Goal: Information Seeking & Learning: Check status

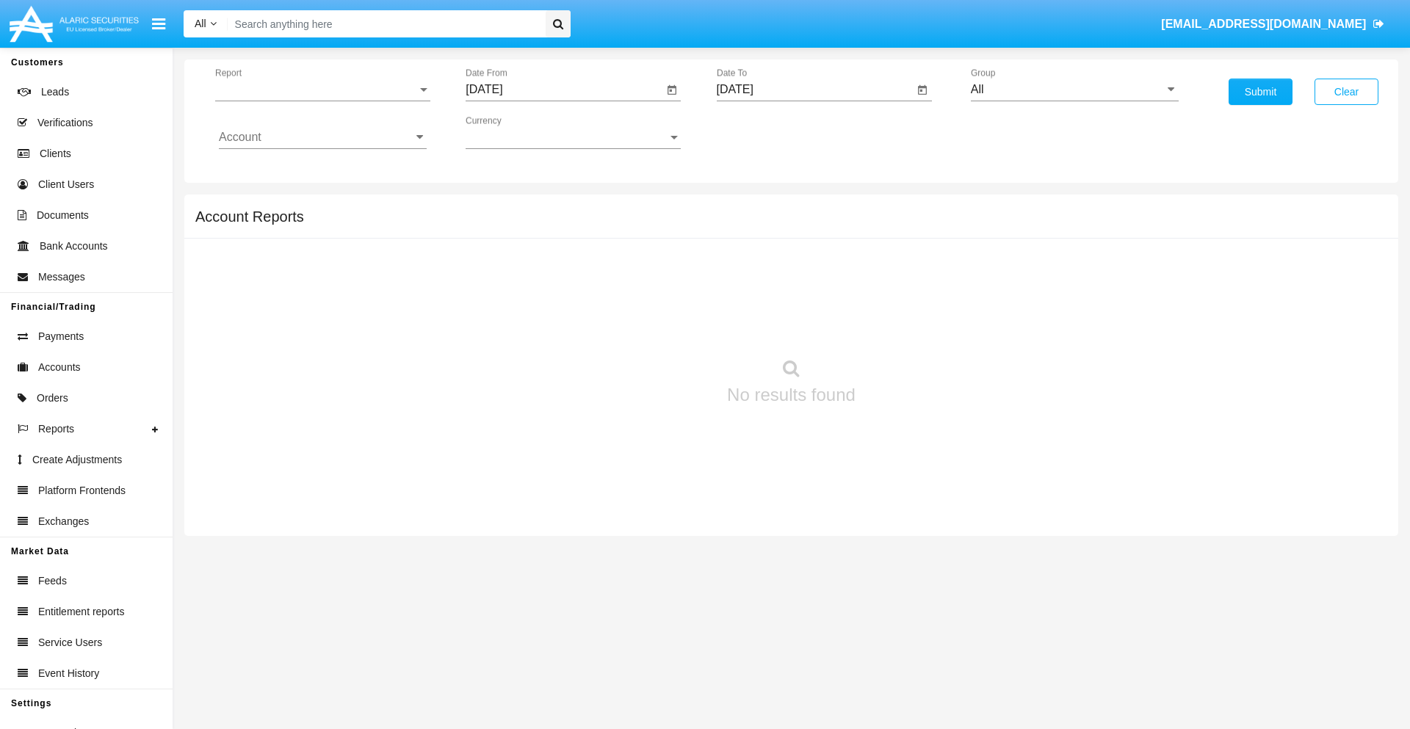
click at [322, 90] on span "Report" at bounding box center [316, 89] width 202 height 13
click at [316, 101] on span "Trades" at bounding box center [323, 100] width 208 height 35
click at [564, 90] on input "[DATE]" at bounding box center [563, 89] width 197 height 13
click at [514, 132] on span "[DATE]" at bounding box center [501, 133] width 32 height 12
click at [655, 325] on div "2025" at bounding box center [655, 324] width 46 height 26
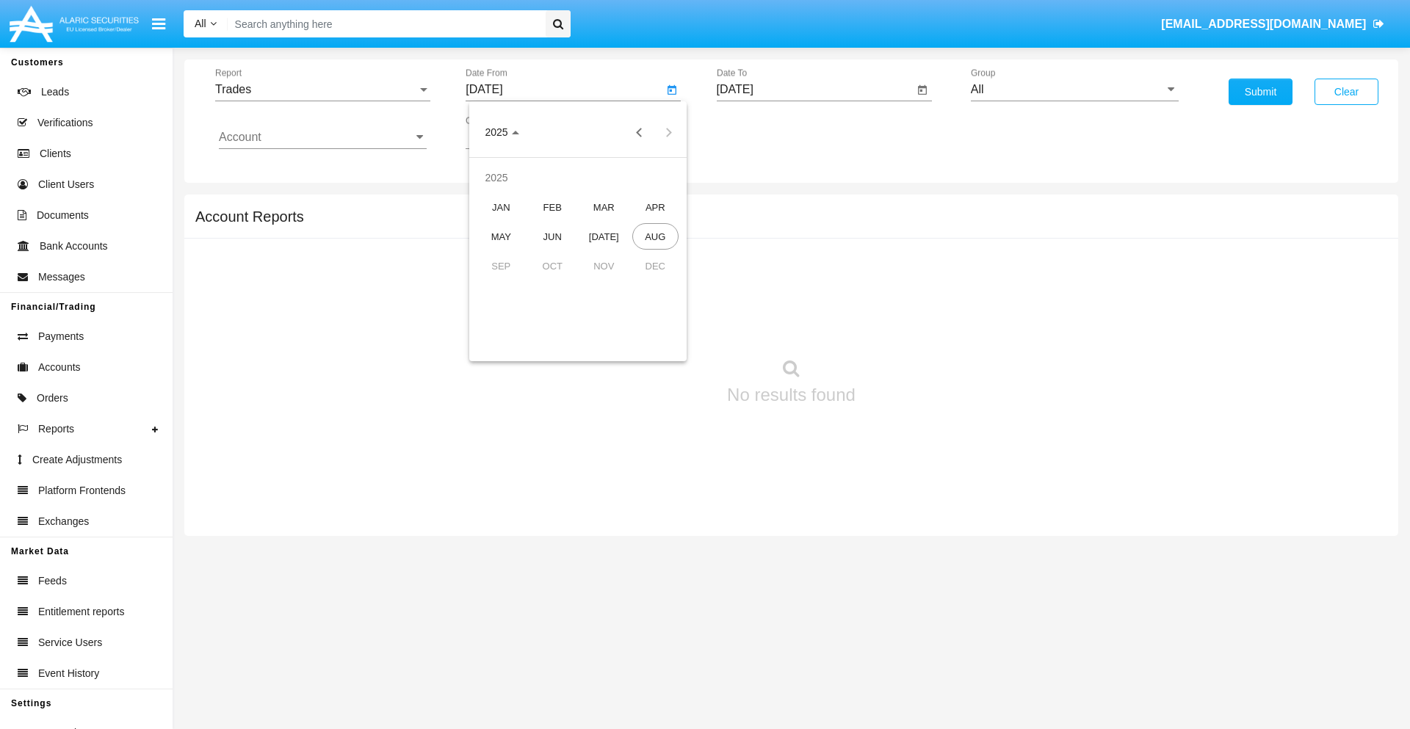
click at [501, 236] on div "MAY" at bounding box center [501, 236] width 46 height 26
click at [607, 313] on div "29" at bounding box center [607, 313] width 26 height 26
type input "05/29/25"
click at [814, 90] on input "[DATE]" at bounding box center [815, 89] width 197 height 13
click at [764, 132] on span "[DATE]" at bounding box center [752, 133] width 32 height 12
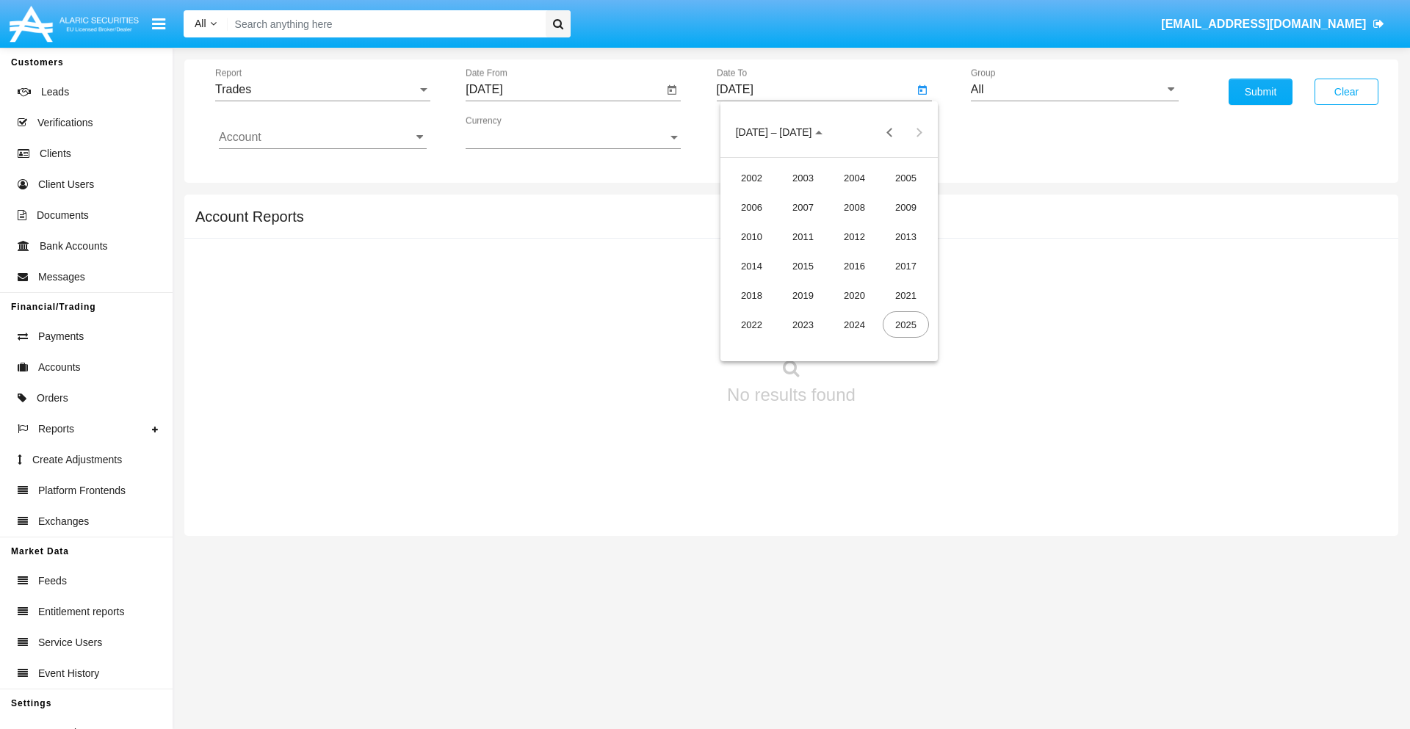
click at [905, 325] on div "2025" at bounding box center [905, 324] width 46 height 26
click at [905, 236] on div "AUG" at bounding box center [905, 236] width 46 height 26
click at [887, 313] on div "29" at bounding box center [887, 313] width 26 height 26
type input "[DATE]"
click at [1074, 90] on input "All" at bounding box center [1075, 89] width 208 height 13
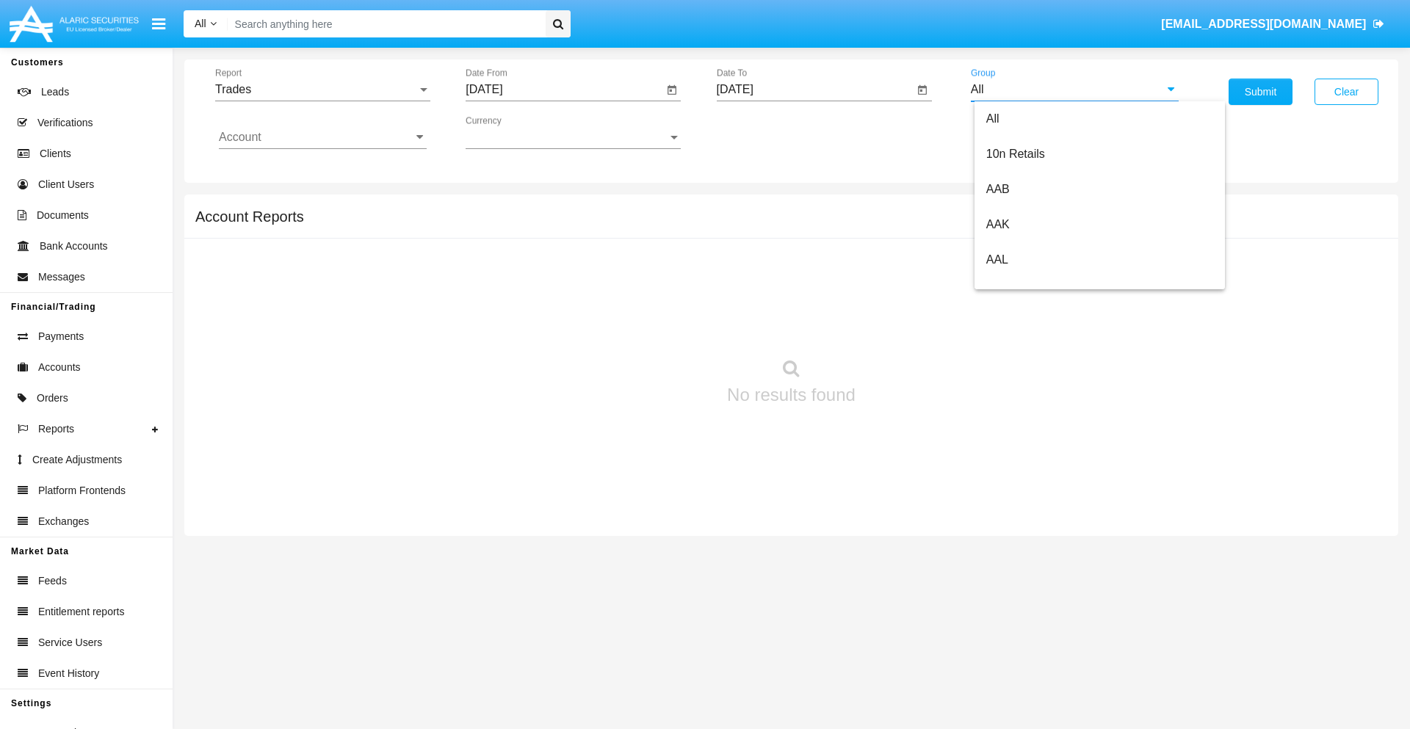
type input "Hammer Web Lite"
click at [322, 137] on input "Account" at bounding box center [323, 137] width 208 height 13
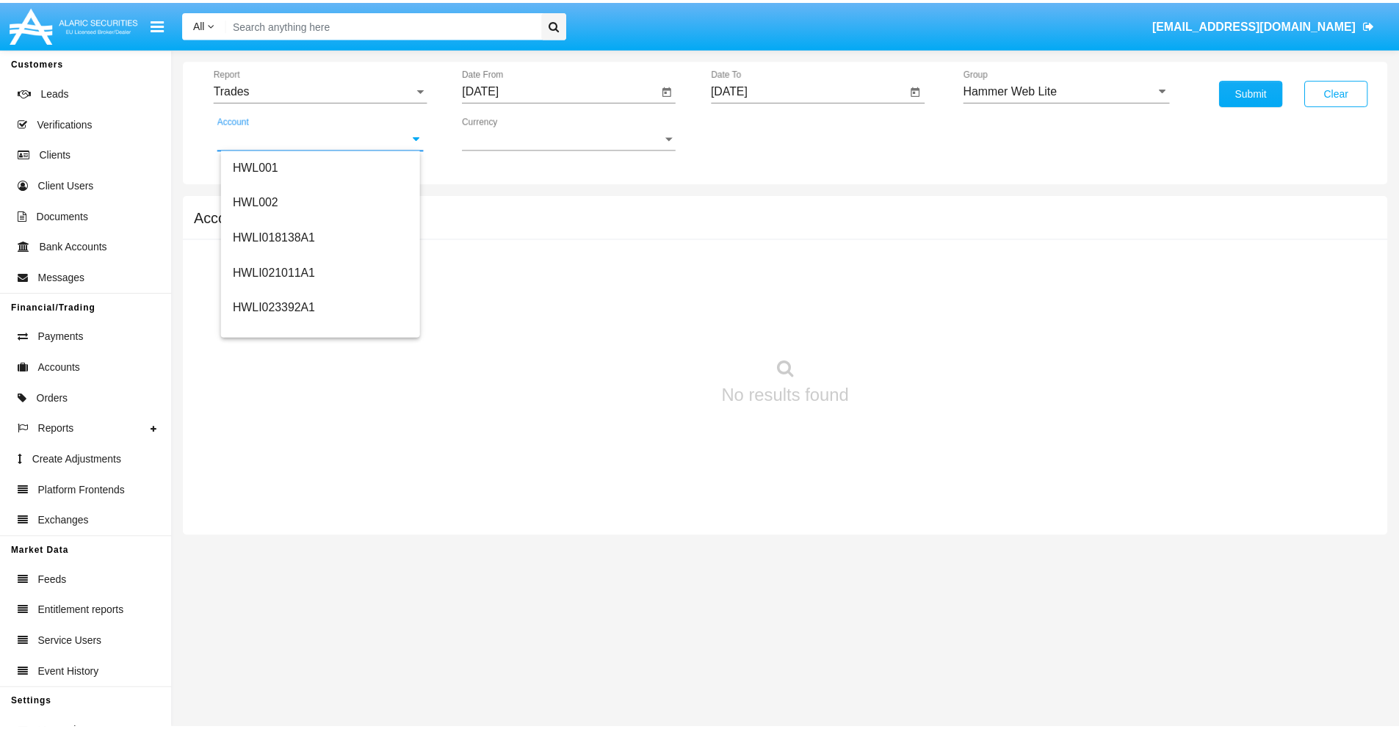
scroll to position [223, 0]
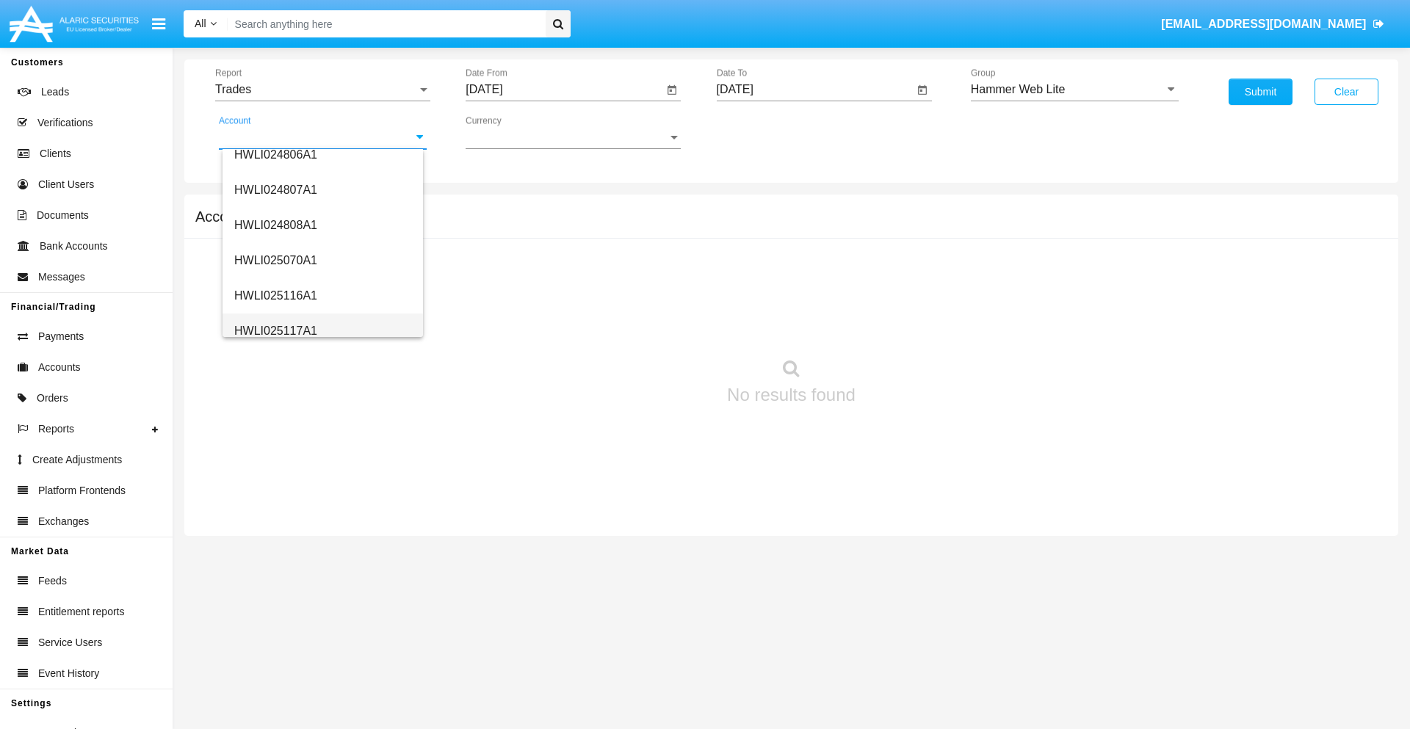
click at [275, 330] on span "HWLI025117A1" at bounding box center [275, 331] width 83 height 12
type input "HWLI025117A1"
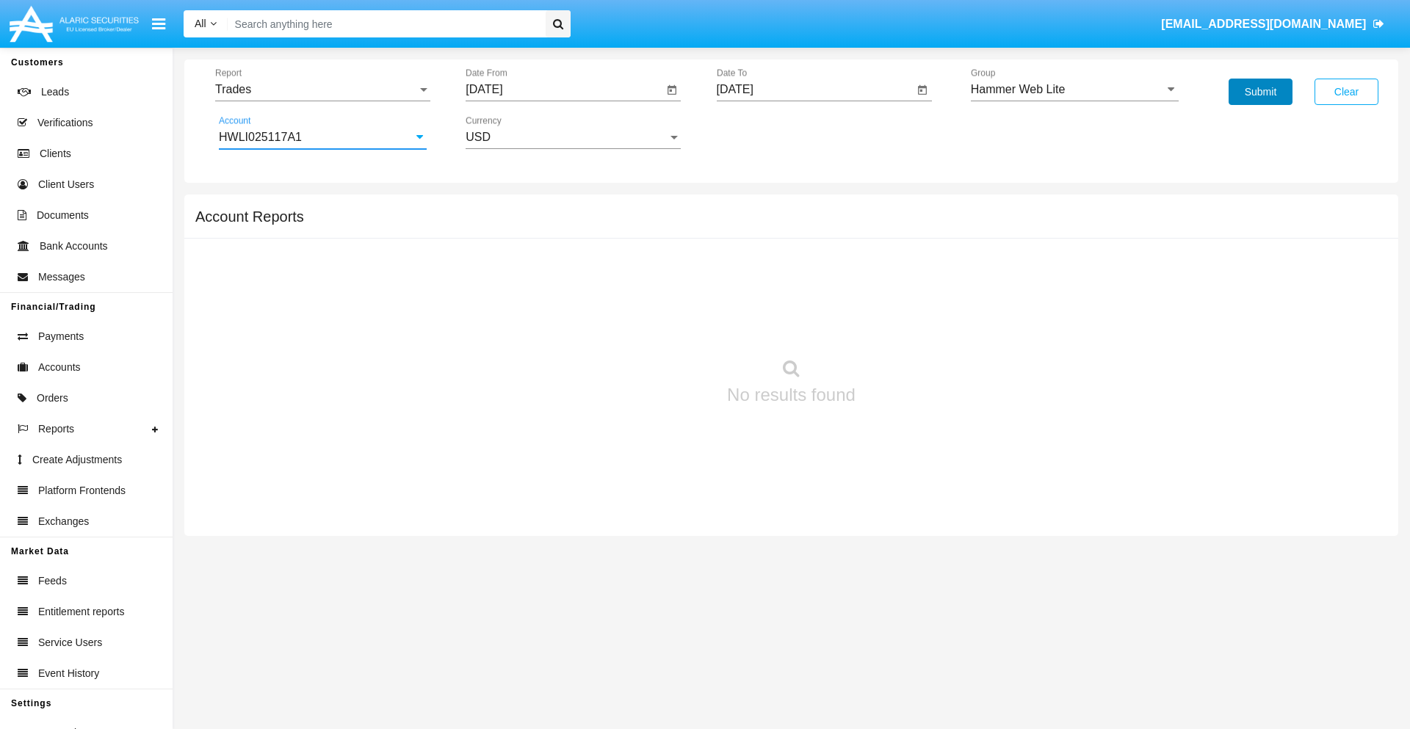
click at [1260, 92] on button "Submit" at bounding box center [1260, 92] width 64 height 26
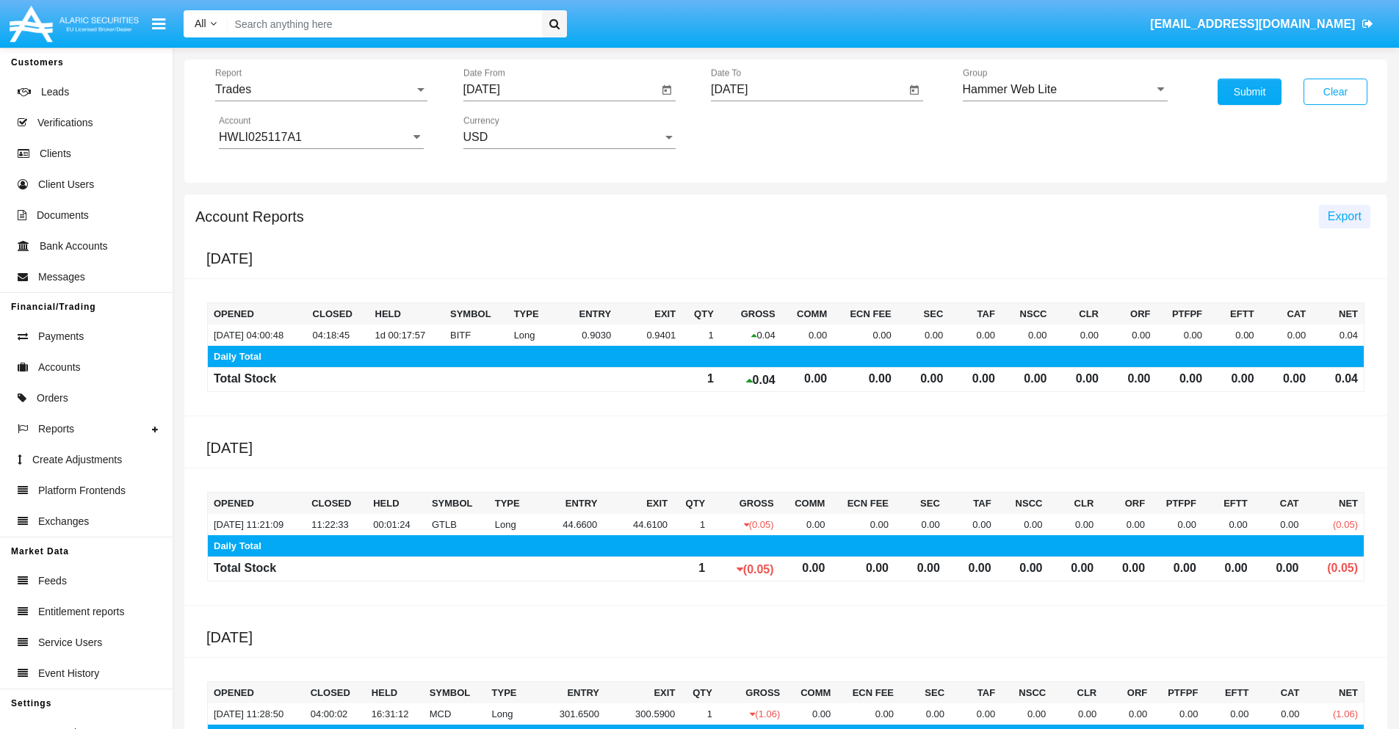
click at [1344, 216] on span "Export" at bounding box center [1344, 216] width 34 height 12
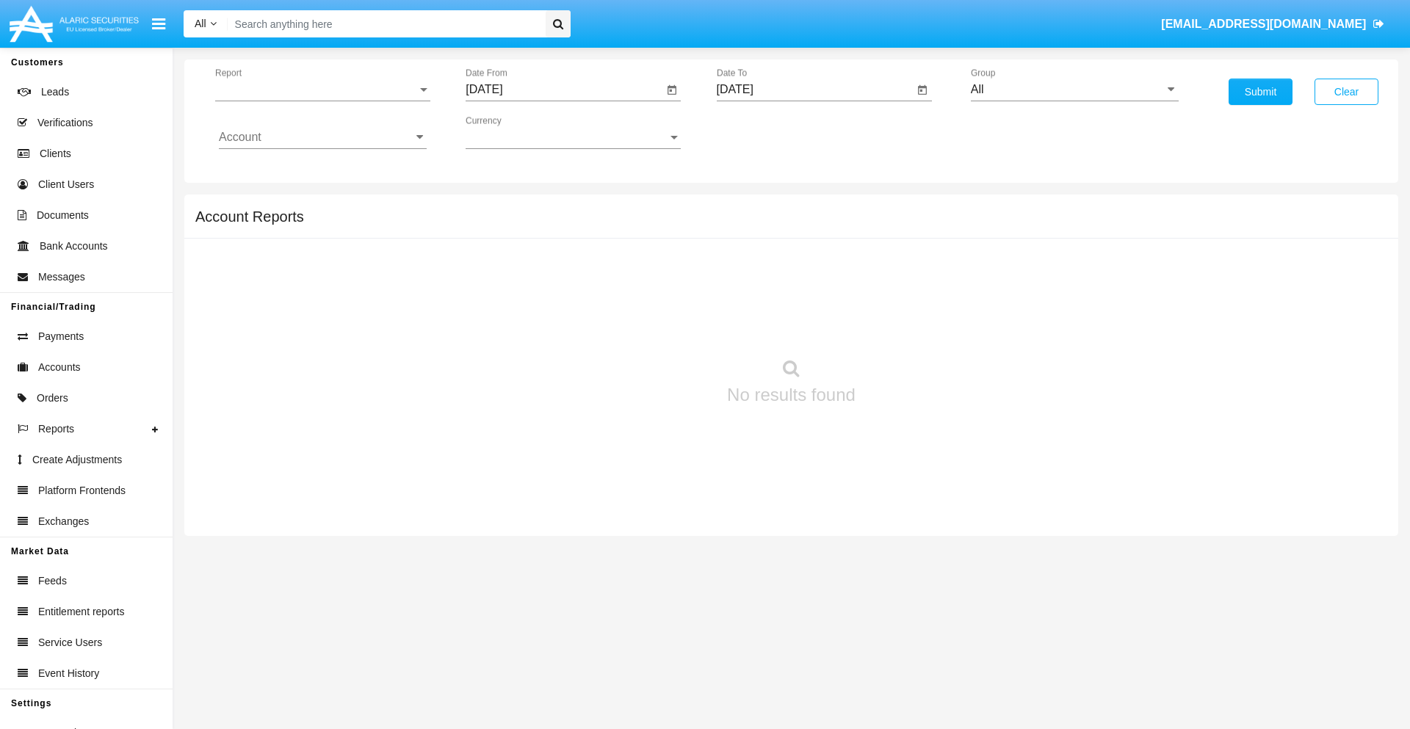
click at [322, 90] on span "Report" at bounding box center [316, 89] width 202 height 13
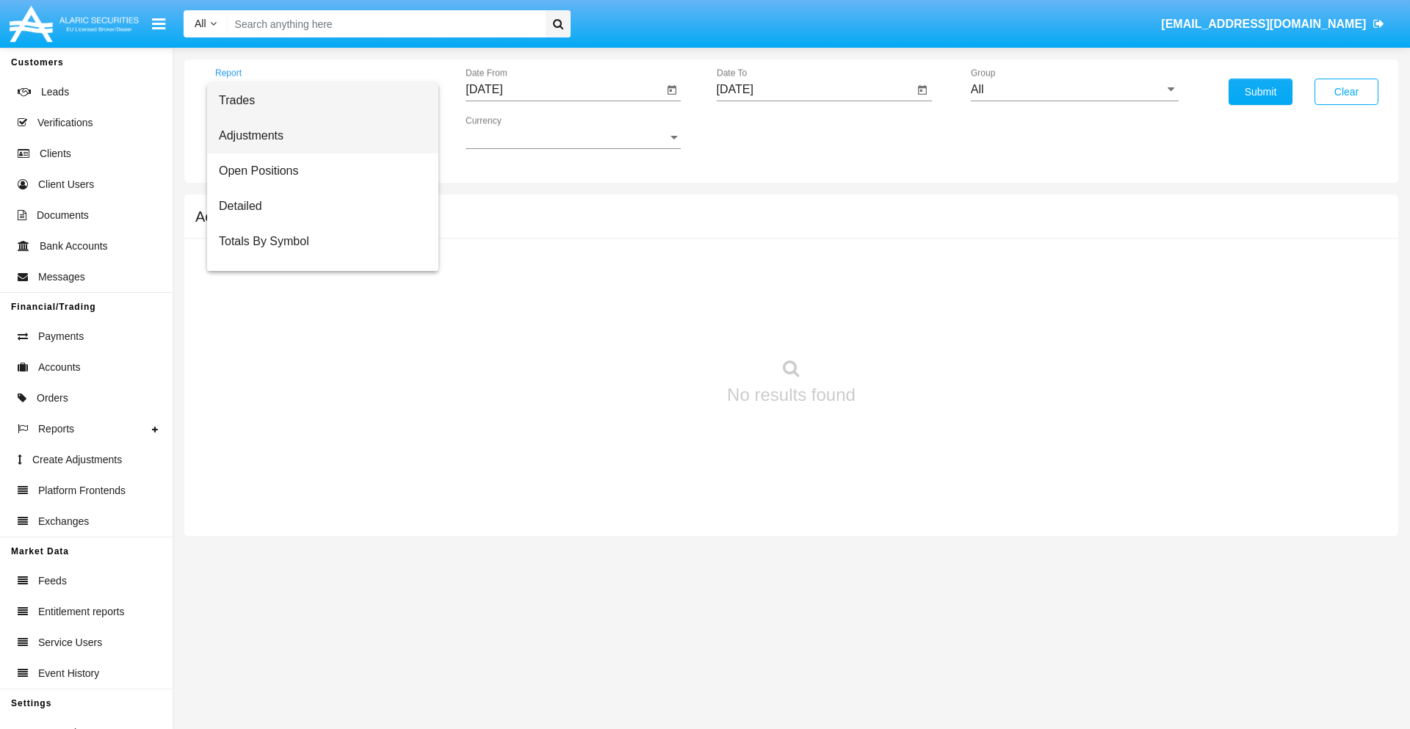
click at [316, 136] on span "Adjustments" at bounding box center [323, 135] width 208 height 35
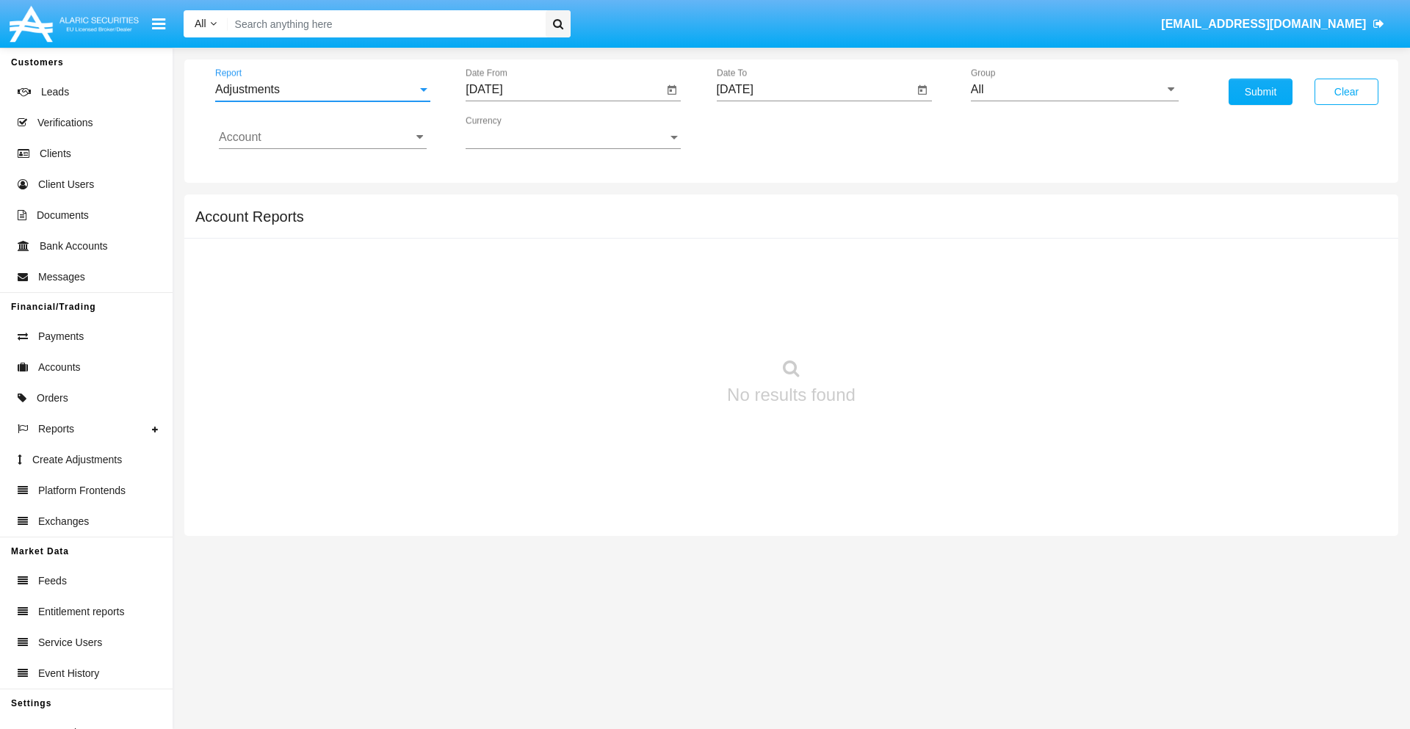
click at [564, 90] on input "[DATE]" at bounding box center [563, 89] width 197 height 13
click at [514, 132] on span "[DATE]" at bounding box center [501, 133] width 32 height 12
click at [655, 325] on div "2025" at bounding box center [655, 324] width 46 height 26
click at [603, 236] on div "[DATE]" at bounding box center [604, 236] width 46 height 26
click at [548, 342] on div "29" at bounding box center [548, 343] width 26 height 26
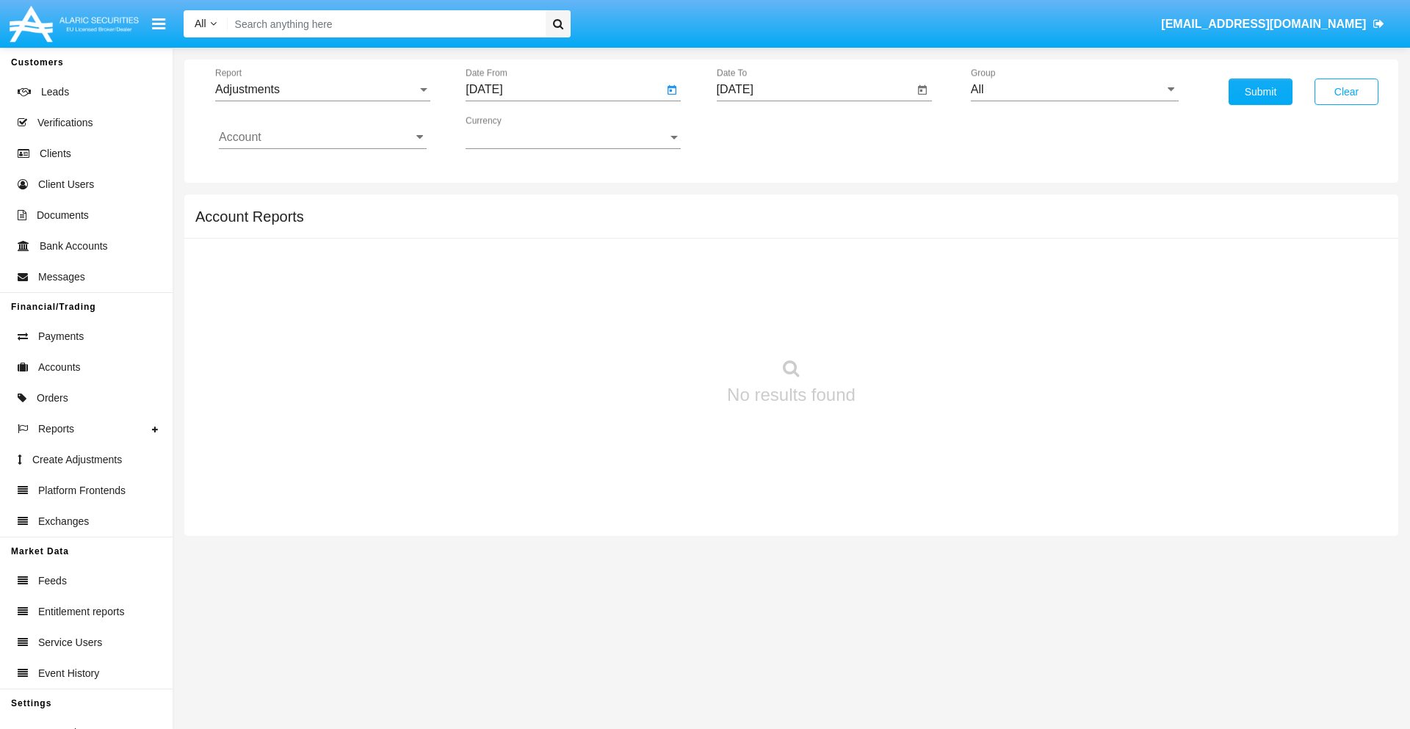
type input "07/29/25"
click at [814, 90] on input "[DATE]" at bounding box center [815, 89] width 197 height 13
click at [764, 132] on span "[DATE]" at bounding box center [752, 133] width 32 height 12
click at [905, 325] on div "2025" at bounding box center [905, 324] width 46 height 26
click at [905, 236] on div "AUG" at bounding box center [905, 236] width 46 height 26
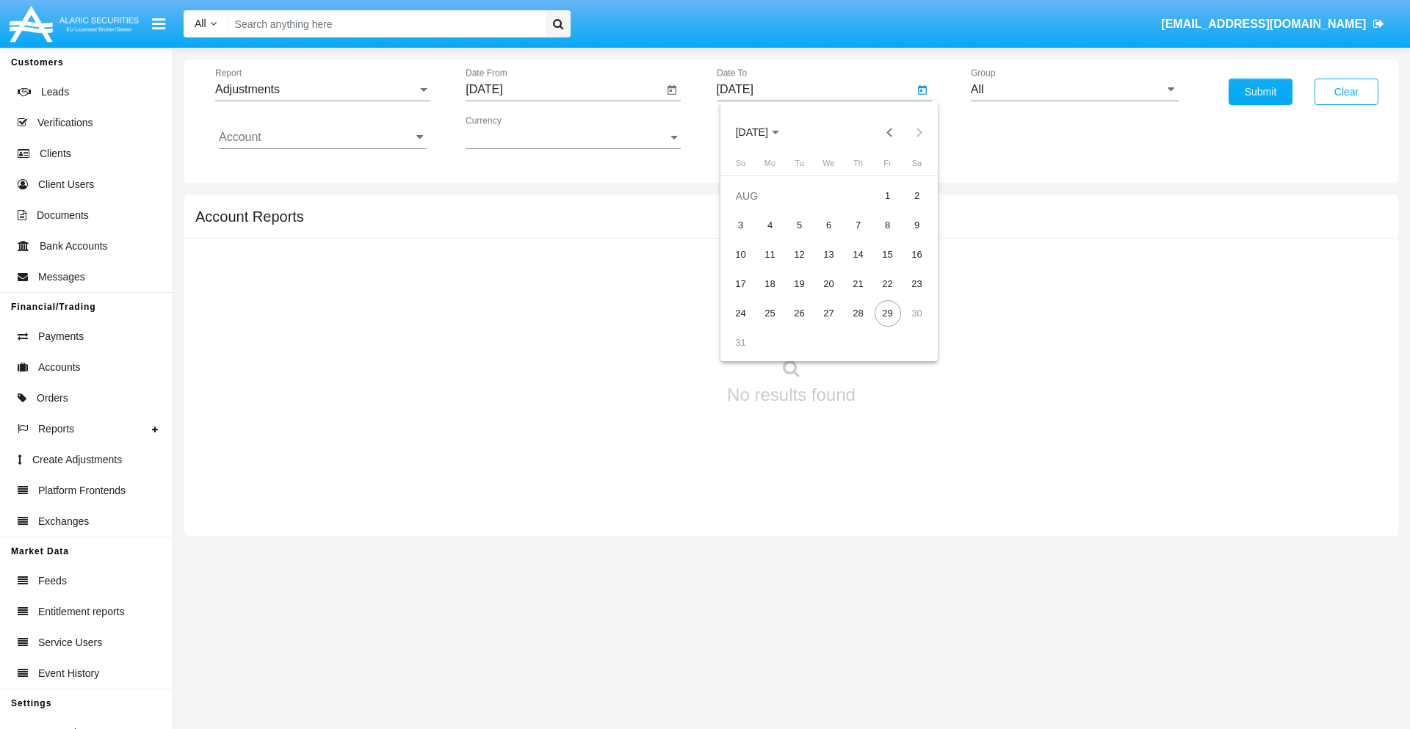
click at [887, 313] on div "29" at bounding box center [887, 313] width 26 height 26
type input "[DATE]"
click at [1074, 90] on input "All" at bounding box center [1075, 89] width 208 height 13
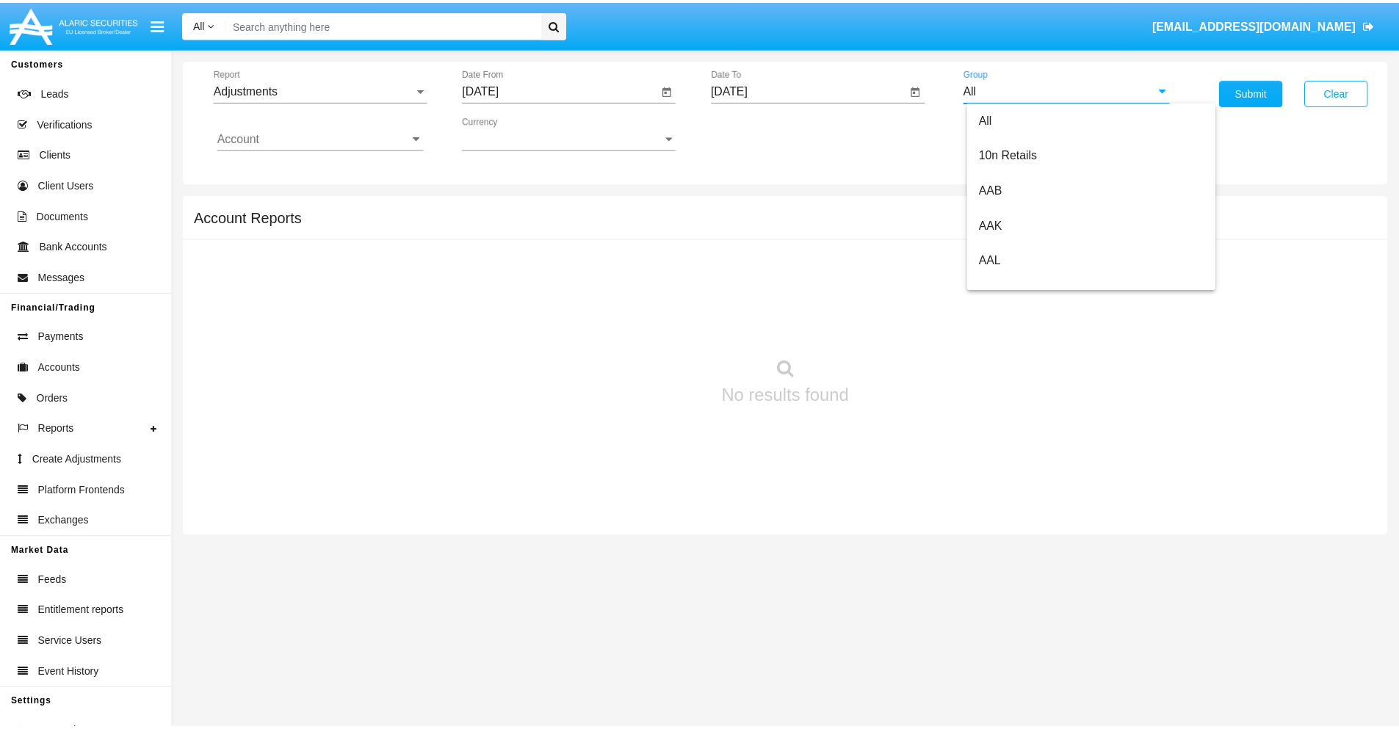
scroll to position [329, 0]
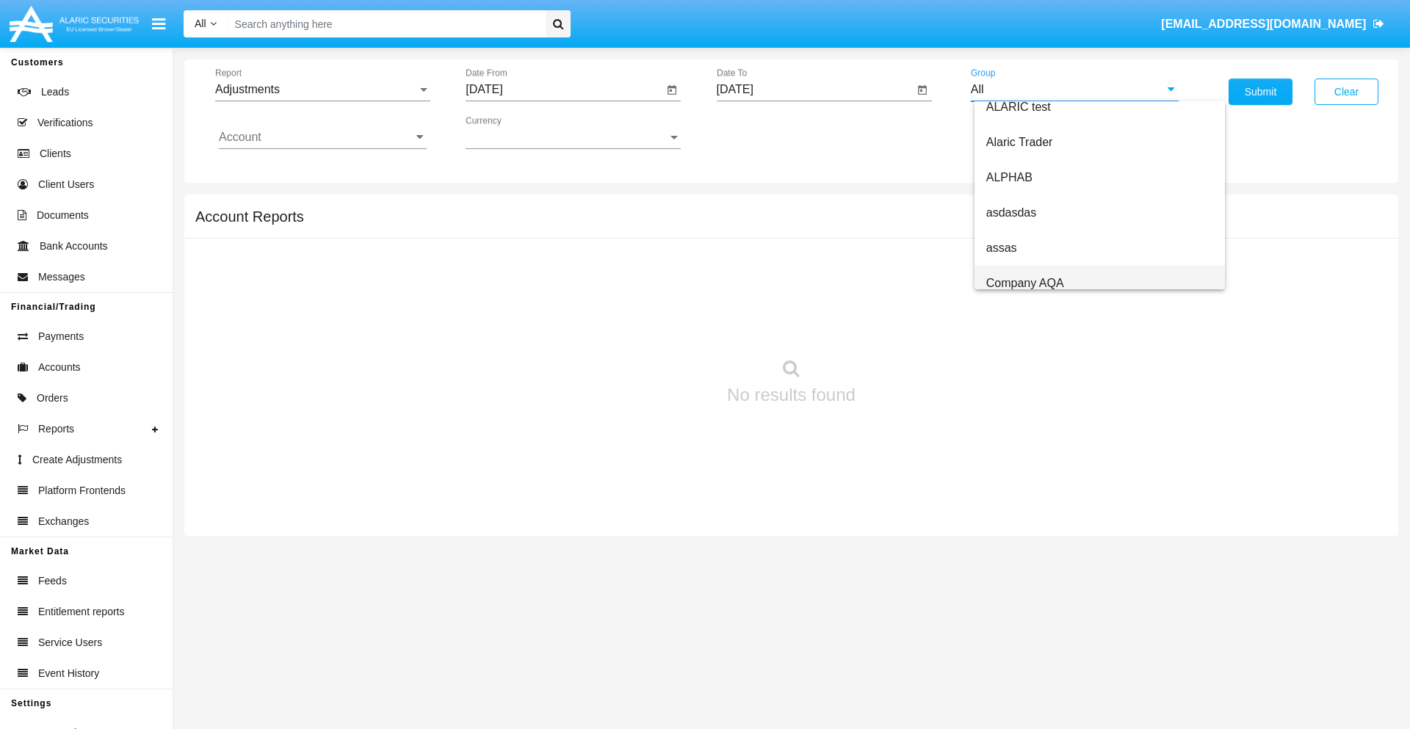
click at [1024, 283] on span "Company AQA" at bounding box center [1025, 283] width 78 height 12
type input "Company AQA"
click at [322, 137] on input "Account" at bounding box center [323, 137] width 208 height 13
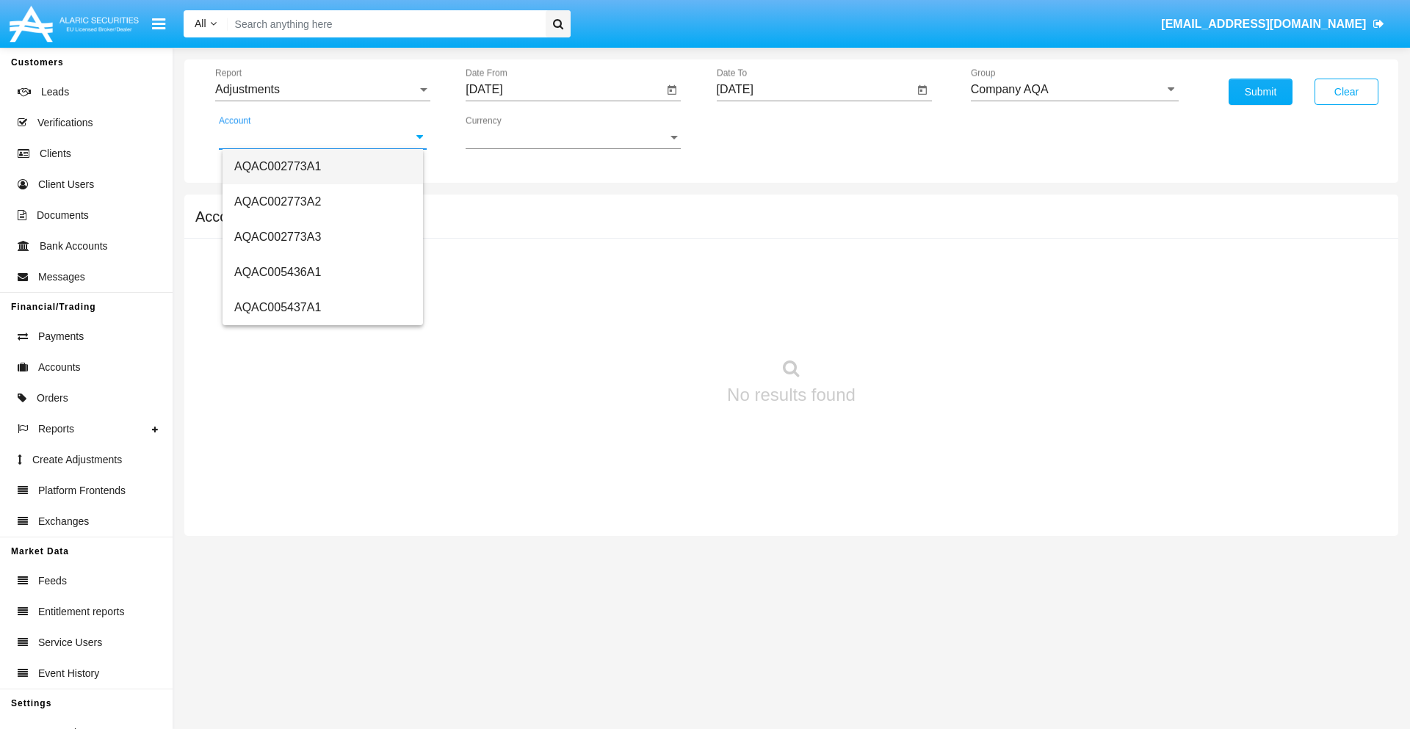
click at [278, 166] on span "AQAC002773A1" at bounding box center [277, 166] width 87 height 12
type input "AQAC002773A1"
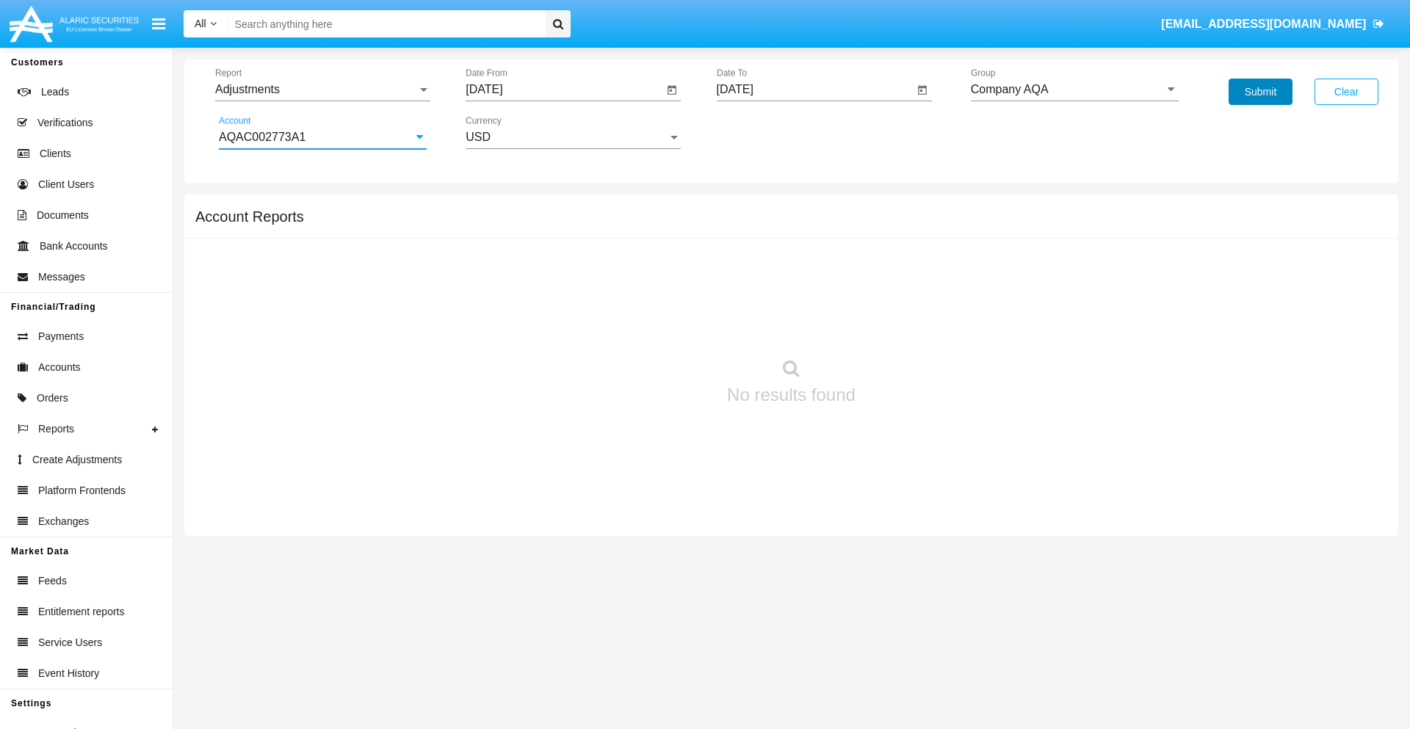
click at [1260, 92] on button "Submit" at bounding box center [1260, 92] width 64 height 26
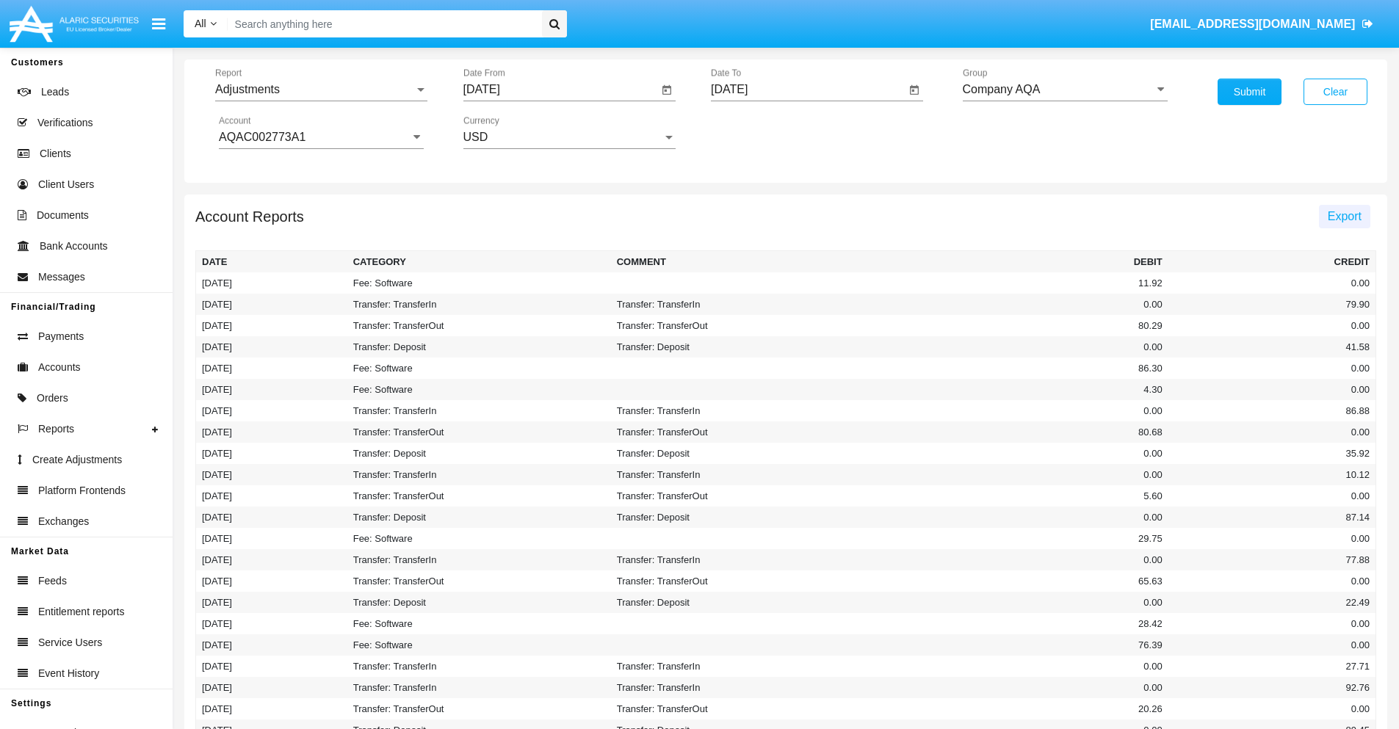
click at [1344, 216] on span "Export" at bounding box center [1344, 216] width 34 height 12
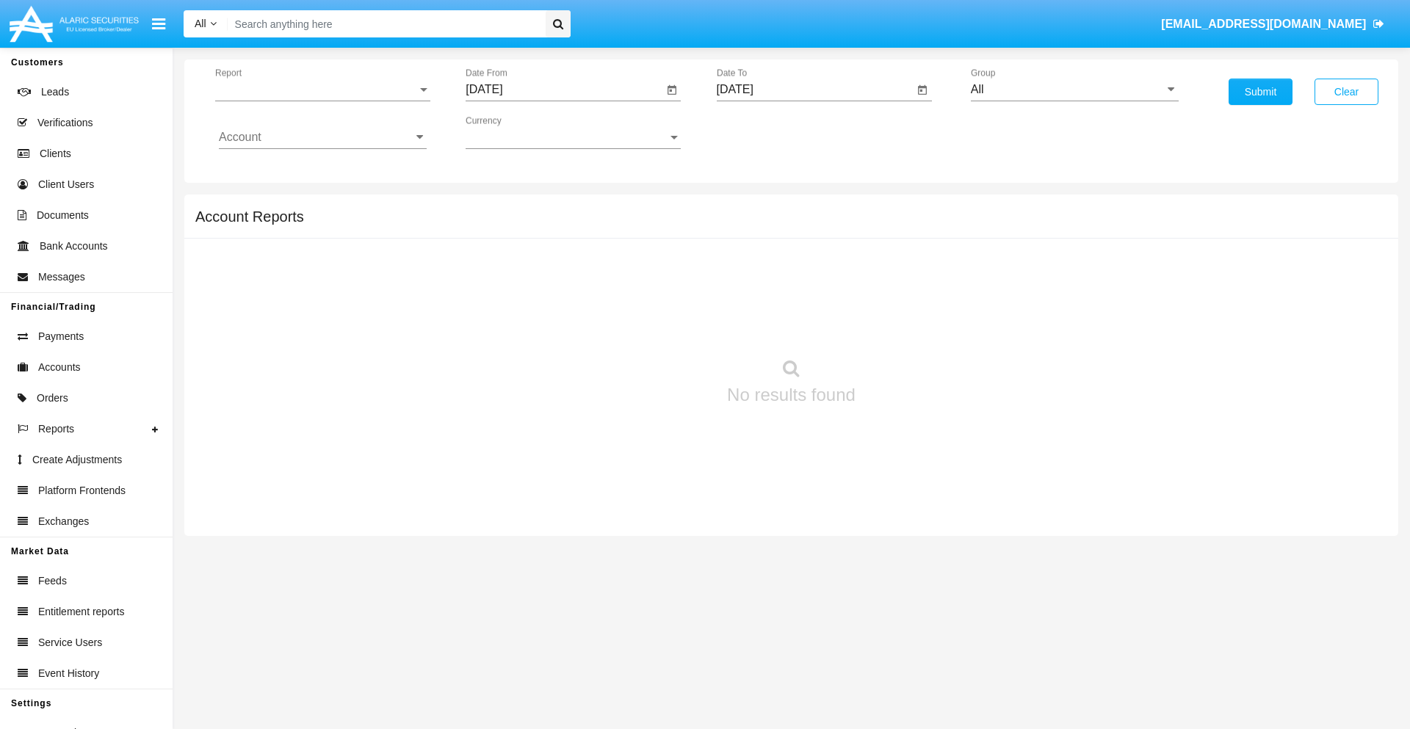
click at [322, 90] on span "Report" at bounding box center [316, 89] width 202 height 13
click at [316, 171] on span "Open Positions" at bounding box center [323, 170] width 208 height 35
click at [564, 90] on input "[DATE]" at bounding box center [563, 89] width 197 height 13
click at [514, 132] on span "[DATE]" at bounding box center [501, 133] width 32 height 12
click at [655, 325] on div "2025" at bounding box center [655, 324] width 46 height 26
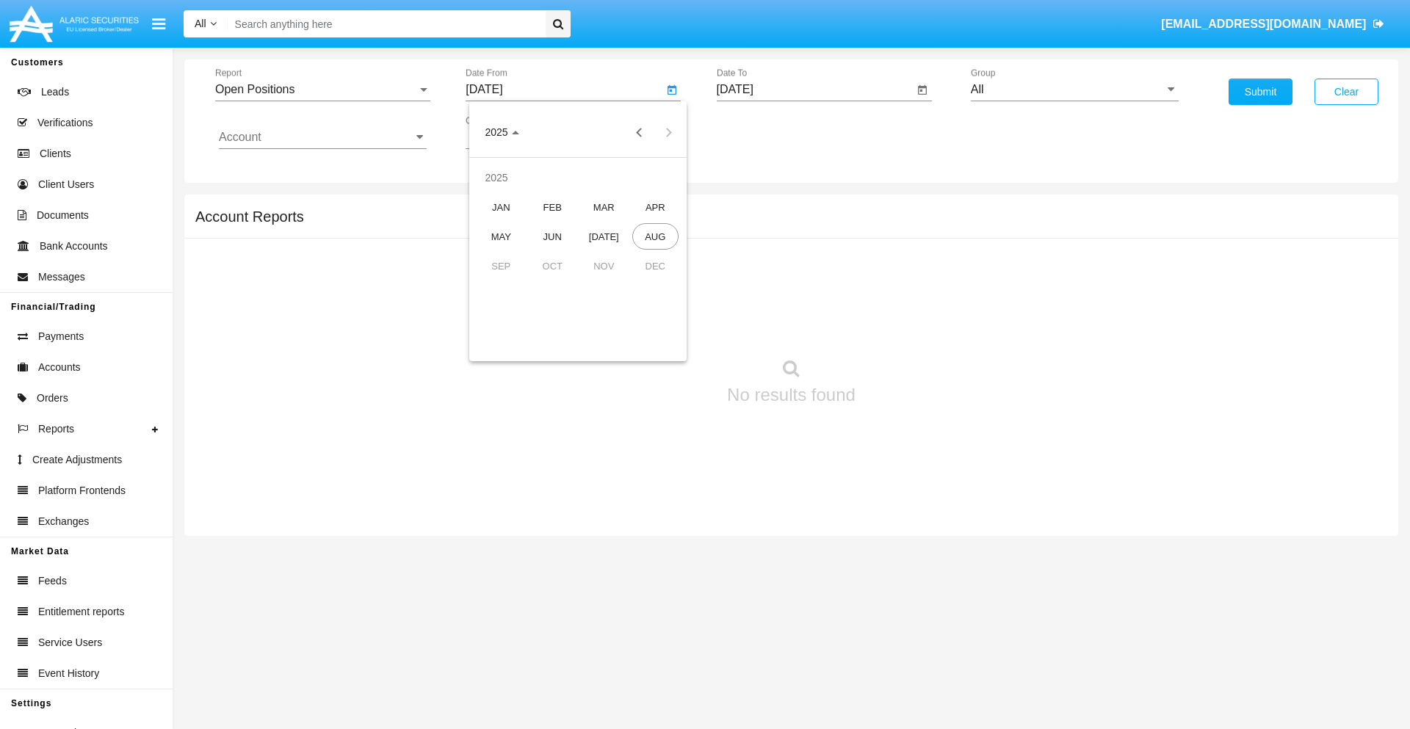
click at [603, 236] on div "[DATE]" at bounding box center [604, 236] width 46 height 26
click at [548, 342] on div "29" at bounding box center [548, 343] width 26 height 26
type input "07/29/25"
click at [814, 90] on input "[DATE]" at bounding box center [815, 89] width 197 height 13
click at [764, 132] on span "[DATE]" at bounding box center [752, 133] width 32 height 12
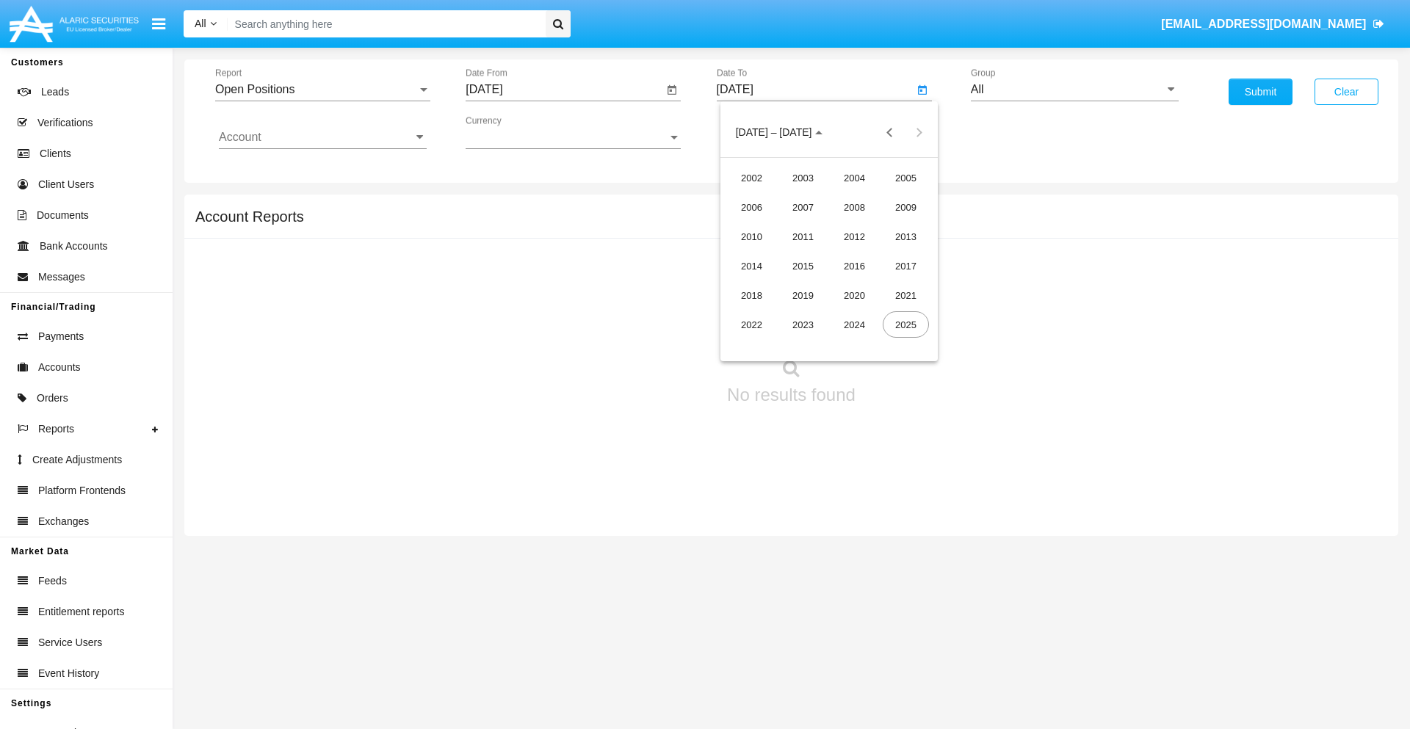
click at [905, 325] on div "2025" at bounding box center [905, 324] width 46 height 26
click at [905, 236] on div "AUG" at bounding box center [905, 236] width 46 height 26
click at [887, 313] on div "29" at bounding box center [887, 313] width 26 height 26
type input "[DATE]"
click at [1074, 90] on input "All" at bounding box center [1075, 89] width 208 height 13
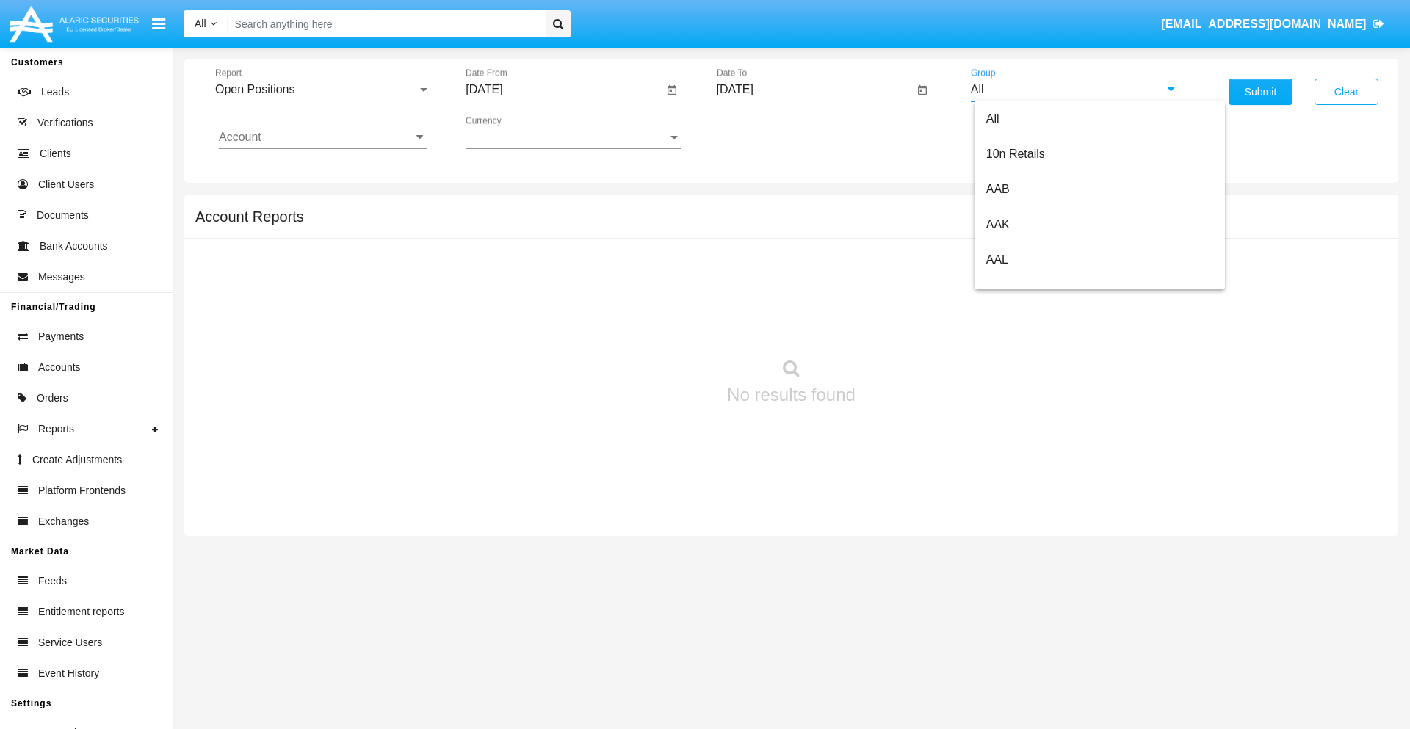
scroll to position [787, 0]
click at [1033, 283] on span "Hammer Web Lite" at bounding box center [1033, 283] width 95 height 12
type input "Hammer Web Lite"
click at [322, 137] on input "Account" at bounding box center [323, 137] width 208 height 13
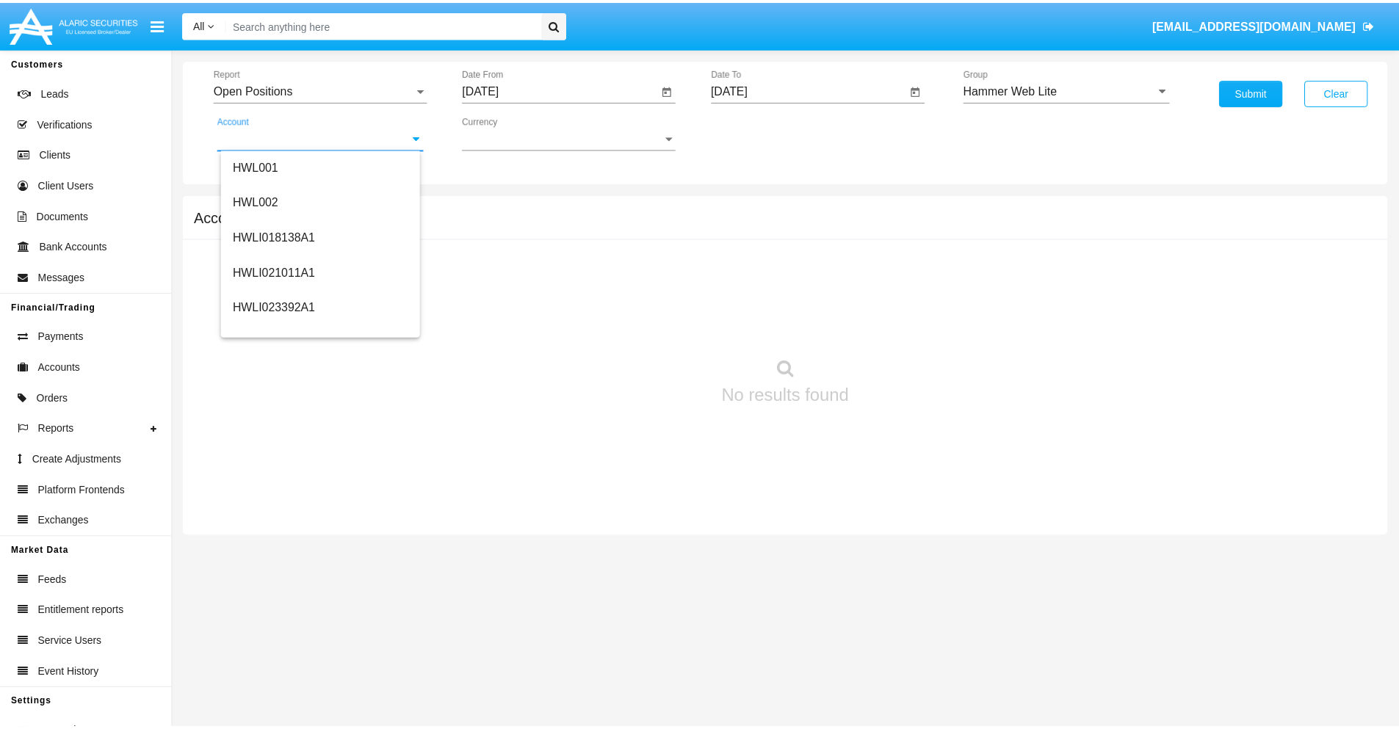
scroll to position [223, 0]
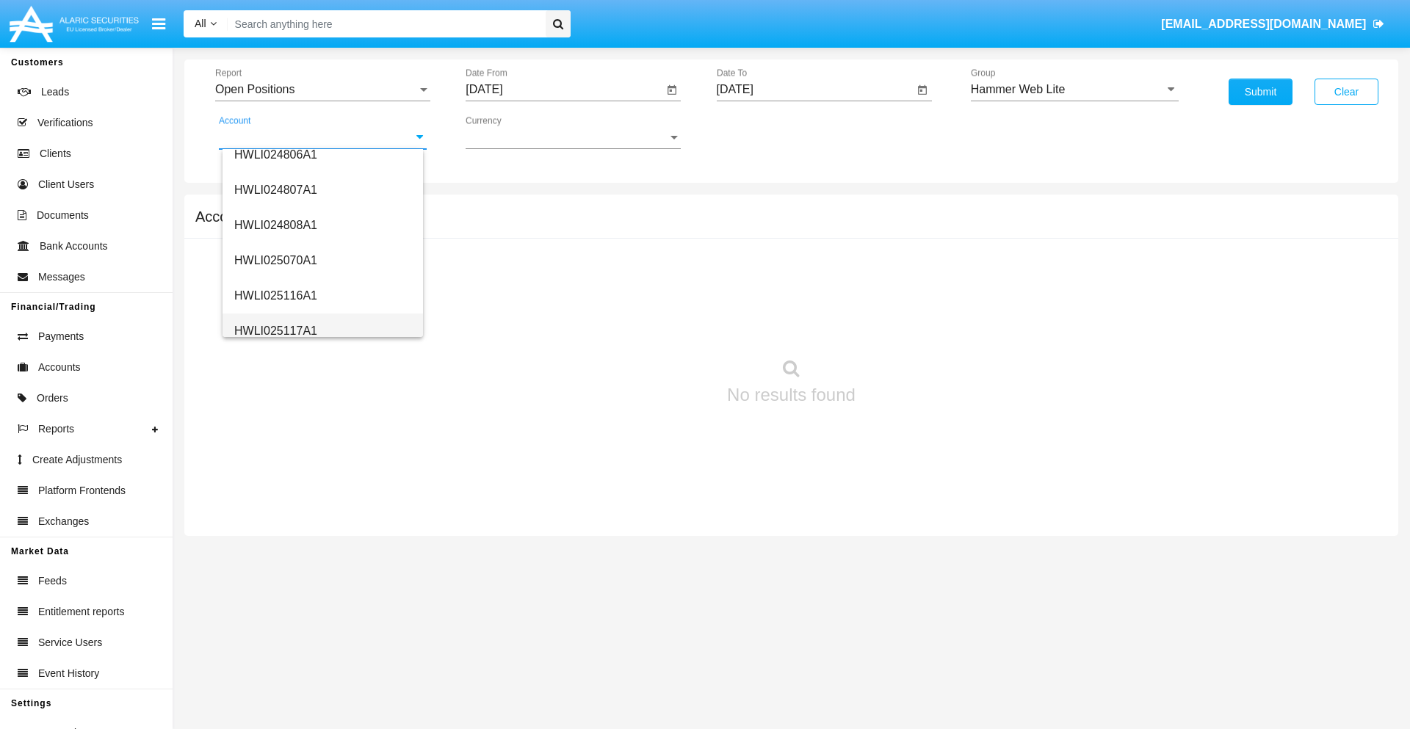
click at [275, 330] on span "HWLI025117A1" at bounding box center [275, 331] width 83 height 12
type input "HWLI025117A1"
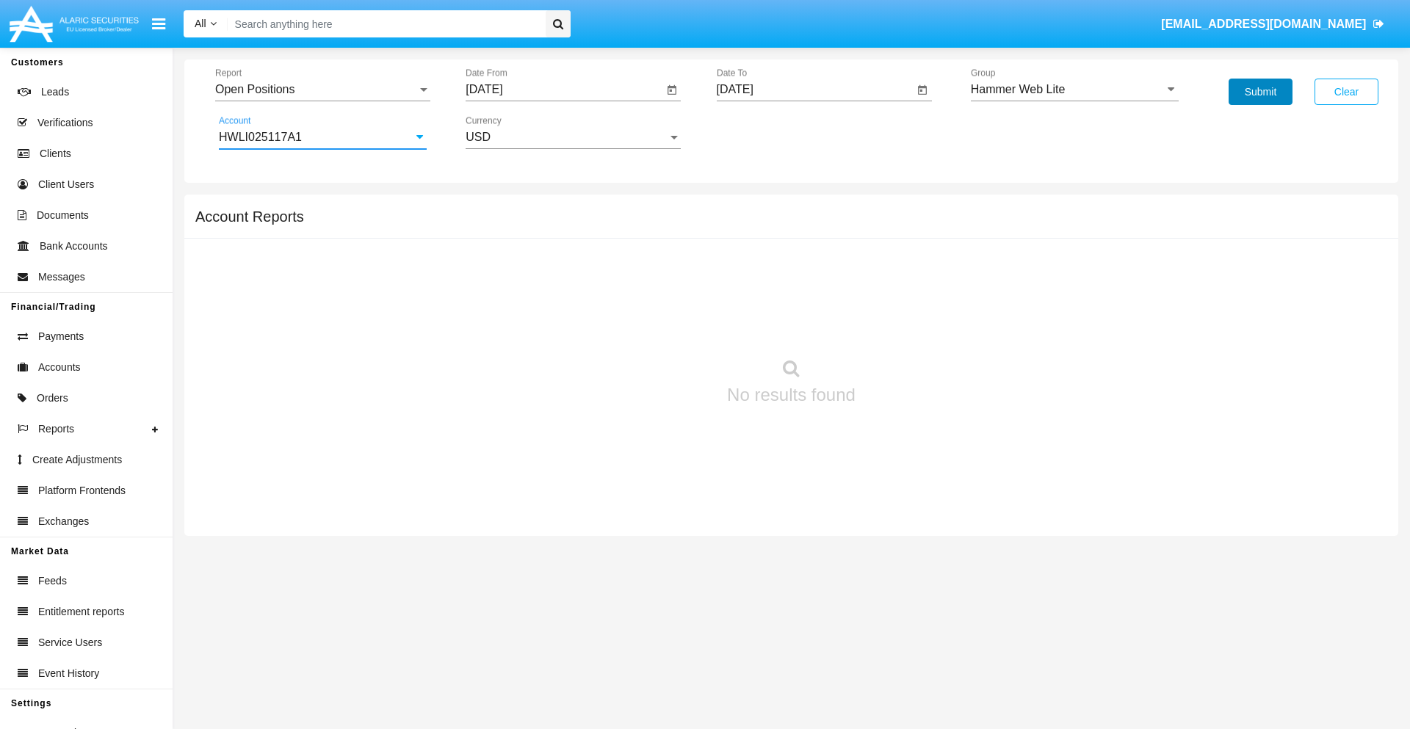
click at [1260, 92] on button "Submit" at bounding box center [1260, 92] width 64 height 26
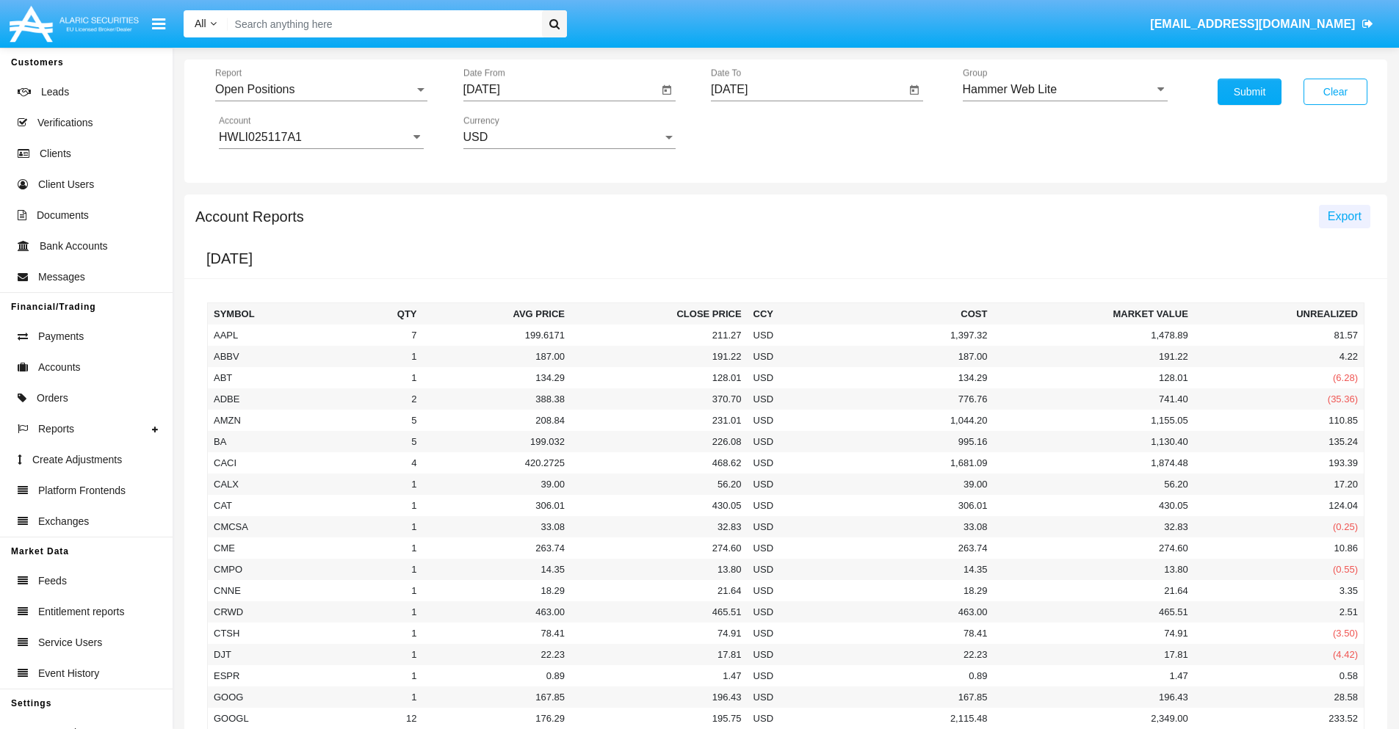
click at [1344, 216] on span "Export" at bounding box center [1344, 216] width 34 height 12
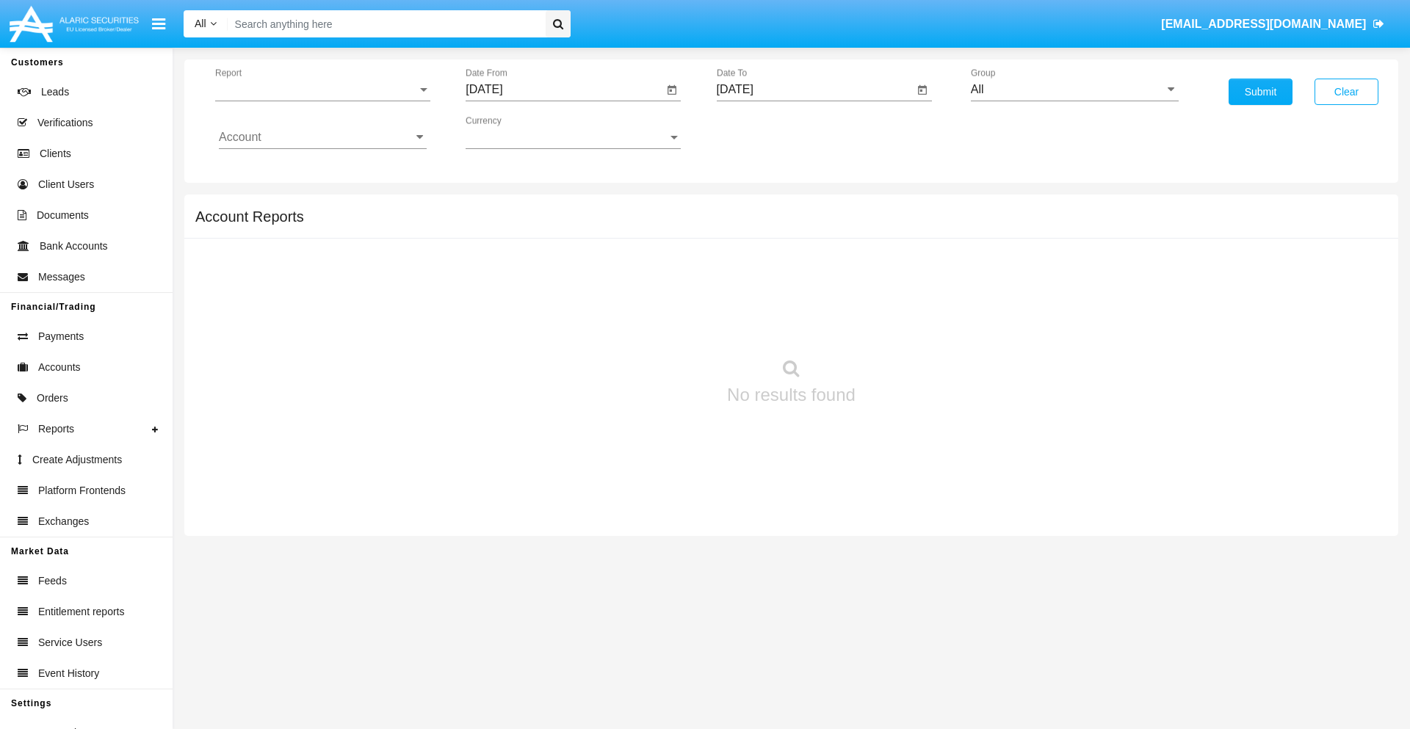
click at [322, 90] on span "Report" at bounding box center [316, 89] width 202 height 13
click at [316, 206] on span "Detailed" at bounding box center [323, 206] width 208 height 35
click at [564, 90] on input "[DATE]" at bounding box center [563, 89] width 197 height 13
click at [514, 132] on span "[DATE]" at bounding box center [501, 133] width 32 height 12
click at [655, 325] on div "2025" at bounding box center [655, 324] width 46 height 26
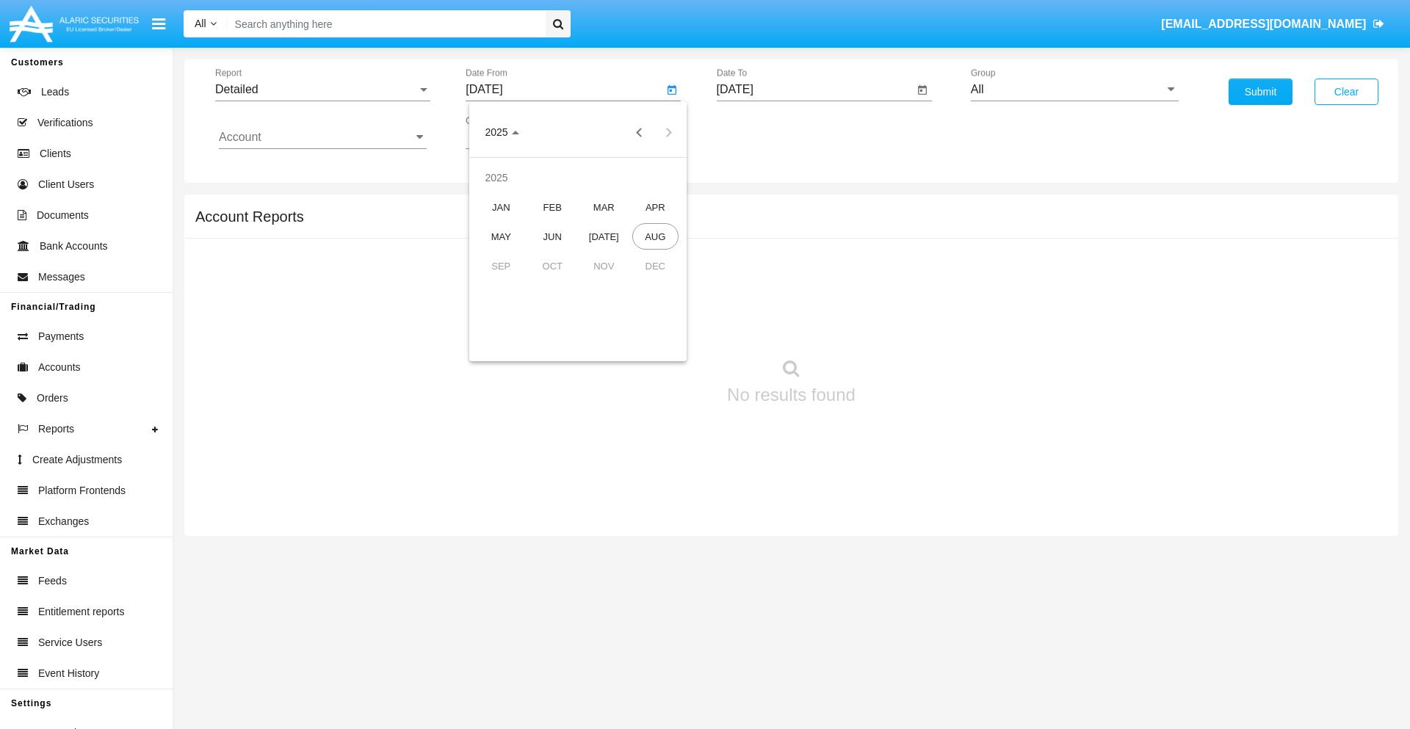
click at [655, 236] on div "AUG" at bounding box center [655, 236] width 46 height 26
click at [548, 283] on div "19" at bounding box center [548, 284] width 26 height 26
type input "[DATE]"
click at [814, 90] on input "[DATE]" at bounding box center [815, 89] width 197 height 13
click at [764, 132] on span "[DATE]" at bounding box center [752, 133] width 32 height 12
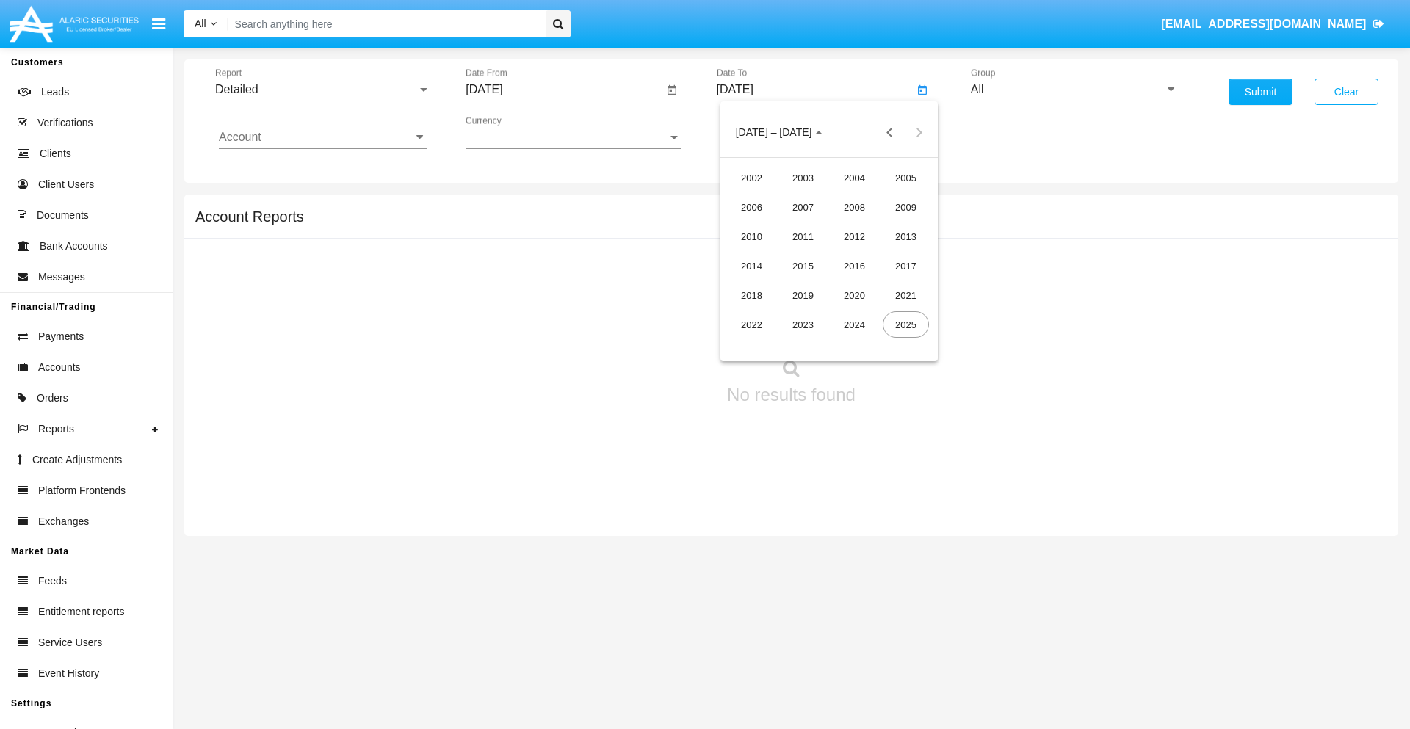
click at [905, 325] on div "2025" at bounding box center [905, 324] width 46 height 26
click at [905, 236] on div "AUG" at bounding box center [905, 236] width 46 height 26
click at [887, 313] on div "29" at bounding box center [887, 313] width 26 height 26
type input "[DATE]"
click at [1074, 90] on input "All" at bounding box center [1075, 89] width 208 height 13
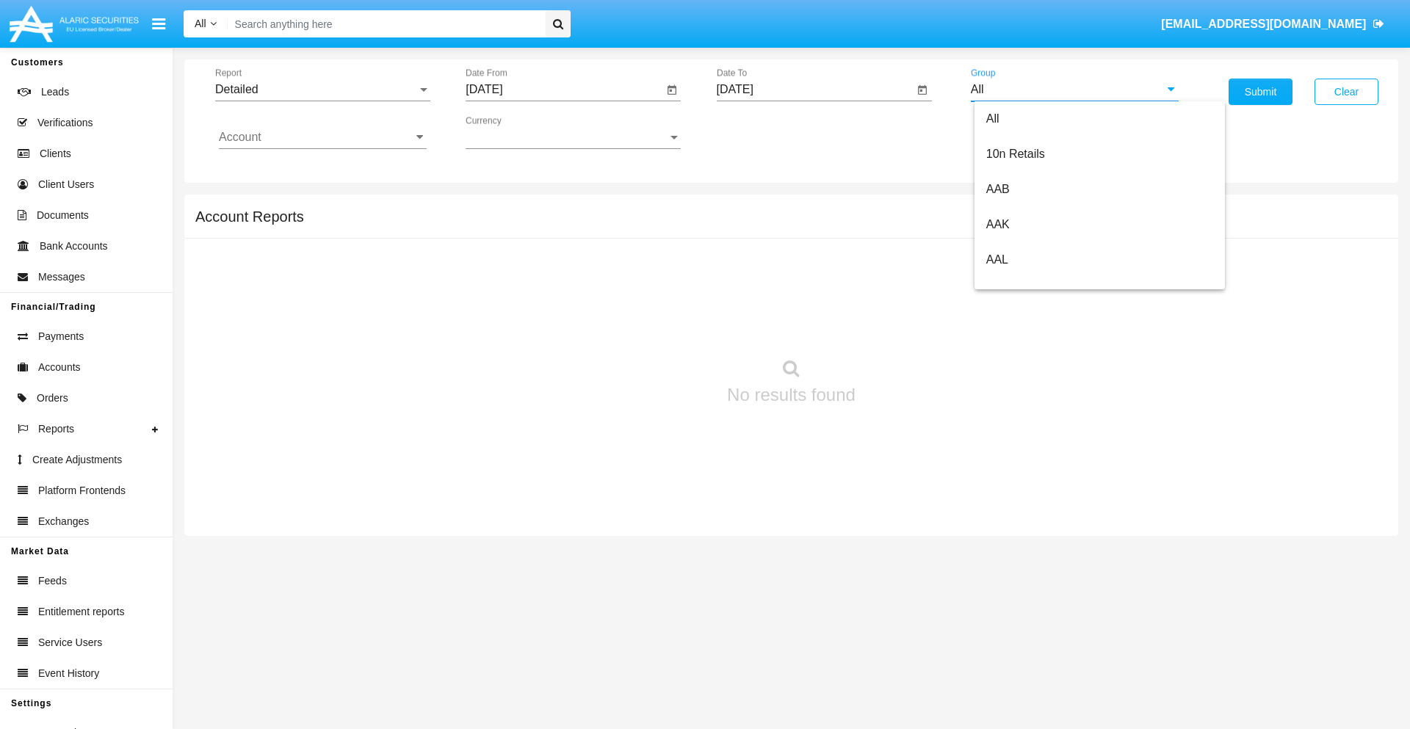
scroll to position [787, 0]
click at [1033, 283] on span "Hammer Web Lite" at bounding box center [1033, 283] width 95 height 12
type input "Hammer Web Lite"
click at [322, 137] on input "Account" at bounding box center [323, 137] width 208 height 13
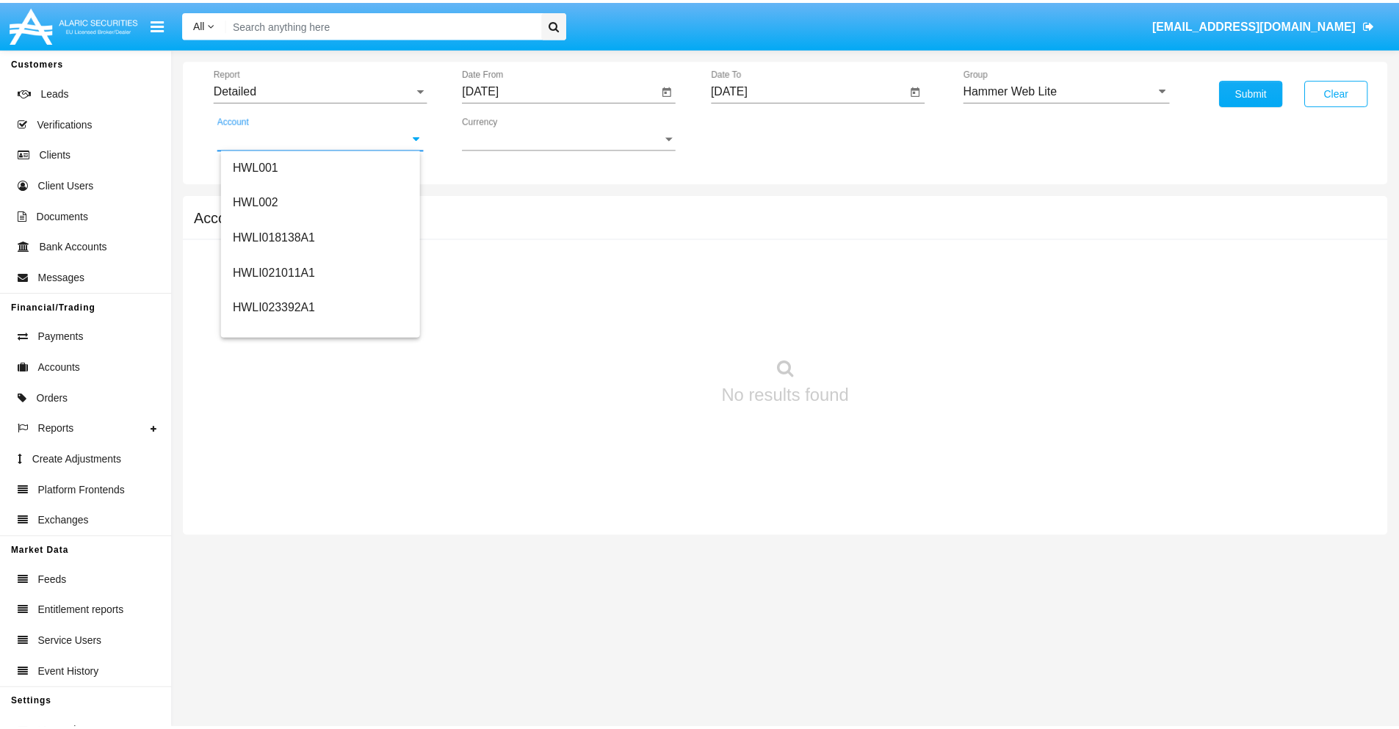
scroll to position [223, 0]
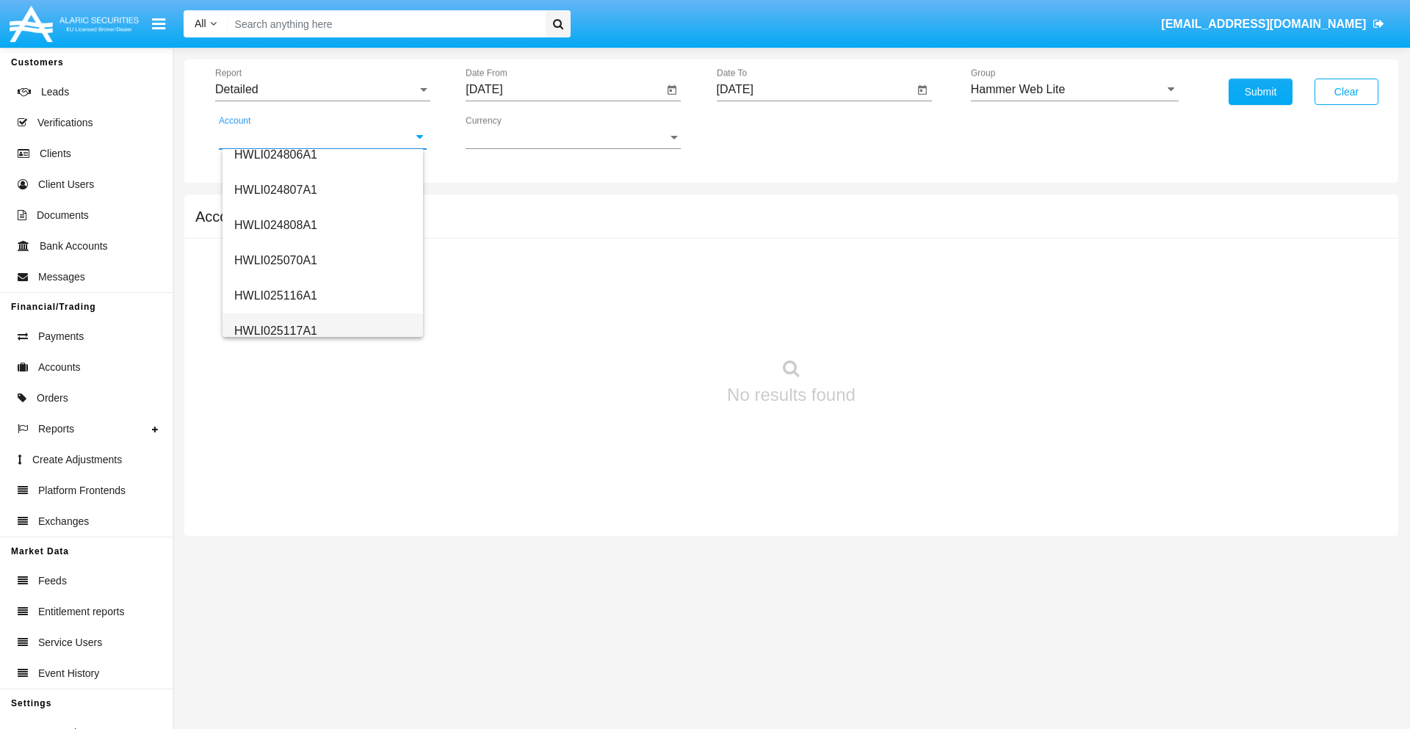
click at [275, 330] on span "HWLI025117A1" at bounding box center [275, 331] width 83 height 12
type input "HWLI025117A1"
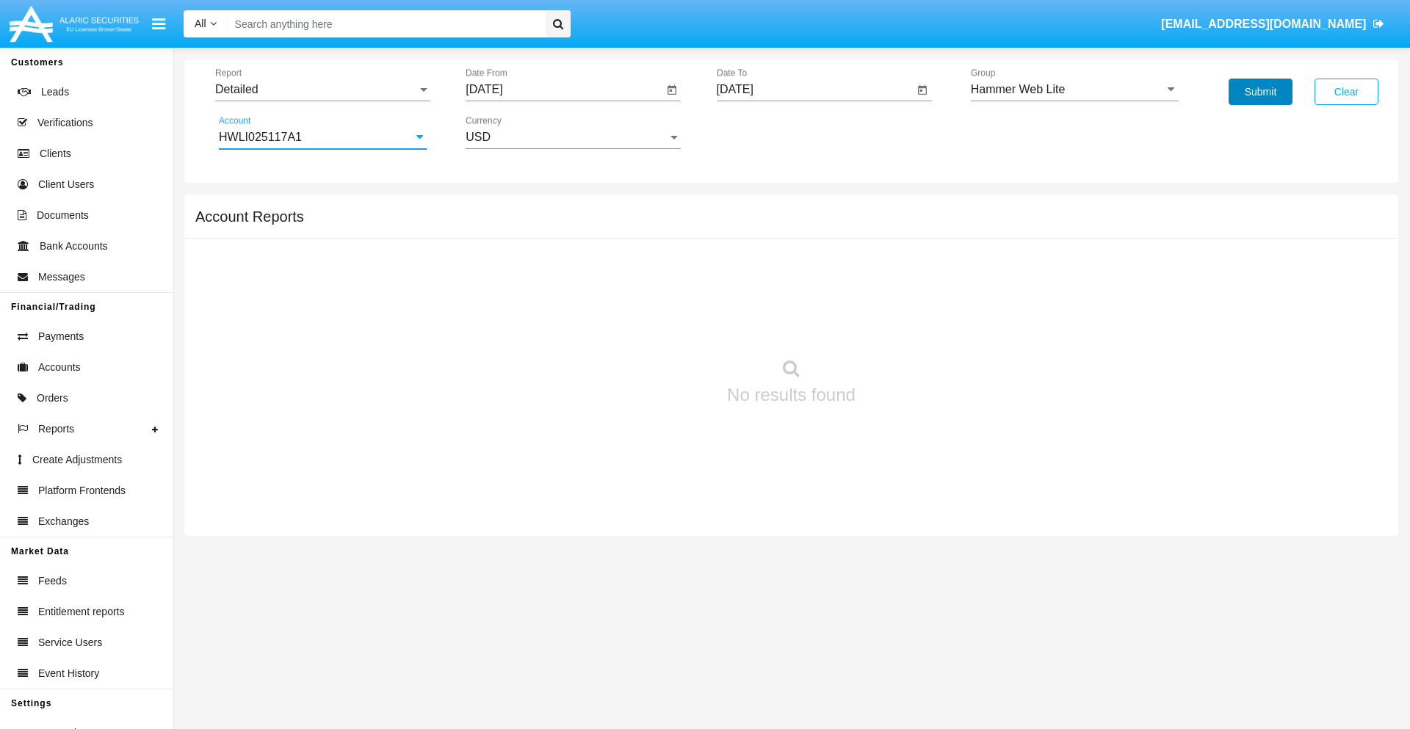
click at [1260, 92] on button "Submit" at bounding box center [1260, 92] width 64 height 26
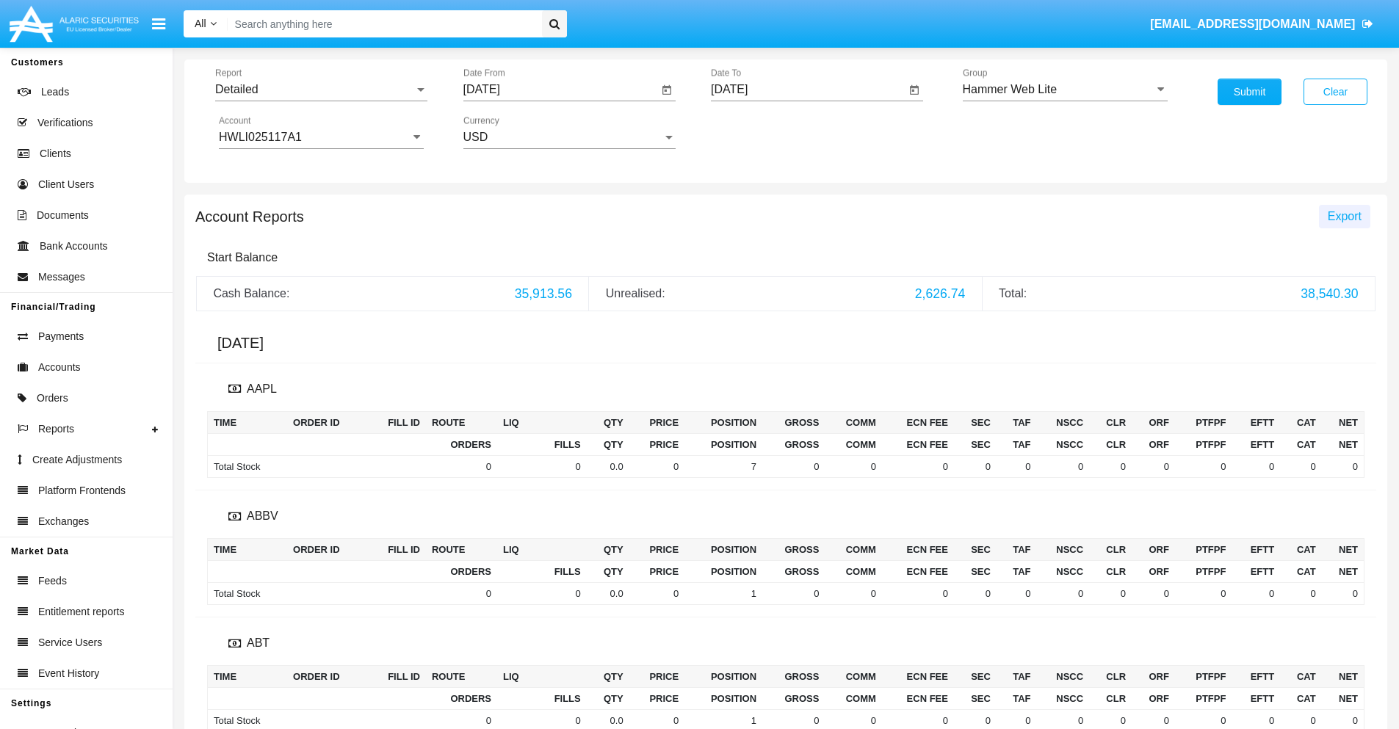
click at [1344, 216] on span "Export" at bounding box center [1344, 216] width 34 height 12
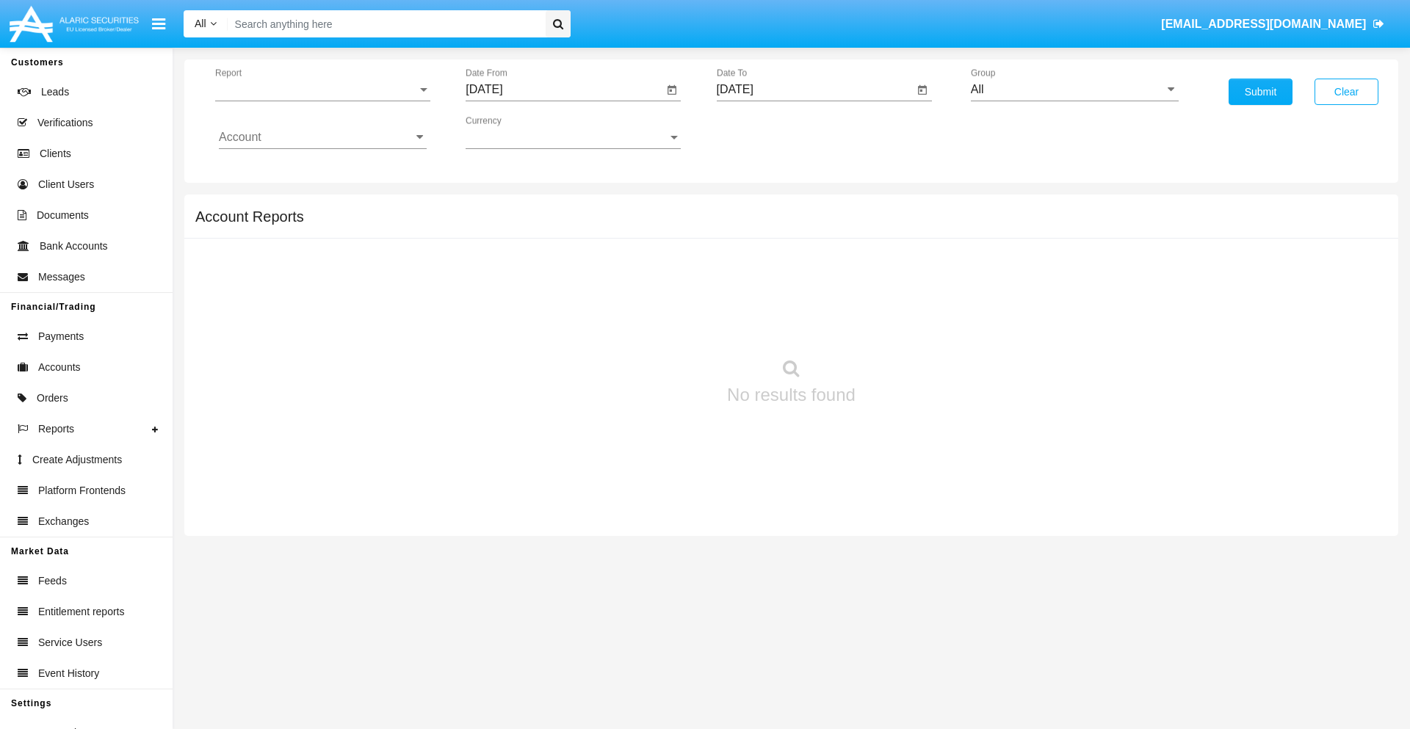
click at [322, 90] on span "Report" at bounding box center [316, 89] width 202 height 13
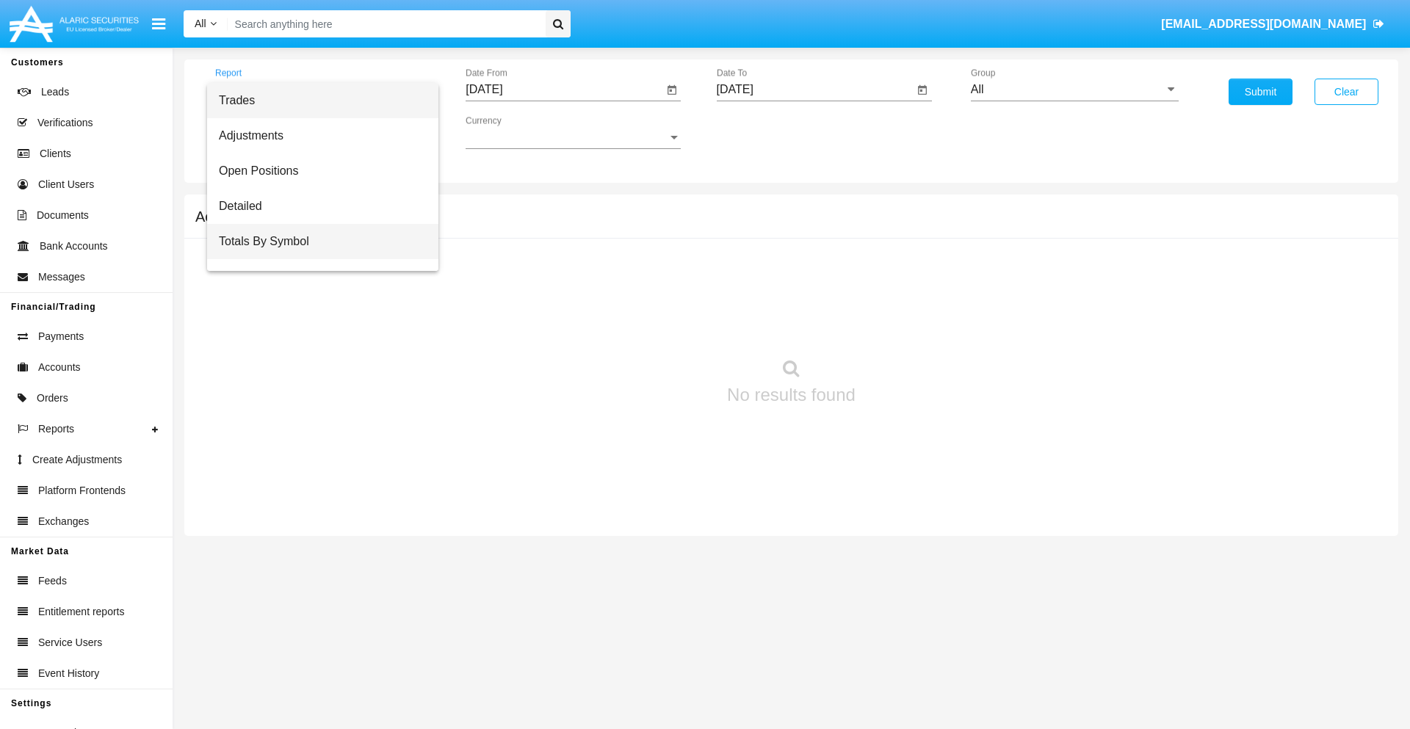
click at [316, 242] on span "Totals By Symbol" at bounding box center [323, 241] width 208 height 35
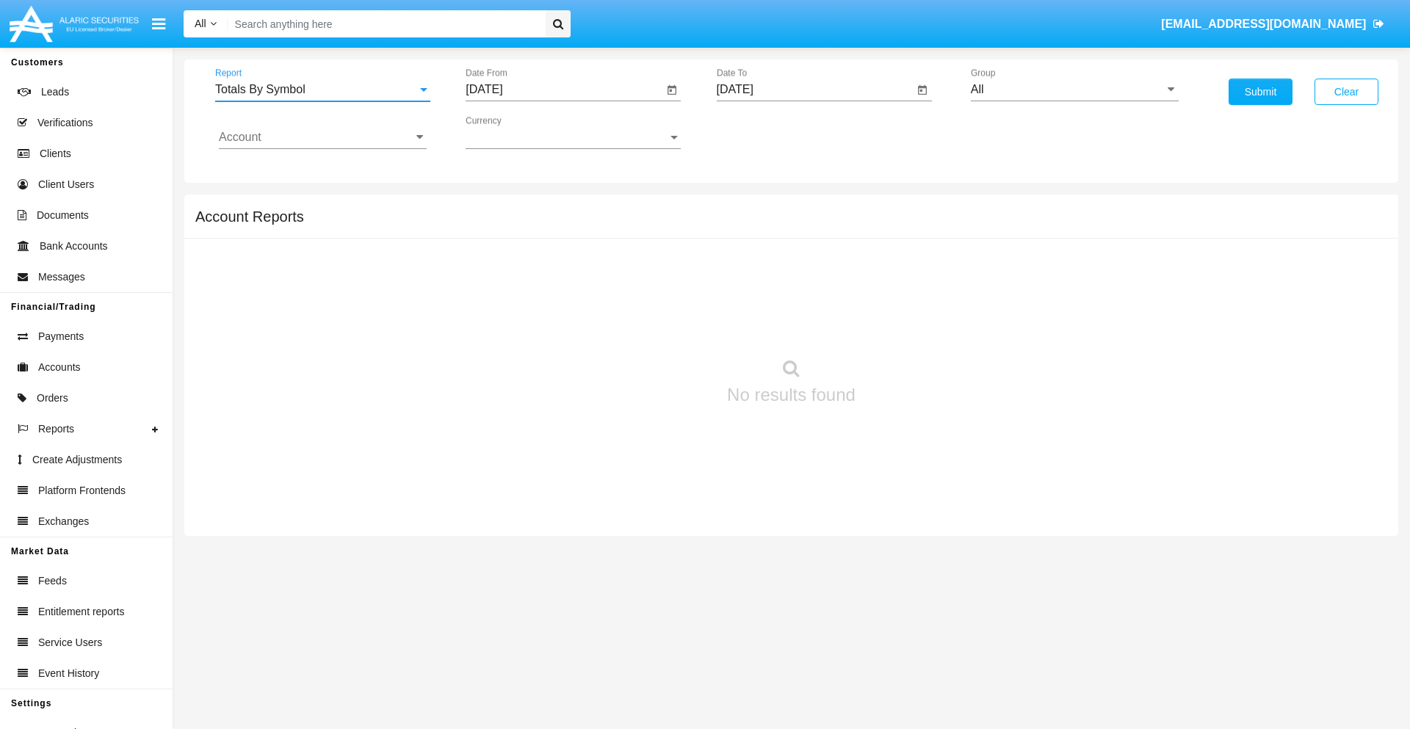
click at [564, 90] on input "[DATE]" at bounding box center [563, 89] width 197 height 13
click at [514, 132] on span "[DATE]" at bounding box center [501, 133] width 32 height 12
click at [655, 325] on div "2025" at bounding box center [655, 324] width 46 height 26
click at [603, 236] on div "[DATE]" at bounding box center [604, 236] width 46 height 26
click at [578, 342] on div "30" at bounding box center [578, 343] width 26 height 26
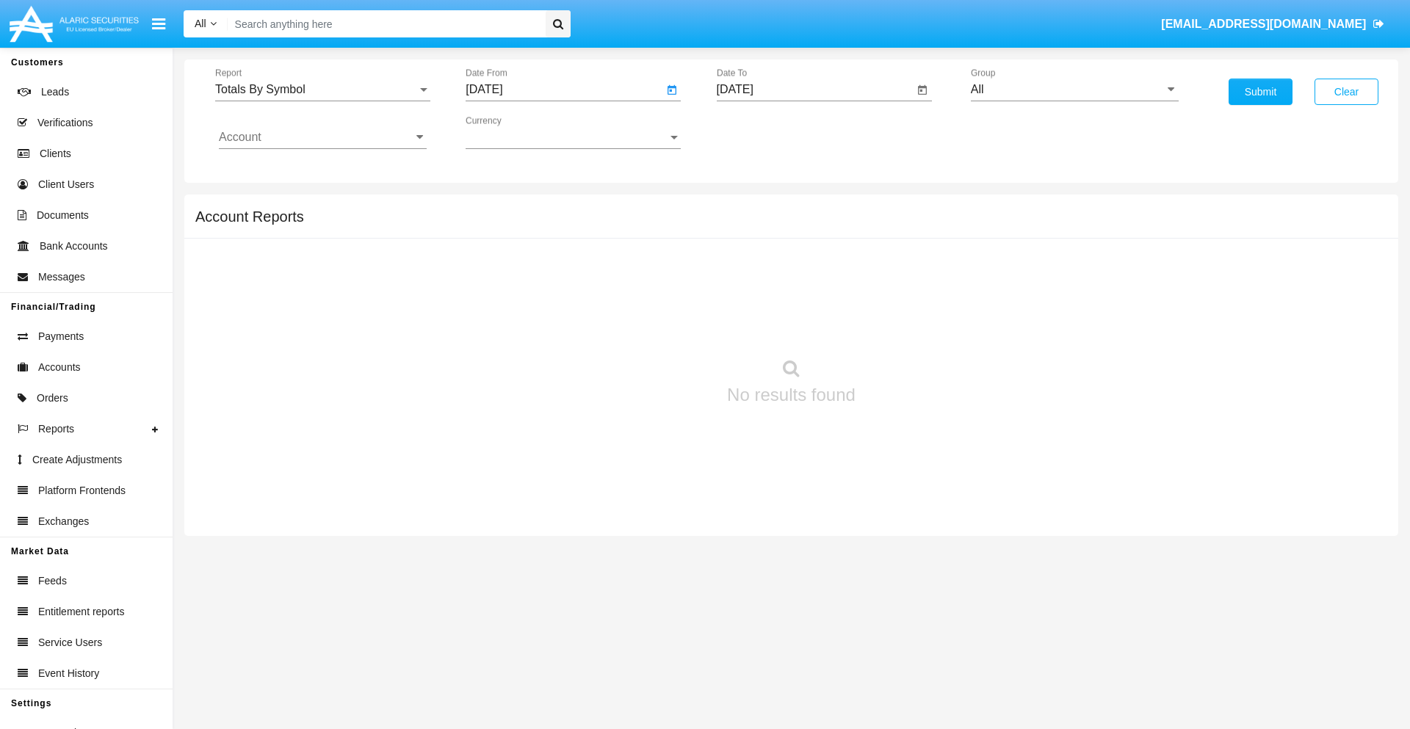
type input "07/30/25"
click at [814, 90] on input "[DATE]" at bounding box center [815, 89] width 197 height 13
click at [764, 132] on span "[DATE]" at bounding box center [752, 133] width 32 height 12
click at [905, 325] on div "2025" at bounding box center [905, 324] width 46 height 26
click at [905, 236] on div "AUG" at bounding box center [905, 236] width 46 height 26
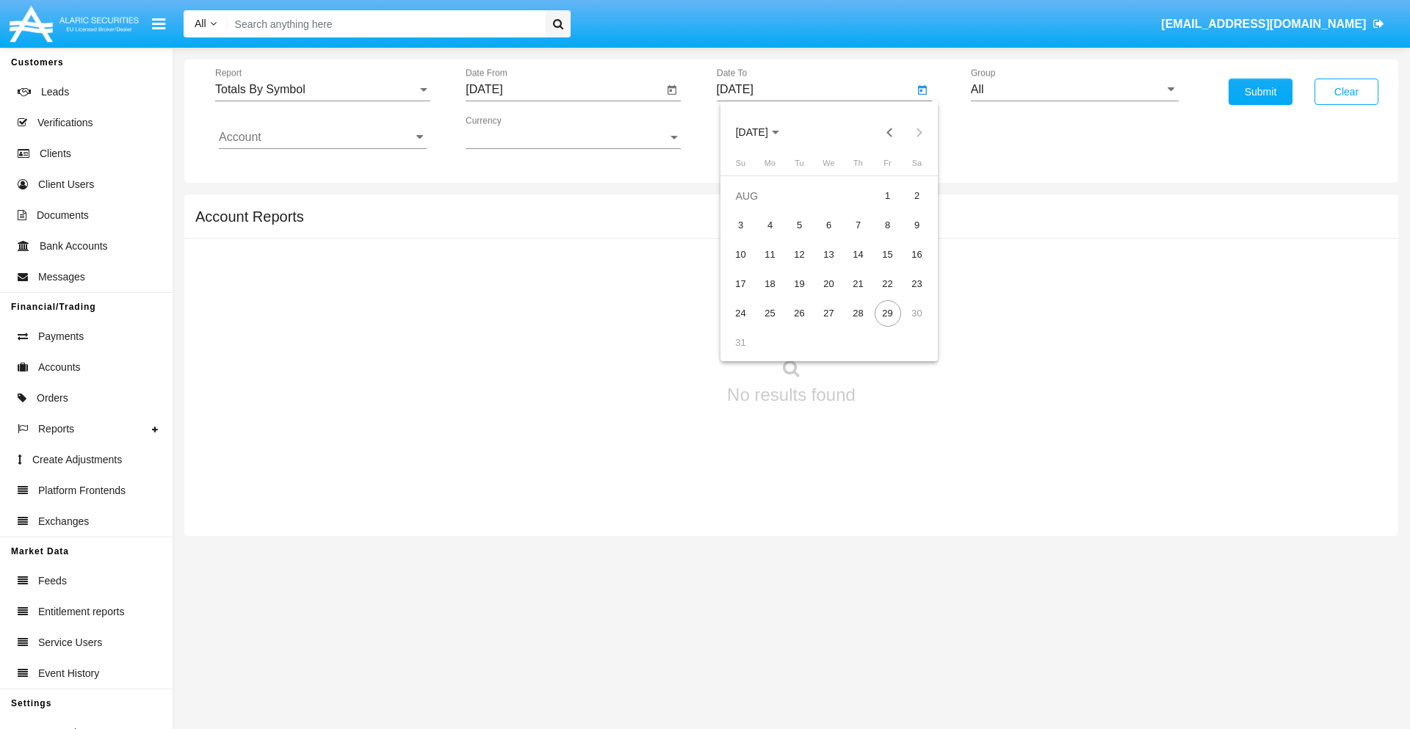
click at [887, 313] on div "29" at bounding box center [887, 313] width 26 height 26
type input "[DATE]"
click at [1074, 90] on input "All" at bounding box center [1075, 89] width 208 height 13
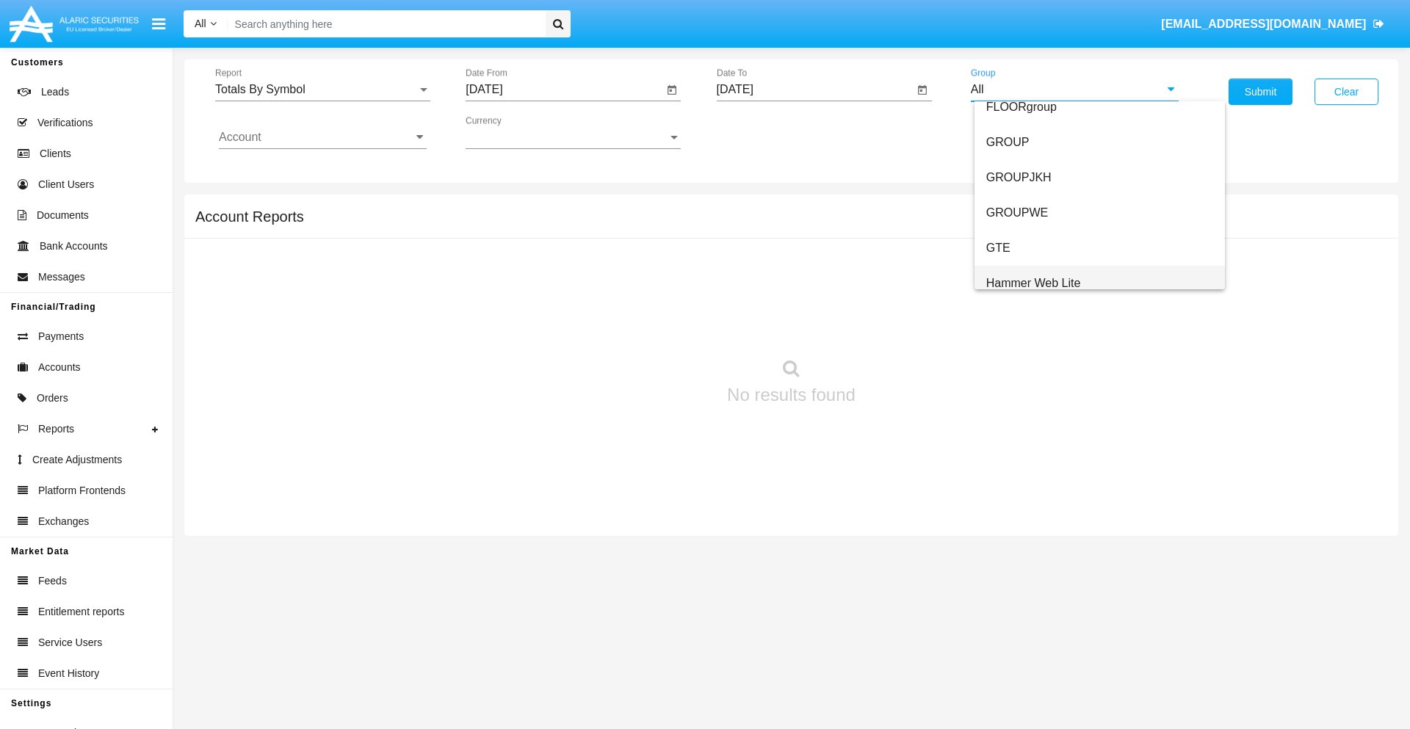
click at [1033, 283] on span "Hammer Web Lite" at bounding box center [1033, 283] width 95 height 12
type input "Hammer Web Lite"
click at [322, 137] on input "Account" at bounding box center [323, 137] width 208 height 13
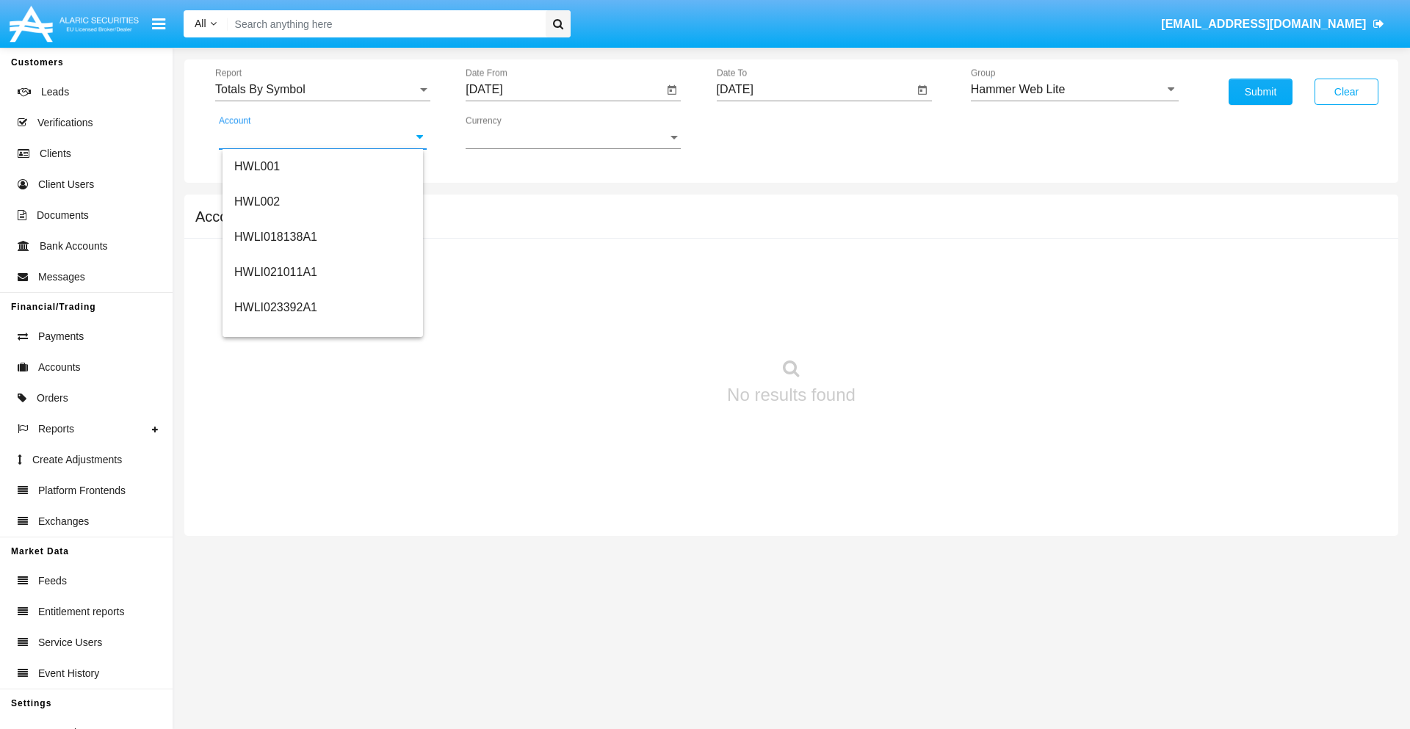
click at [275, 548] on span "HWLI025117A1" at bounding box center [275, 554] width 83 height 12
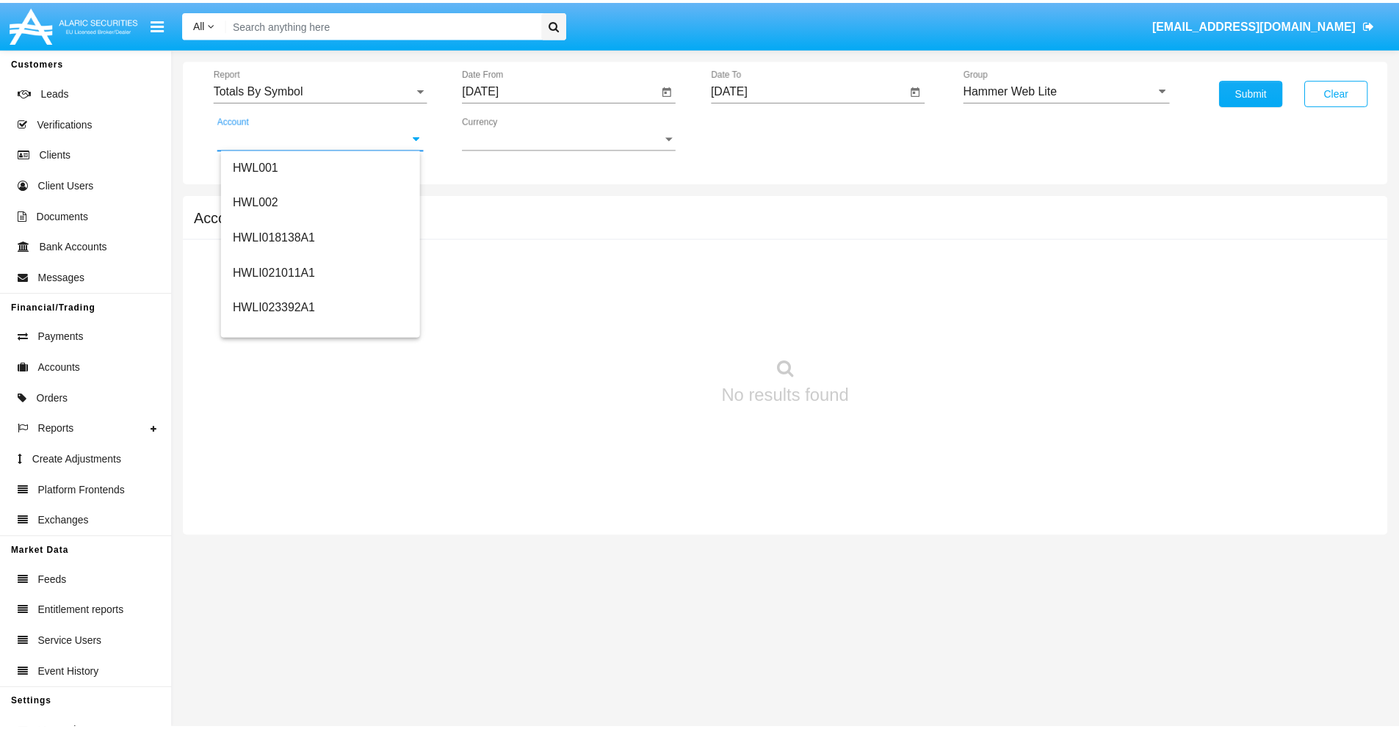
scroll to position [0, 0]
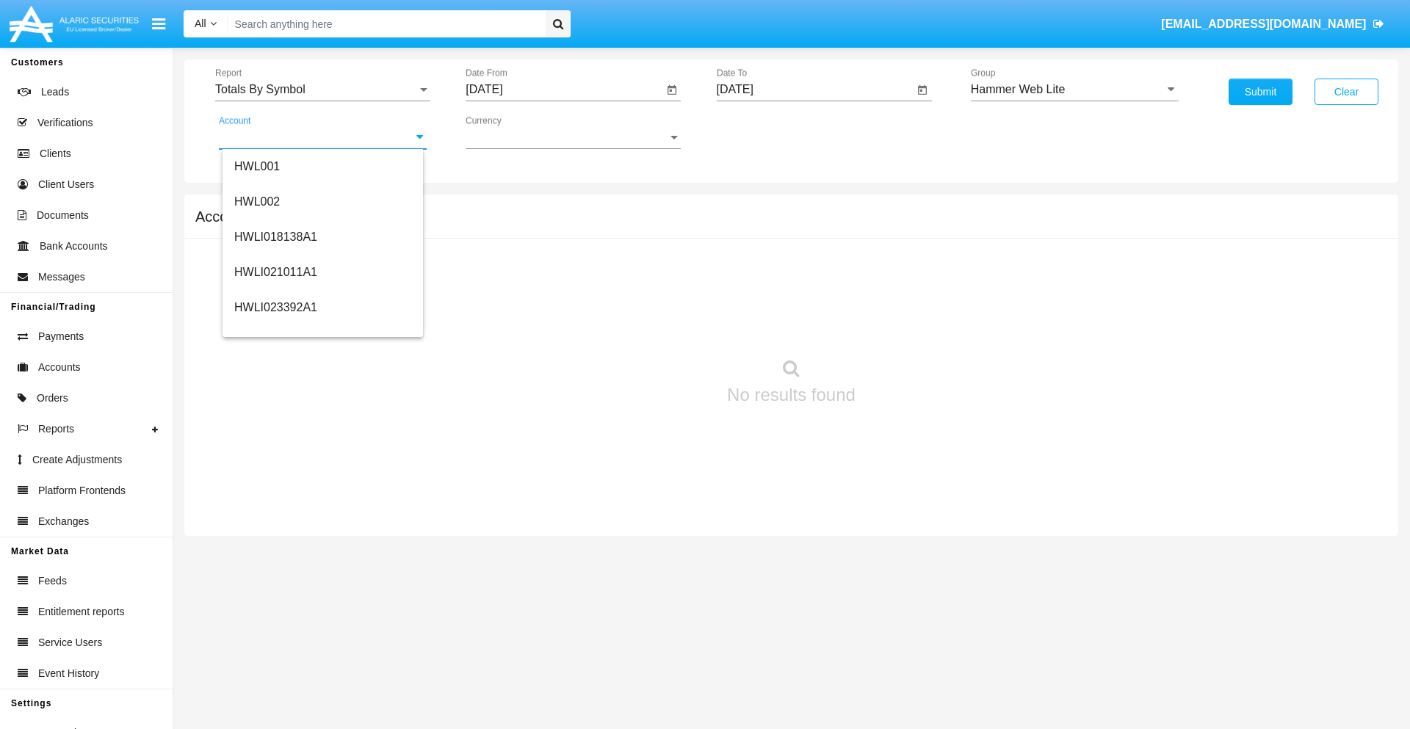
type input "HWLI025117A1"
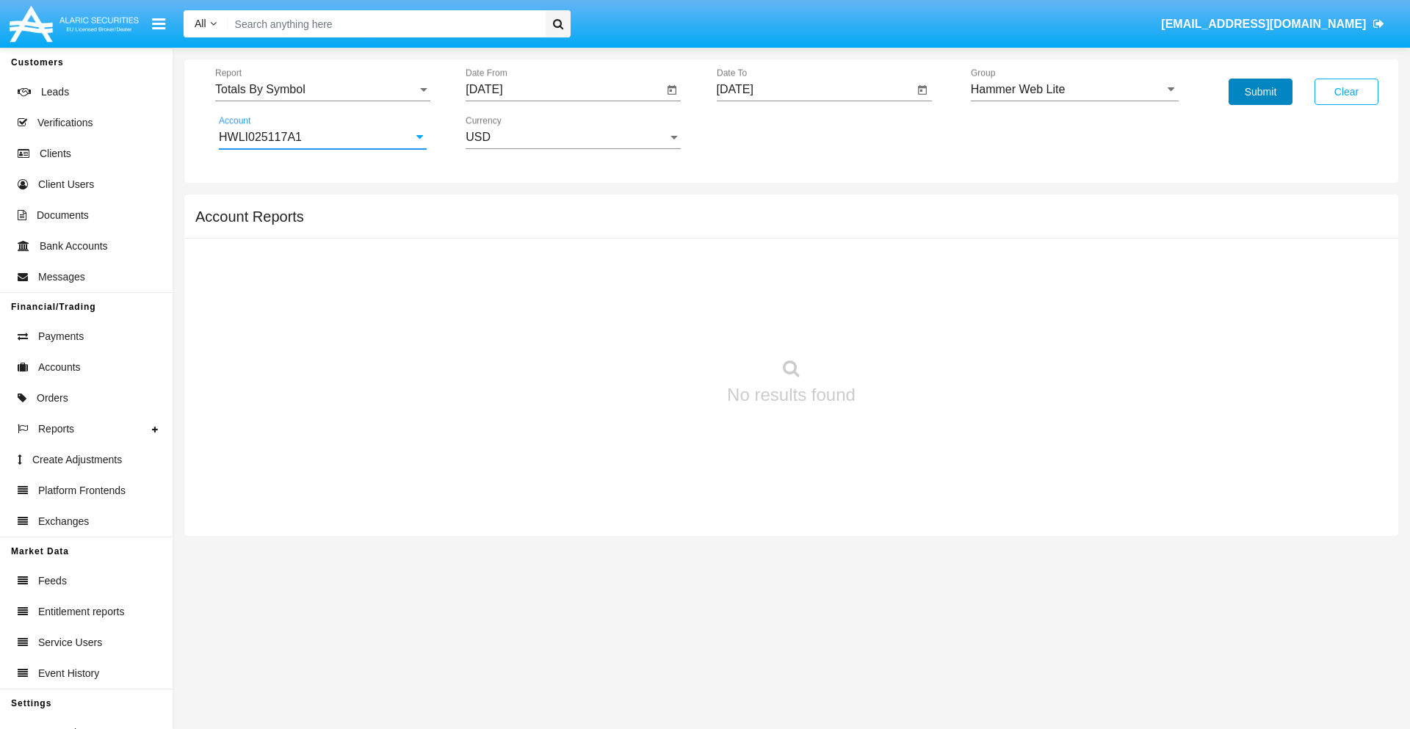
click at [1260, 92] on button "Submit" at bounding box center [1260, 92] width 64 height 26
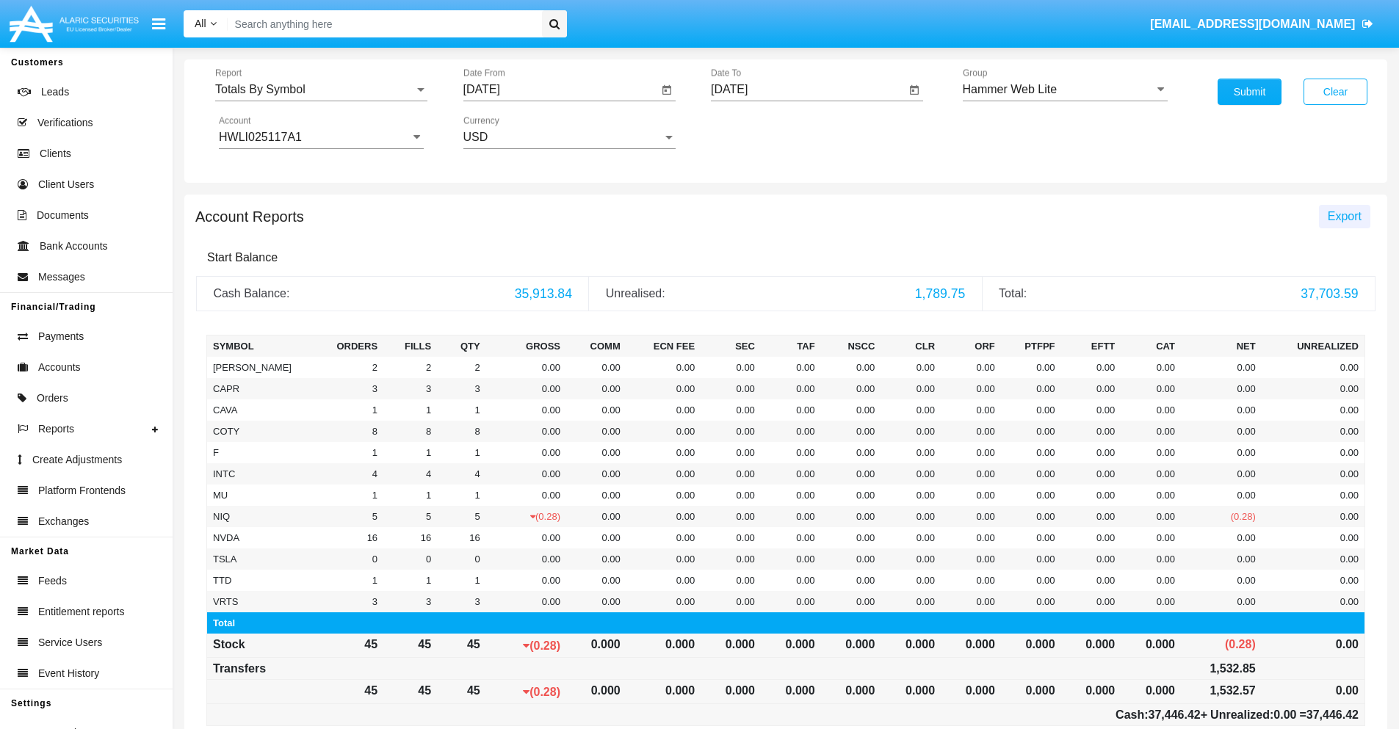
click at [1344, 216] on span "Export" at bounding box center [1344, 216] width 34 height 12
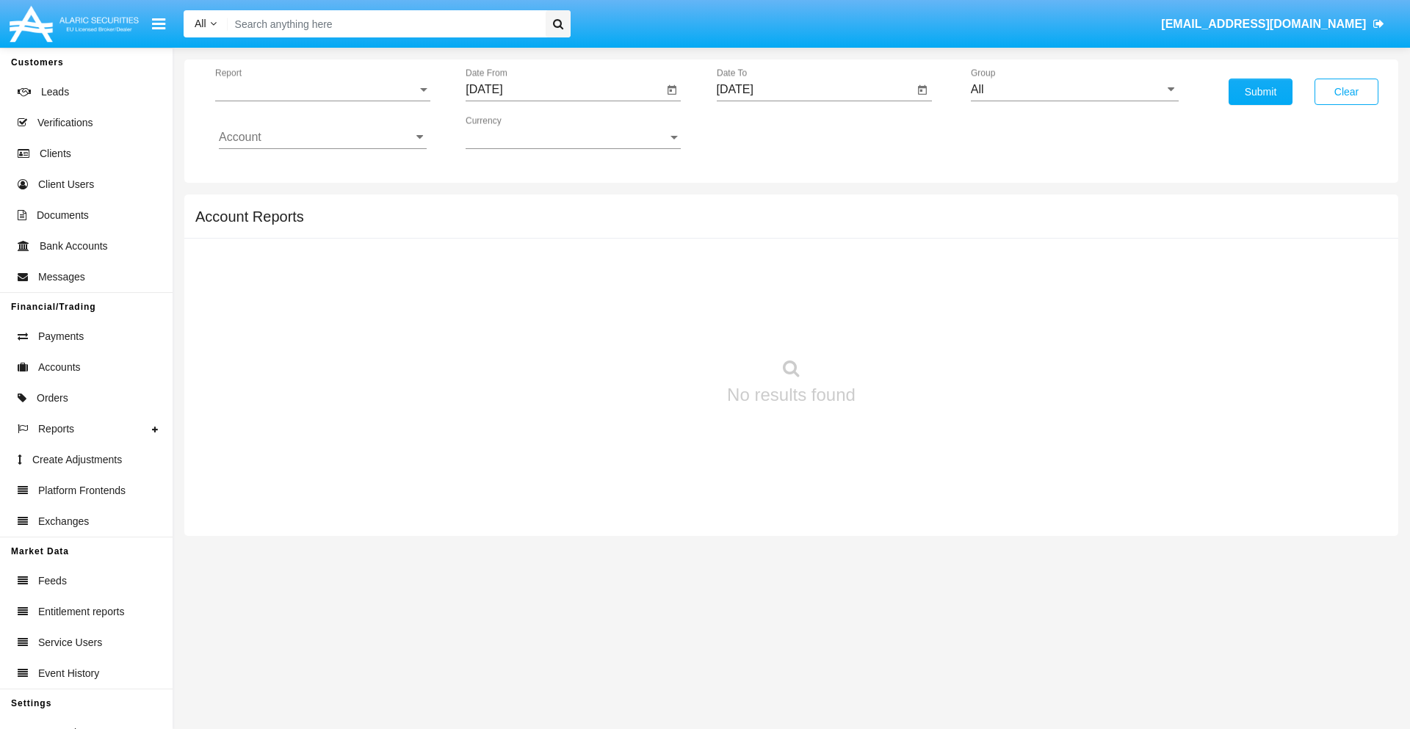
click at [322, 90] on span "Report" at bounding box center [316, 89] width 202 height 13
click at [316, 253] on span "Totals By Date" at bounding box center [323, 253] width 208 height 35
click at [564, 90] on input "[DATE]" at bounding box center [563, 89] width 197 height 13
click at [514, 132] on span "[DATE]" at bounding box center [501, 133] width 32 height 12
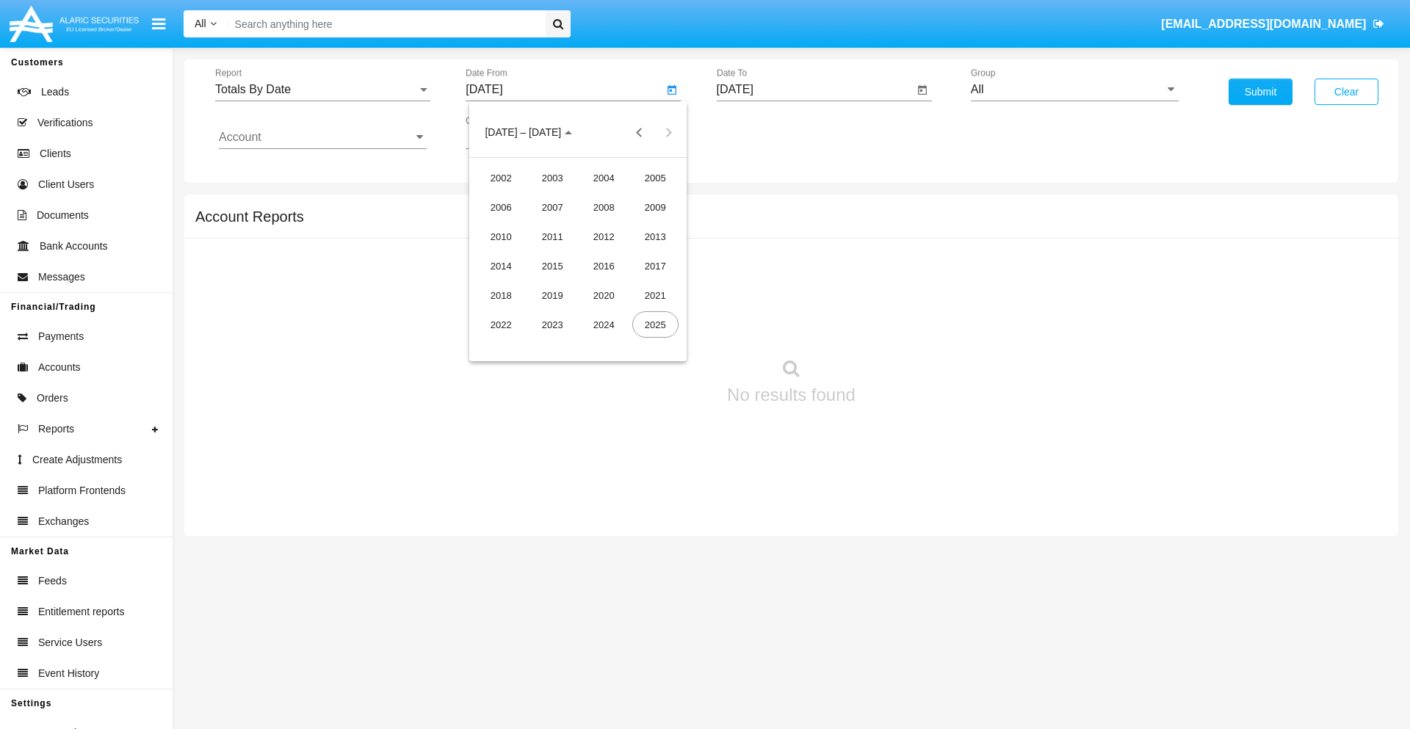
click at [655, 325] on div "2025" at bounding box center [655, 324] width 46 height 26
click at [655, 236] on div "AUG" at bounding box center [655, 236] width 46 height 26
click at [607, 254] on div "14" at bounding box center [607, 255] width 26 height 26
type input "[DATE]"
click at [814, 90] on input "[DATE]" at bounding box center [815, 89] width 197 height 13
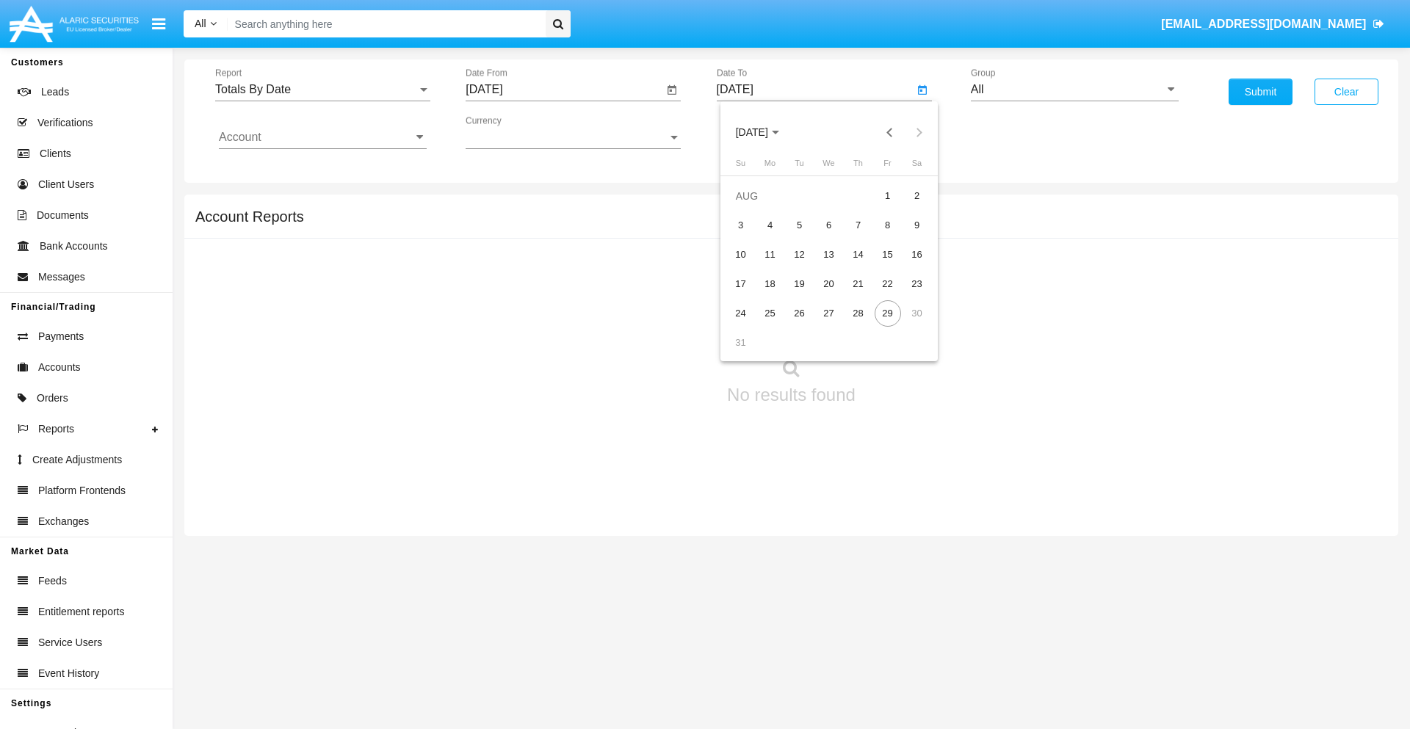
click at [764, 132] on span "[DATE]" at bounding box center [752, 133] width 32 height 12
click at [905, 325] on div "2025" at bounding box center [905, 324] width 46 height 26
click at [905, 236] on div "AUG" at bounding box center [905, 236] width 46 height 26
click at [887, 313] on div "29" at bounding box center [887, 313] width 26 height 26
type input "08/29/25"
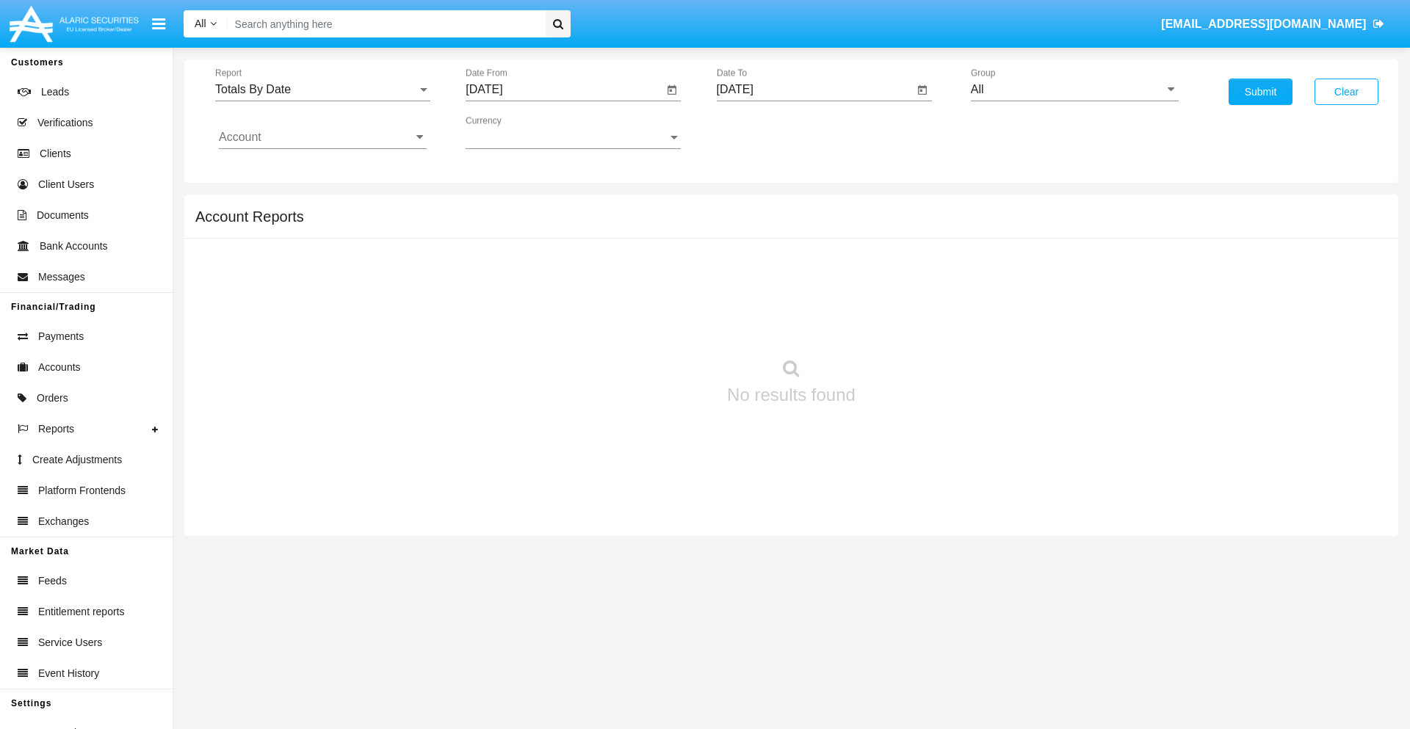
click at [1074, 90] on input "All" at bounding box center [1075, 89] width 208 height 13
click at [1033, 283] on span "Hammer Web Lite" at bounding box center [1033, 283] width 95 height 12
type input "Hammer Web Lite"
click at [322, 137] on input "Account" at bounding box center [323, 137] width 208 height 13
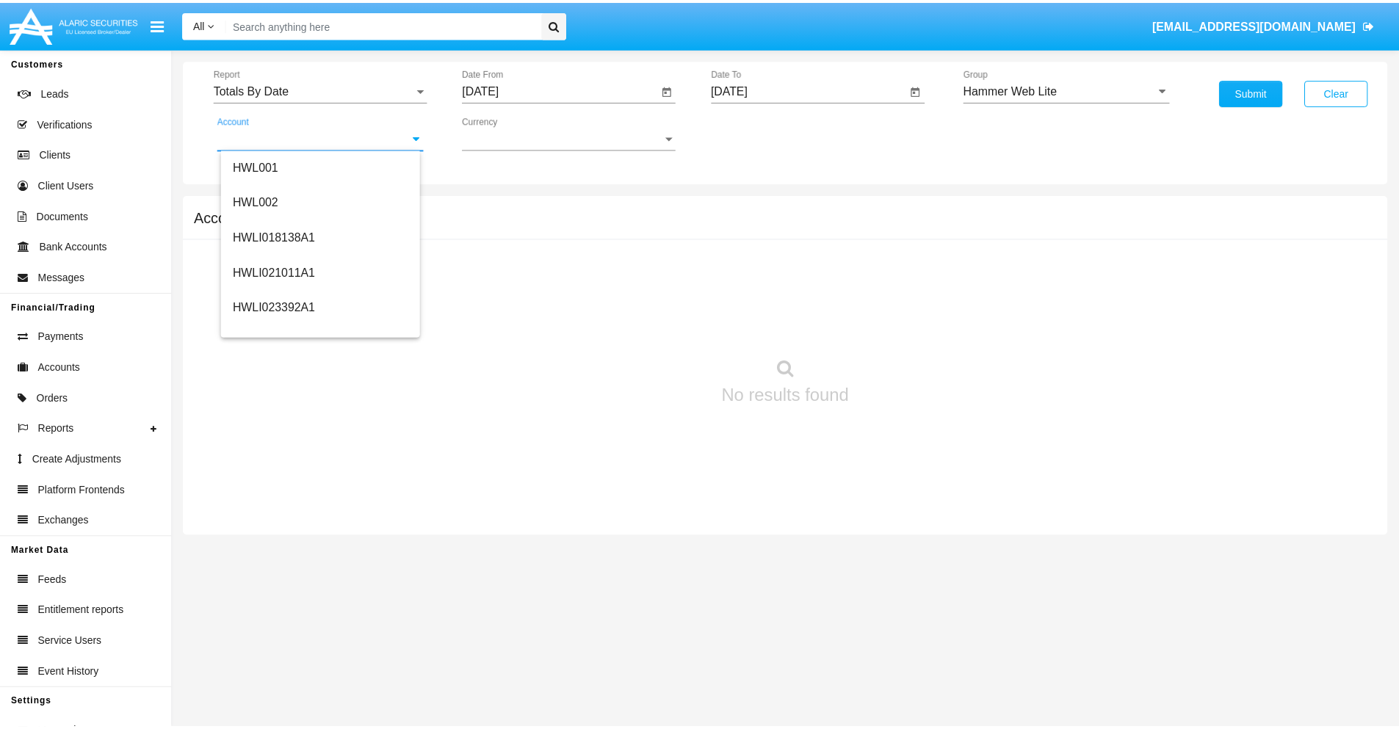
scroll to position [223, 0]
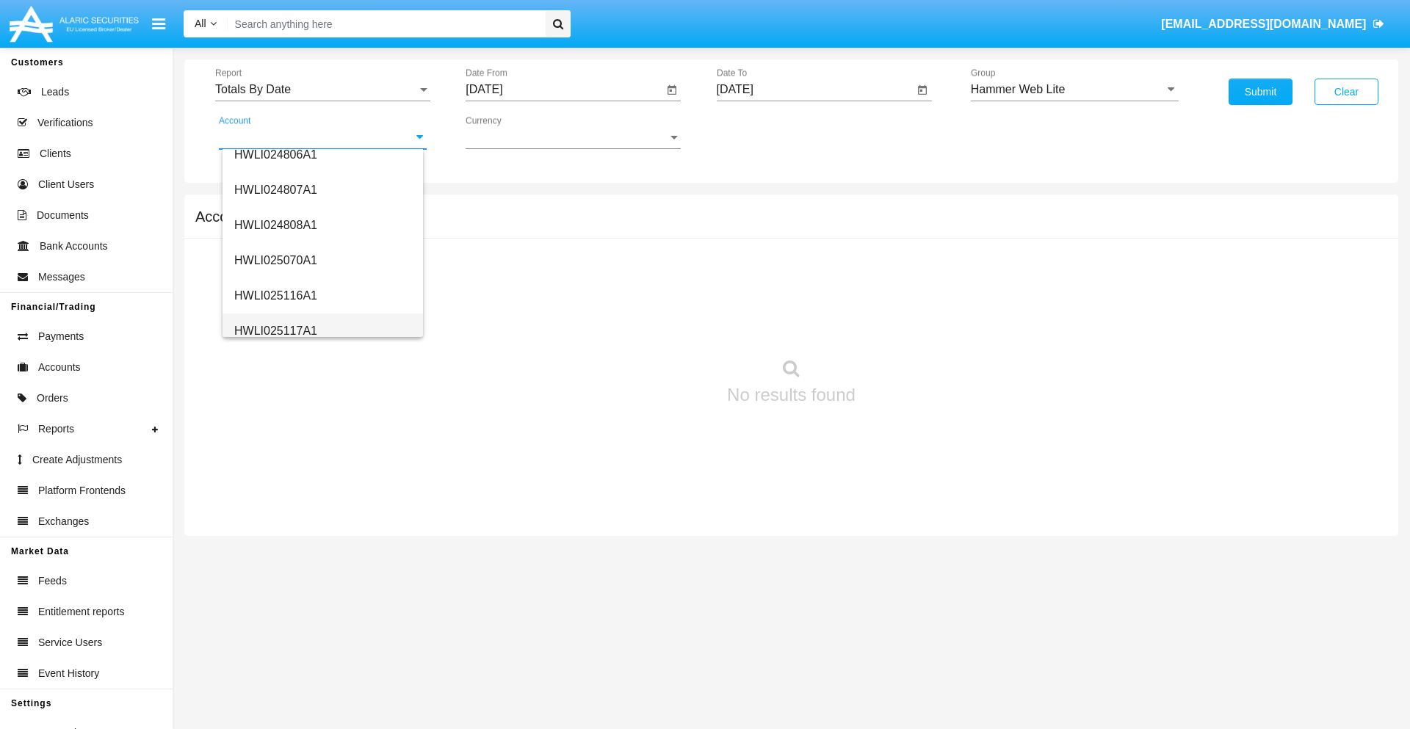
click at [275, 330] on span "HWLI025117A1" at bounding box center [275, 331] width 83 height 12
type input "HWLI025117A1"
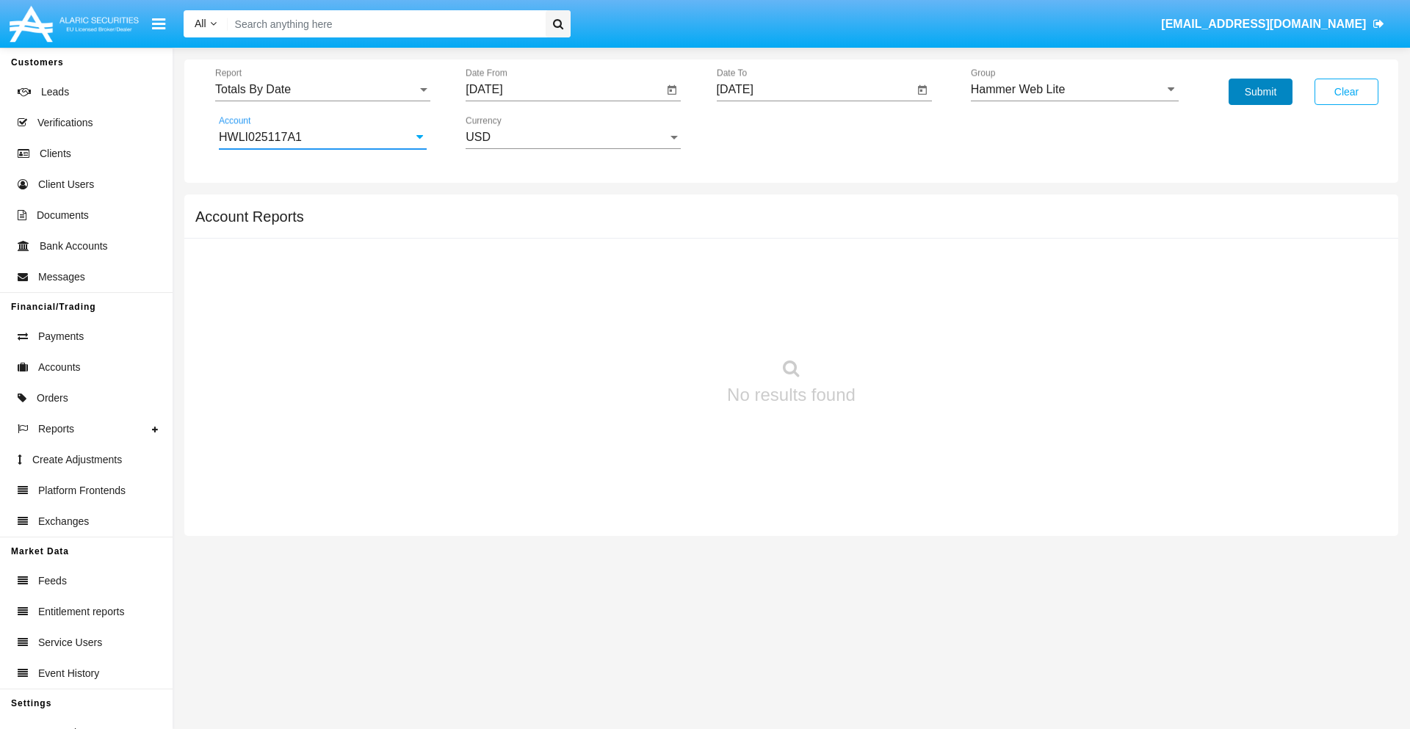
click at [1260, 92] on button "Submit" at bounding box center [1260, 92] width 64 height 26
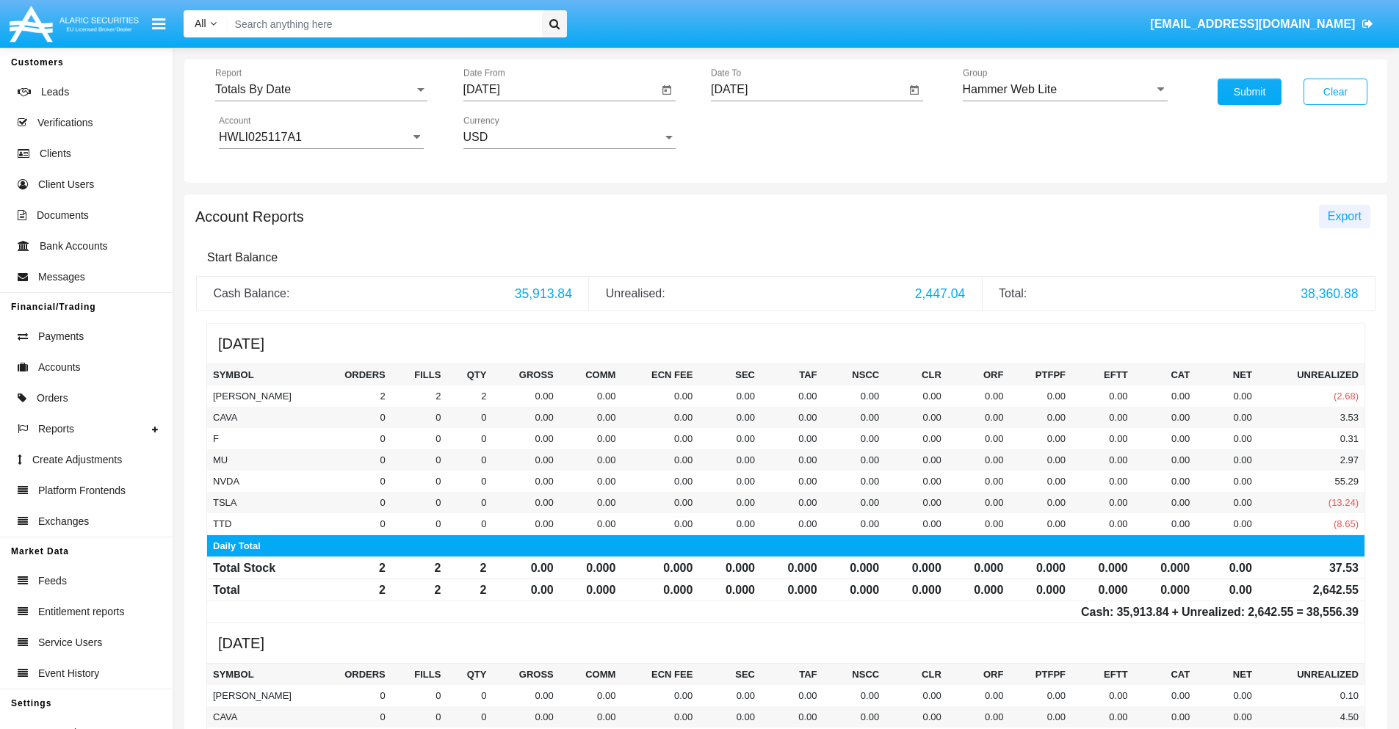
click at [1344, 216] on span "Export" at bounding box center [1344, 216] width 34 height 12
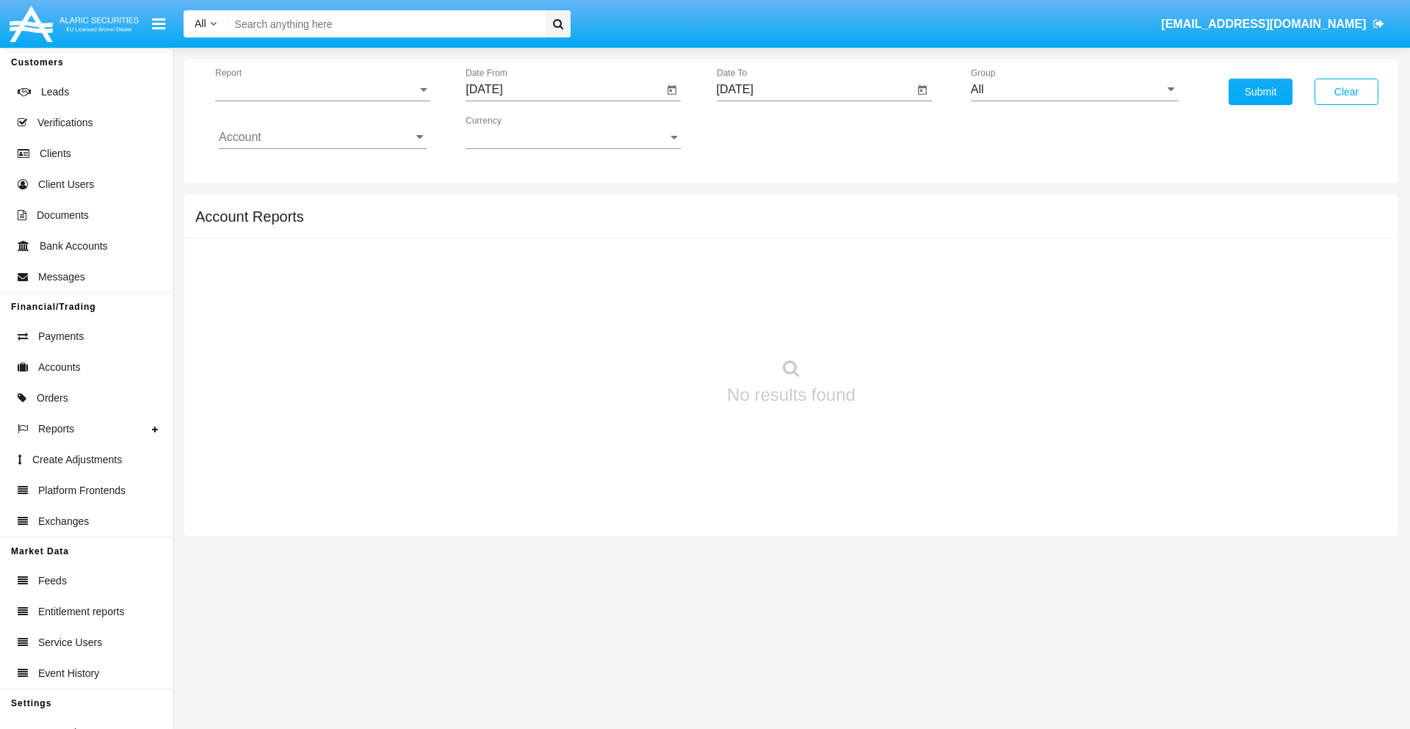
click at [322, 90] on span "Report" at bounding box center [316, 89] width 202 height 13
click at [316, 253] on span "Summary By Date" at bounding box center [323, 253] width 208 height 35
click at [564, 90] on input "[DATE]" at bounding box center [563, 89] width 197 height 13
click at [514, 132] on span "[DATE]" at bounding box center [501, 133] width 32 height 12
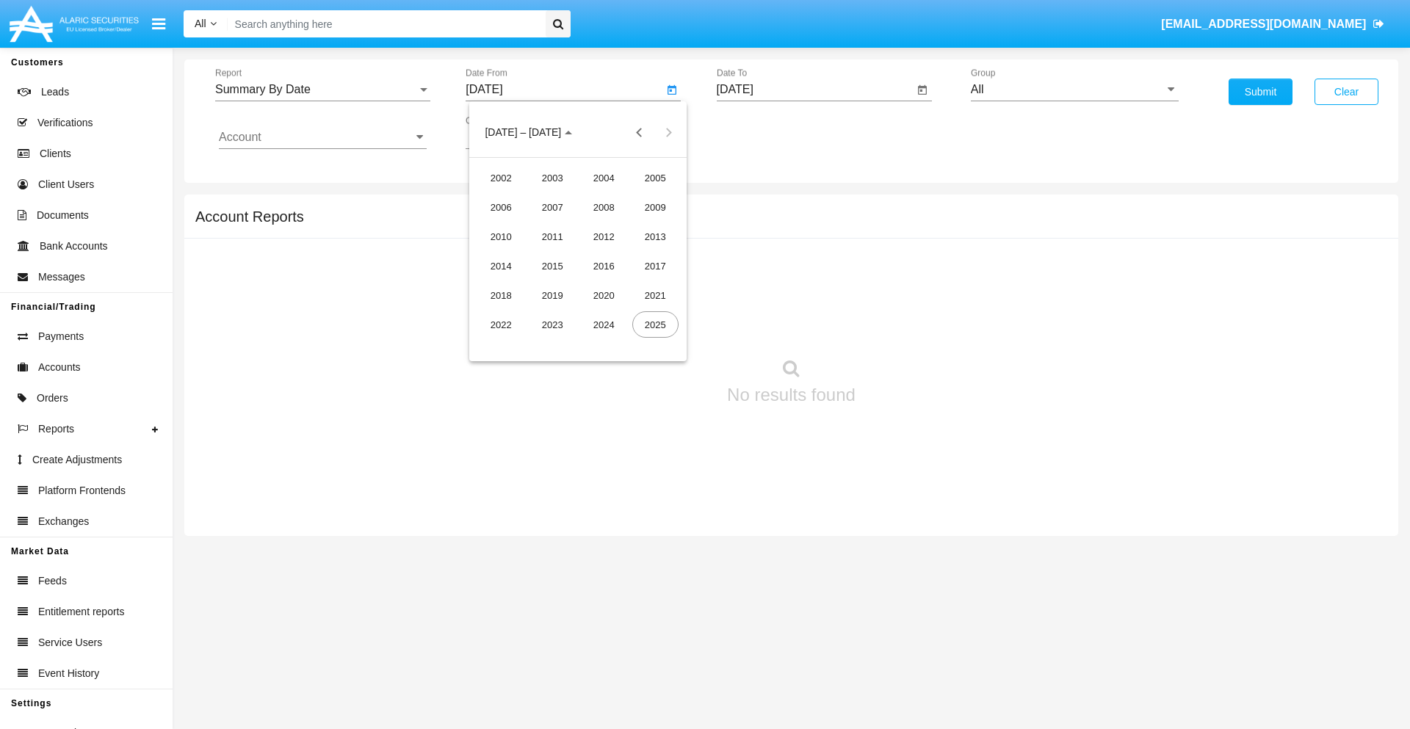
click at [655, 325] on div "2025" at bounding box center [655, 324] width 46 height 26
click at [655, 236] on div "AUG" at bounding box center [655, 236] width 46 height 26
click at [607, 254] on div "14" at bounding box center [607, 255] width 26 height 26
type input "[DATE]"
click at [814, 90] on input "[DATE]" at bounding box center [815, 89] width 197 height 13
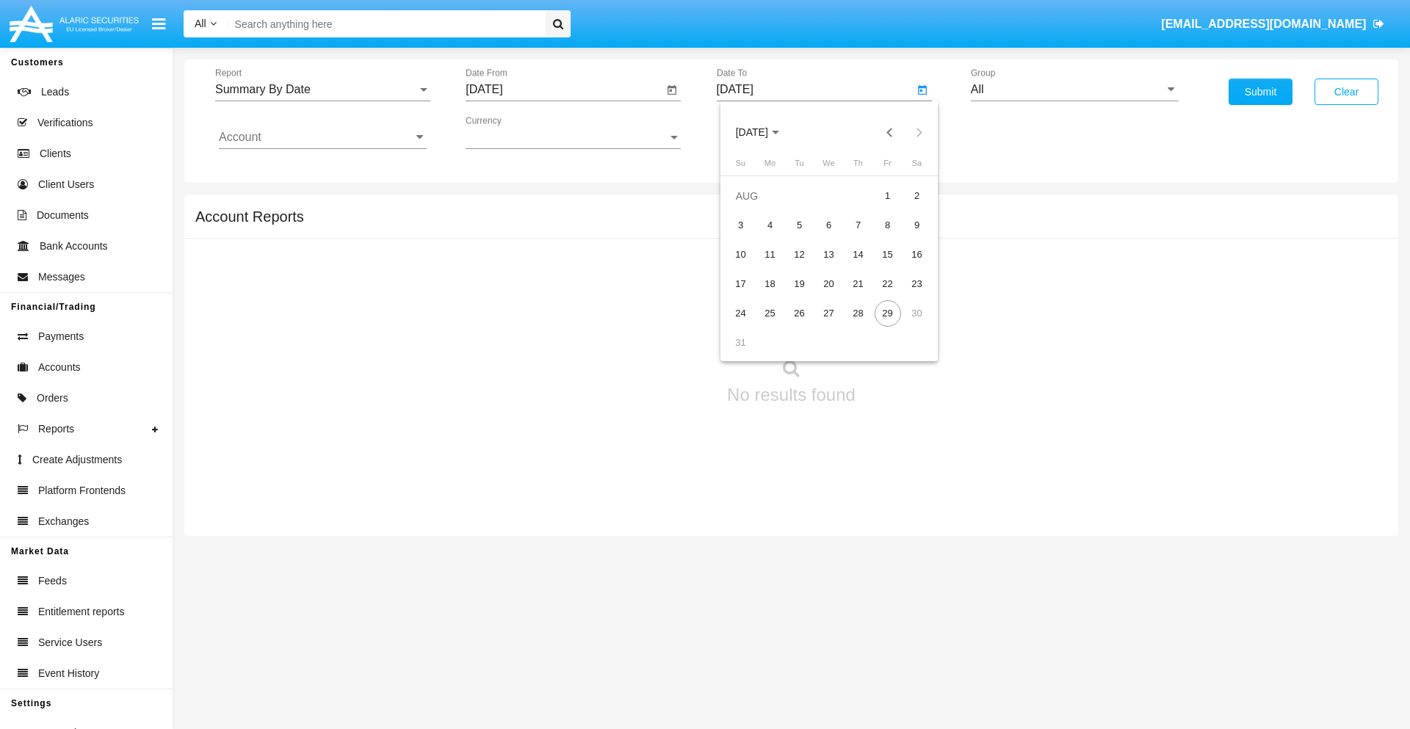
click at [764, 132] on span "[DATE]" at bounding box center [752, 133] width 32 height 12
click at [905, 325] on div "2025" at bounding box center [905, 324] width 46 height 26
click at [905, 236] on div "AUG" at bounding box center [905, 236] width 46 height 26
click at [887, 313] on div "29" at bounding box center [887, 313] width 26 height 26
type input "[DATE]"
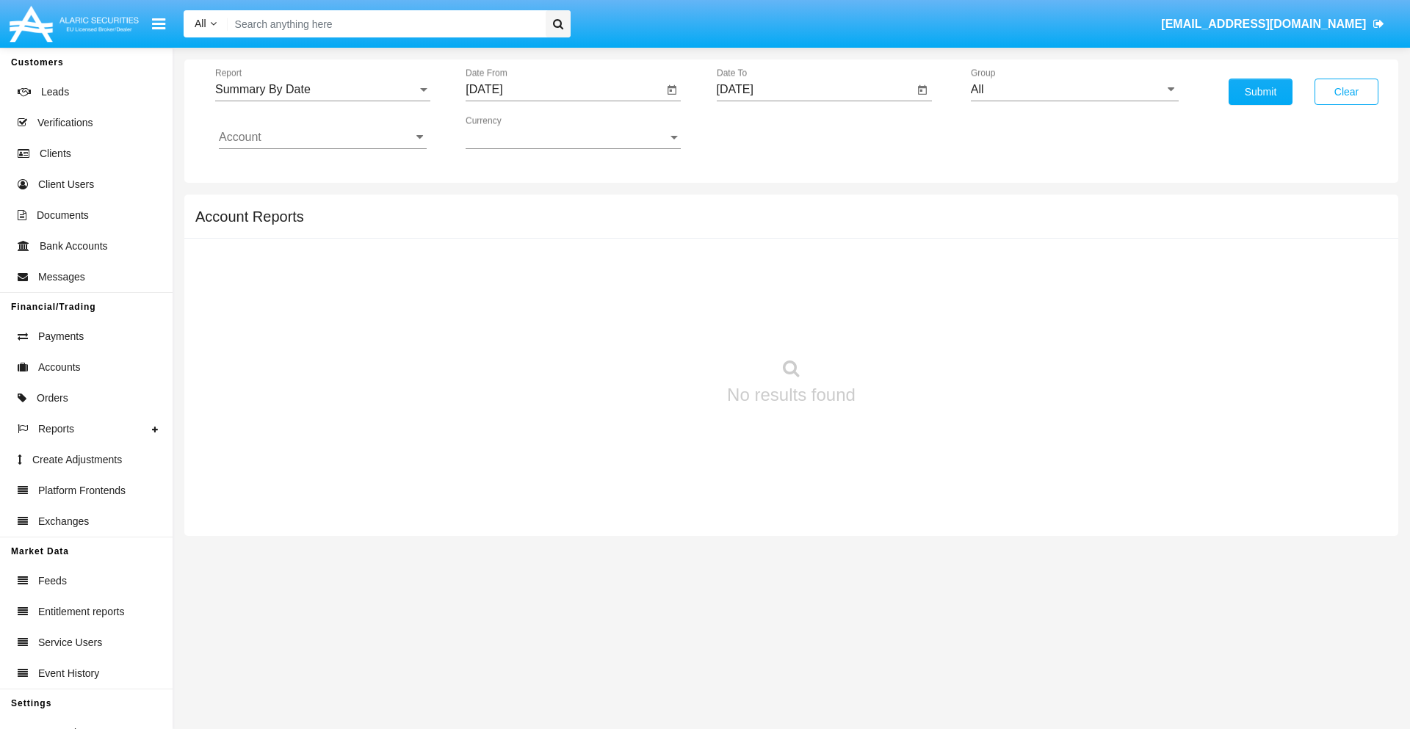
click at [1074, 90] on input "All" at bounding box center [1075, 89] width 208 height 13
type input "Hammer Web Lite"
click at [322, 137] on input "Account" at bounding box center [323, 137] width 208 height 13
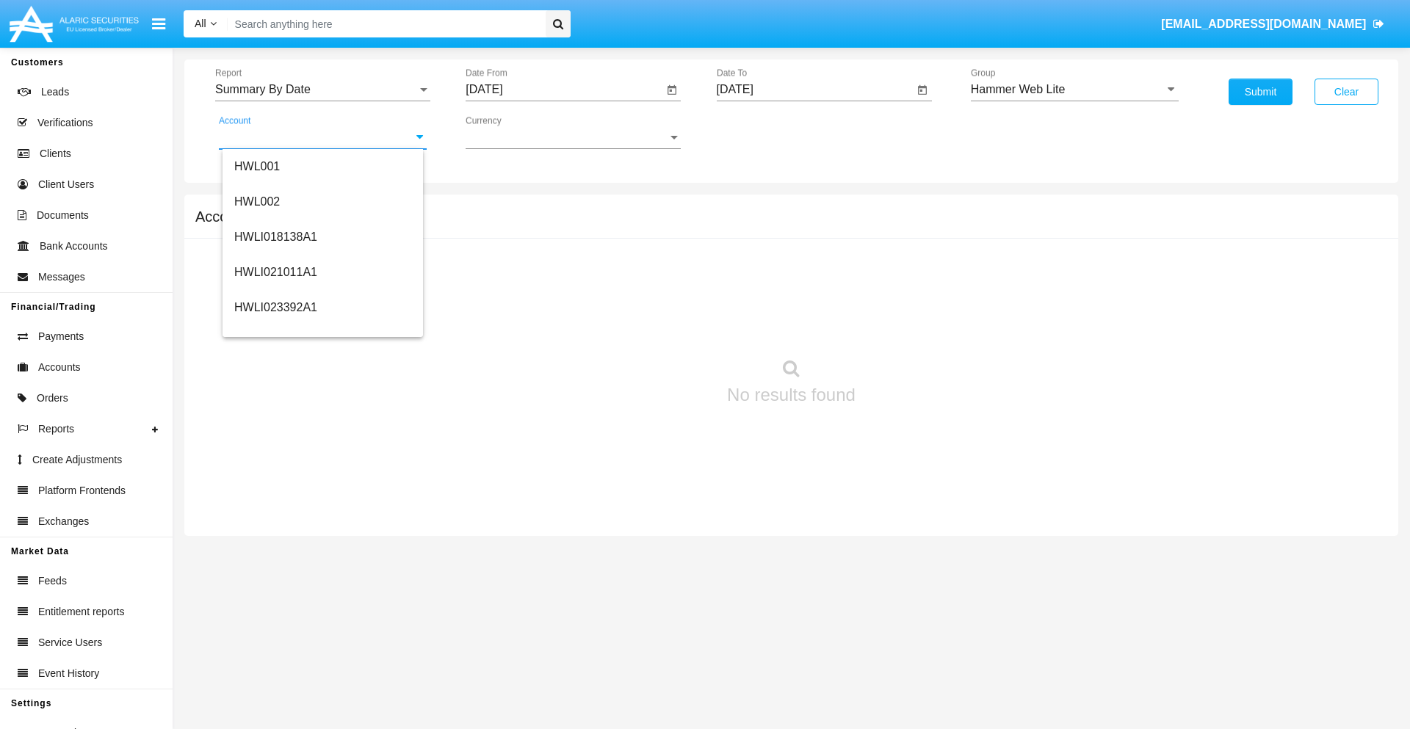
scroll to position [223, 0]
click at [275, 330] on span "HWLI025117A1" at bounding box center [275, 331] width 83 height 12
type input "HWLI025117A1"
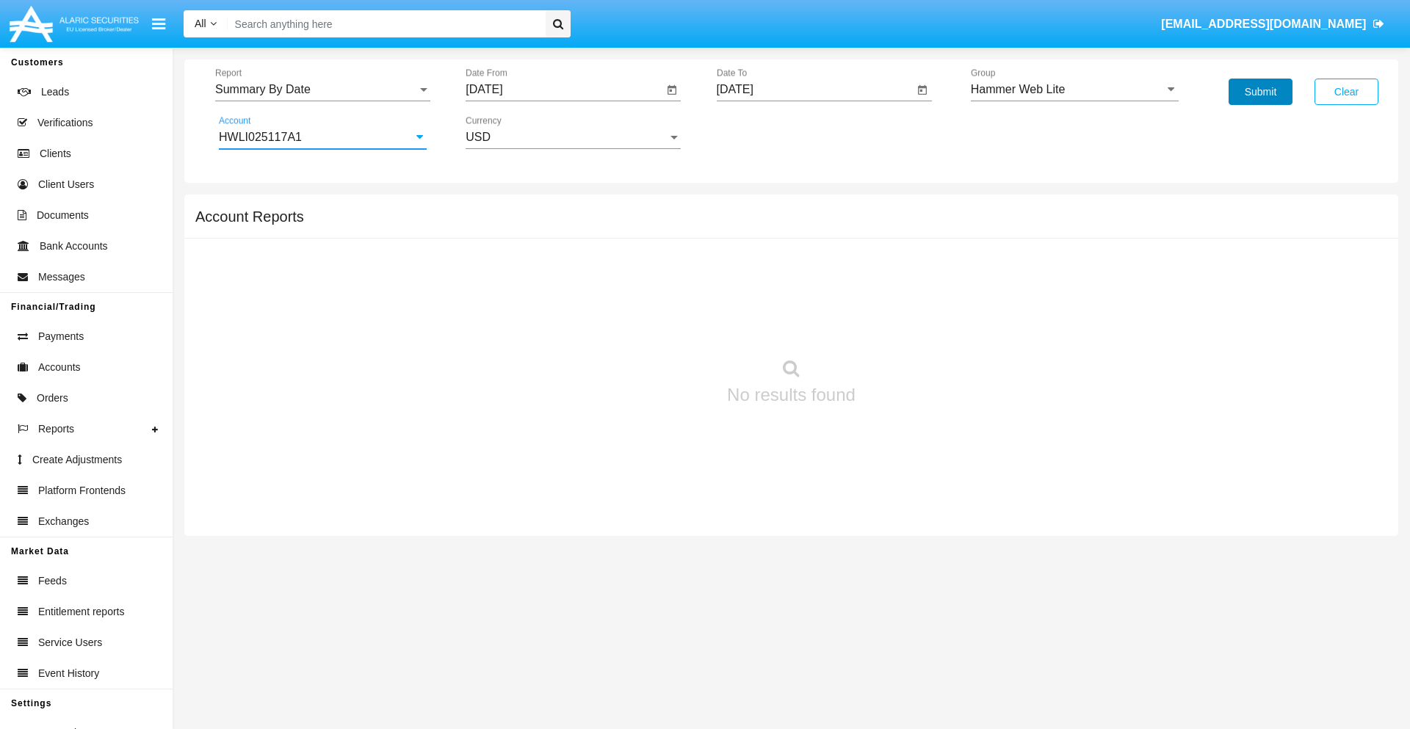
click at [1260, 92] on button "Submit" at bounding box center [1260, 92] width 64 height 26
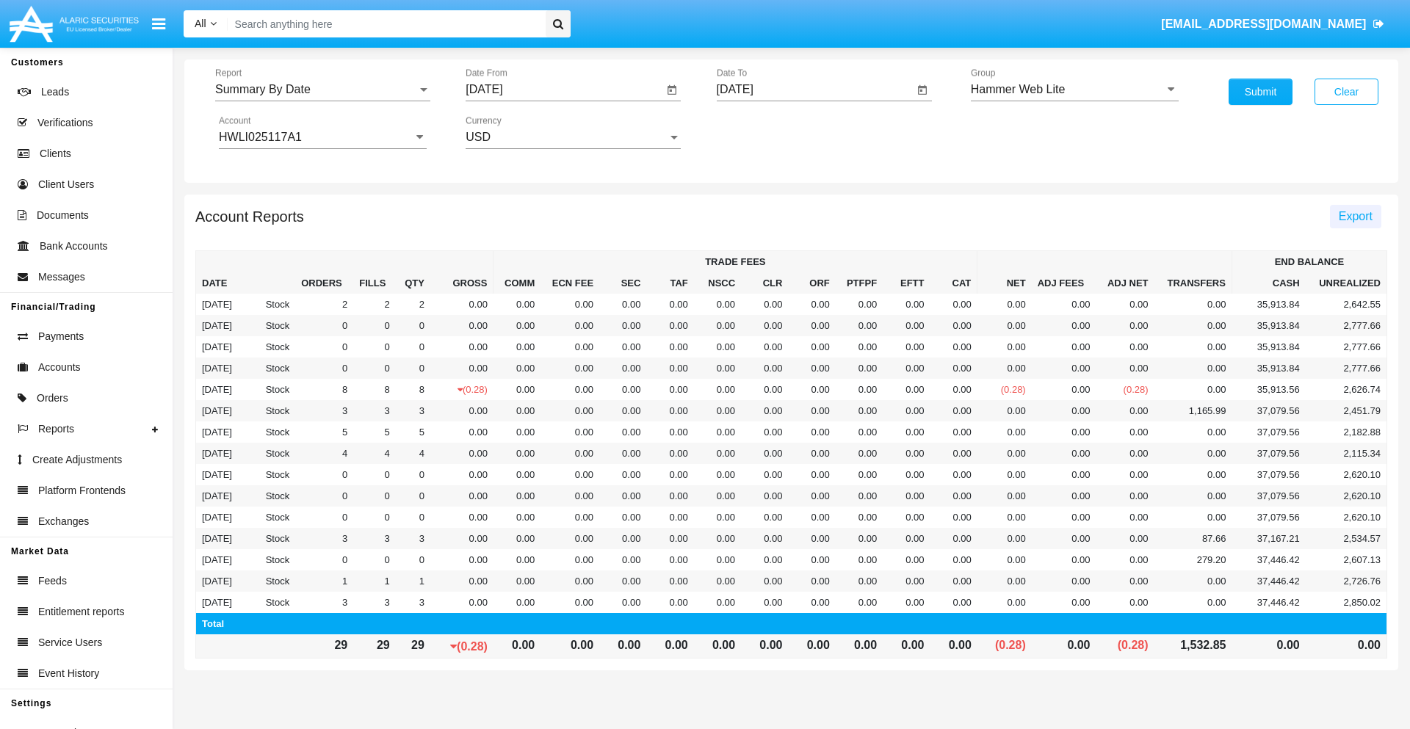
click at [1355, 216] on span "Export" at bounding box center [1355, 216] width 34 height 12
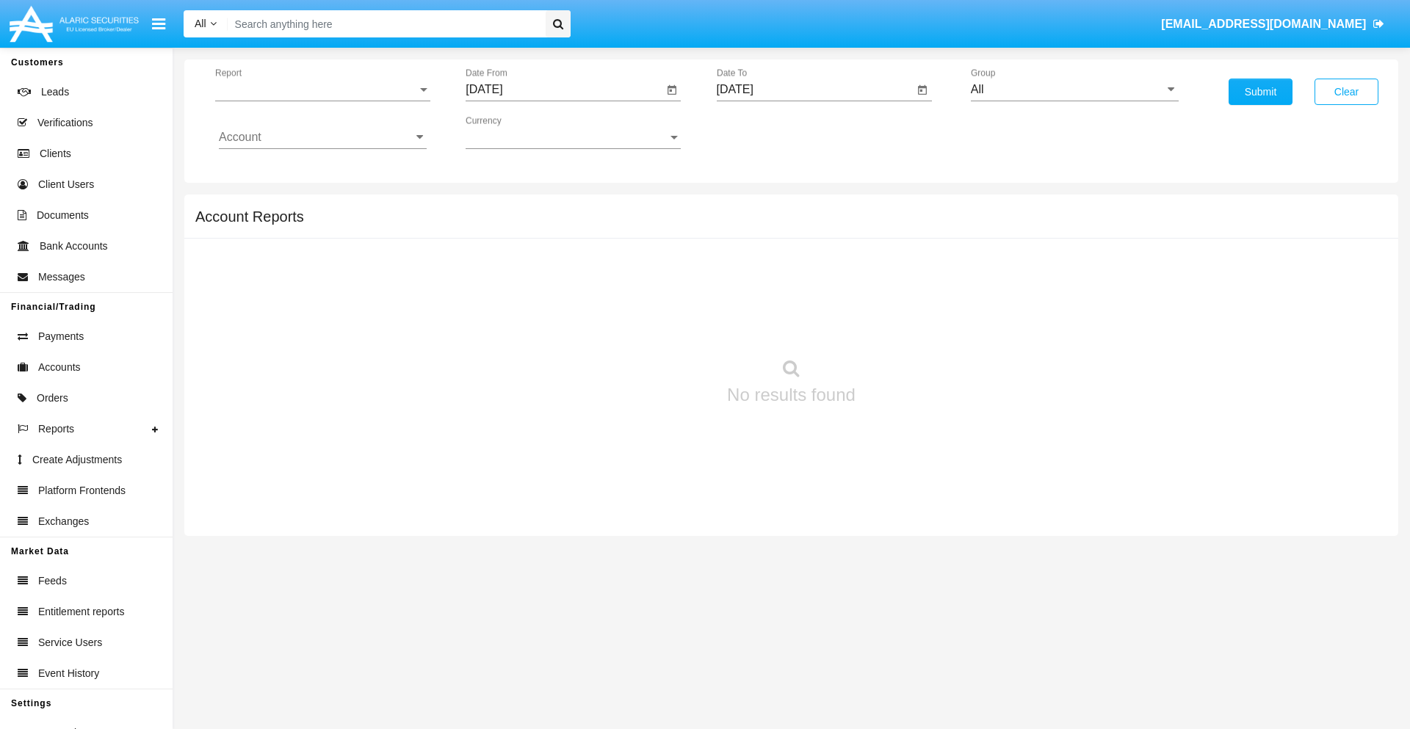
click at [322, 90] on span "Report" at bounding box center [316, 89] width 202 height 13
click at [316, 253] on span "Fees By Destination" at bounding box center [323, 253] width 208 height 35
click at [564, 90] on input "[DATE]" at bounding box center [563, 89] width 197 height 13
click at [514, 132] on span "[DATE]" at bounding box center [501, 133] width 32 height 12
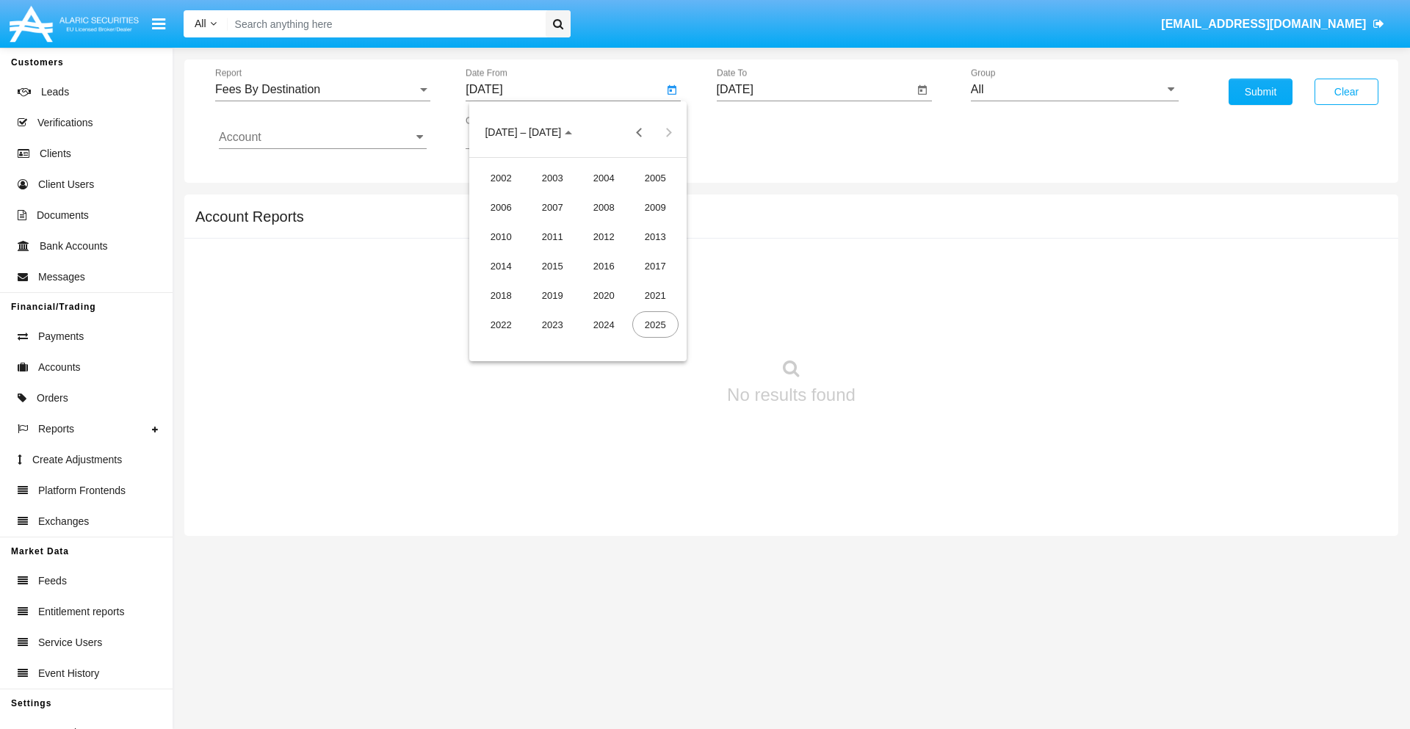
click at [655, 325] on div "2025" at bounding box center [655, 324] width 46 height 26
click at [501, 236] on div "MAY" at bounding box center [501, 236] width 46 height 26
click at [607, 313] on div "29" at bounding box center [607, 313] width 26 height 26
type input "05/29/25"
click at [814, 90] on input "[DATE]" at bounding box center [815, 89] width 197 height 13
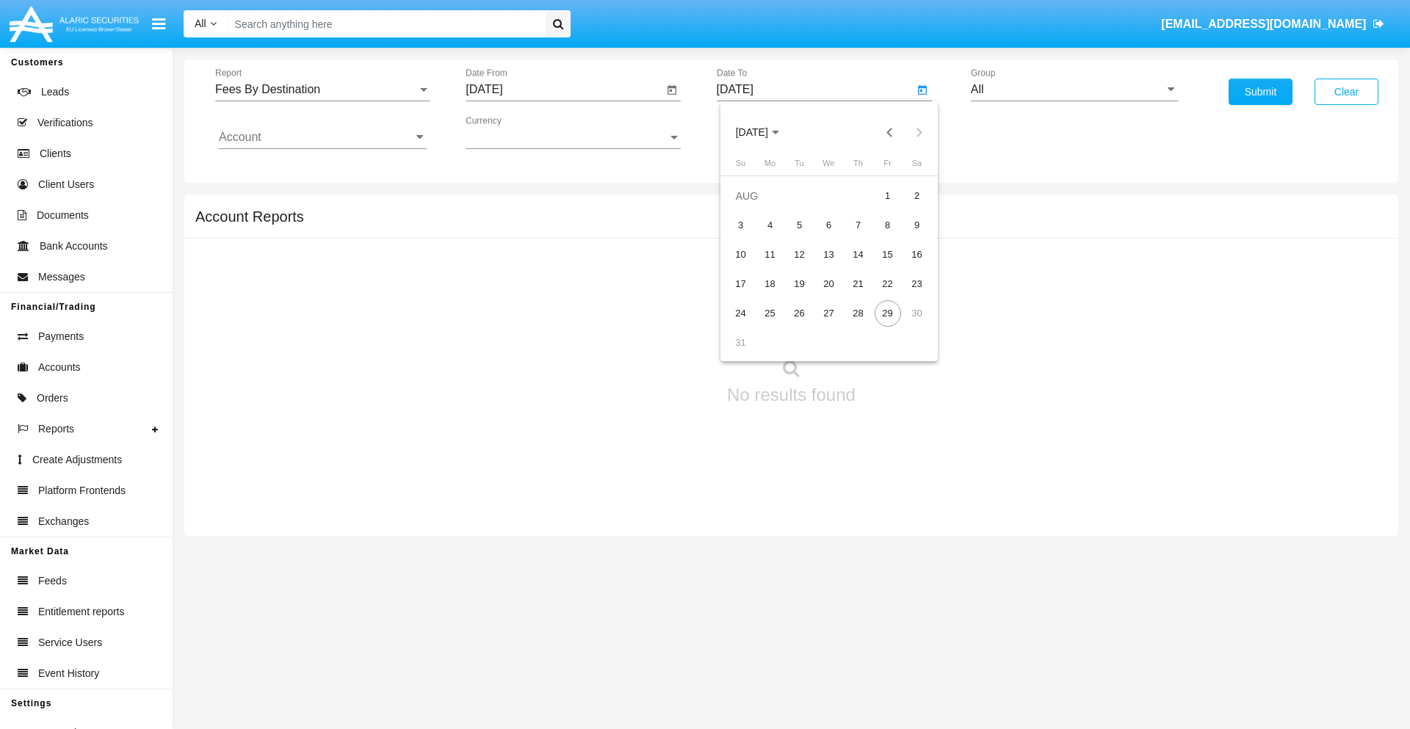
click at [764, 132] on span "[DATE]" at bounding box center [752, 133] width 32 height 12
click at [905, 325] on div "2025" at bounding box center [905, 324] width 46 height 26
click at [905, 236] on div "AUG" at bounding box center [905, 236] width 46 height 26
click at [887, 313] on div "29" at bounding box center [887, 313] width 26 height 26
type input "08/29/25"
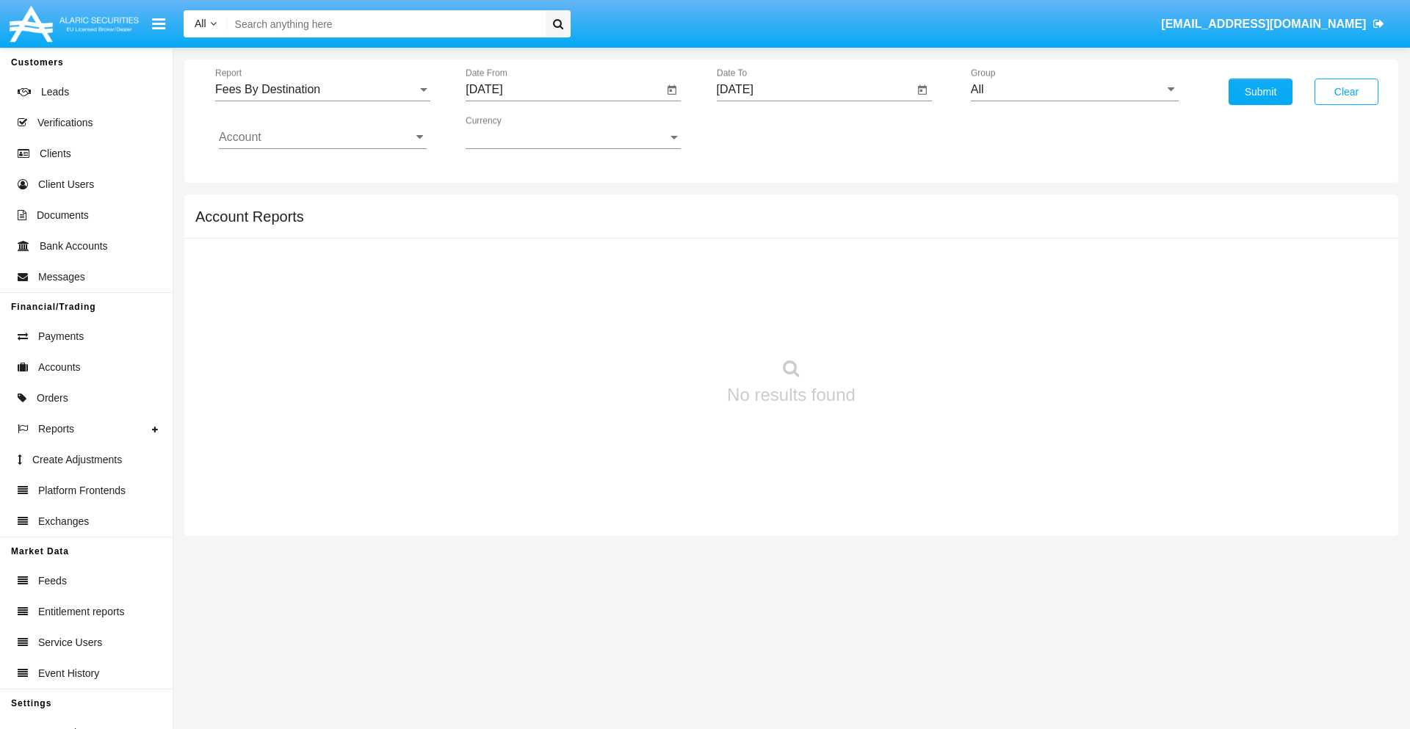
click at [1074, 90] on input "All" at bounding box center [1075, 89] width 208 height 13
click at [1033, 283] on span "Hammer Web Lite" at bounding box center [1033, 283] width 95 height 12
type input "Hammer Web Lite"
click at [322, 137] on input "Account" at bounding box center [323, 137] width 208 height 13
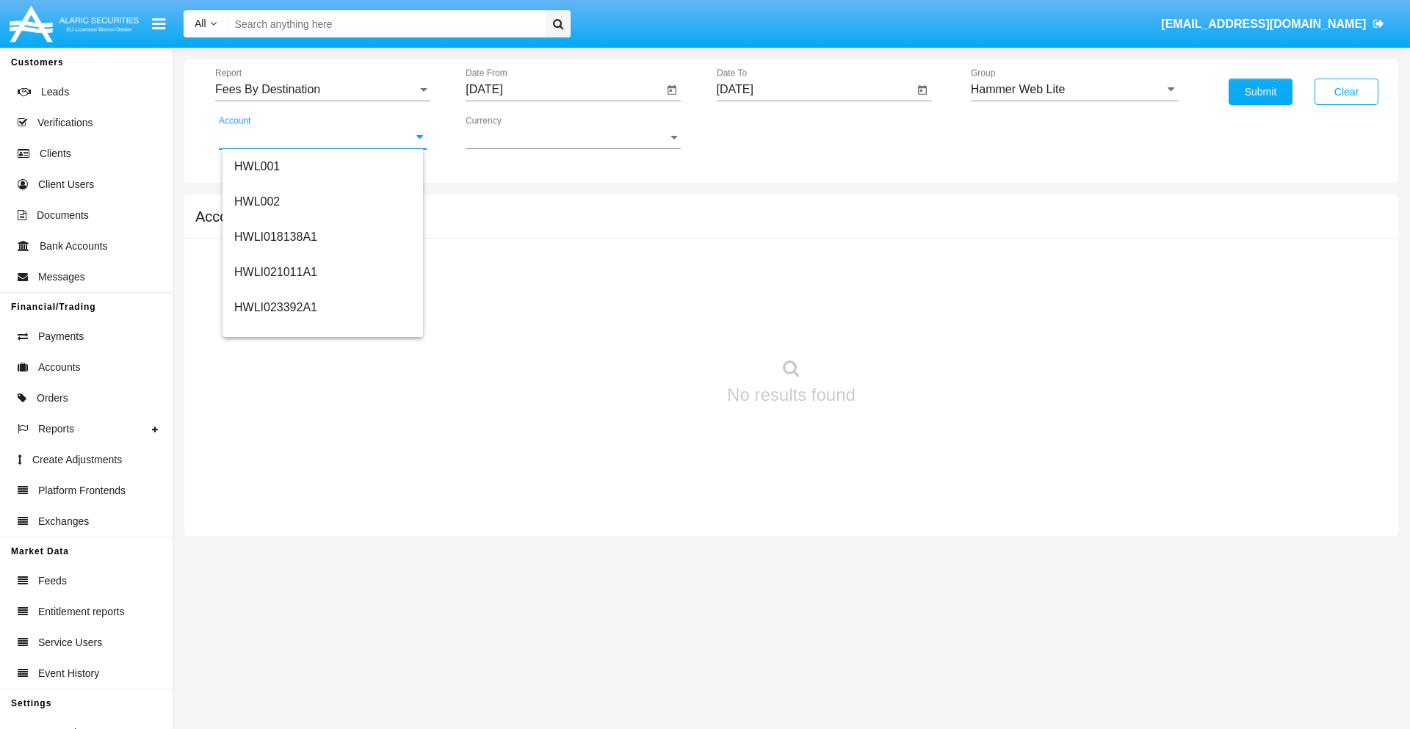
scroll to position [223, 0]
click at [275, 330] on span "HWLI025117A1" at bounding box center [275, 331] width 83 height 12
type input "HWLI025117A1"
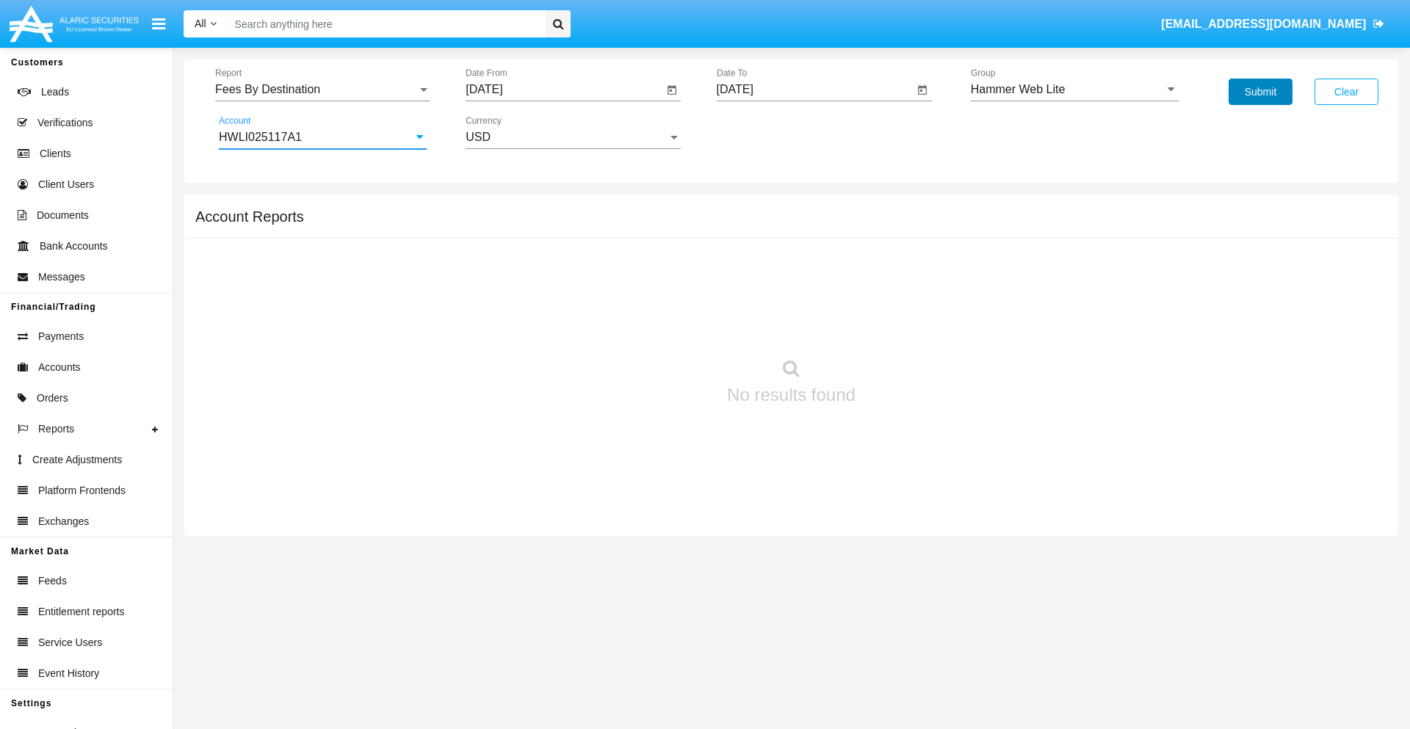
click at [1260, 92] on button "Submit" at bounding box center [1260, 92] width 64 height 26
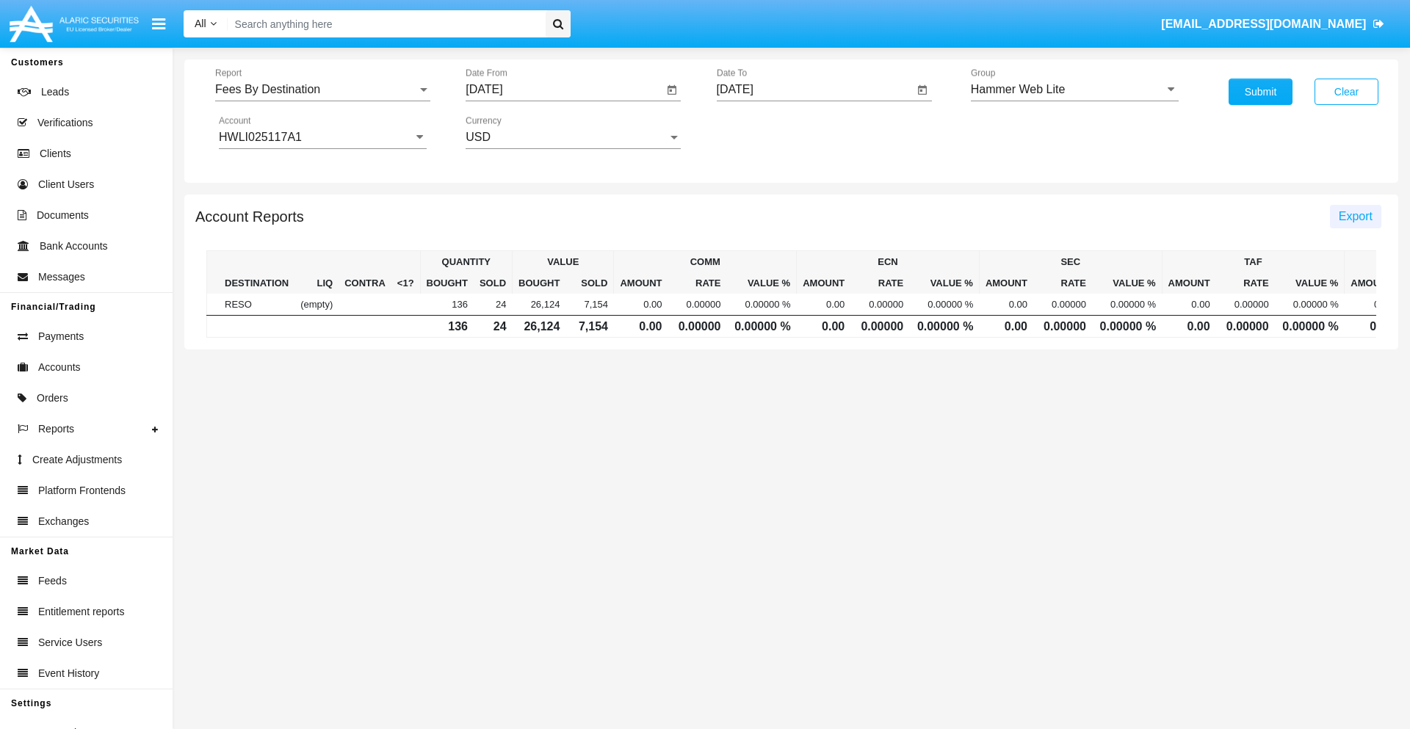
click at [1355, 216] on span "Export" at bounding box center [1355, 216] width 34 height 12
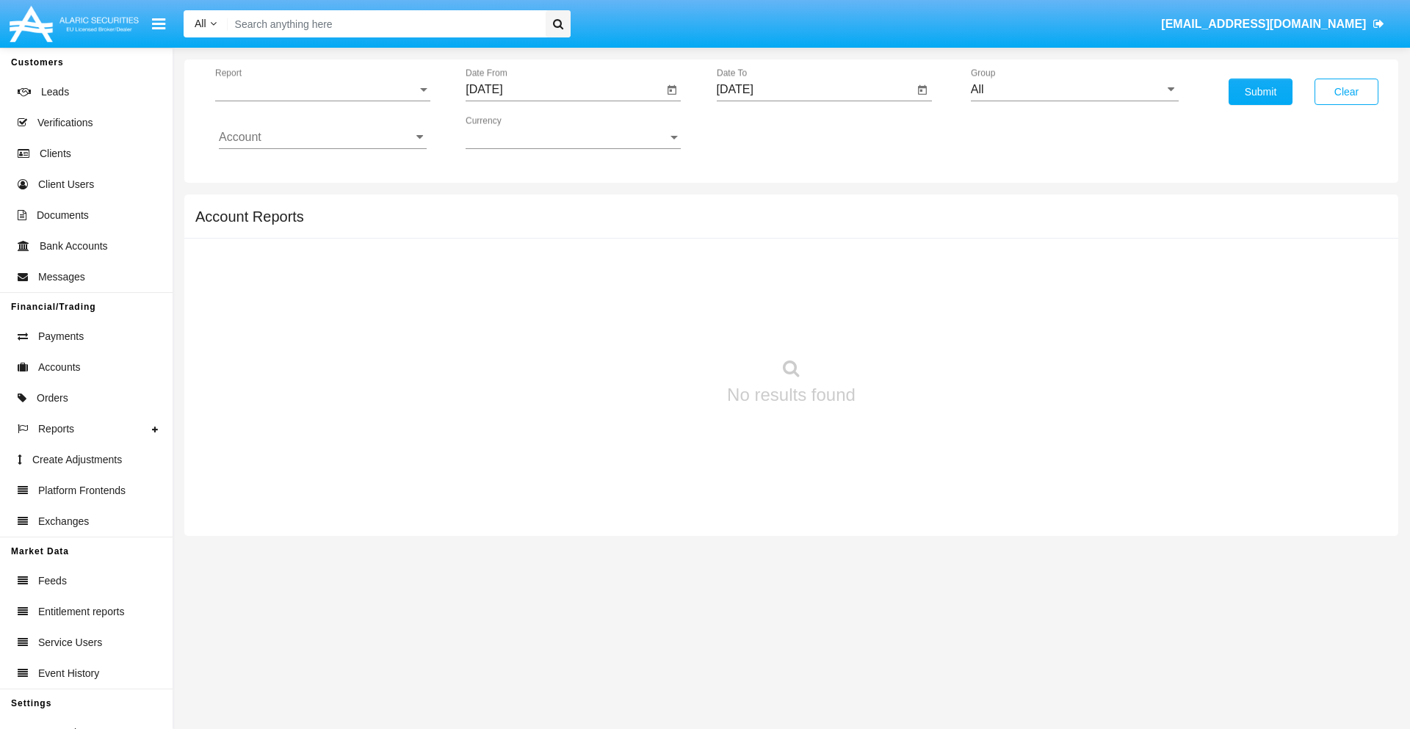
click at [322, 90] on span "Report" at bounding box center [316, 89] width 202 height 13
click at [316, 101] on span "Trades" at bounding box center [323, 100] width 208 height 35
click at [564, 90] on input "[DATE]" at bounding box center [563, 89] width 197 height 13
click at [514, 132] on span "[DATE]" at bounding box center [501, 133] width 32 height 12
click at [552, 295] on div "2019" at bounding box center [552, 295] width 46 height 26
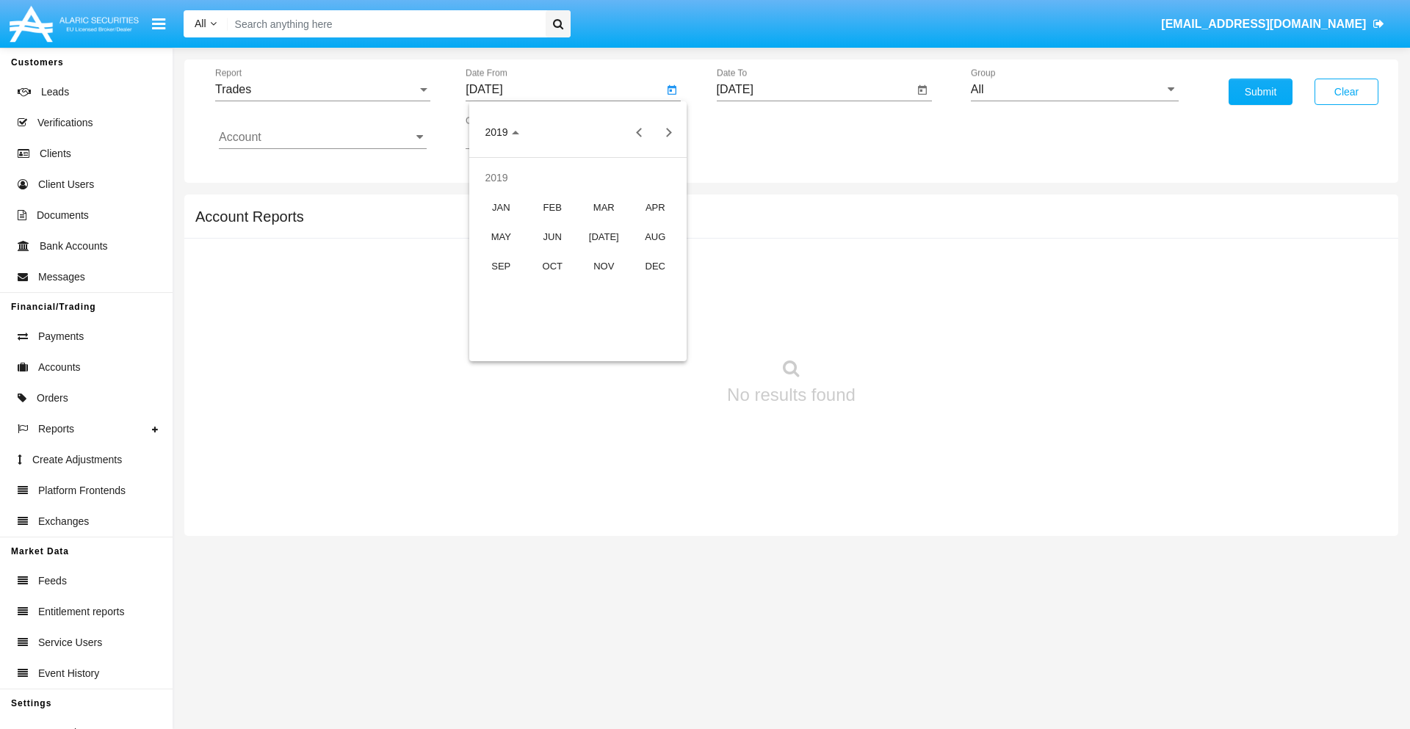
click at [501, 207] on div "JAN" at bounding box center [501, 207] width 46 height 26
click at [548, 225] on div "1" at bounding box center [548, 225] width 26 height 26
type input "[DATE]"
click at [814, 90] on input "[DATE]" at bounding box center [815, 89] width 197 height 13
click at [764, 132] on span "[DATE]" at bounding box center [752, 133] width 32 height 12
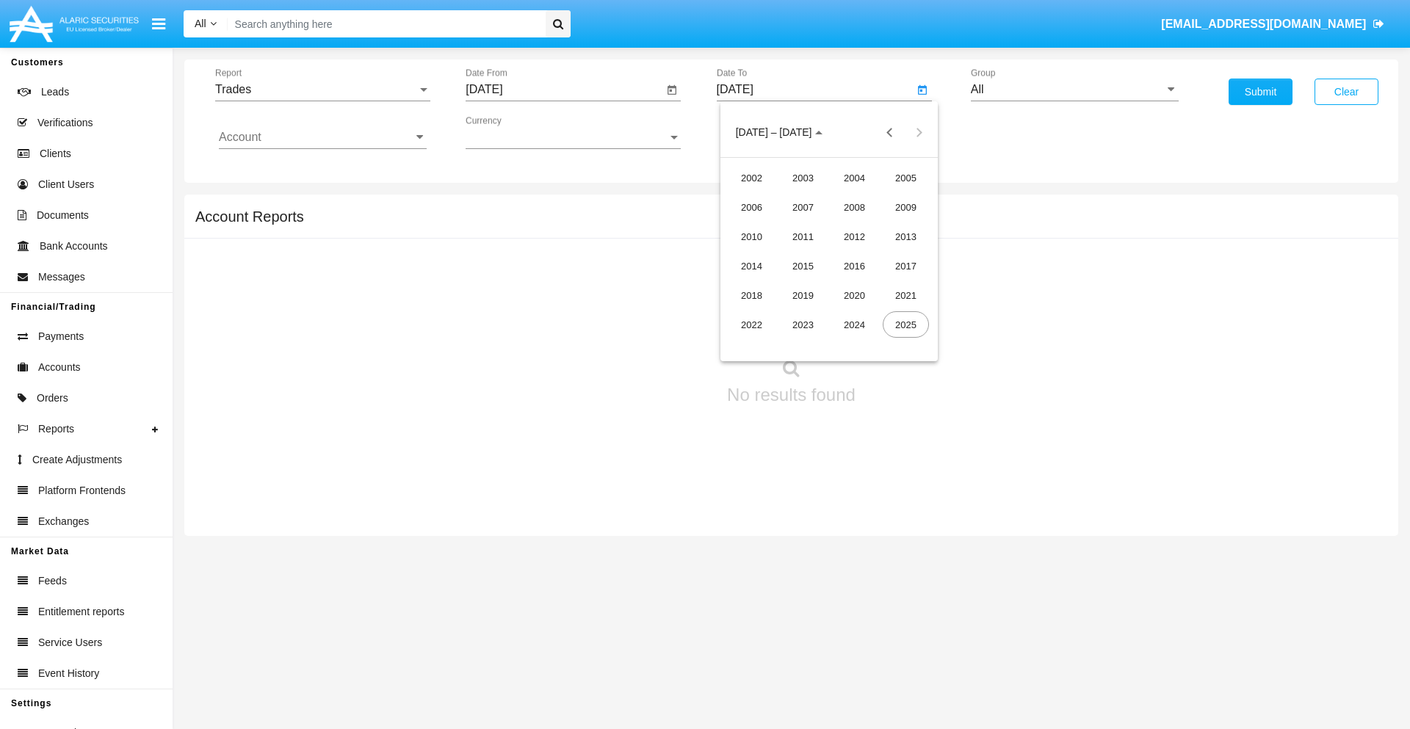
click at [802, 295] on div "2019" at bounding box center [803, 295] width 46 height 26
click at [751, 207] on div "JAN" at bounding box center [751, 207] width 46 height 26
click at [799, 225] on div "1" at bounding box center [799, 225] width 26 height 26
type input "[DATE]"
click at [322, 137] on input "Account" at bounding box center [323, 137] width 208 height 13
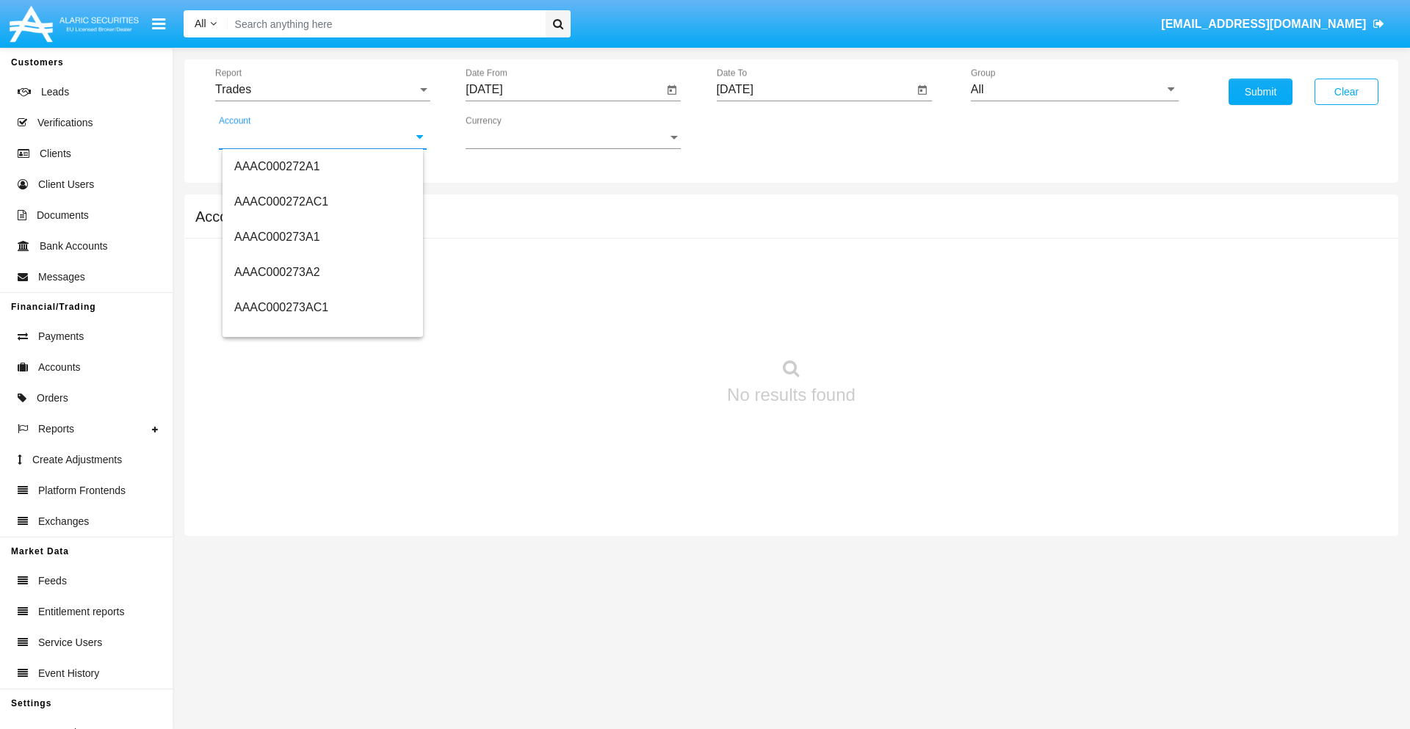
scroll to position [151968, 0]
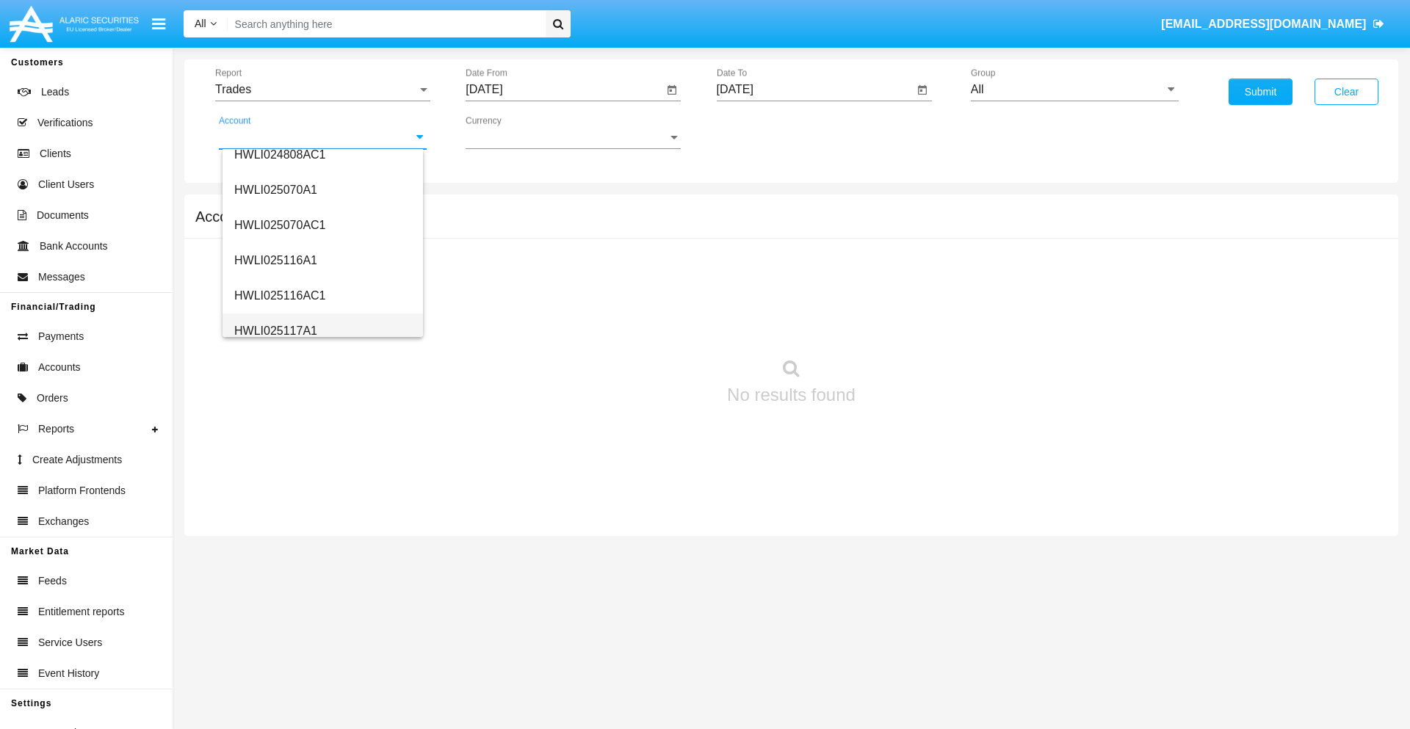
click at [275, 330] on span "HWLI025117A1" at bounding box center [275, 331] width 83 height 12
type input "HWLI025117A1"
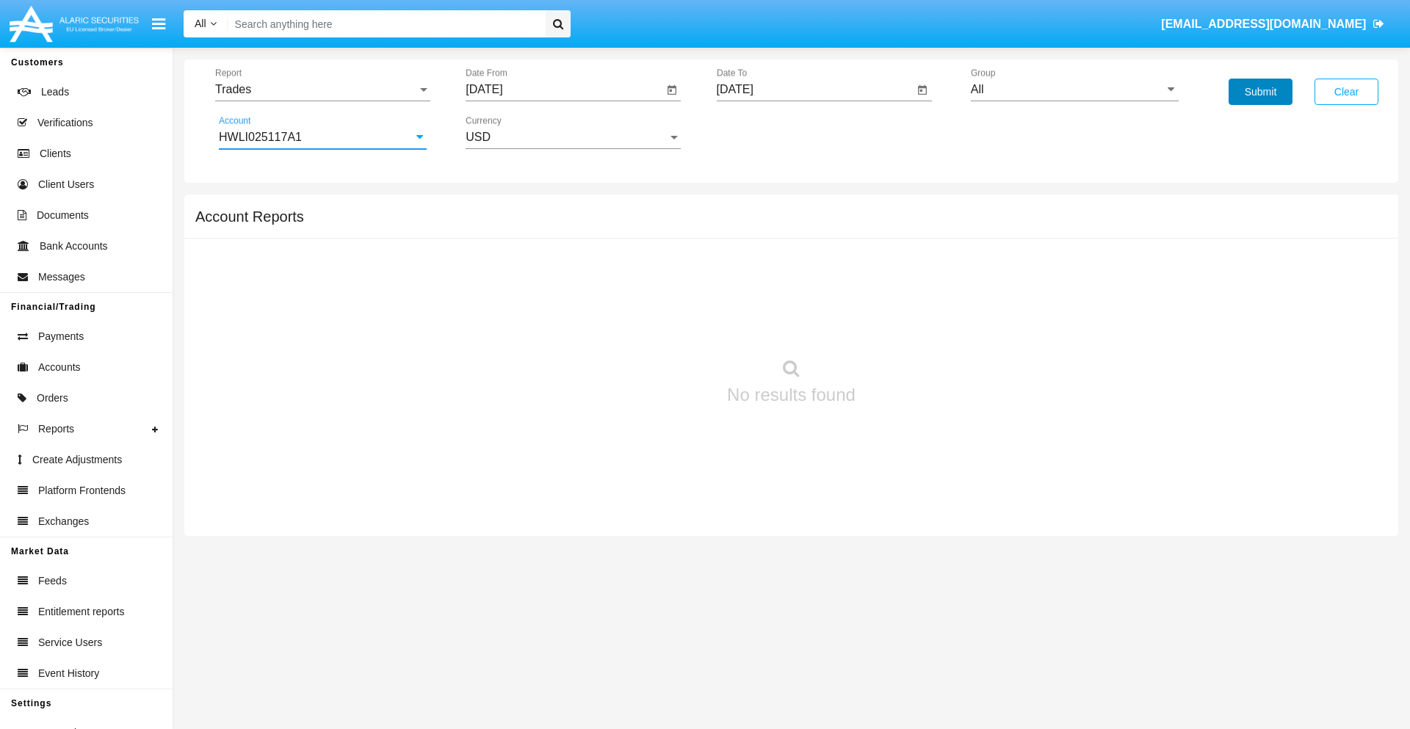
click at [1260, 92] on button "Submit" at bounding box center [1260, 92] width 64 height 26
click at [322, 90] on span "Report" at bounding box center [316, 89] width 202 height 13
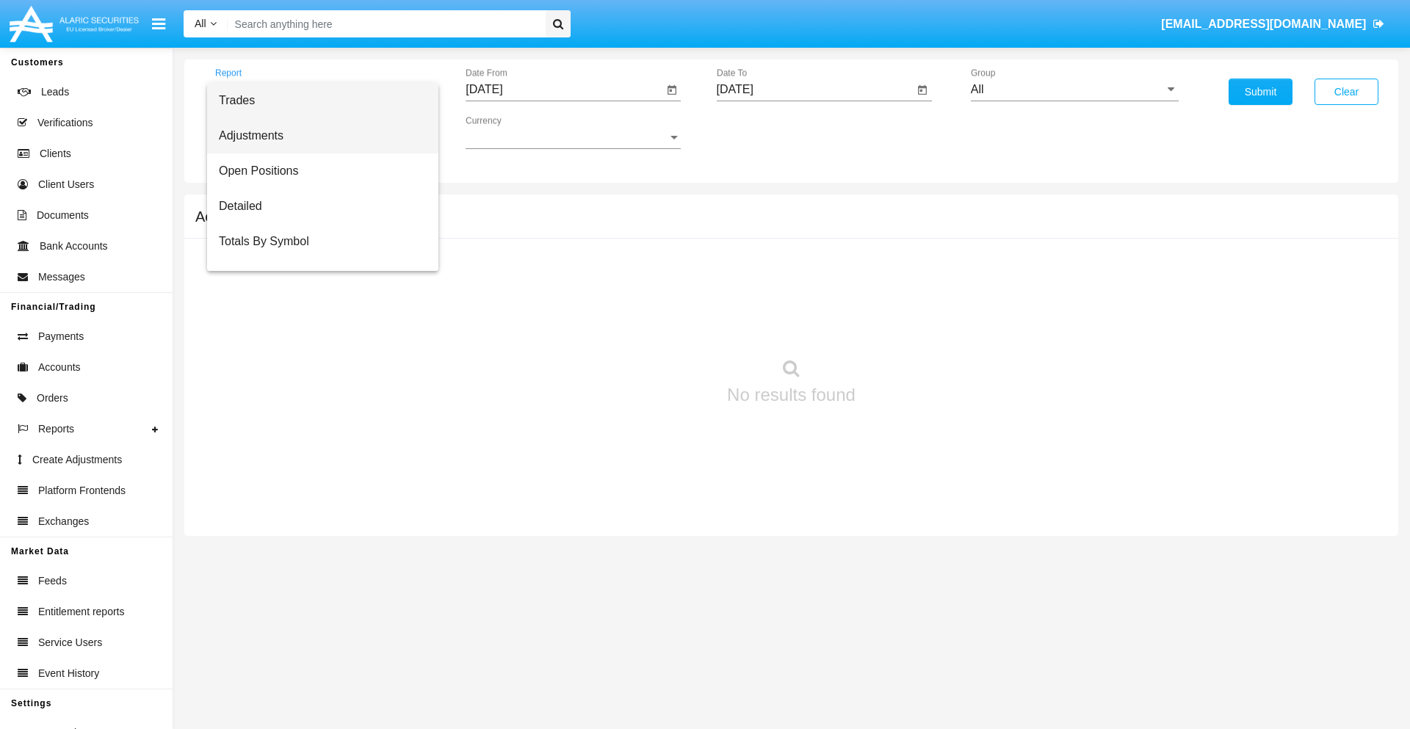
click at [316, 136] on span "Adjustments" at bounding box center [323, 135] width 208 height 35
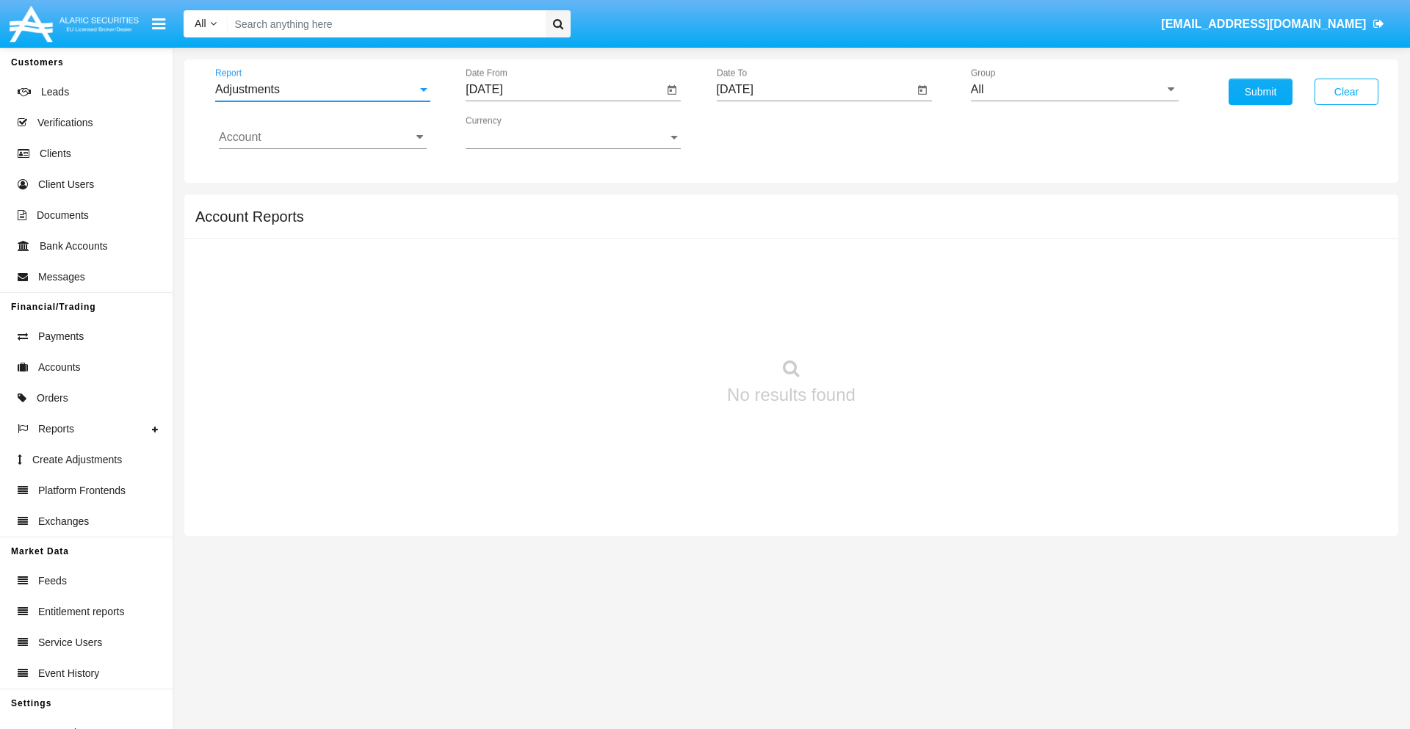
click at [564, 90] on input "[DATE]" at bounding box center [563, 89] width 197 height 13
click at [514, 132] on span "[DATE]" at bounding box center [501, 133] width 32 height 12
click at [552, 295] on div "2019" at bounding box center [552, 295] width 46 height 26
click at [501, 207] on div "JAN" at bounding box center [501, 207] width 46 height 26
click at [548, 225] on div "1" at bounding box center [548, 225] width 26 height 26
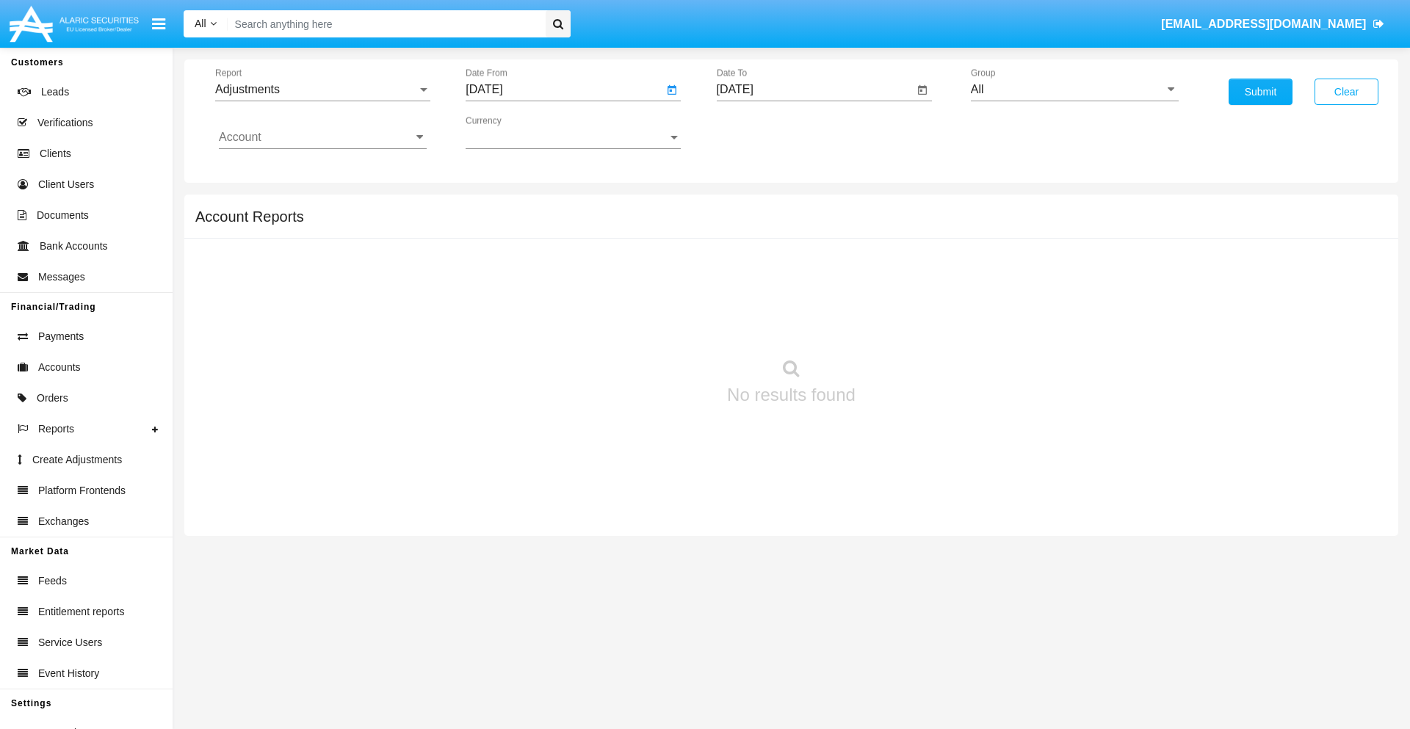
type input "[DATE]"
click at [814, 90] on input "[DATE]" at bounding box center [815, 89] width 197 height 13
click at [764, 132] on span "[DATE]" at bounding box center [752, 133] width 32 height 12
click at [802, 295] on div "2019" at bounding box center [803, 295] width 46 height 26
click at [751, 207] on div "JAN" at bounding box center [751, 207] width 46 height 26
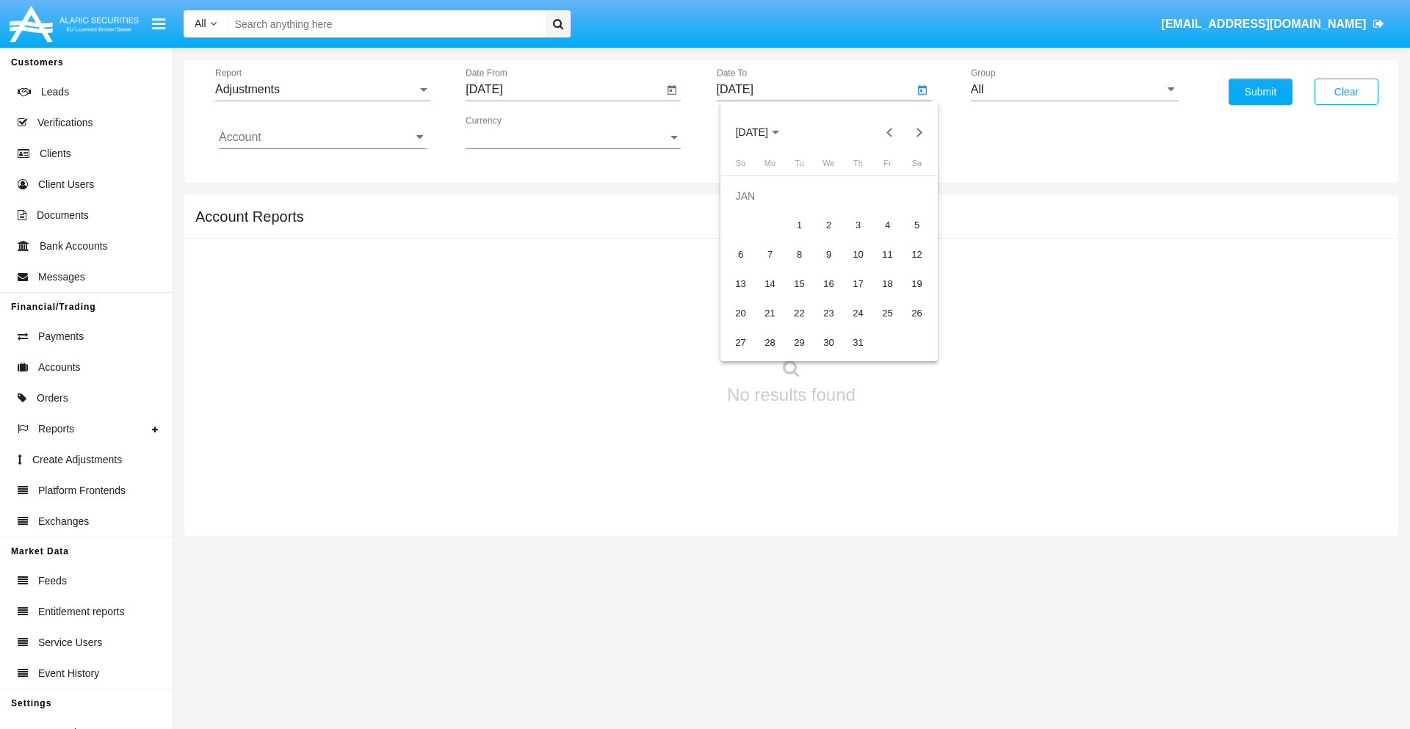
click at [799, 225] on div "1" at bounding box center [799, 225] width 26 height 26
type input "[DATE]"
click at [322, 137] on input "Account" at bounding box center [323, 137] width 208 height 13
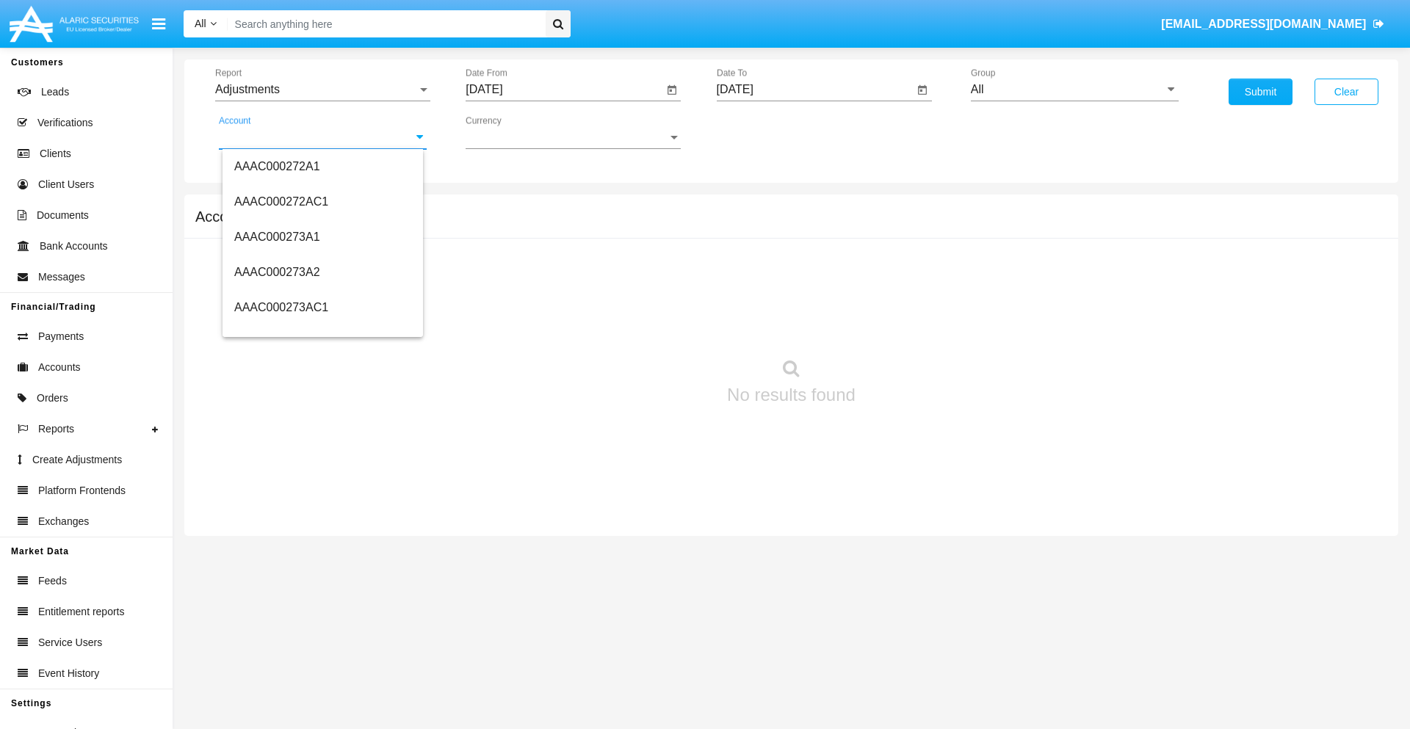
scroll to position [151968, 0]
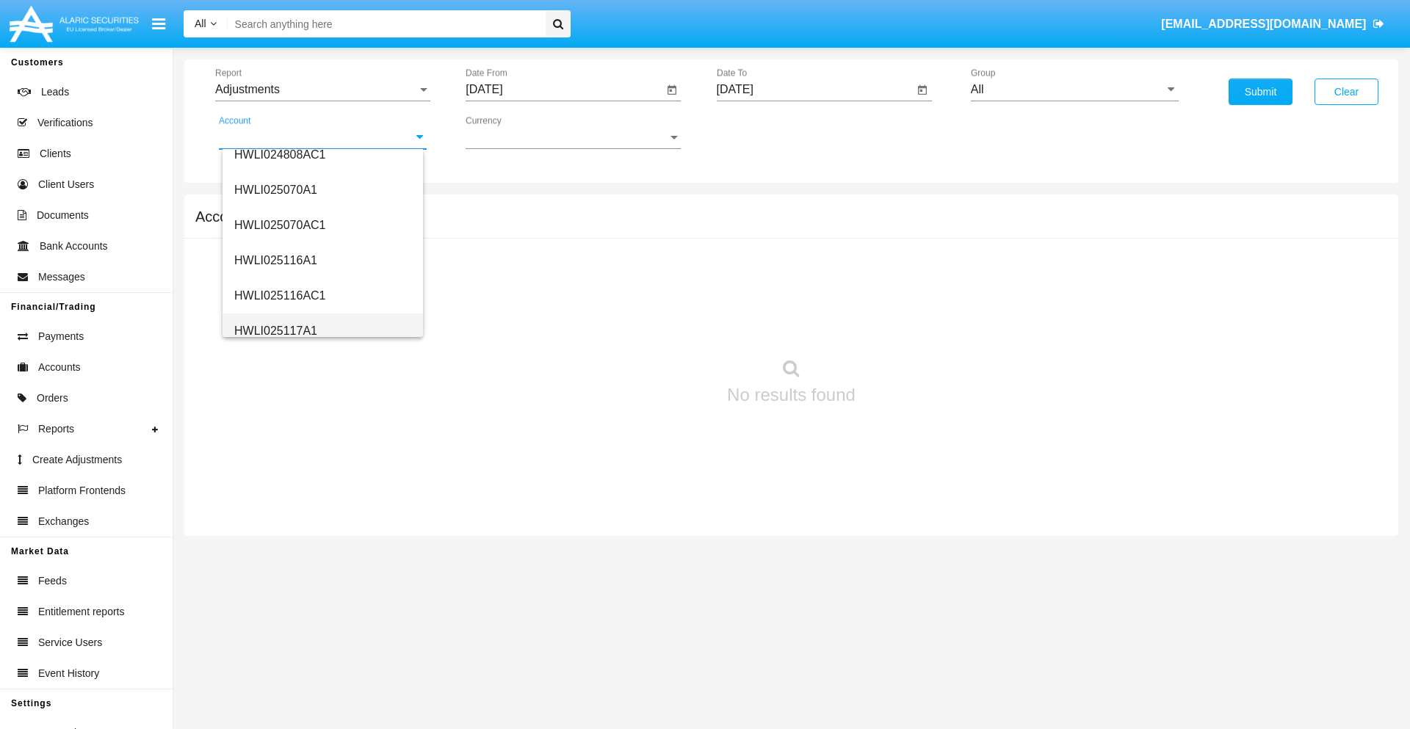
click at [275, 330] on span "HWLI025117A1" at bounding box center [275, 331] width 83 height 12
type input "HWLI025117A1"
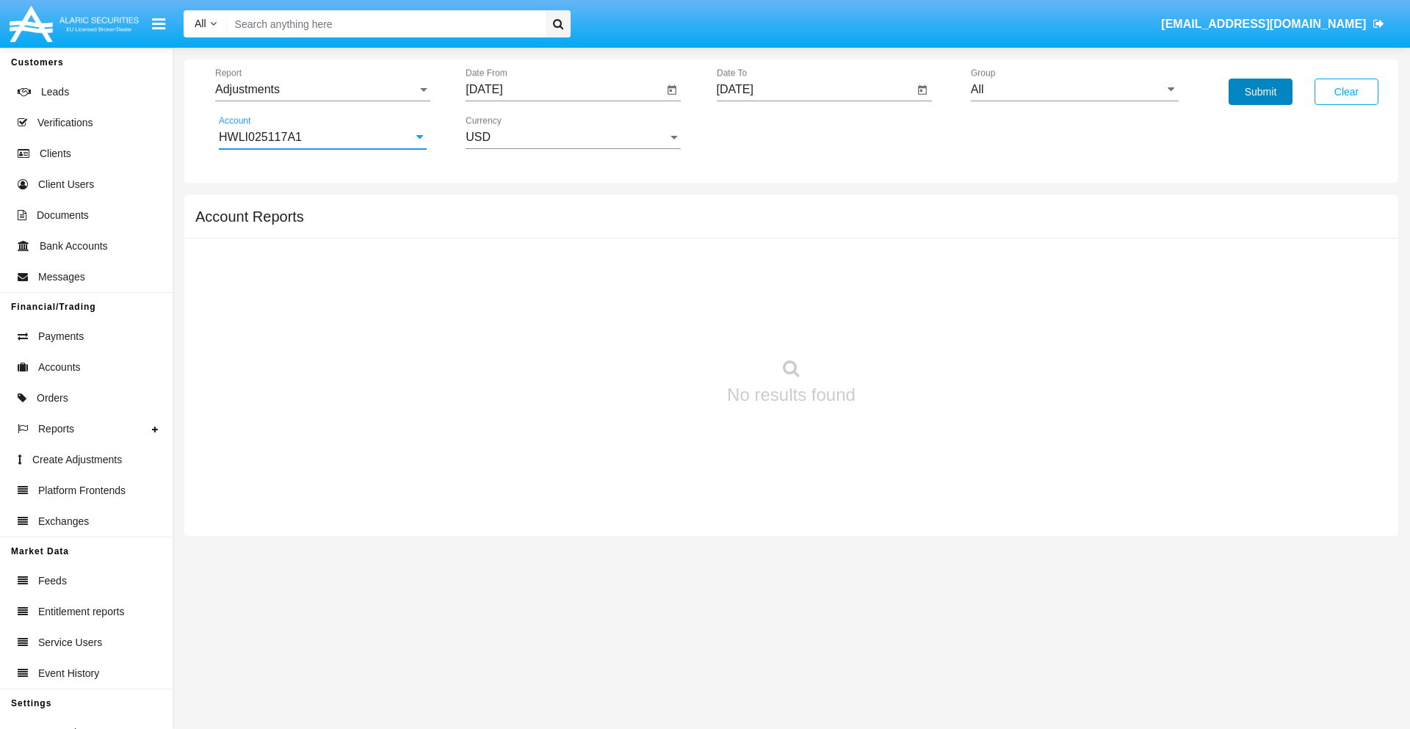
click at [1260, 92] on button "Submit" at bounding box center [1260, 92] width 64 height 26
click at [322, 90] on span "Report" at bounding box center [316, 89] width 202 height 13
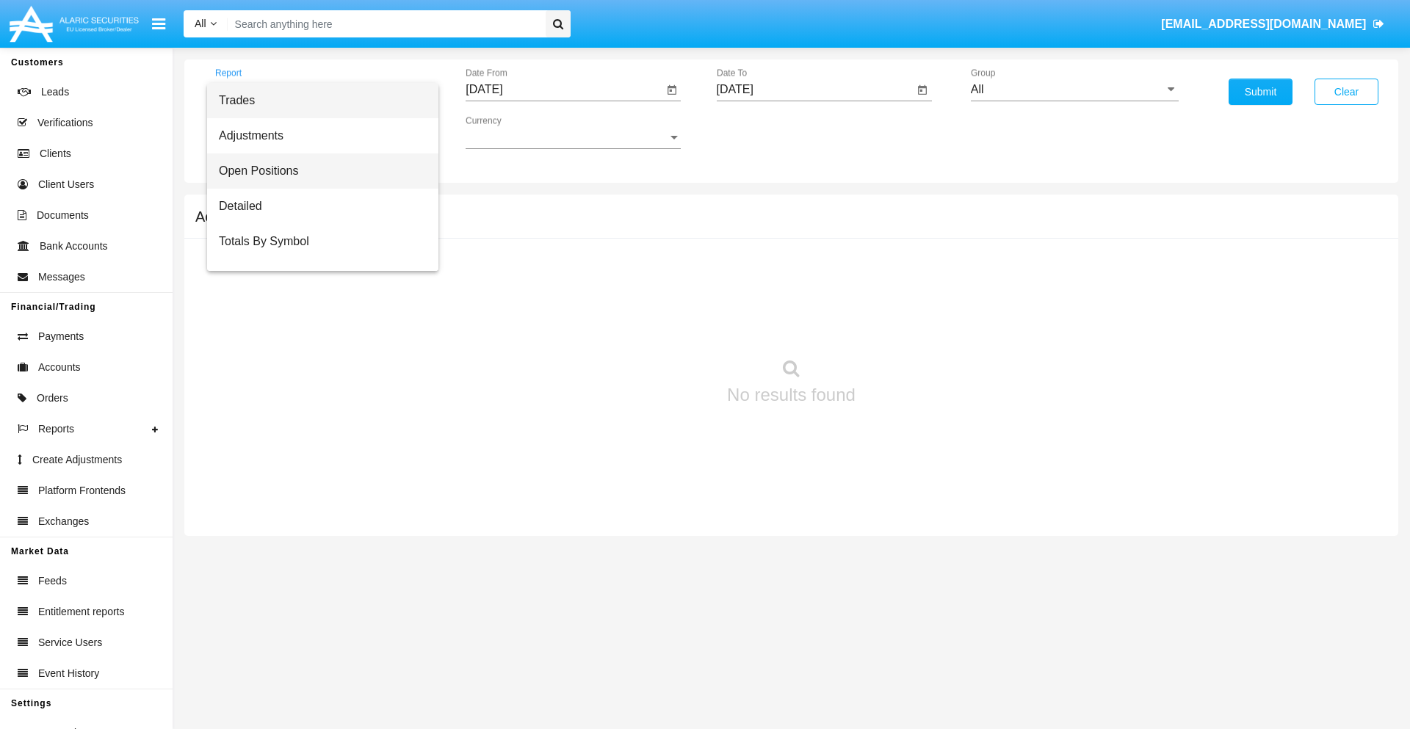
click at [316, 171] on span "Open Positions" at bounding box center [323, 170] width 208 height 35
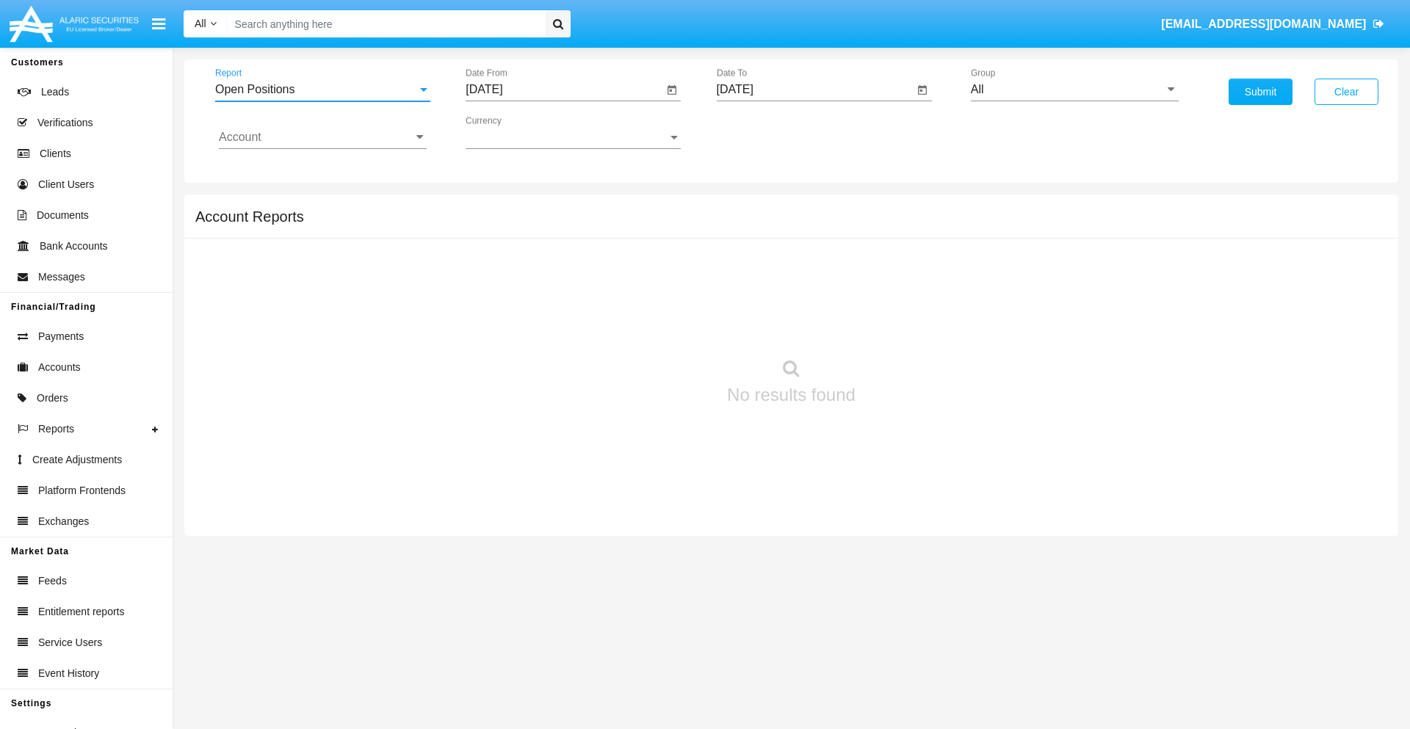
click at [564, 90] on input "[DATE]" at bounding box center [563, 89] width 197 height 13
click at [514, 132] on span "[DATE]" at bounding box center [501, 133] width 32 height 12
click at [552, 295] on div "2019" at bounding box center [552, 295] width 46 height 26
click at [501, 207] on div "JAN" at bounding box center [501, 207] width 46 height 26
click at [548, 225] on div "1" at bounding box center [548, 225] width 26 height 26
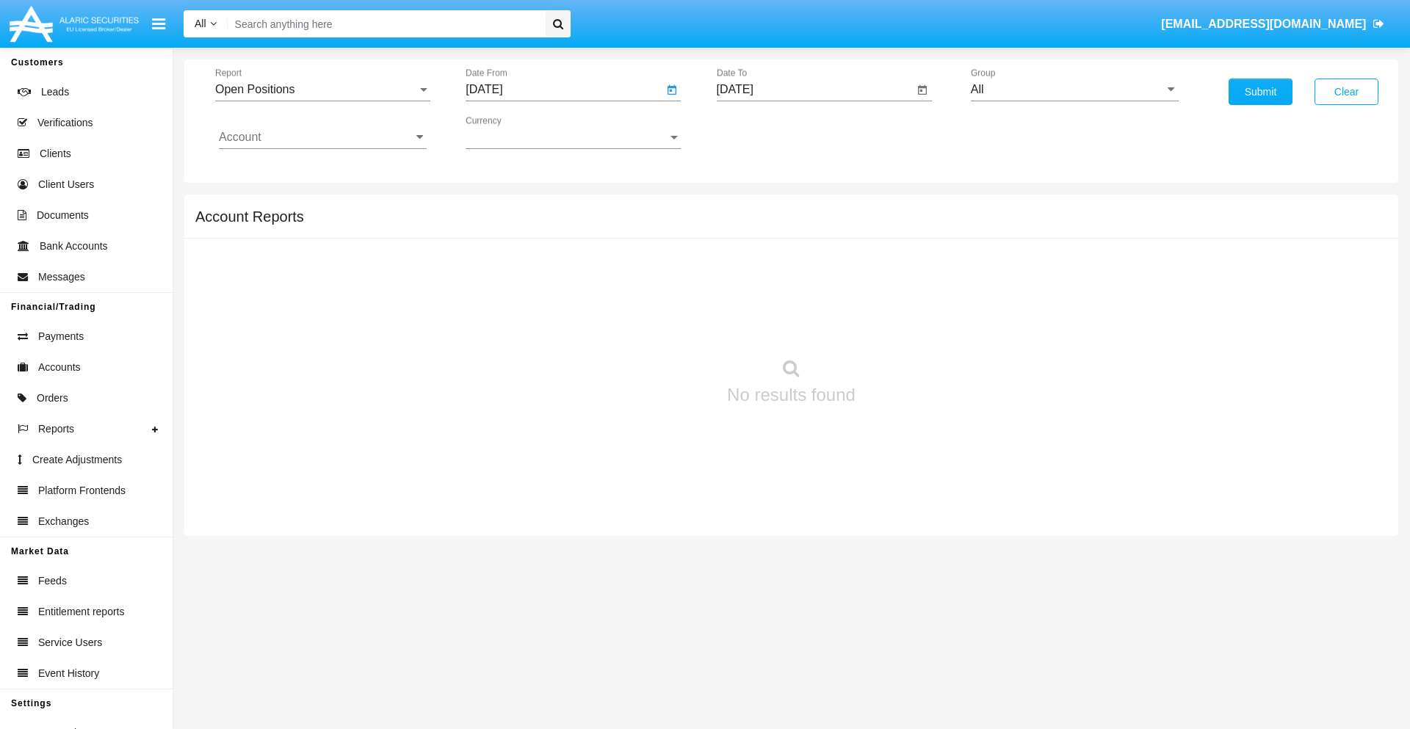
type input "[DATE]"
click at [814, 90] on input "[DATE]" at bounding box center [815, 89] width 197 height 13
click at [764, 132] on span "[DATE]" at bounding box center [752, 133] width 32 height 12
click at [802, 295] on div "2019" at bounding box center [803, 295] width 46 height 26
click at [751, 207] on div "JAN" at bounding box center [751, 207] width 46 height 26
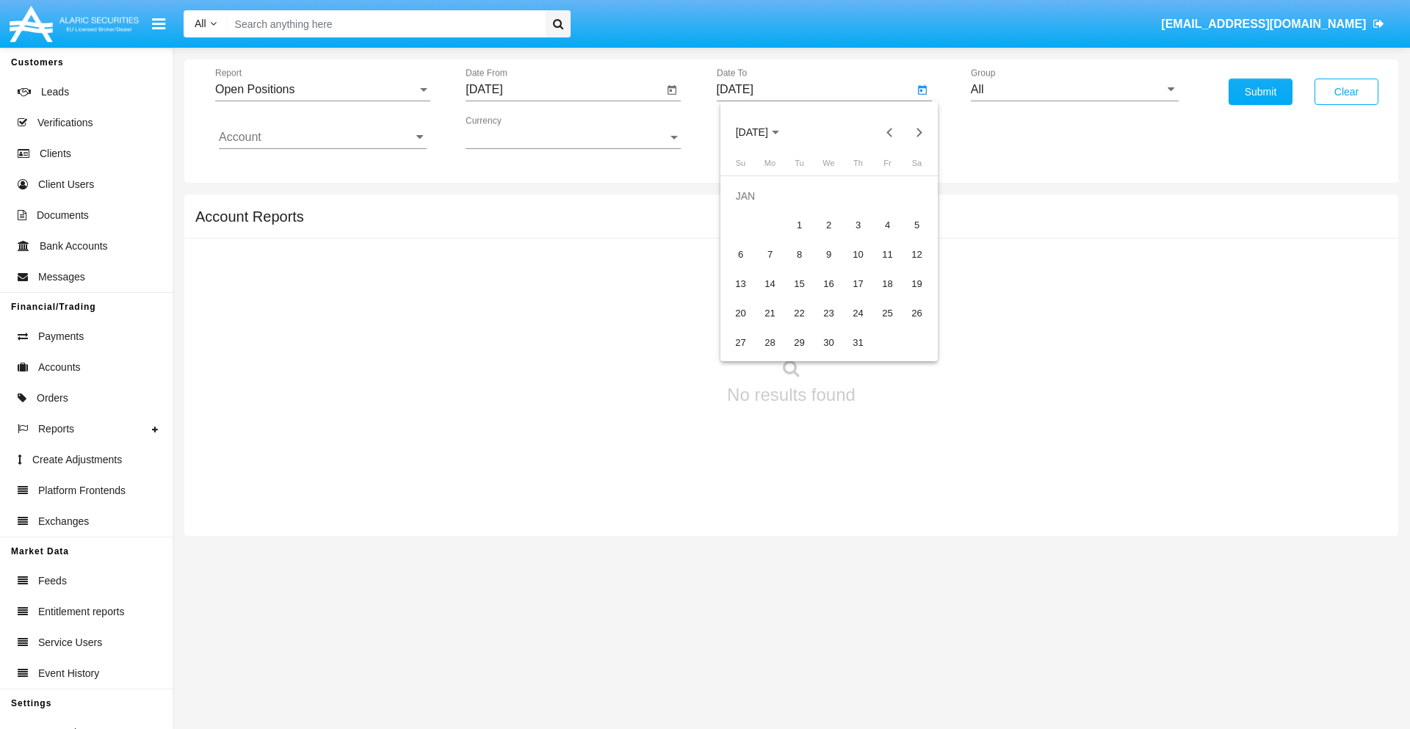
click at [799, 225] on div "1" at bounding box center [799, 225] width 26 height 26
type input "[DATE]"
click at [322, 137] on input "Account" at bounding box center [323, 137] width 208 height 13
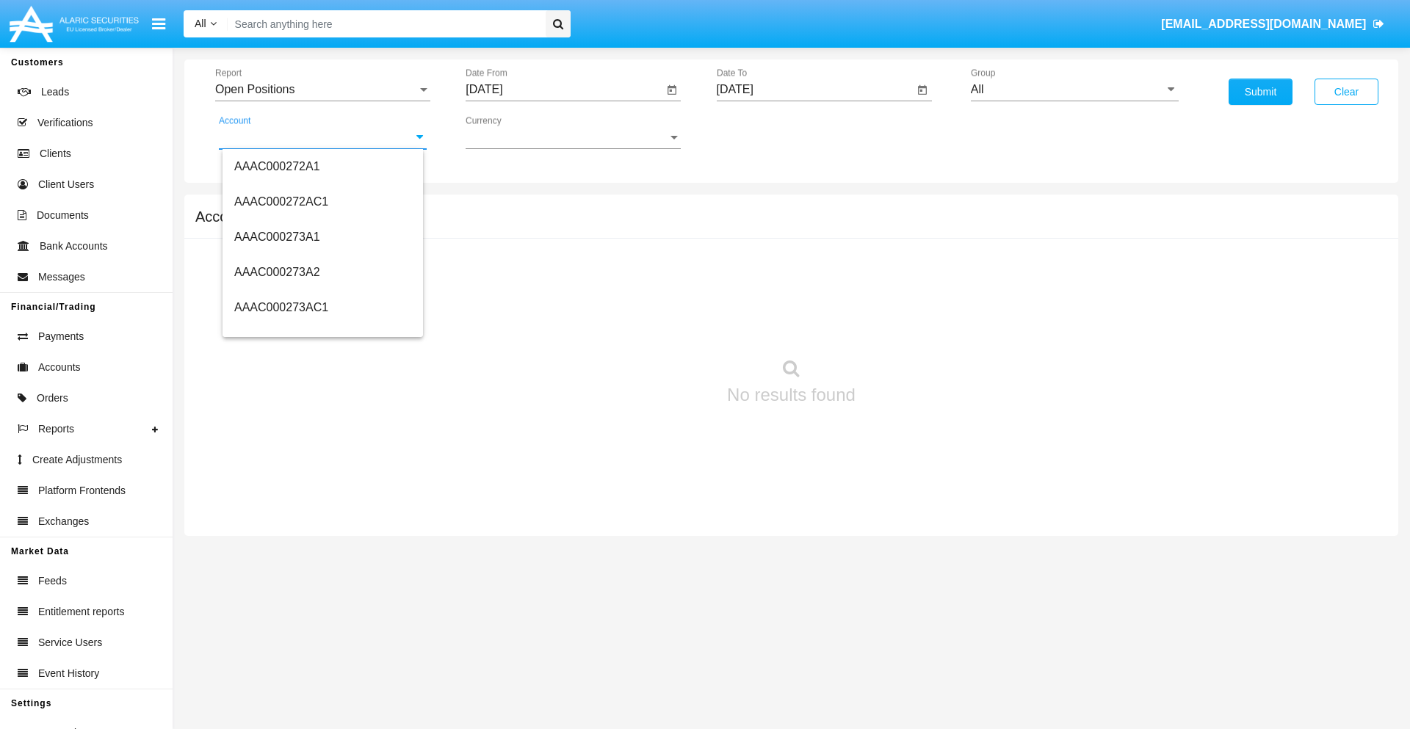
scroll to position [151968, 0]
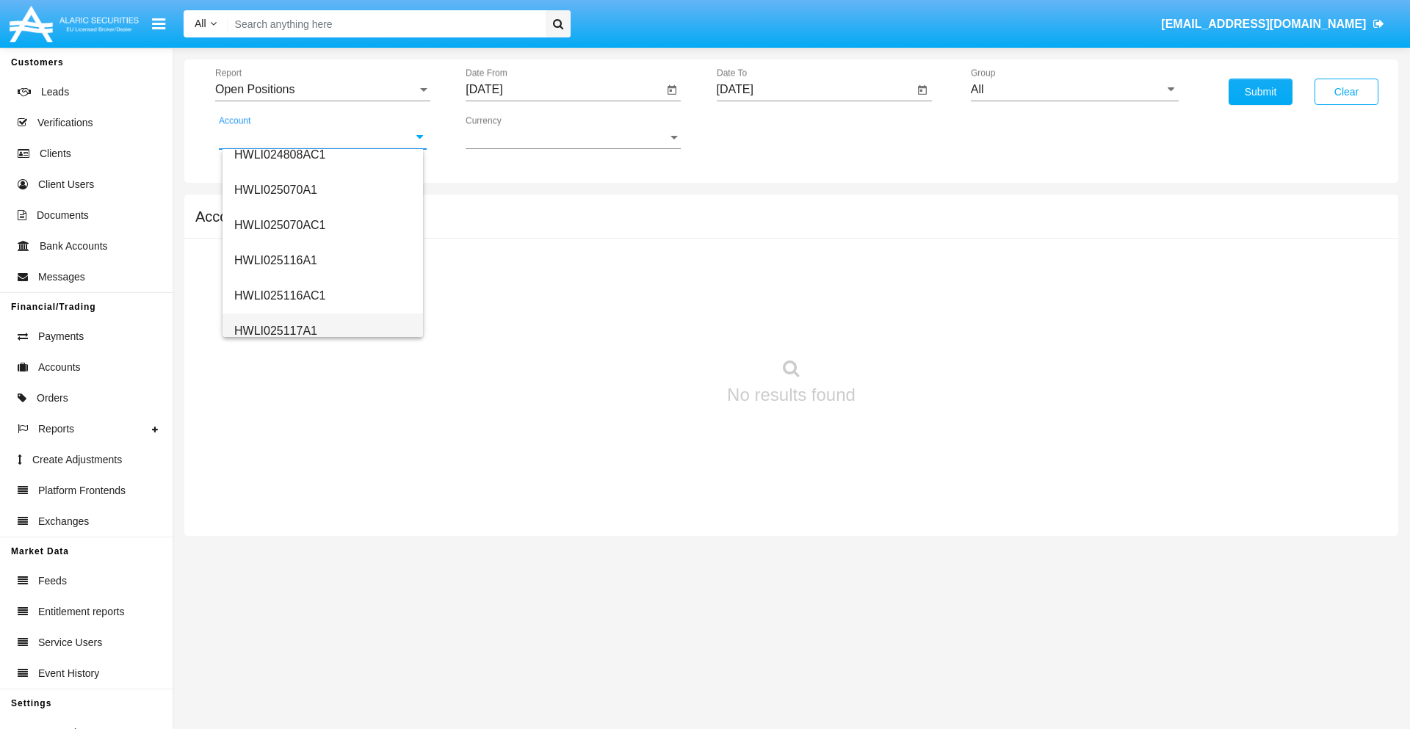
click at [275, 330] on span "HWLI025117A1" at bounding box center [275, 331] width 83 height 12
type input "HWLI025117A1"
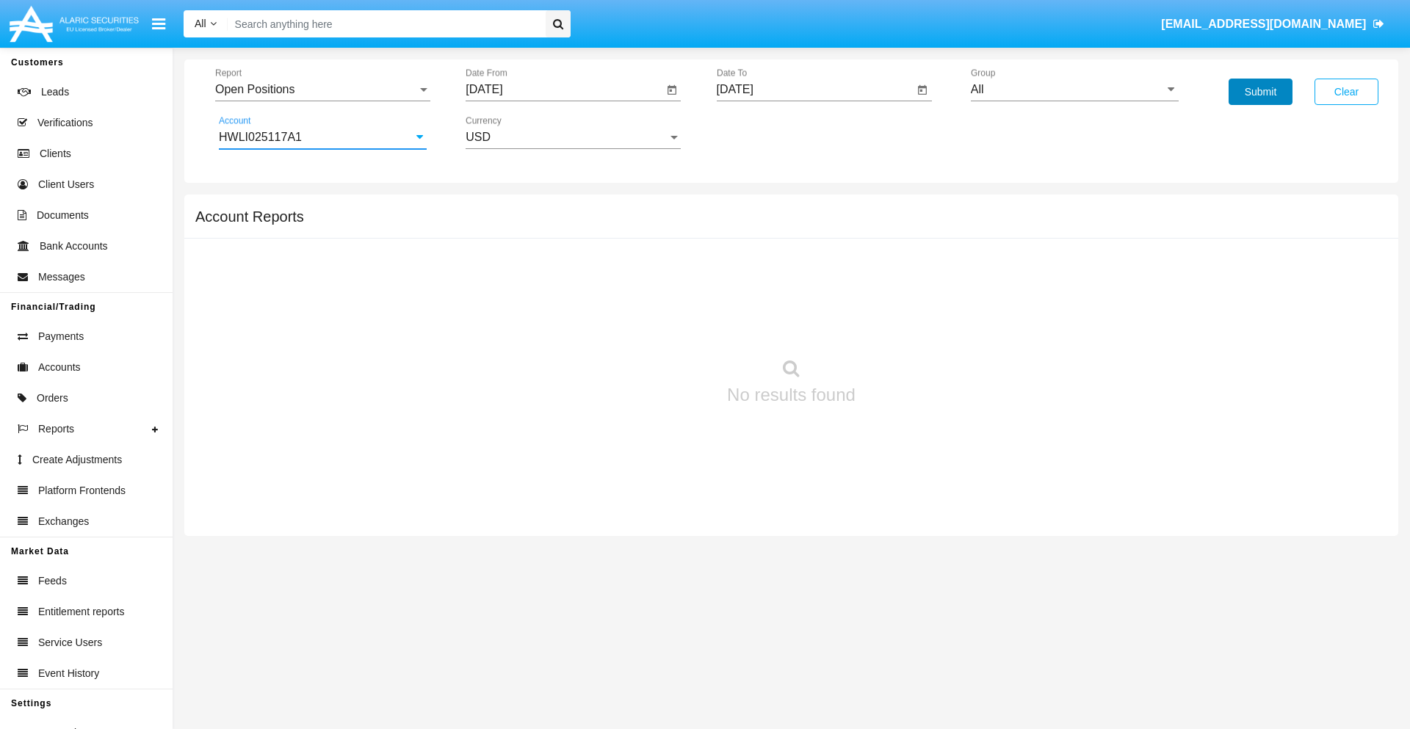
click at [1260, 92] on button "Submit" at bounding box center [1260, 92] width 64 height 26
click at [322, 90] on span "Report" at bounding box center [316, 89] width 202 height 13
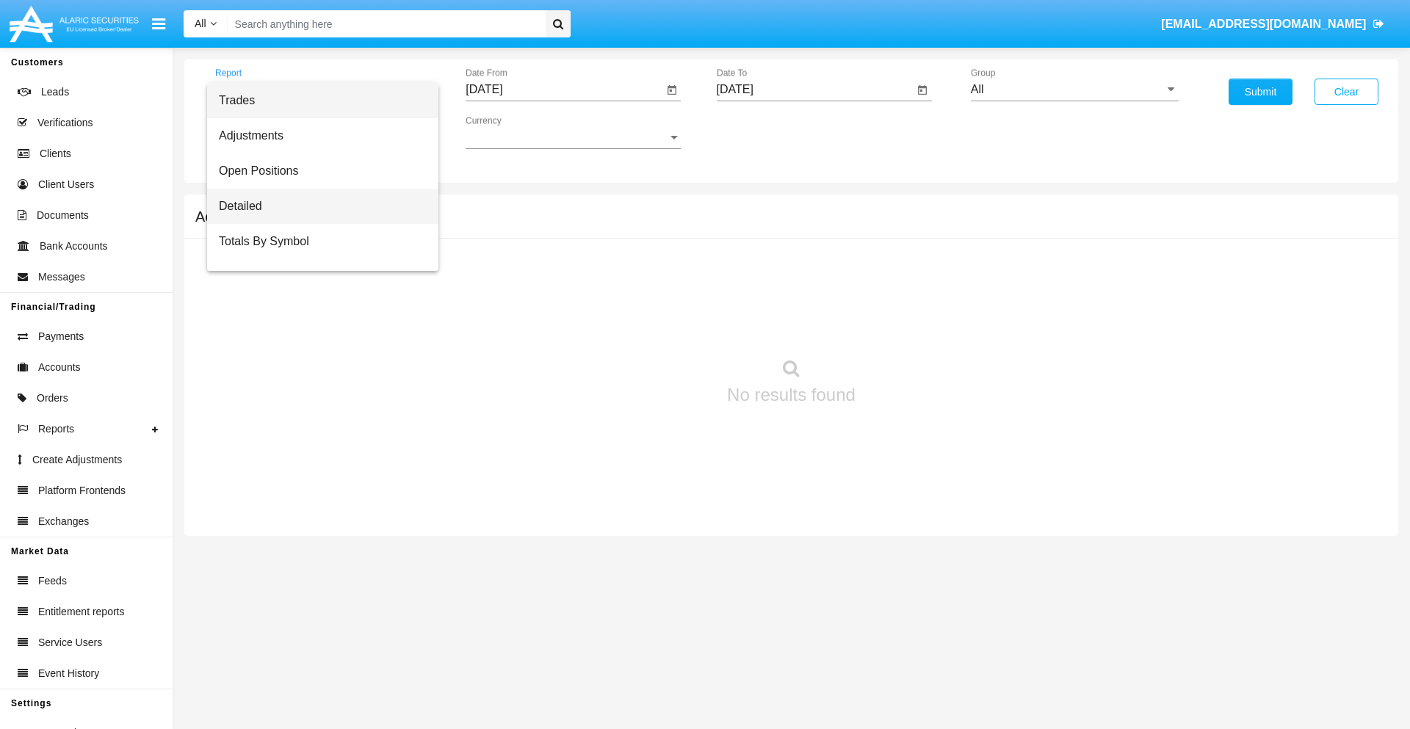
click at [316, 206] on span "Detailed" at bounding box center [323, 206] width 208 height 35
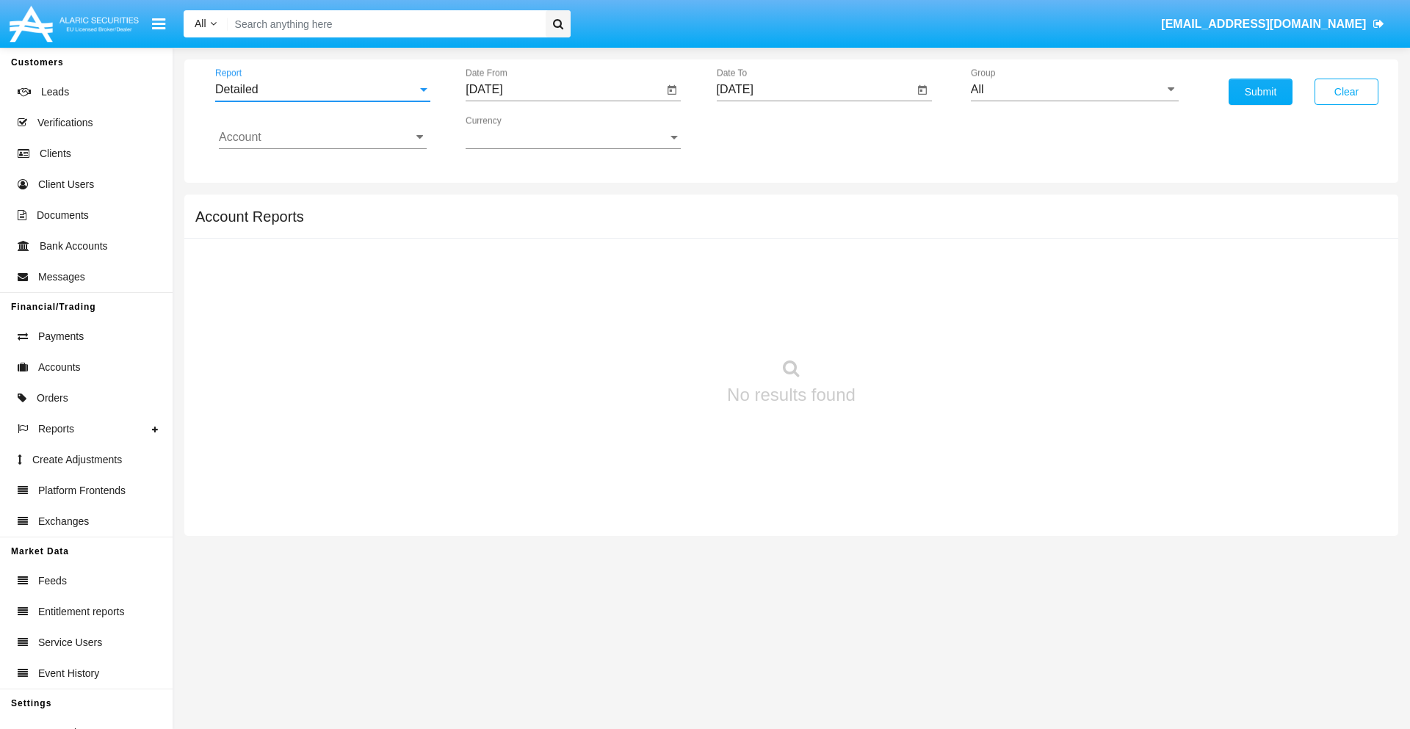
click at [564, 90] on input "[DATE]" at bounding box center [563, 89] width 197 height 13
click at [514, 132] on span "[DATE]" at bounding box center [501, 133] width 32 height 12
click at [552, 295] on div "2019" at bounding box center [552, 295] width 46 height 26
click at [501, 207] on div "JAN" at bounding box center [501, 207] width 46 height 26
click at [548, 225] on div "1" at bounding box center [548, 225] width 26 height 26
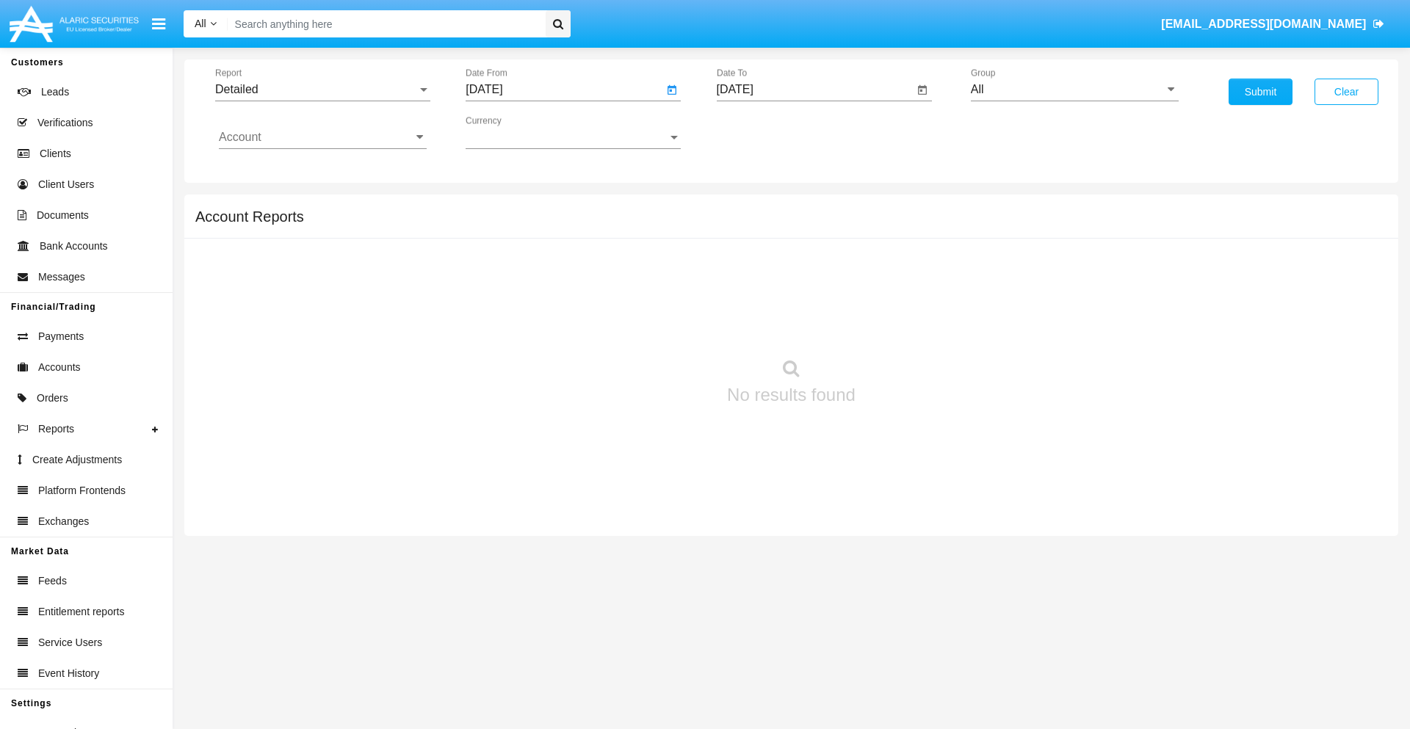
type input "[DATE]"
click at [814, 90] on input "[DATE]" at bounding box center [815, 89] width 197 height 13
click at [764, 132] on span "[DATE]" at bounding box center [752, 133] width 32 height 12
click at [802, 295] on div "2019" at bounding box center [803, 295] width 46 height 26
click at [751, 207] on div "JAN" at bounding box center [751, 207] width 46 height 26
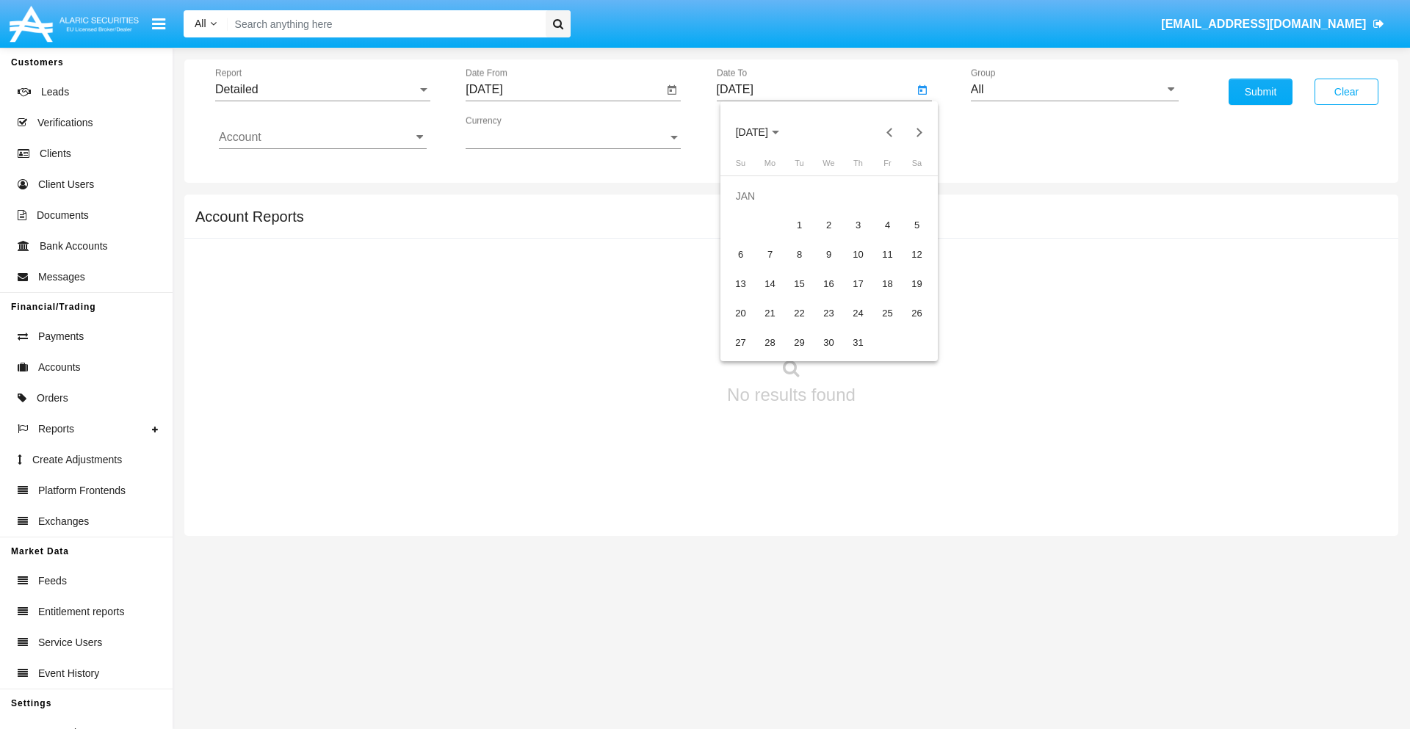
click at [799, 225] on div "1" at bounding box center [799, 225] width 26 height 26
type input "[DATE]"
click at [322, 137] on input "Account" at bounding box center [323, 137] width 208 height 13
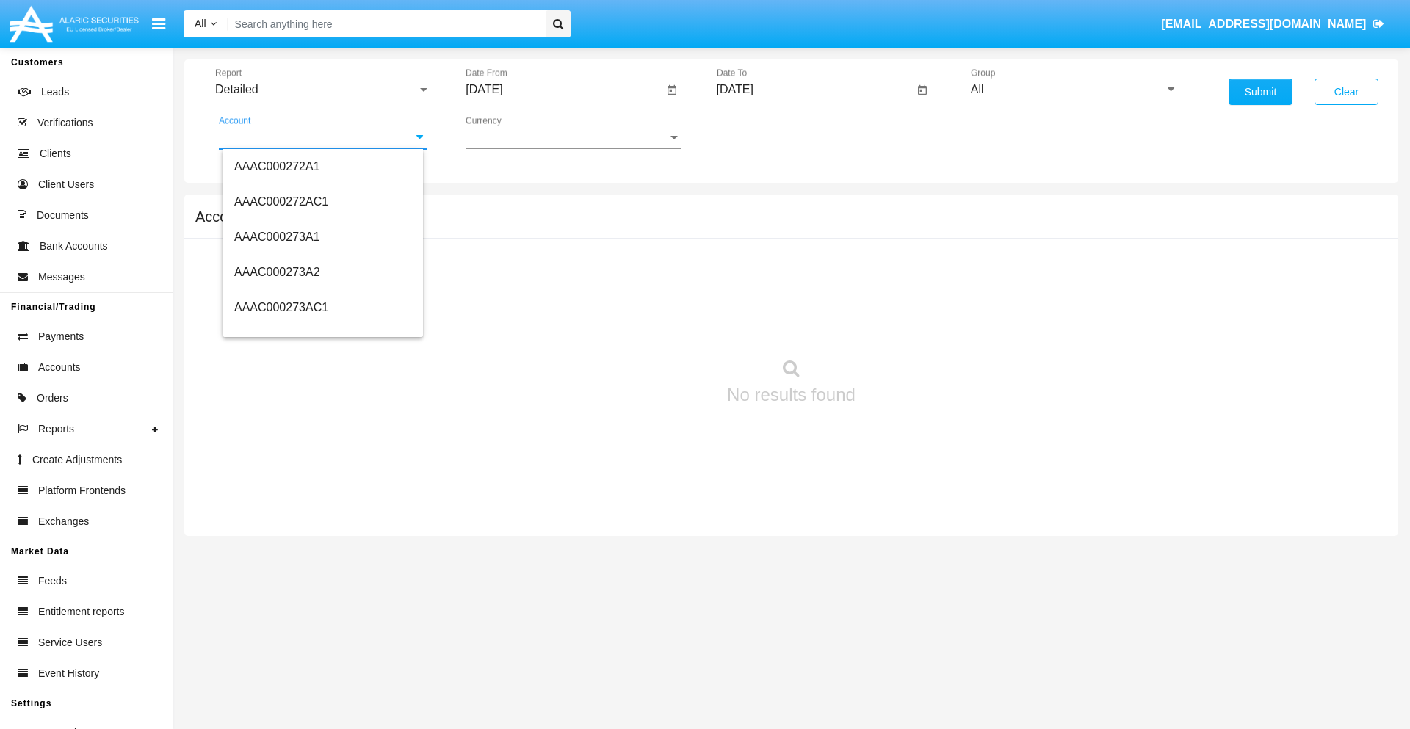
scroll to position [151968, 0]
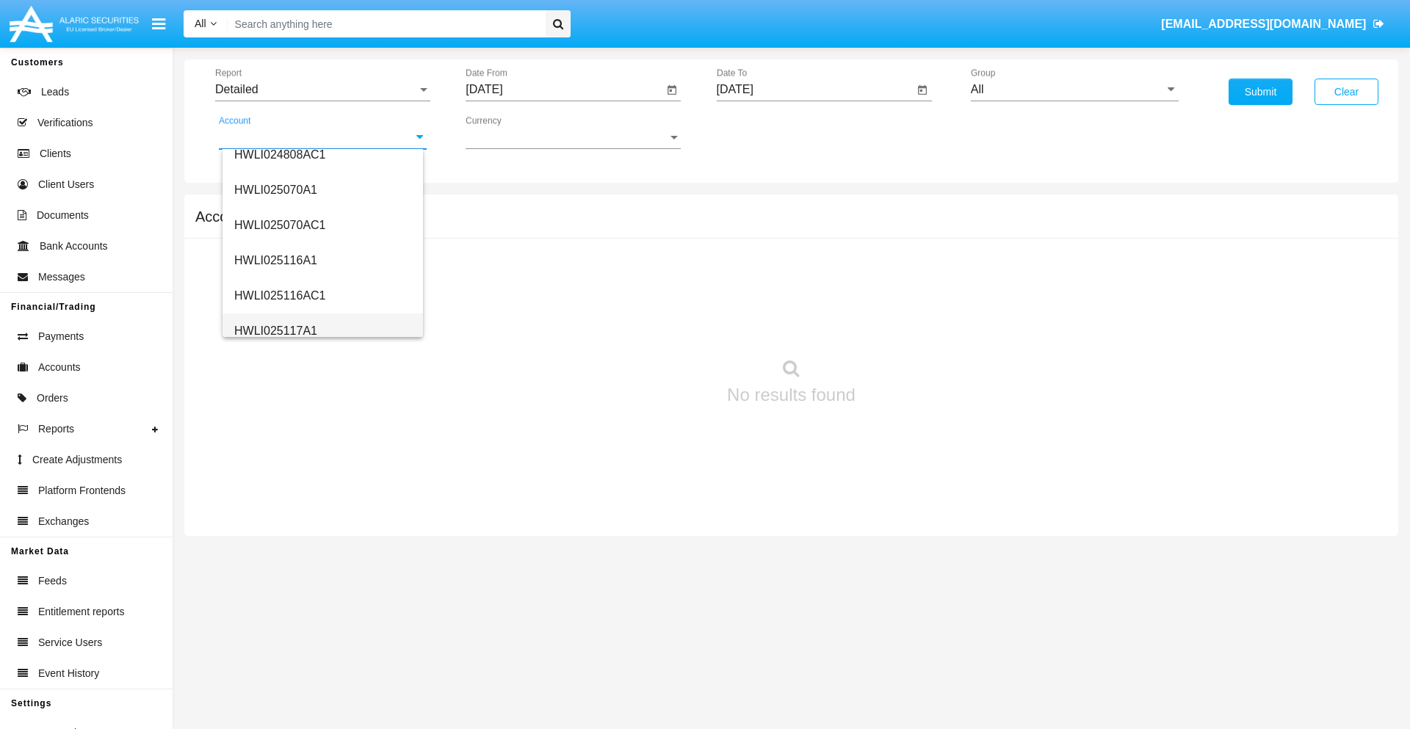
click at [275, 330] on span "HWLI025117A1" at bounding box center [275, 331] width 83 height 12
type input "HWLI025117A1"
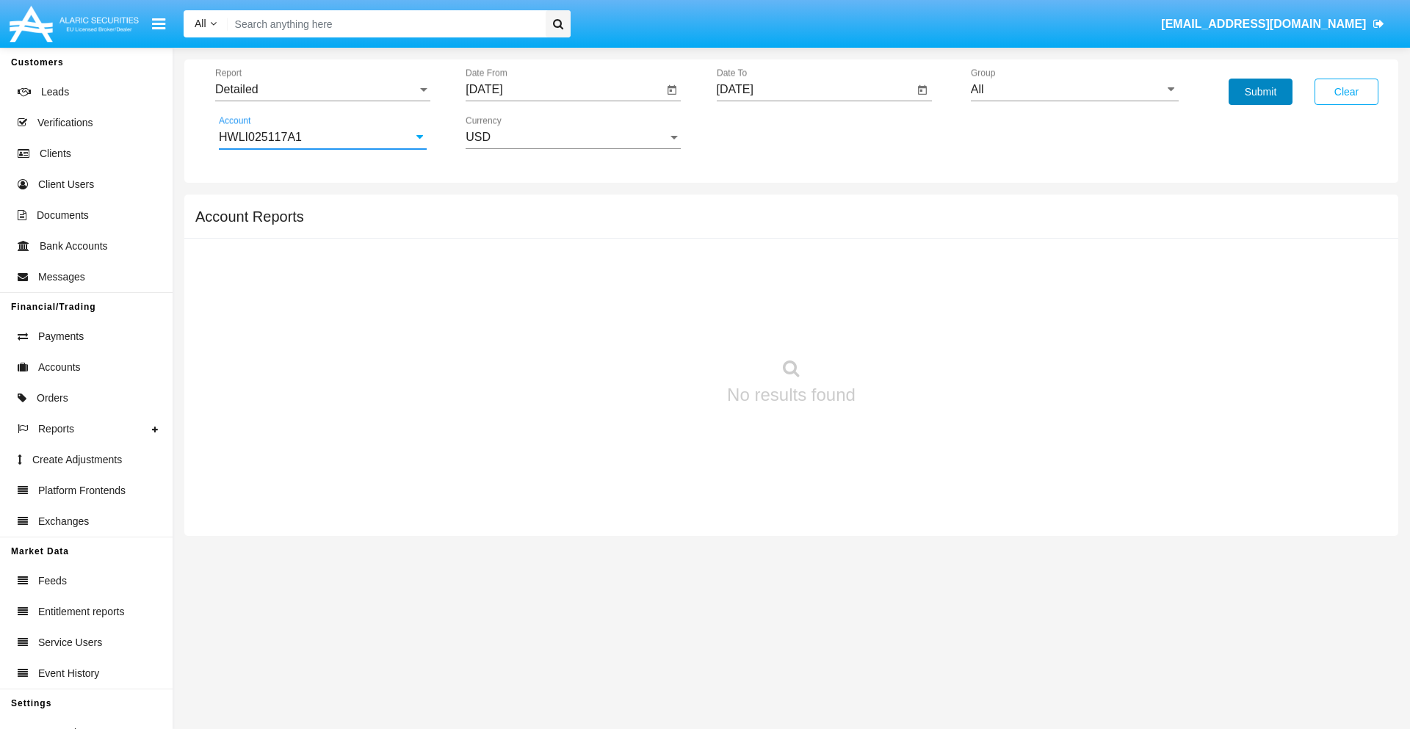
click at [1260, 92] on button "Submit" at bounding box center [1260, 92] width 64 height 26
click at [322, 90] on span "Report" at bounding box center [316, 89] width 202 height 13
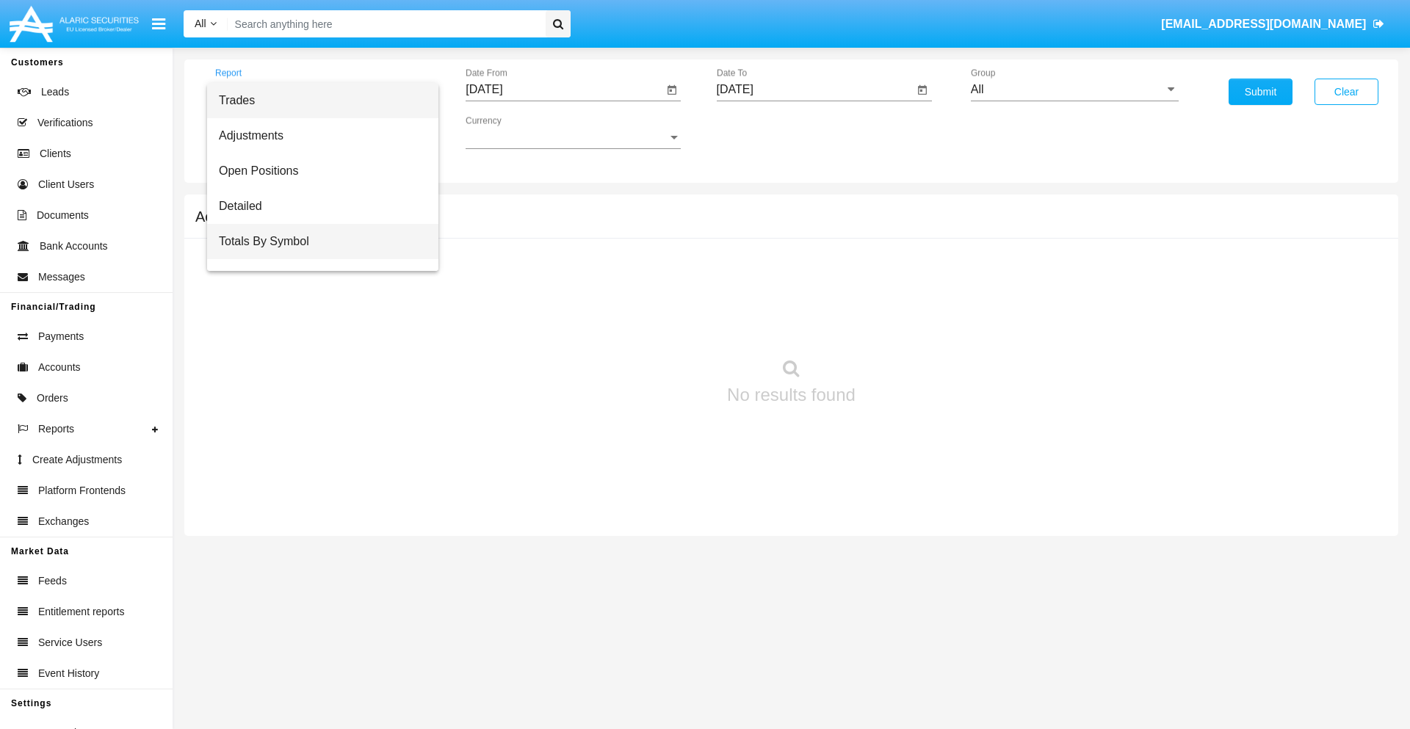
click at [316, 242] on span "Totals By Symbol" at bounding box center [323, 241] width 208 height 35
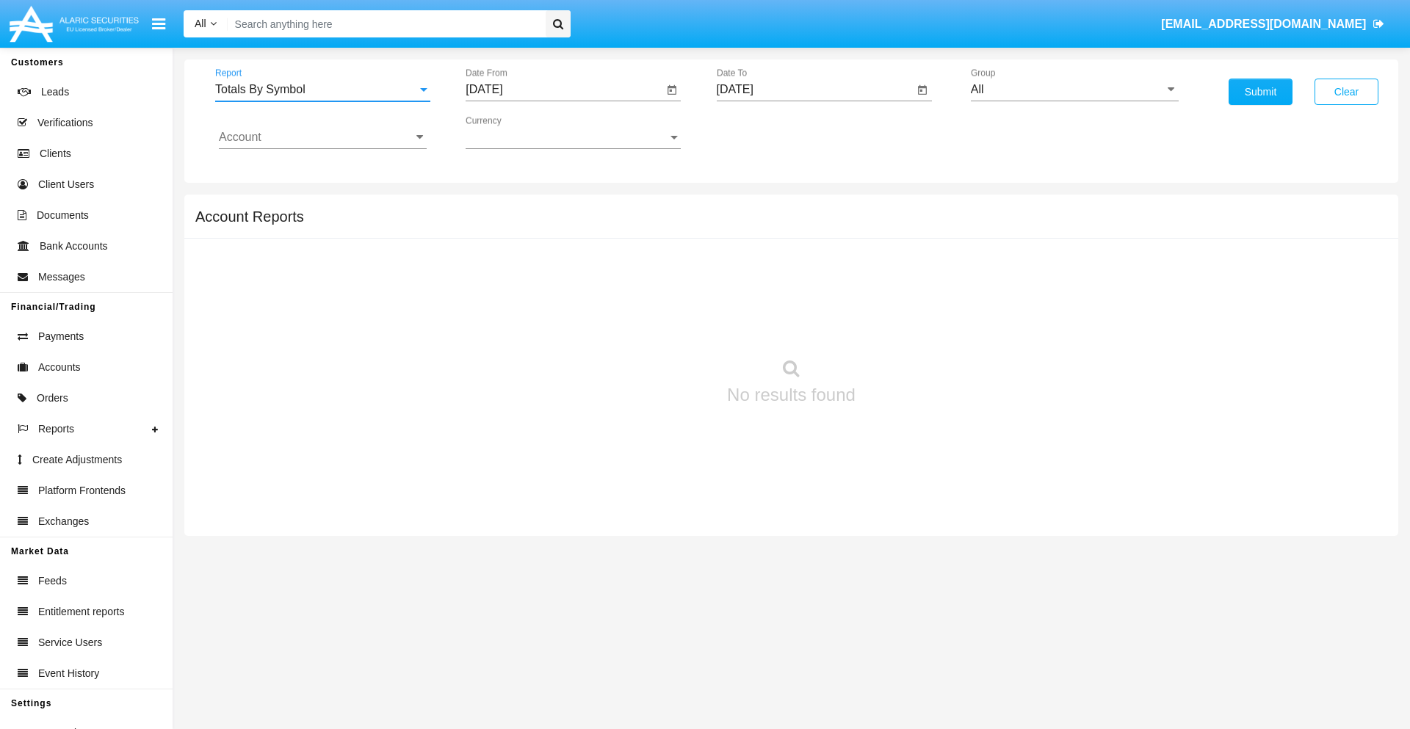
click at [564, 90] on input "[DATE]" at bounding box center [563, 89] width 197 height 13
click at [514, 132] on span "[DATE]" at bounding box center [501, 133] width 32 height 12
click at [552, 295] on div "2019" at bounding box center [552, 295] width 46 height 26
click at [501, 207] on div "JAN" at bounding box center [501, 207] width 46 height 26
click at [548, 225] on div "1" at bounding box center [548, 225] width 26 height 26
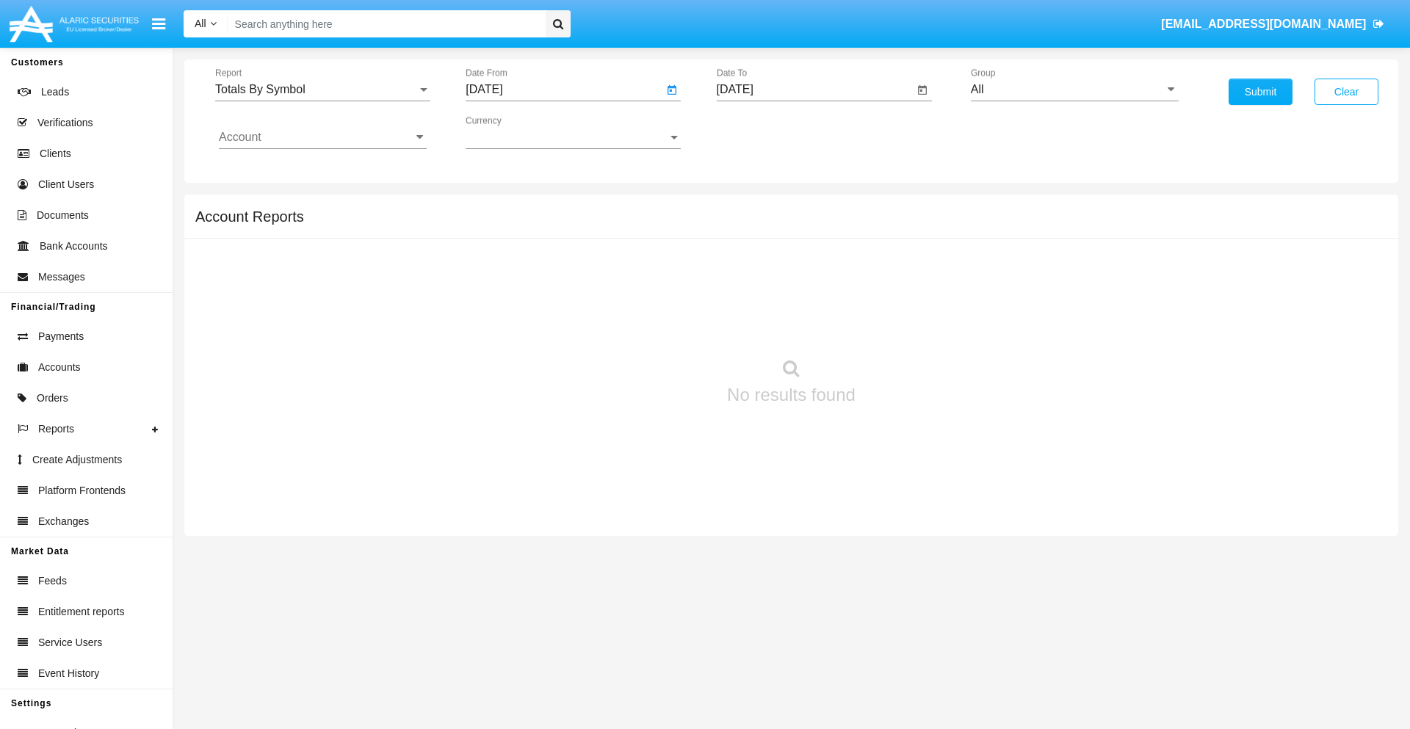
type input "[DATE]"
click at [814, 90] on input "[DATE]" at bounding box center [815, 89] width 197 height 13
click at [764, 132] on span "[DATE]" at bounding box center [752, 133] width 32 height 12
click at [802, 295] on div "2019" at bounding box center [803, 295] width 46 height 26
click at [751, 207] on div "JAN" at bounding box center [751, 207] width 46 height 26
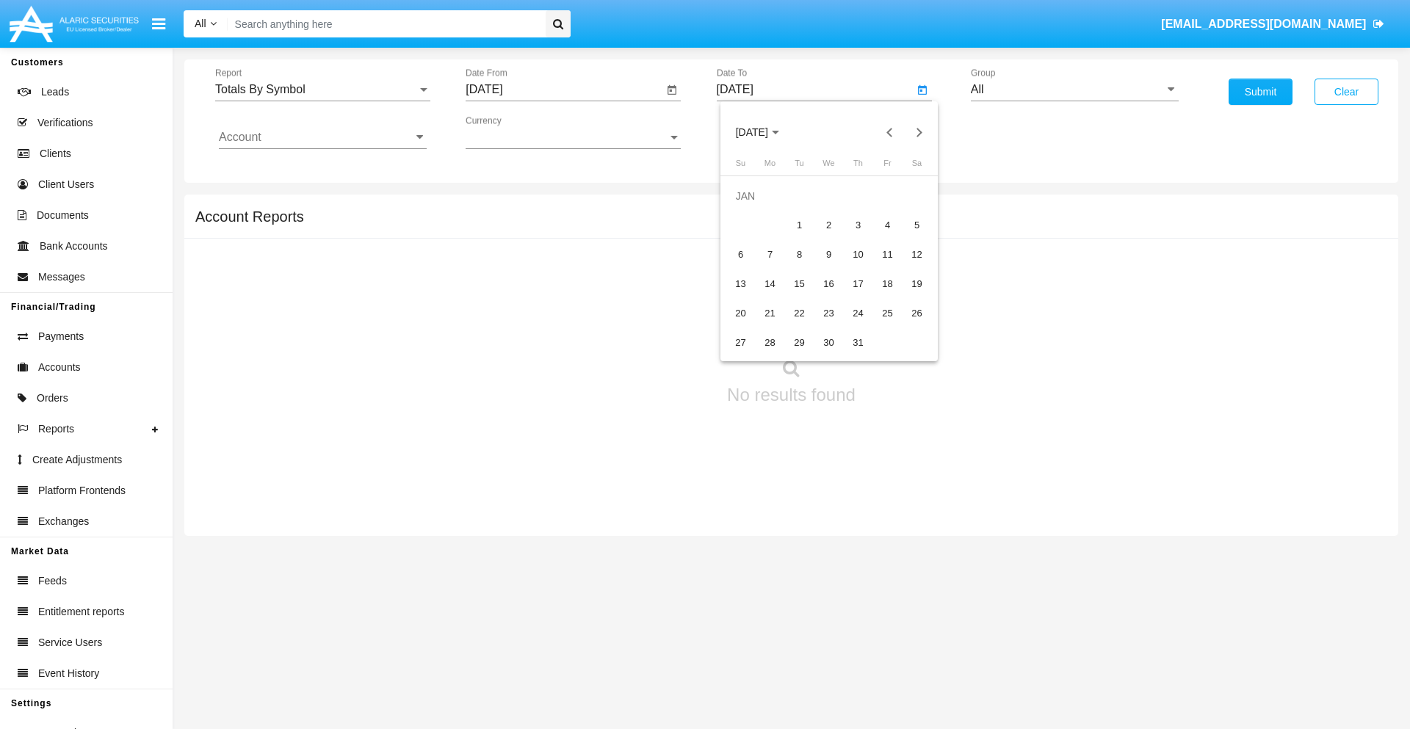
click at [799, 225] on div "1" at bounding box center [799, 225] width 26 height 26
type input "[DATE]"
click at [322, 137] on input "Account" at bounding box center [323, 137] width 208 height 13
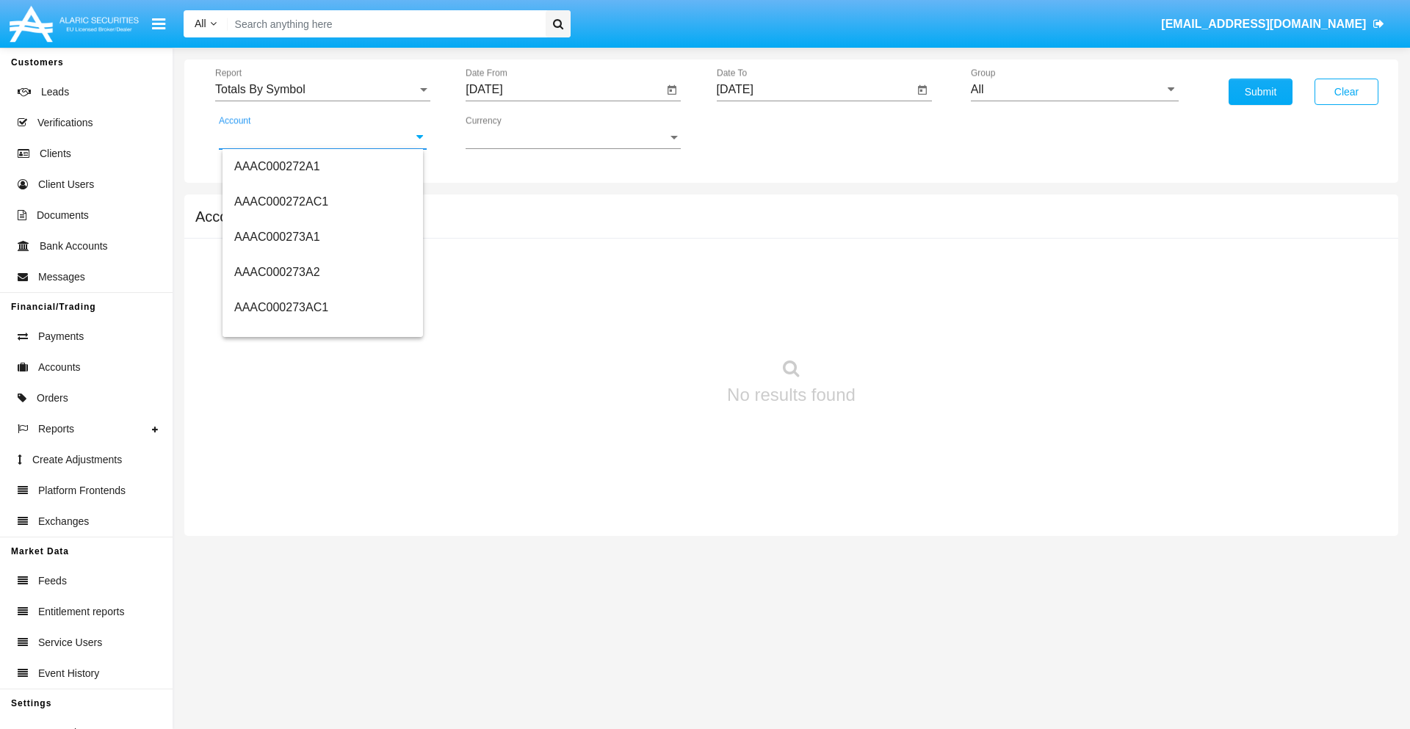
scroll to position [151968, 0]
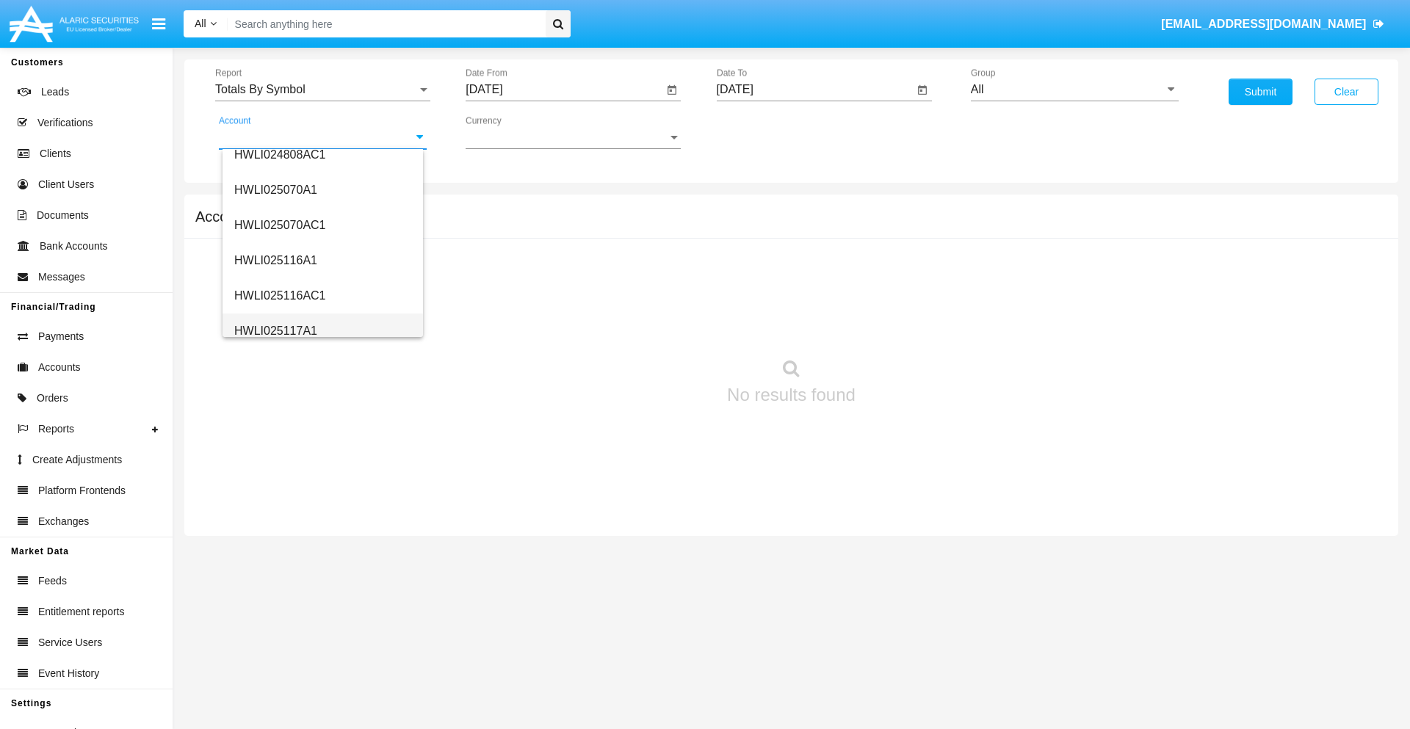
click at [275, 330] on span "HWLI025117A1" at bounding box center [275, 331] width 83 height 12
type input "HWLI025117A1"
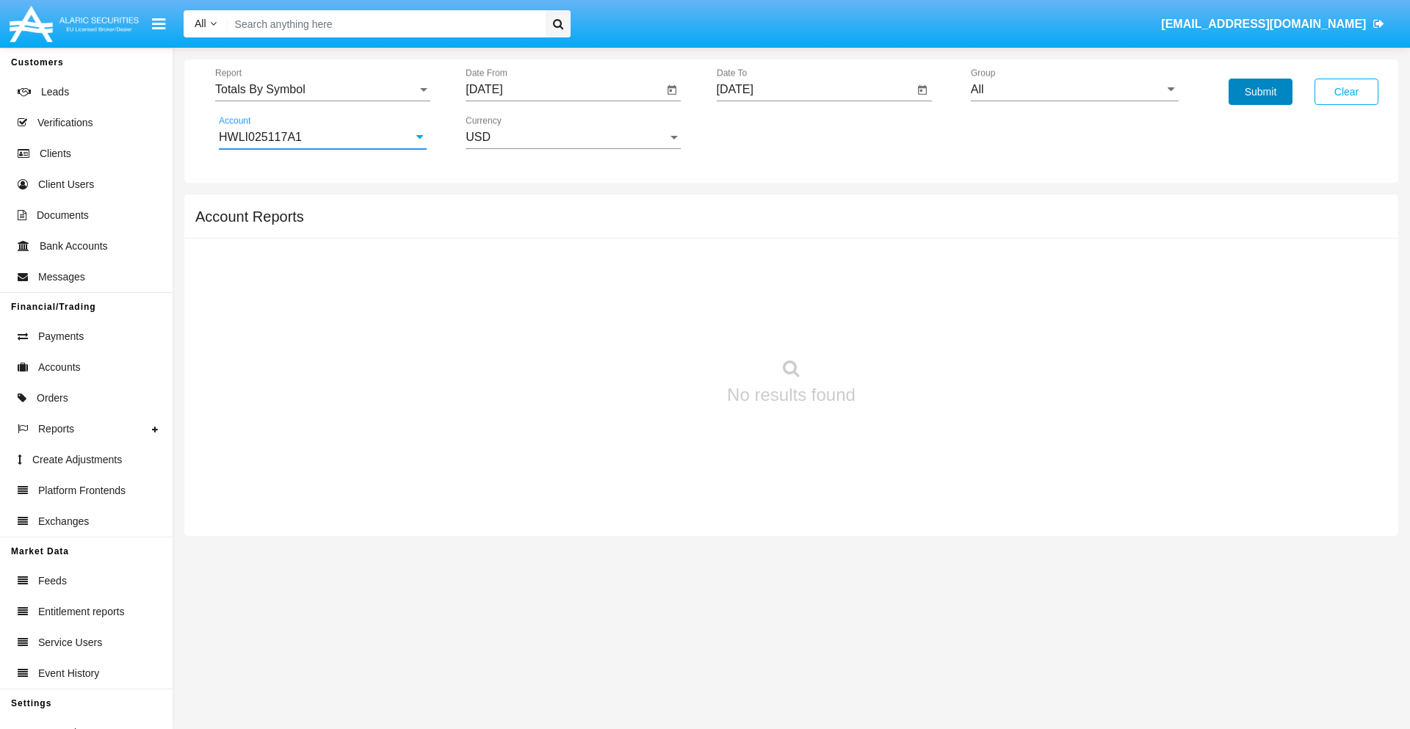
click at [1260, 92] on button "Submit" at bounding box center [1260, 92] width 64 height 26
click at [322, 90] on span "Report" at bounding box center [316, 89] width 202 height 13
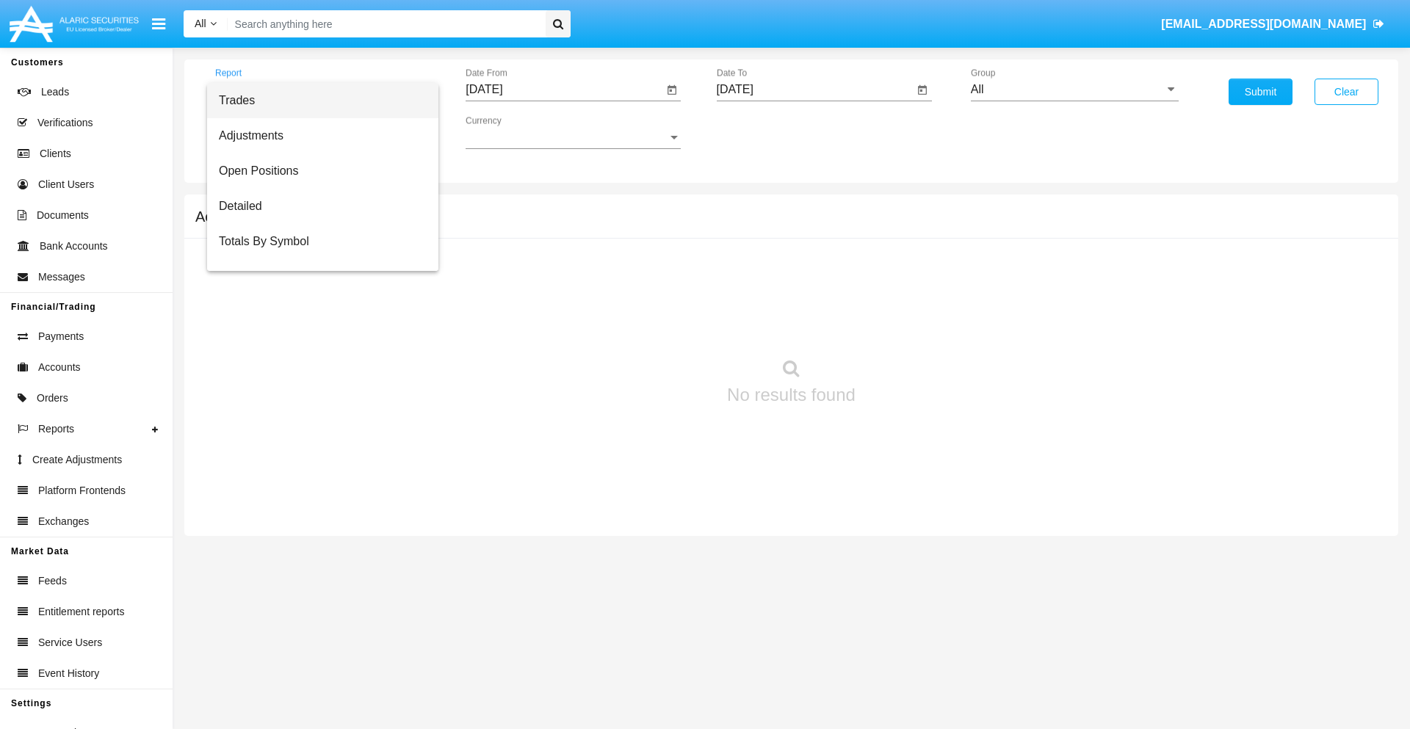
scroll to position [23, 0]
click at [316, 253] on span "Totals By Date" at bounding box center [323, 253] width 208 height 35
click at [564, 90] on input "[DATE]" at bounding box center [563, 89] width 197 height 13
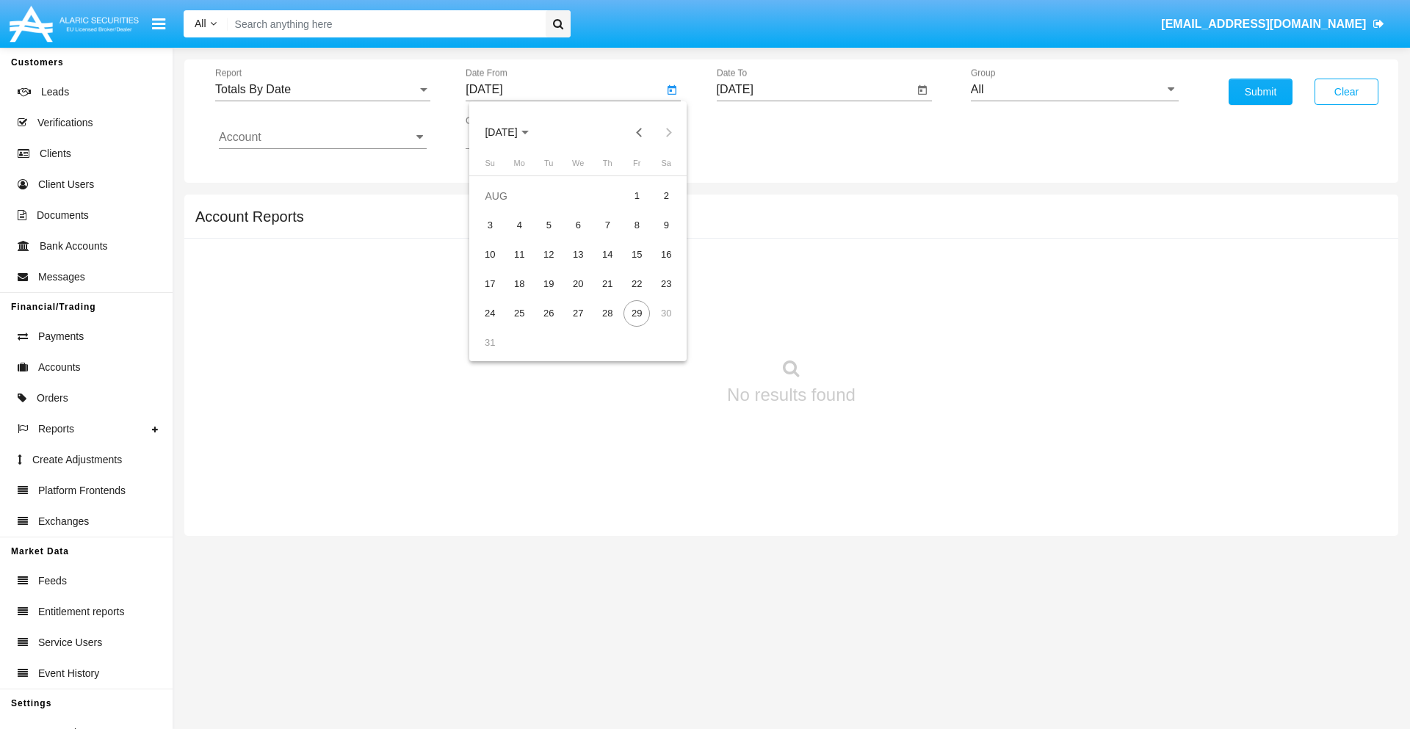
click at [514, 132] on span "[DATE]" at bounding box center [501, 133] width 32 height 12
click at [552, 295] on div "2019" at bounding box center [552, 295] width 46 height 26
click at [501, 207] on div "JAN" at bounding box center [501, 207] width 46 height 26
click at [548, 225] on div "1" at bounding box center [548, 225] width 26 height 26
type input "[DATE]"
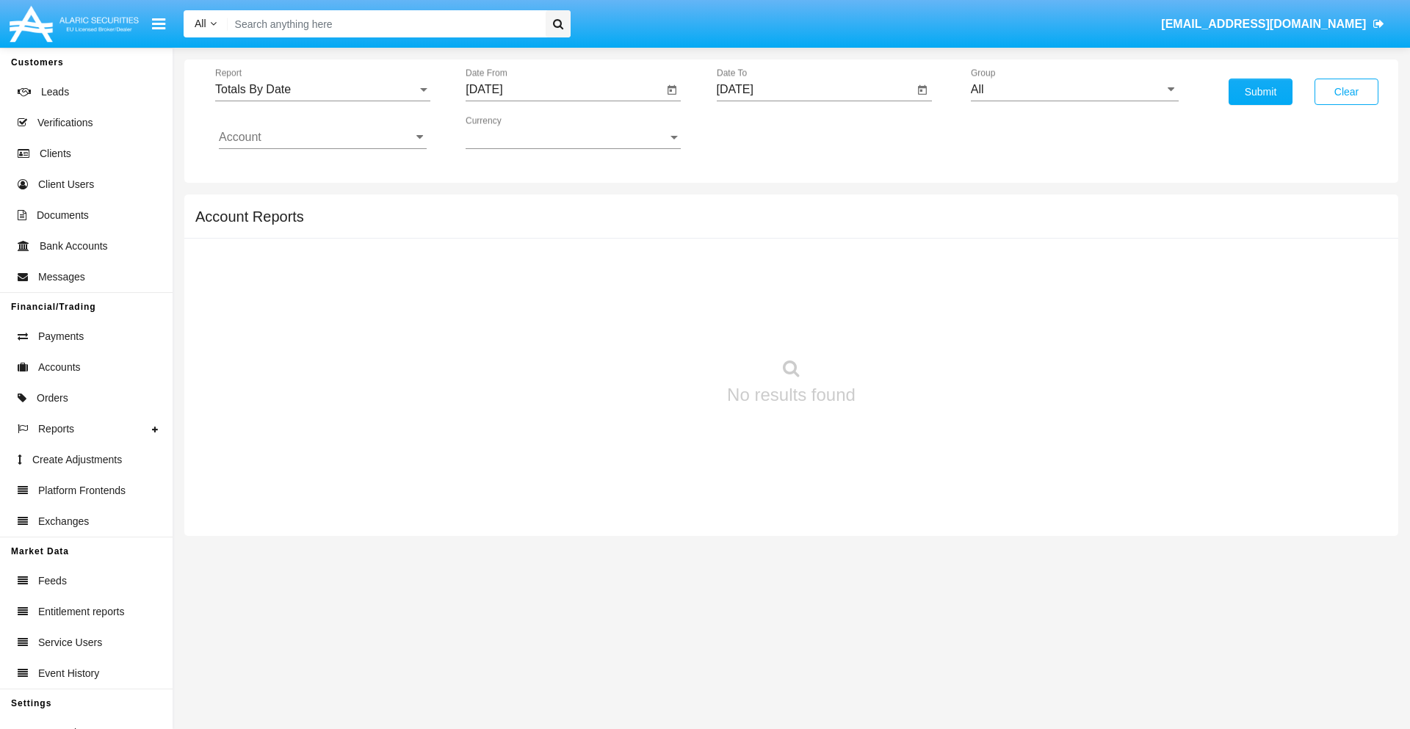
click at [814, 90] on input "[DATE]" at bounding box center [815, 89] width 197 height 13
click at [764, 132] on span "[DATE]" at bounding box center [752, 133] width 32 height 12
click at [802, 295] on div "2019" at bounding box center [803, 295] width 46 height 26
click at [751, 207] on div "JAN" at bounding box center [751, 207] width 46 height 26
click at [799, 225] on div "1" at bounding box center [799, 225] width 26 height 26
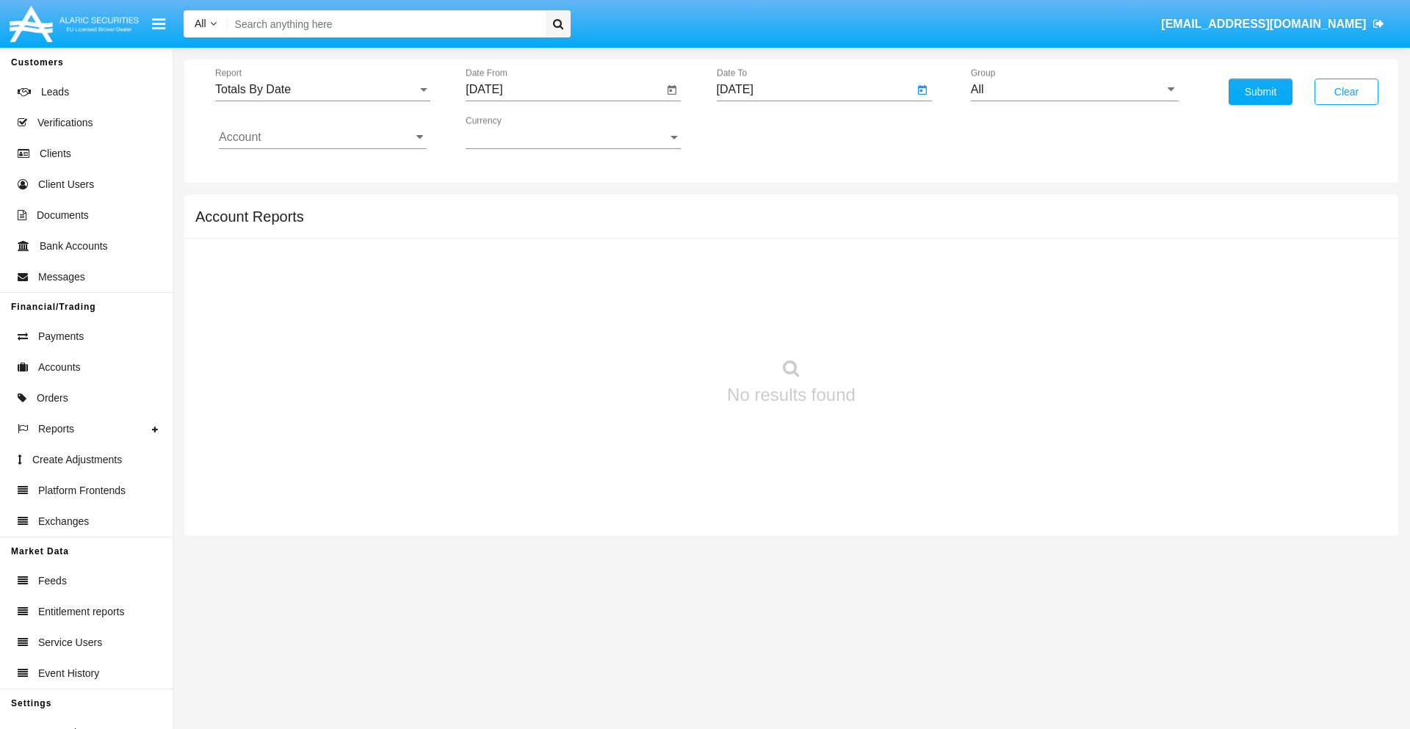
type input "[DATE]"
click at [322, 137] on input "Account" at bounding box center [323, 137] width 208 height 13
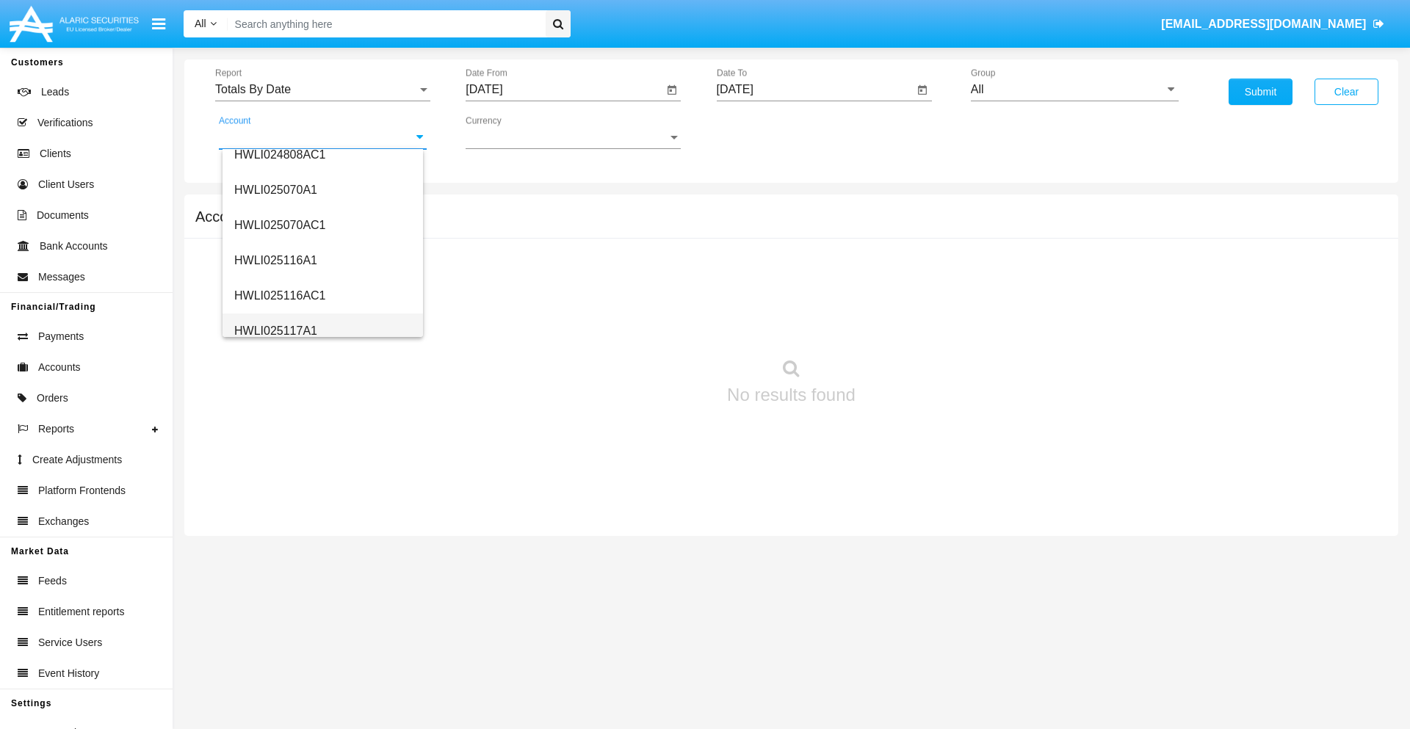
click at [275, 330] on span "HWLI025117A1" at bounding box center [275, 331] width 83 height 12
type input "HWLI025117A1"
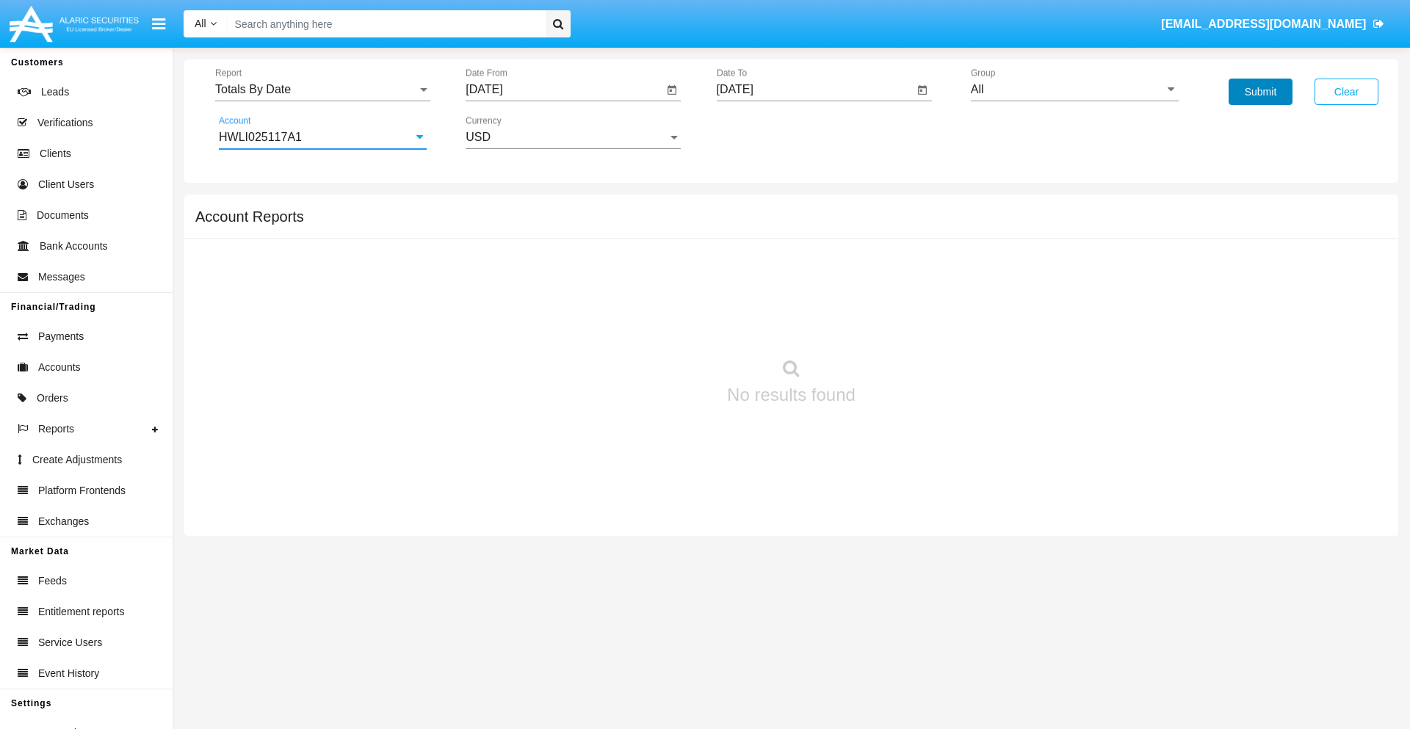
click at [1260, 92] on button "Submit" at bounding box center [1260, 92] width 64 height 26
click at [322, 90] on span "Report" at bounding box center [316, 89] width 202 height 13
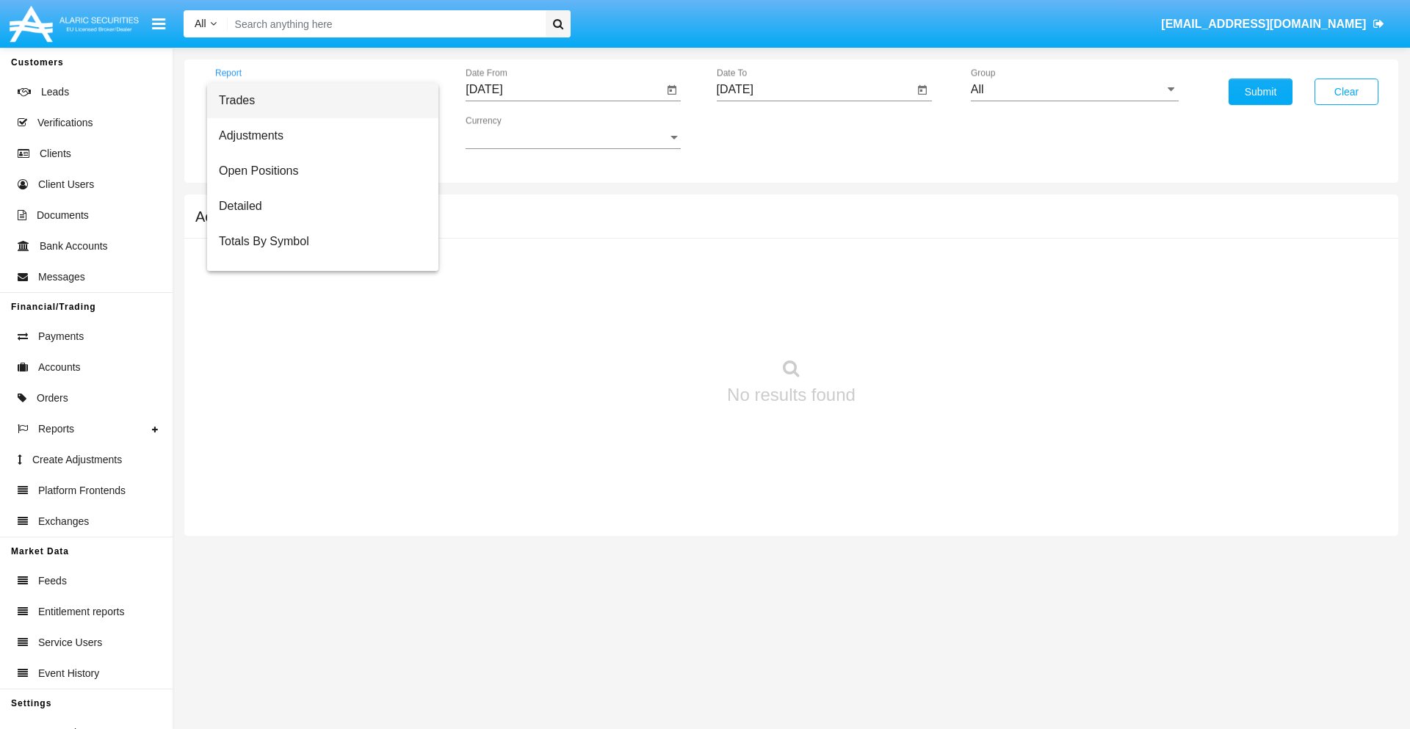
scroll to position [59, 0]
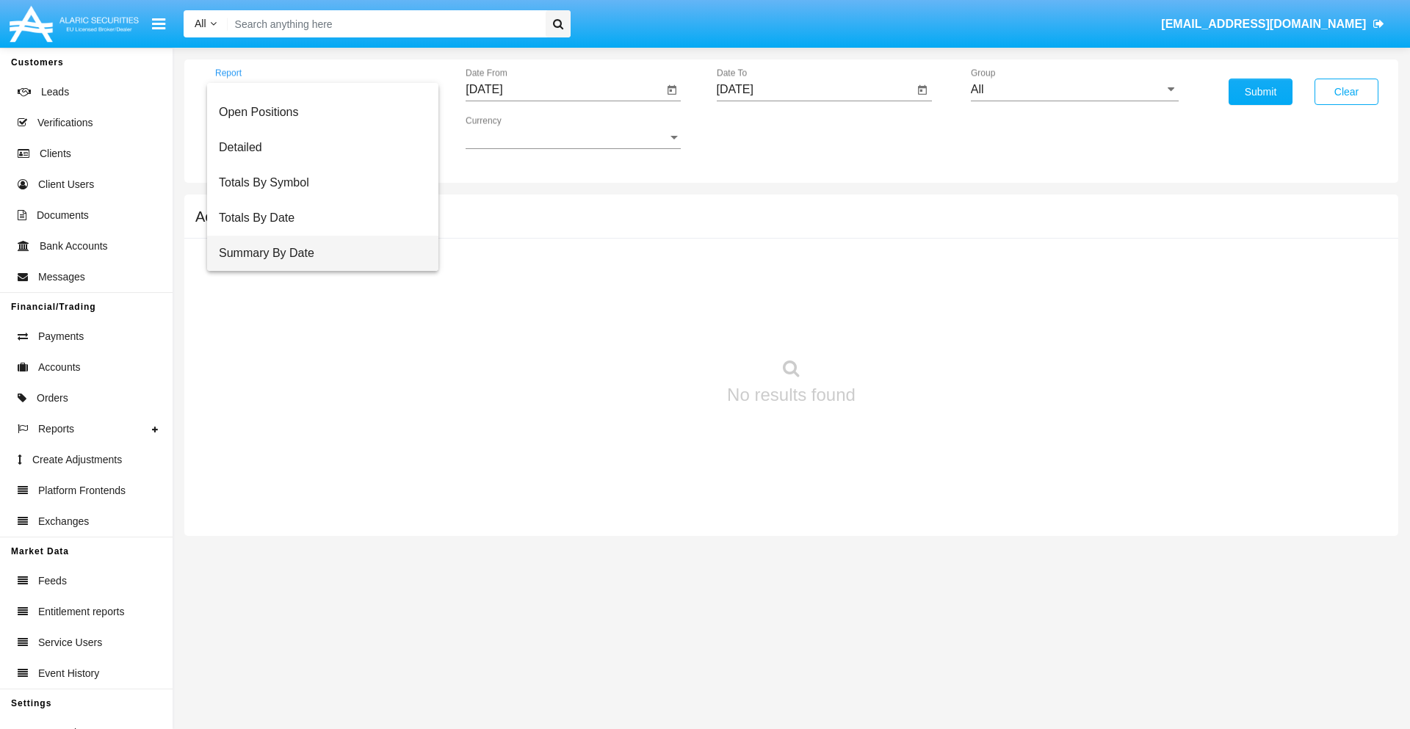
click at [316, 253] on span "Summary By Date" at bounding box center [323, 253] width 208 height 35
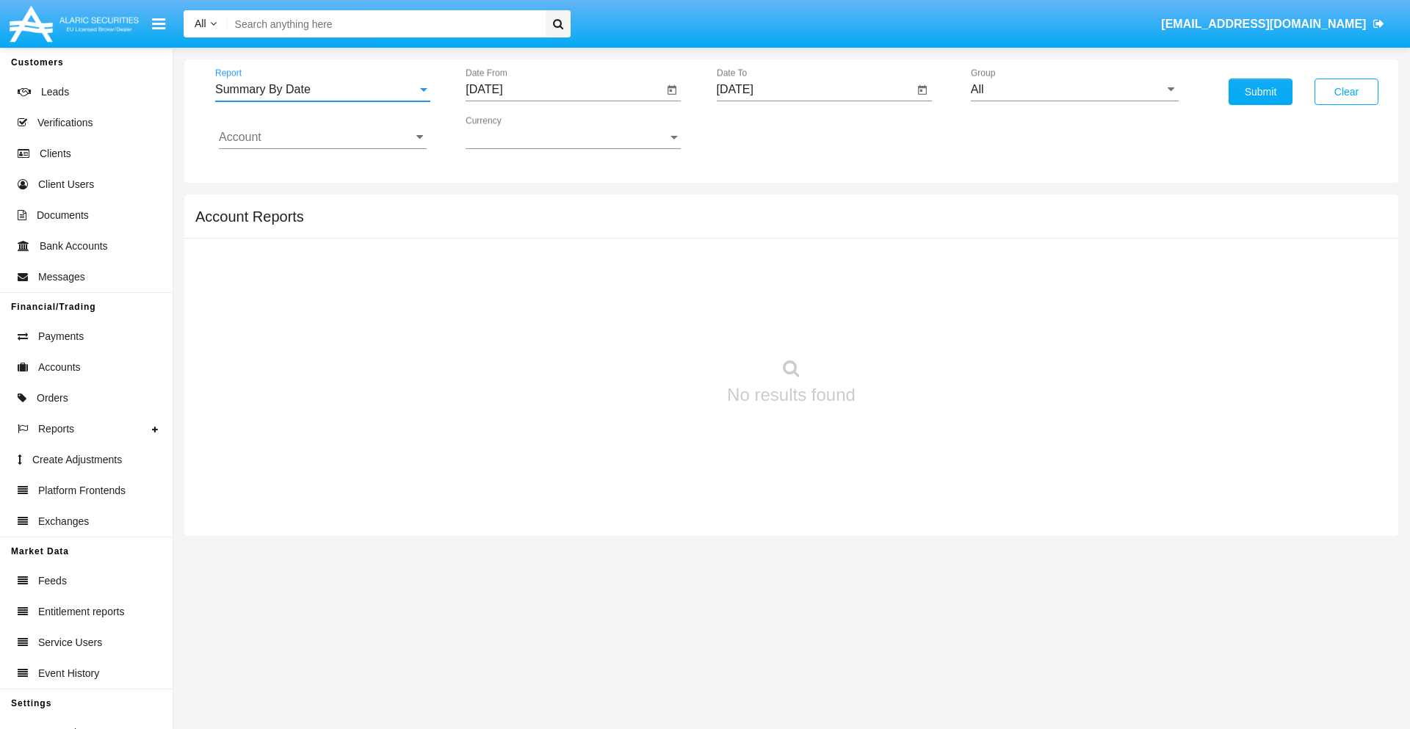
click at [564, 90] on input "[DATE]" at bounding box center [563, 89] width 197 height 13
click at [514, 132] on span "[DATE]" at bounding box center [501, 133] width 32 height 12
click at [552, 295] on div "2019" at bounding box center [552, 295] width 46 height 26
click at [501, 207] on div "JAN" at bounding box center [501, 207] width 46 height 26
click at [548, 225] on div "1" at bounding box center [548, 225] width 26 height 26
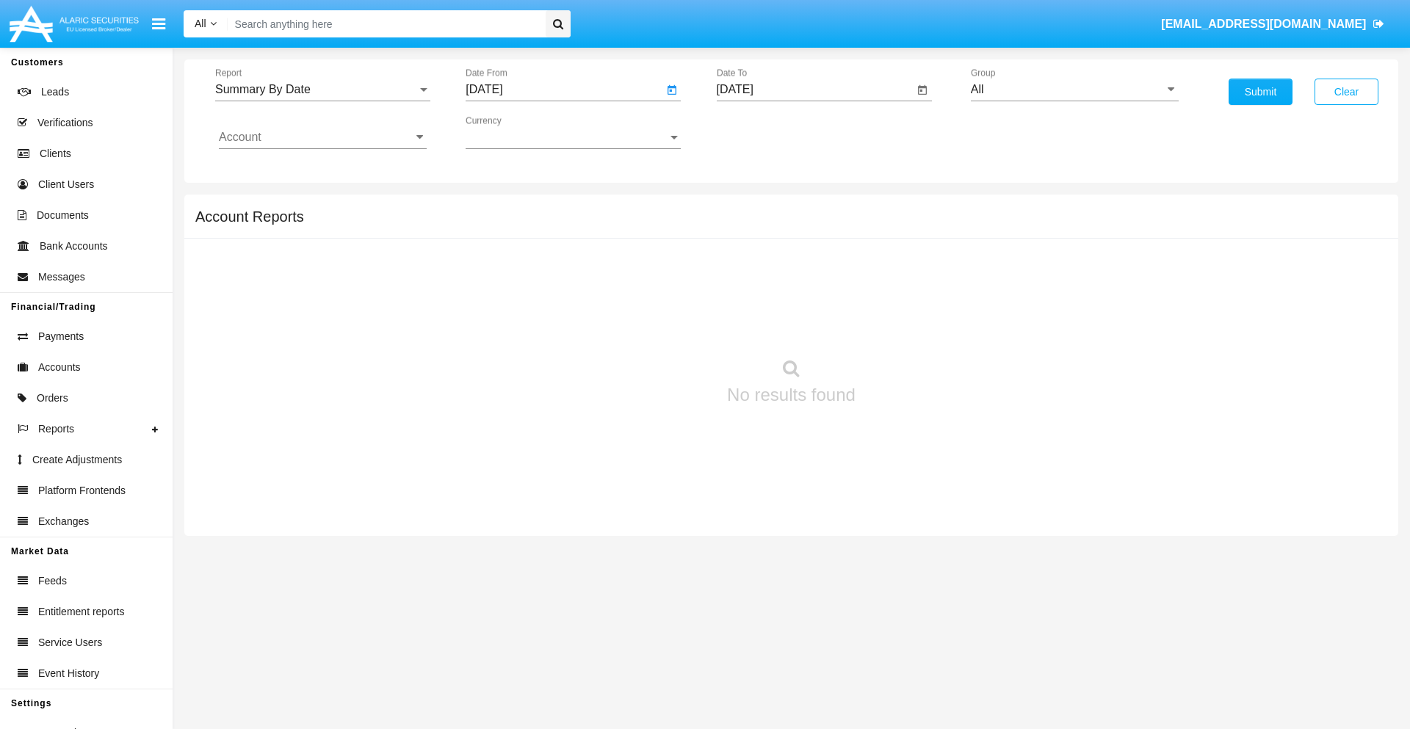
type input "[DATE]"
click at [814, 90] on input "[DATE]" at bounding box center [815, 89] width 197 height 13
click at [764, 132] on span "[DATE]" at bounding box center [752, 133] width 32 height 12
click at [802, 295] on div "2019" at bounding box center [803, 295] width 46 height 26
click at [751, 207] on div "JAN" at bounding box center [751, 207] width 46 height 26
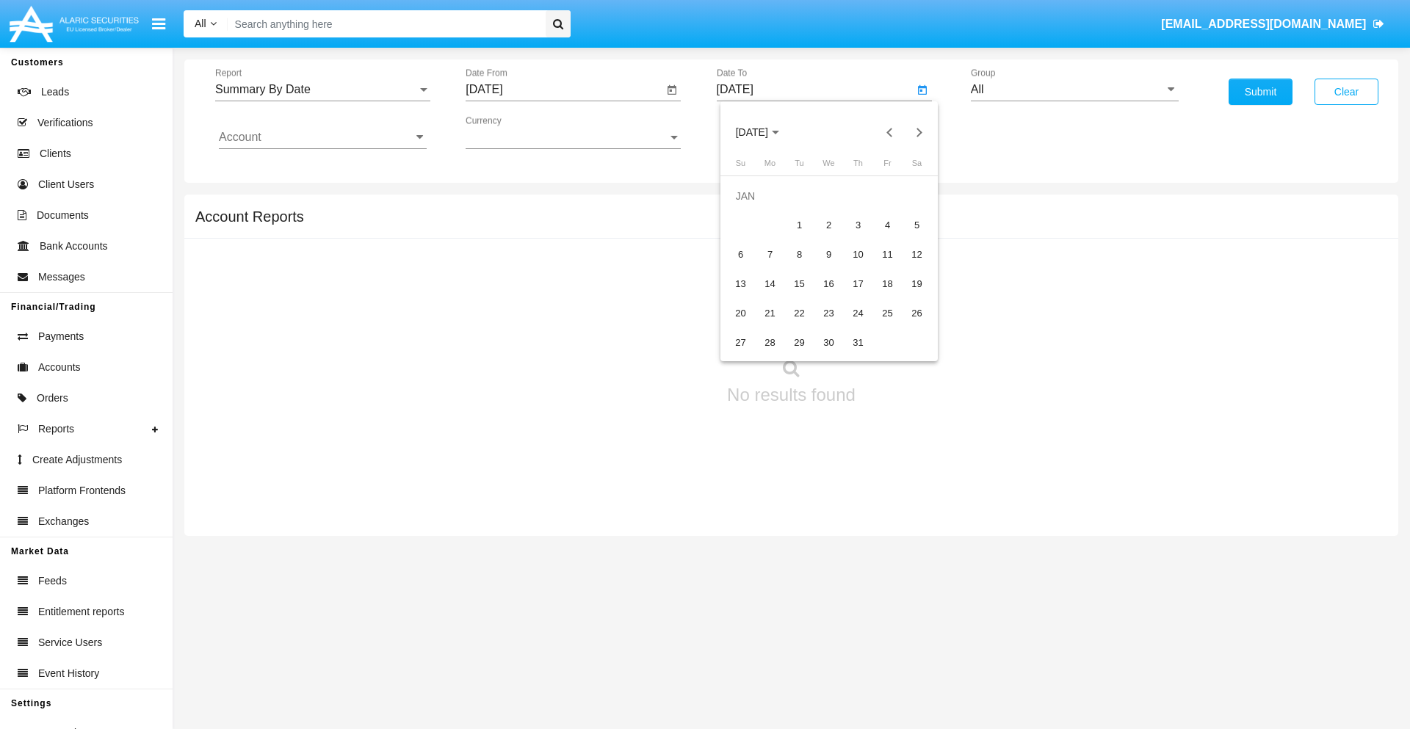
click at [799, 225] on div "1" at bounding box center [799, 225] width 26 height 26
type input "[DATE]"
click at [322, 137] on input "Account" at bounding box center [323, 137] width 208 height 13
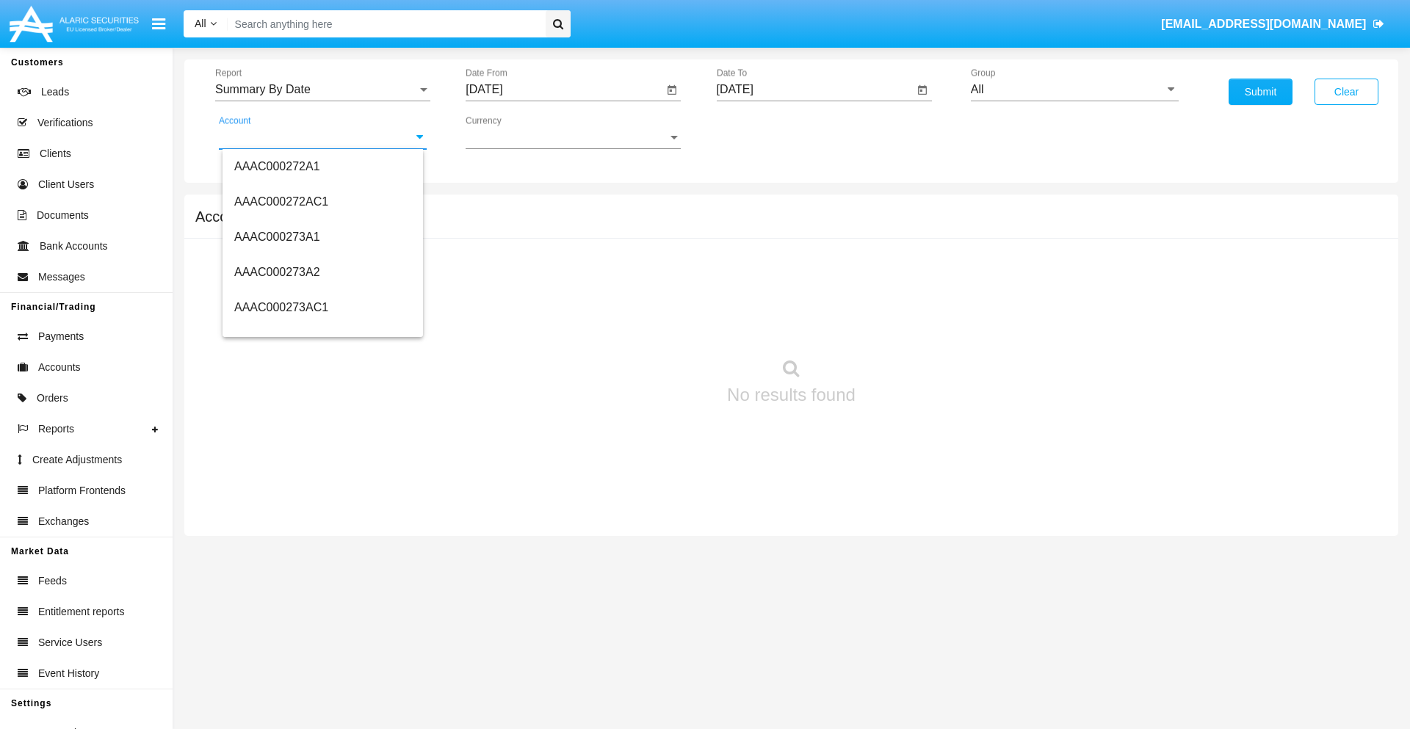
scroll to position [151968, 0]
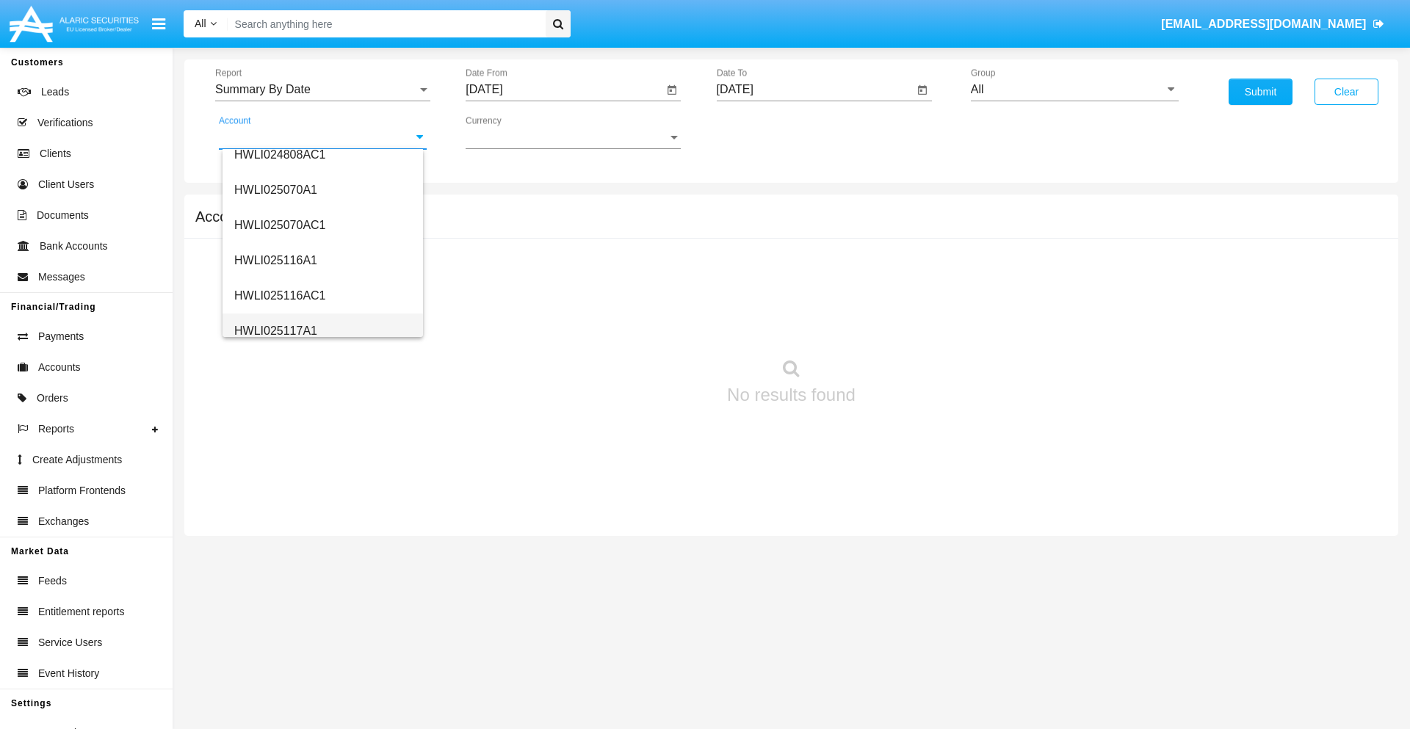
click at [275, 330] on span "HWLI025117A1" at bounding box center [275, 331] width 83 height 12
type input "HWLI025117A1"
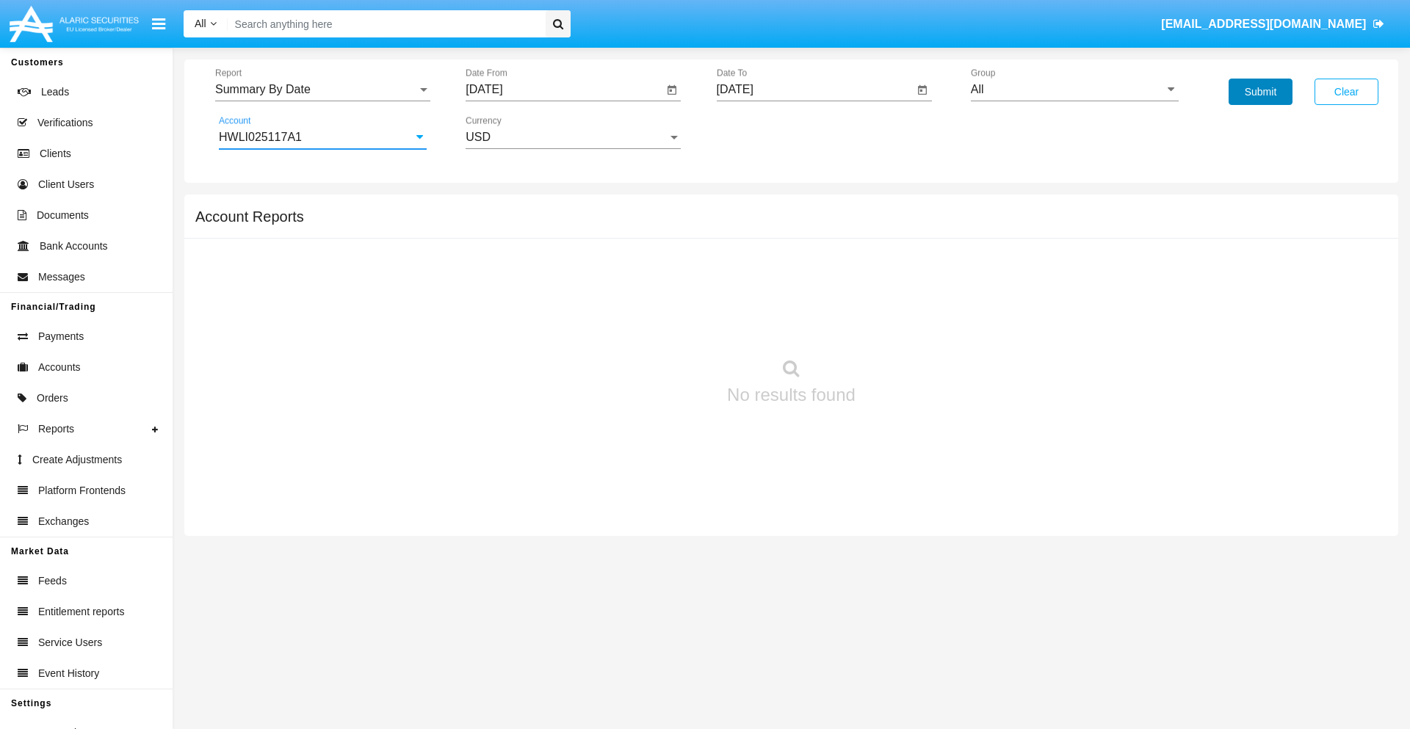
click at [1260, 92] on button "Submit" at bounding box center [1260, 92] width 64 height 26
click at [322, 90] on span "Report" at bounding box center [316, 89] width 202 height 13
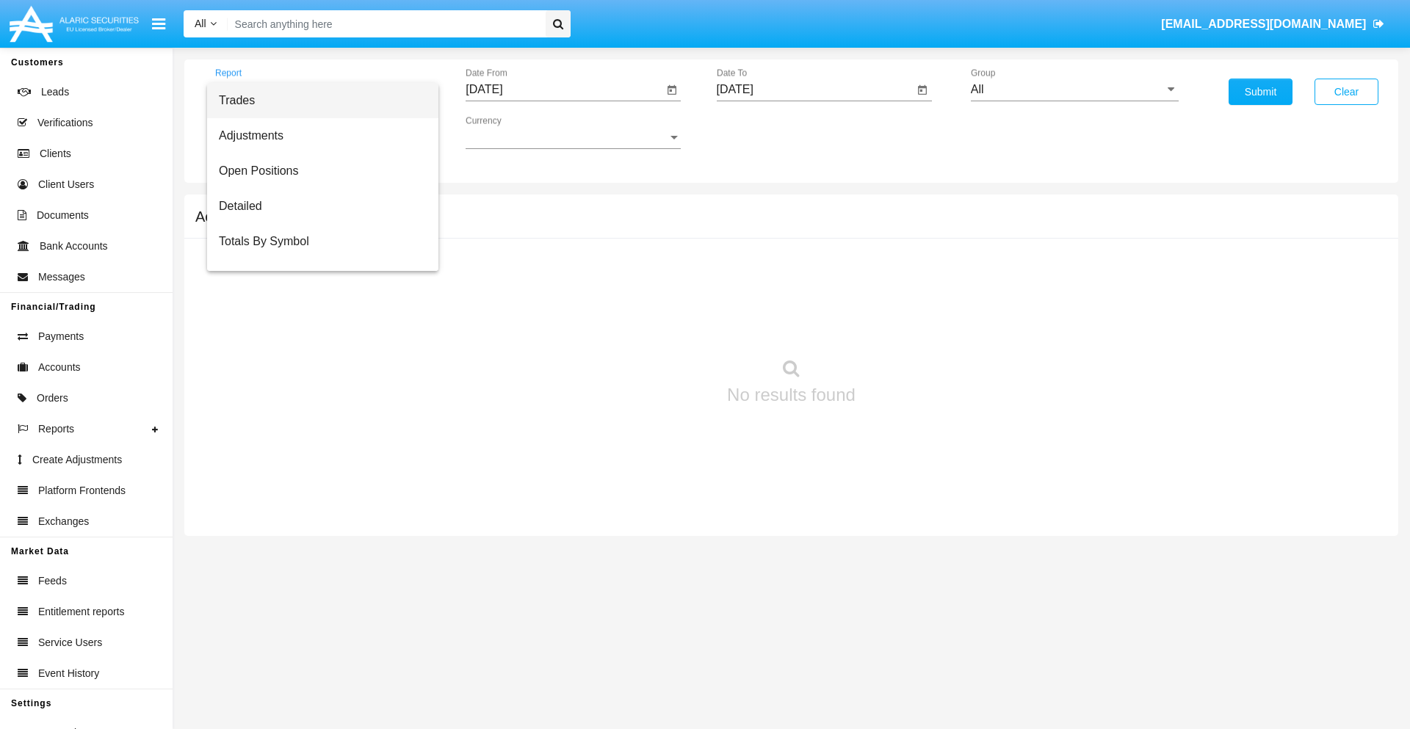
scroll to position [94, 0]
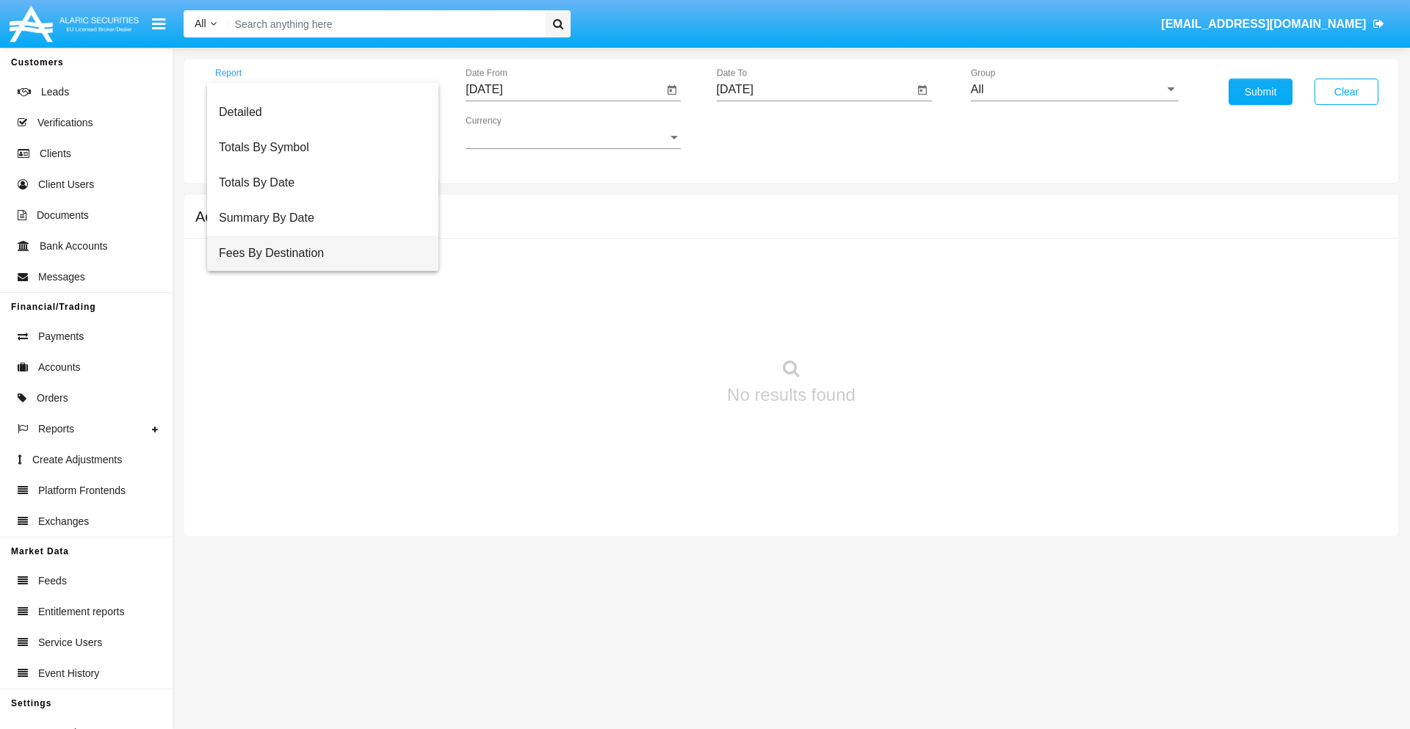
click at [316, 253] on span "Fees By Destination" at bounding box center [323, 253] width 208 height 35
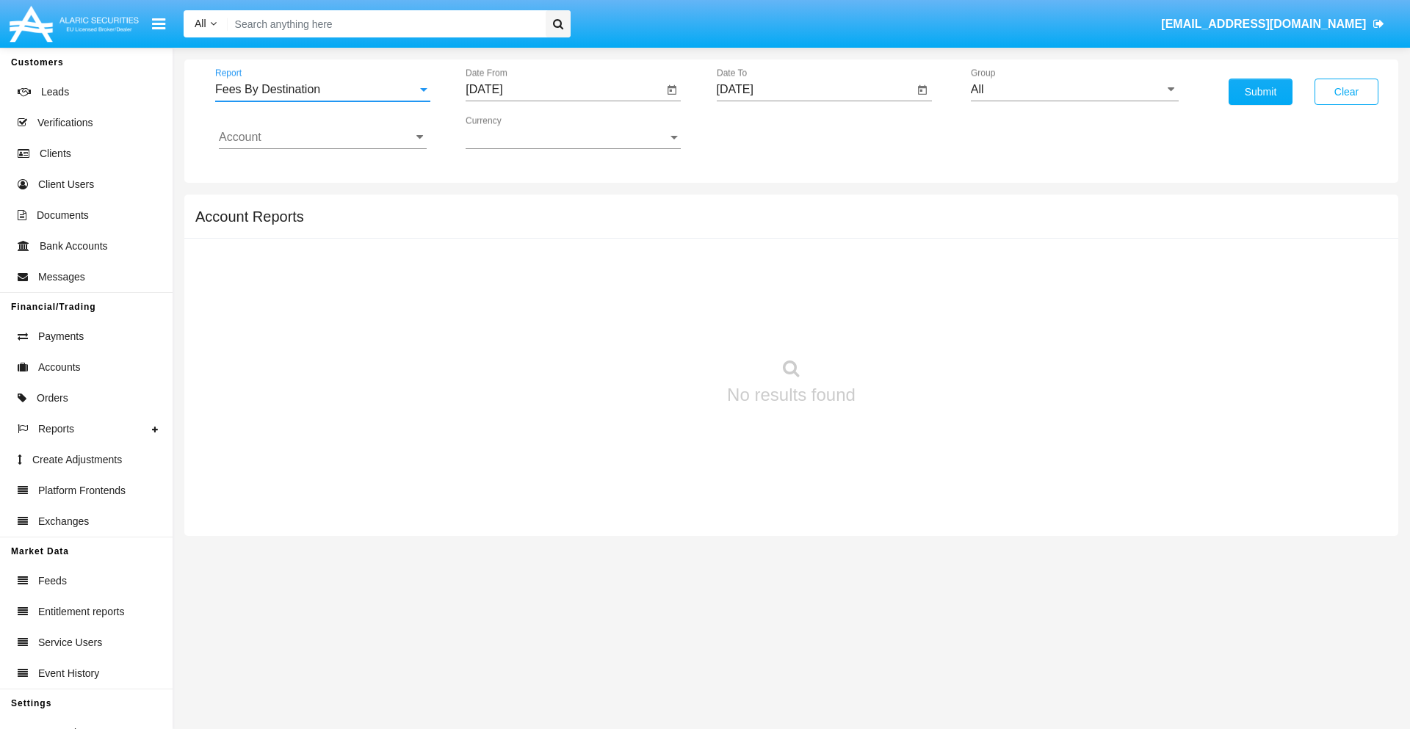
click at [564, 90] on input "[DATE]" at bounding box center [563, 89] width 197 height 13
click at [514, 132] on span "[DATE]" at bounding box center [501, 133] width 32 height 12
click at [552, 295] on div "2019" at bounding box center [552, 295] width 46 height 26
click at [501, 207] on div "JAN" at bounding box center [501, 207] width 46 height 26
click at [548, 225] on div "1" at bounding box center [548, 225] width 26 height 26
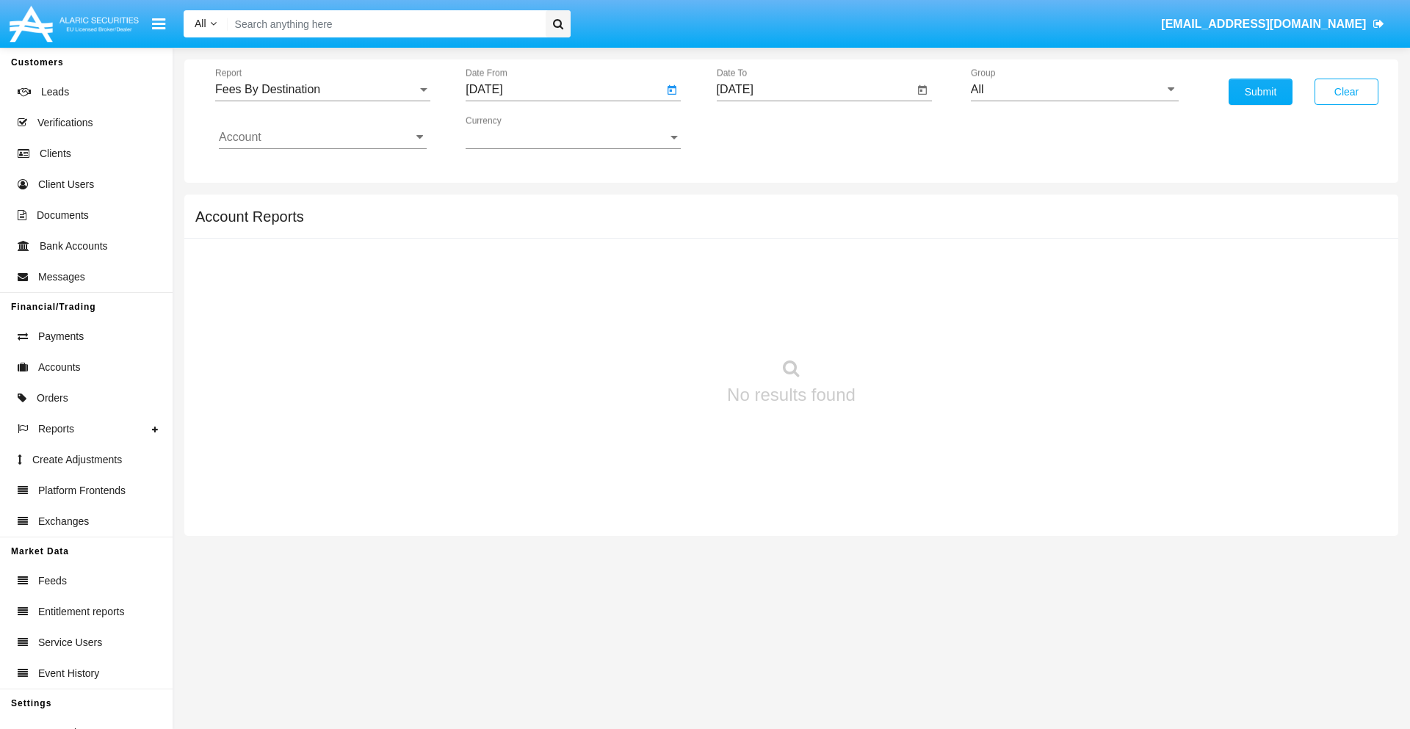
type input "[DATE]"
click at [814, 90] on input "[DATE]" at bounding box center [815, 89] width 197 height 13
click at [764, 132] on span "[DATE]" at bounding box center [752, 133] width 32 height 12
click at [802, 295] on div "2019" at bounding box center [803, 295] width 46 height 26
click at [751, 207] on div "JAN" at bounding box center [751, 207] width 46 height 26
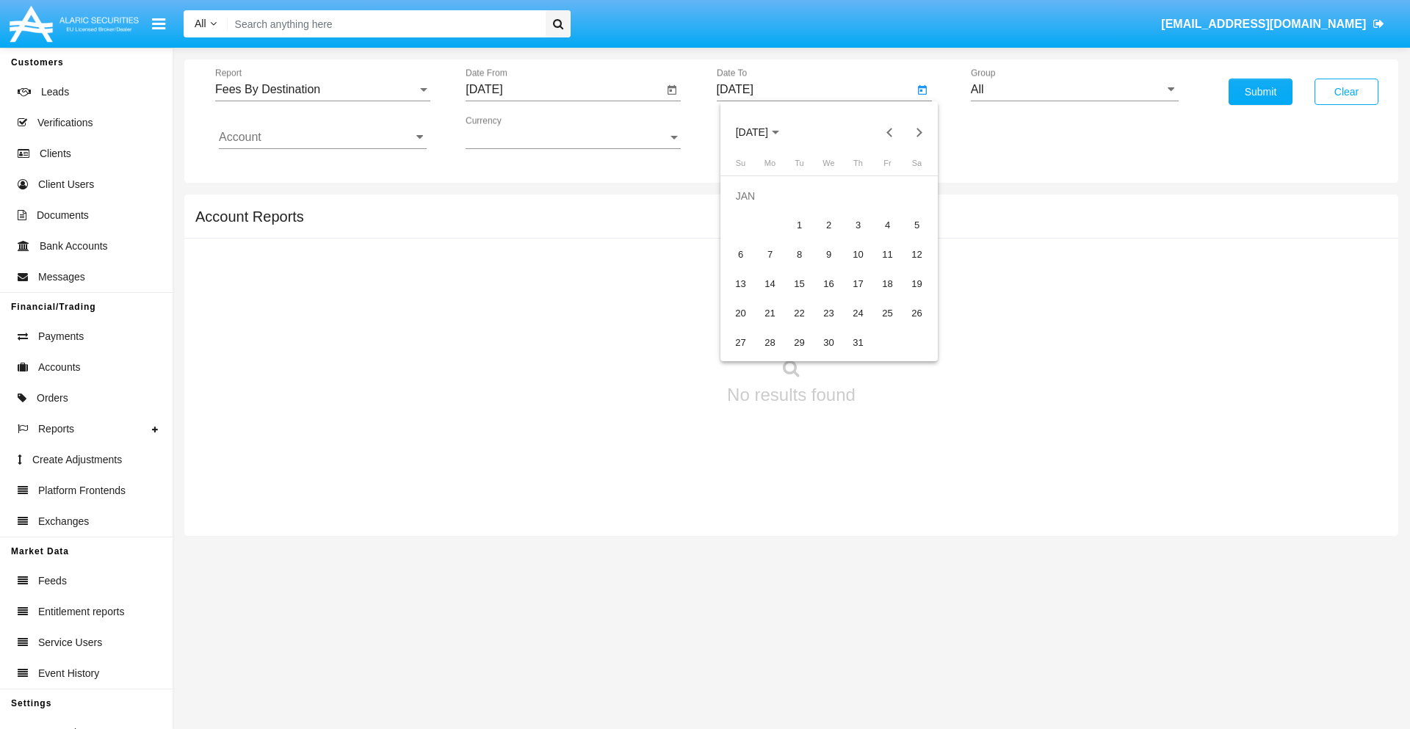
click at [799, 225] on div "1" at bounding box center [799, 225] width 26 height 26
type input "[DATE]"
click at [322, 137] on input "Account" at bounding box center [323, 137] width 208 height 13
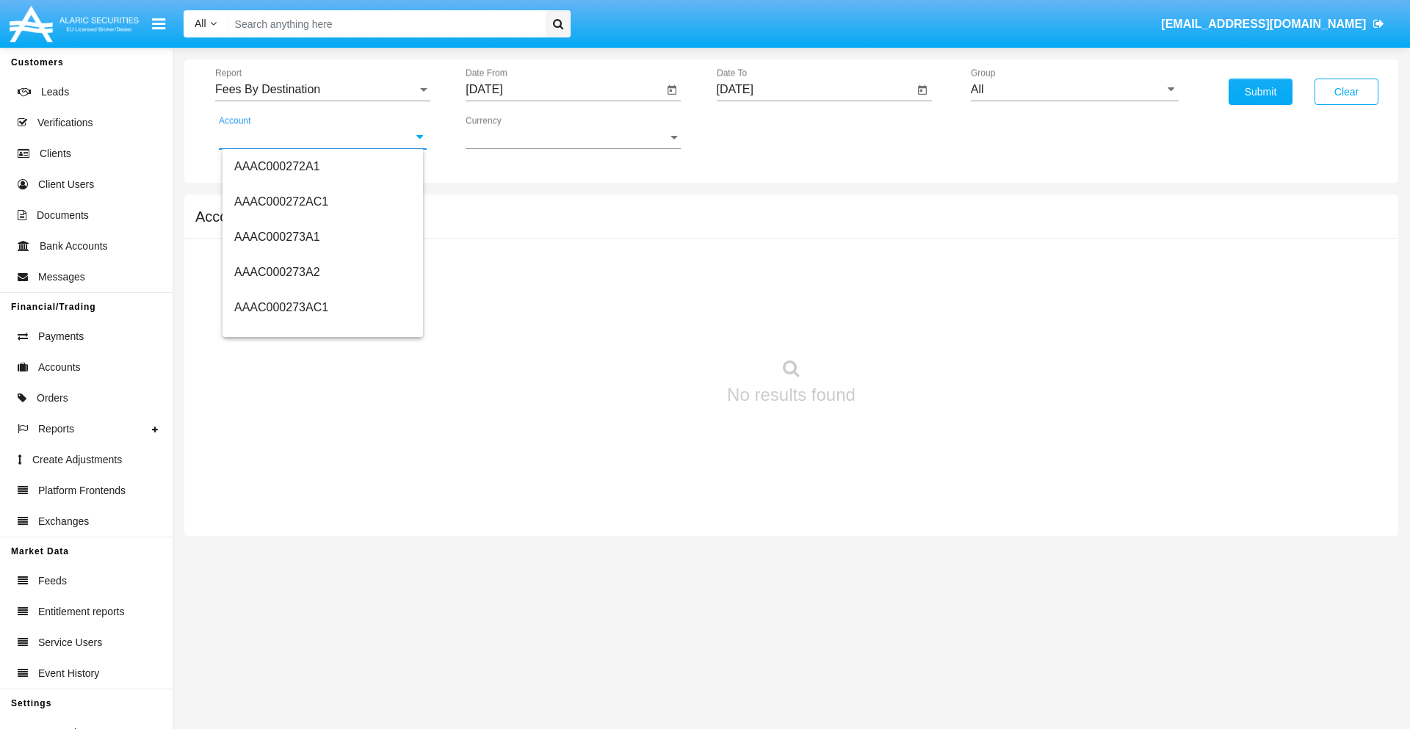
scroll to position [151968, 0]
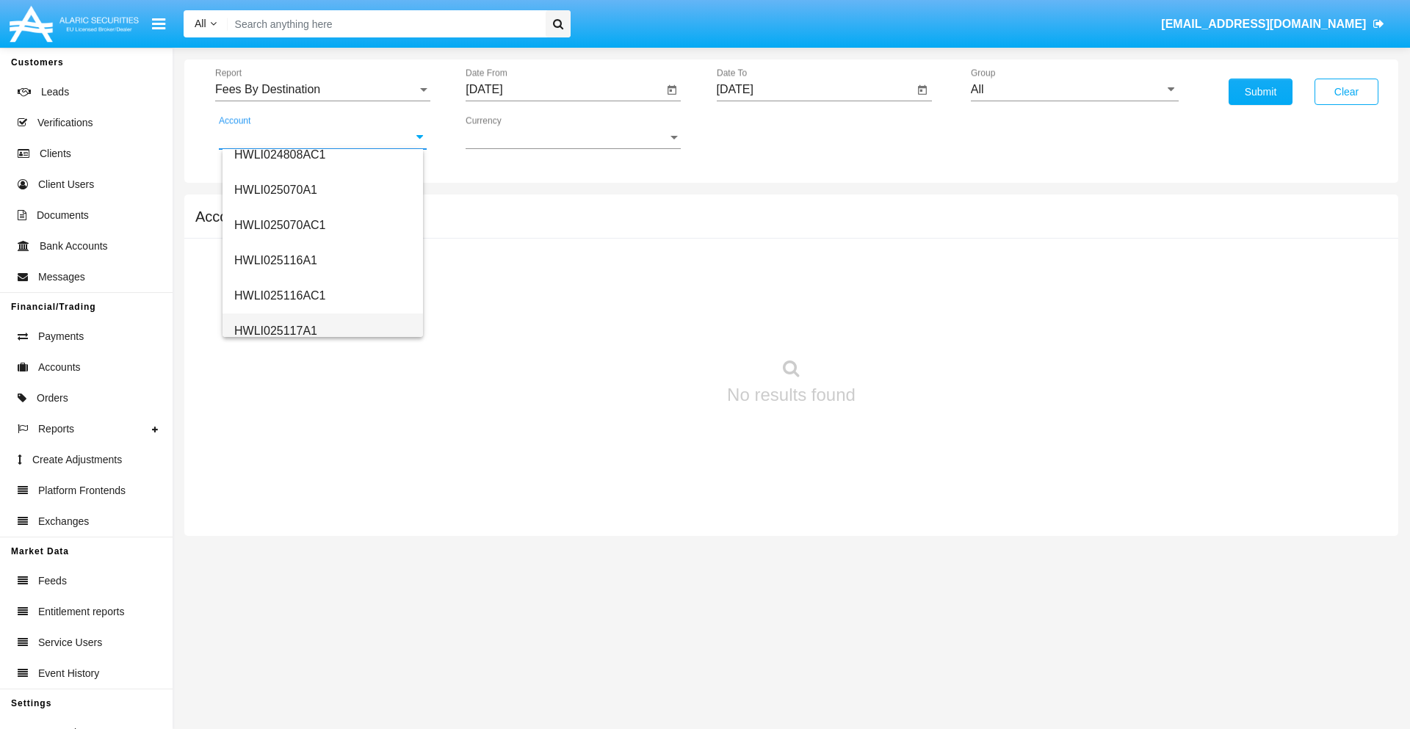
click at [275, 330] on span "HWLI025117A1" at bounding box center [275, 331] width 83 height 12
type input "HWLI025117A1"
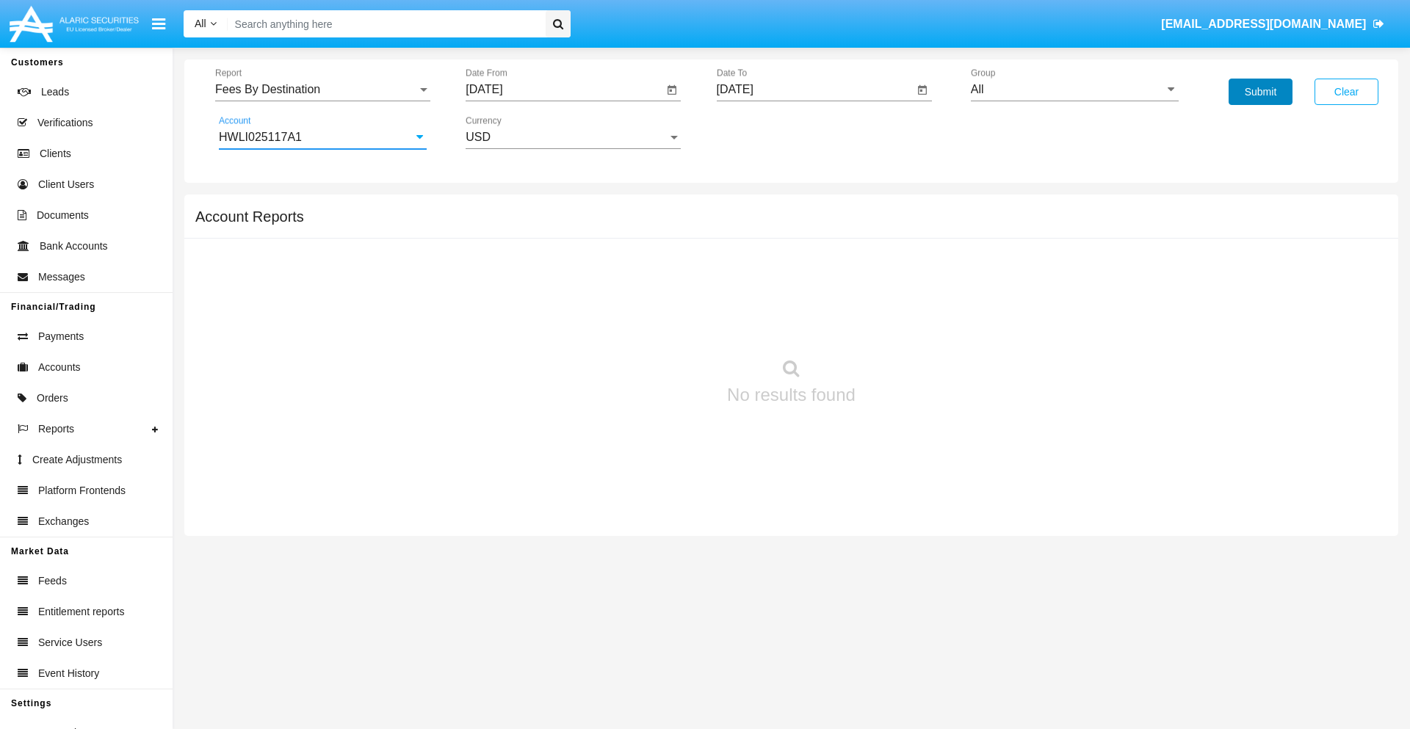
click at [1260, 92] on button "Submit" at bounding box center [1260, 92] width 64 height 26
click at [322, 90] on span "Report" at bounding box center [316, 89] width 202 height 13
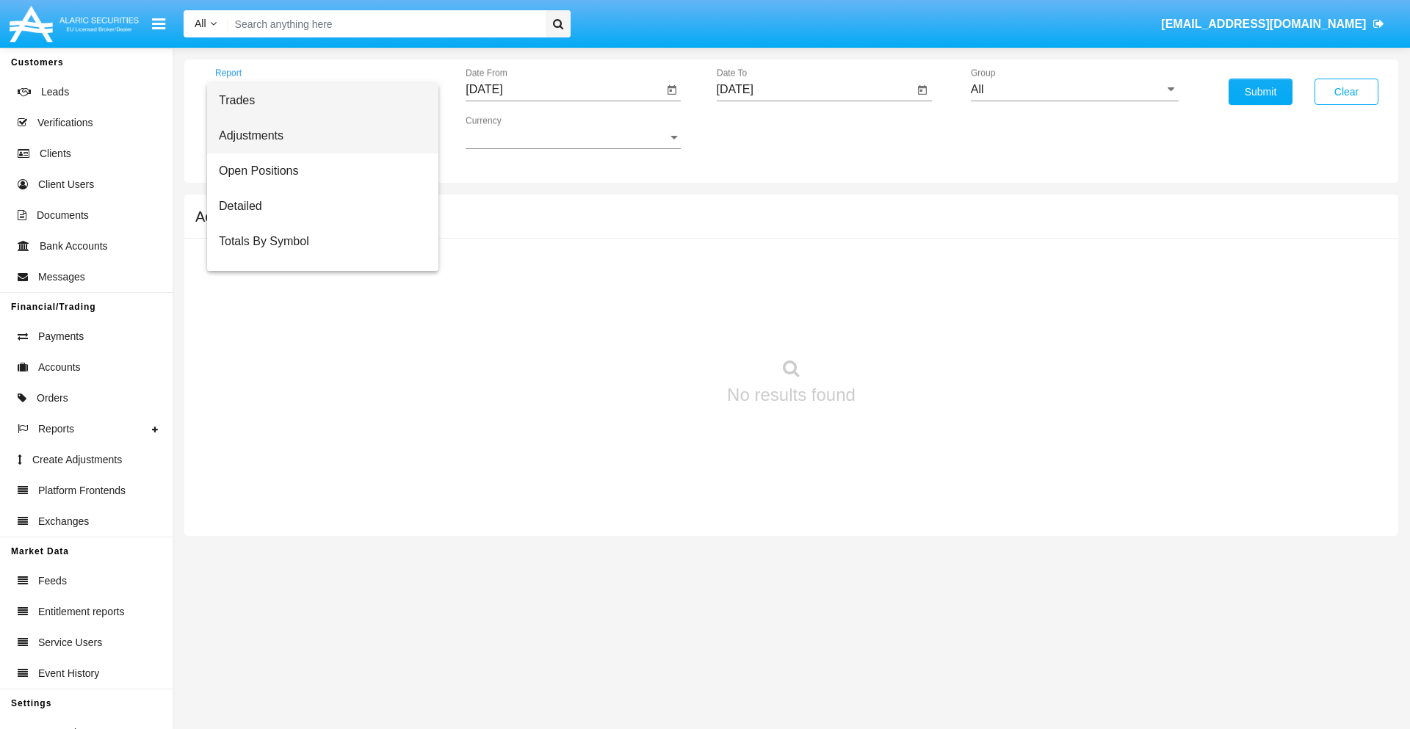
click at [316, 136] on span "Adjustments" at bounding box center [323, 135] width 208 height 35
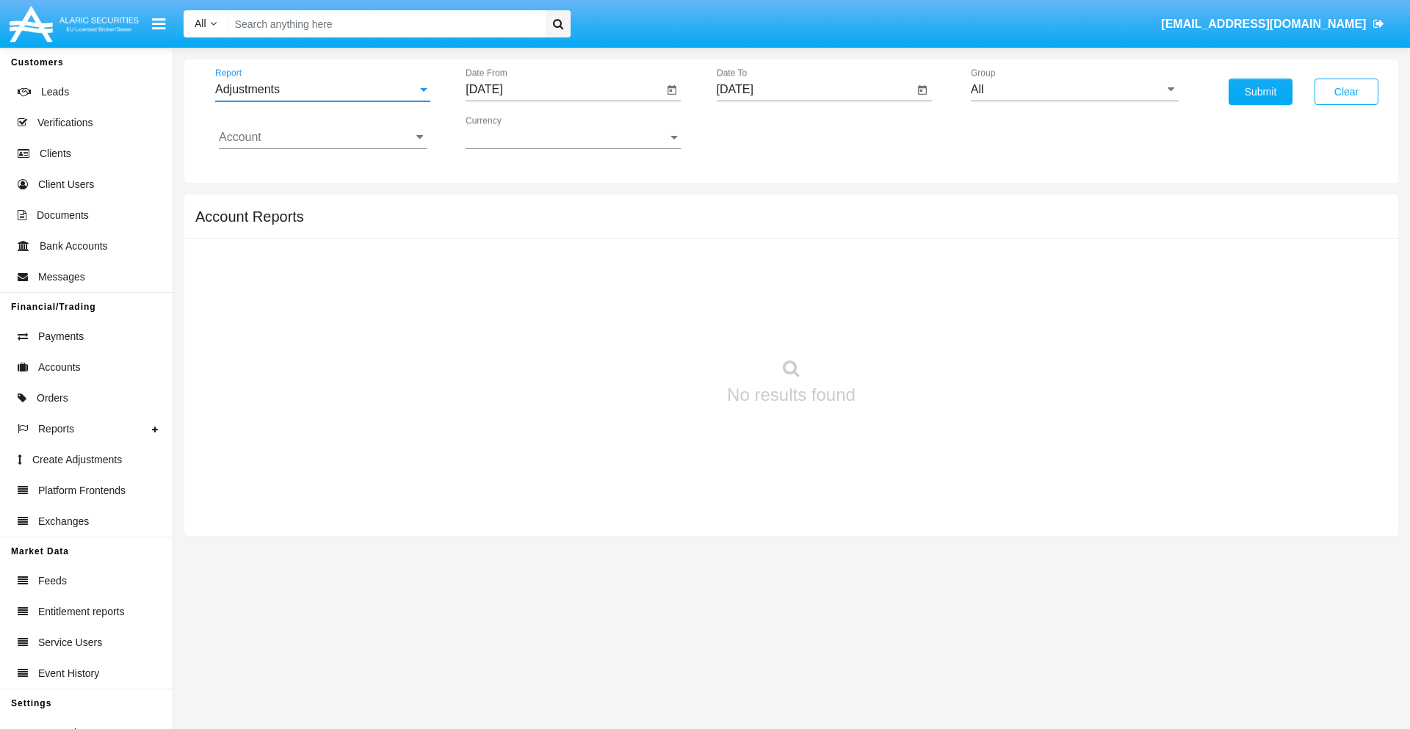
click at [564, 90] on input "[DATE]" at bounding box center [563, 89] width 197 height 13
click at [514, 132] on span "[DATE]" at bounding box center [501, 133] width 32 height 12
click at [655, 325] on div "2025" at bounding box center [655, 324] width 46 height 26
click at [603, 236] on div "[DATE]" at bounding box center [604, 236] width 46 height 26
click at [548, 342] on div "29" at bounding box center [548, 343] width 26 height 26
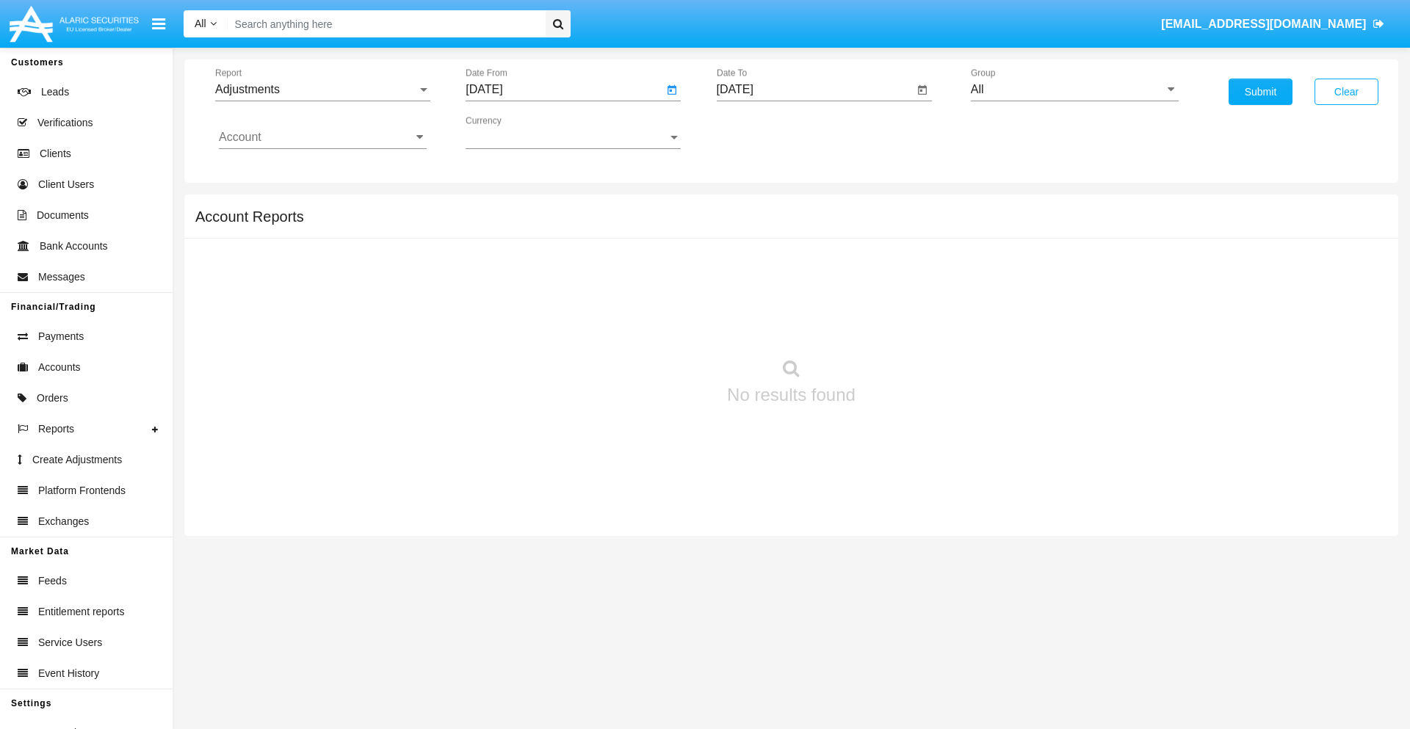
type input "[DATE]"
click at [814, 90] on input "[DATE]" at bounding box center [815, 89] width 197 height 13
click at [764, 132] on span "[DATE]" at bounding box center [752, 133] width 32 height 12
click at [905, 325] on div "2025" at bounding box center [905, 324] width 46 height 26
click at [905, 236] on div "AUG" at bounding box center [905, 236] width 46 height 26
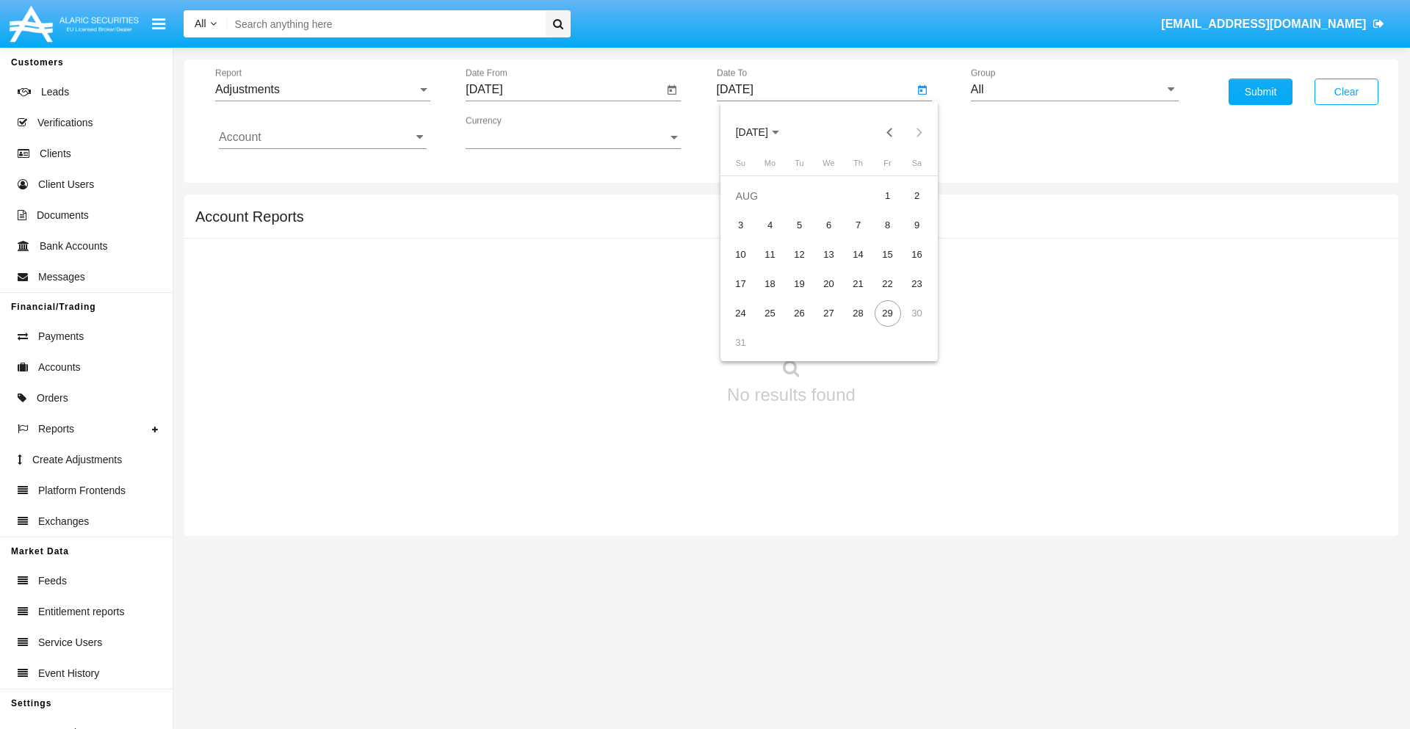
click at [887, 313] on div "29" at bounding box center [887, 313] width 26 height 26
type input "[DATE]"
click at [1074, 90] on input "All" at bounding box center [1075, 89] width 208 height 13
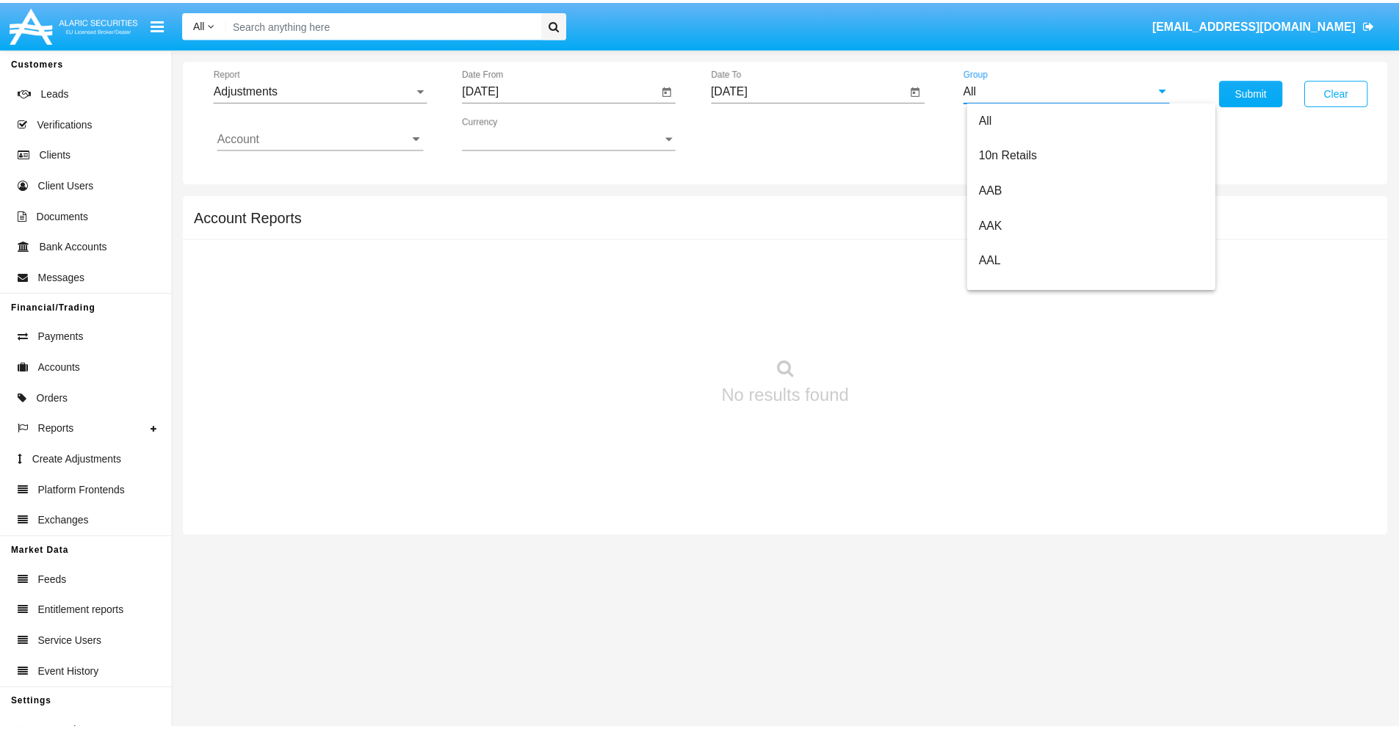
scroll to position [329, 0]
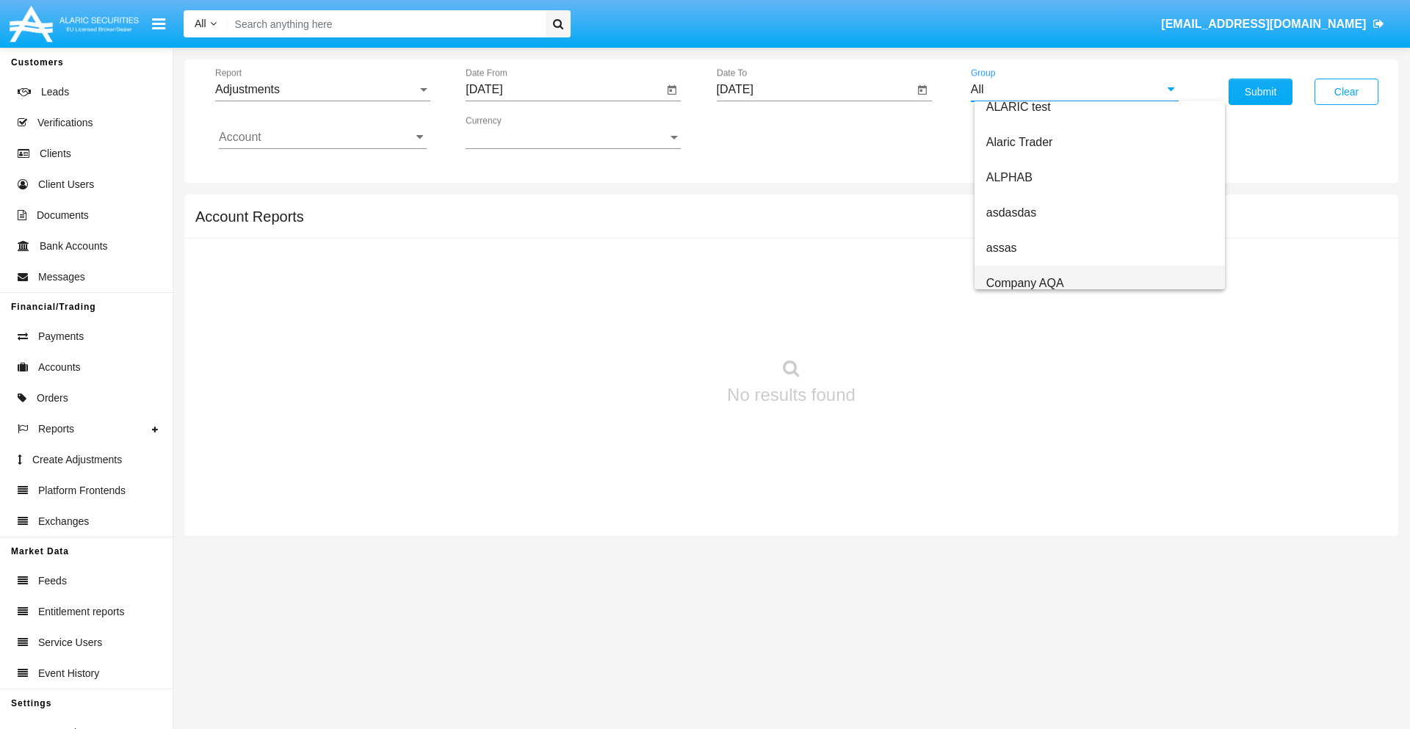
click at [1024, 283] on span "Company AQA" at bounding box center [1025, 283] width 78 height 12
type input "Company AQA"
click at [322, 137] on input "Account" at bounding box center [323, 137] width 208 height 13
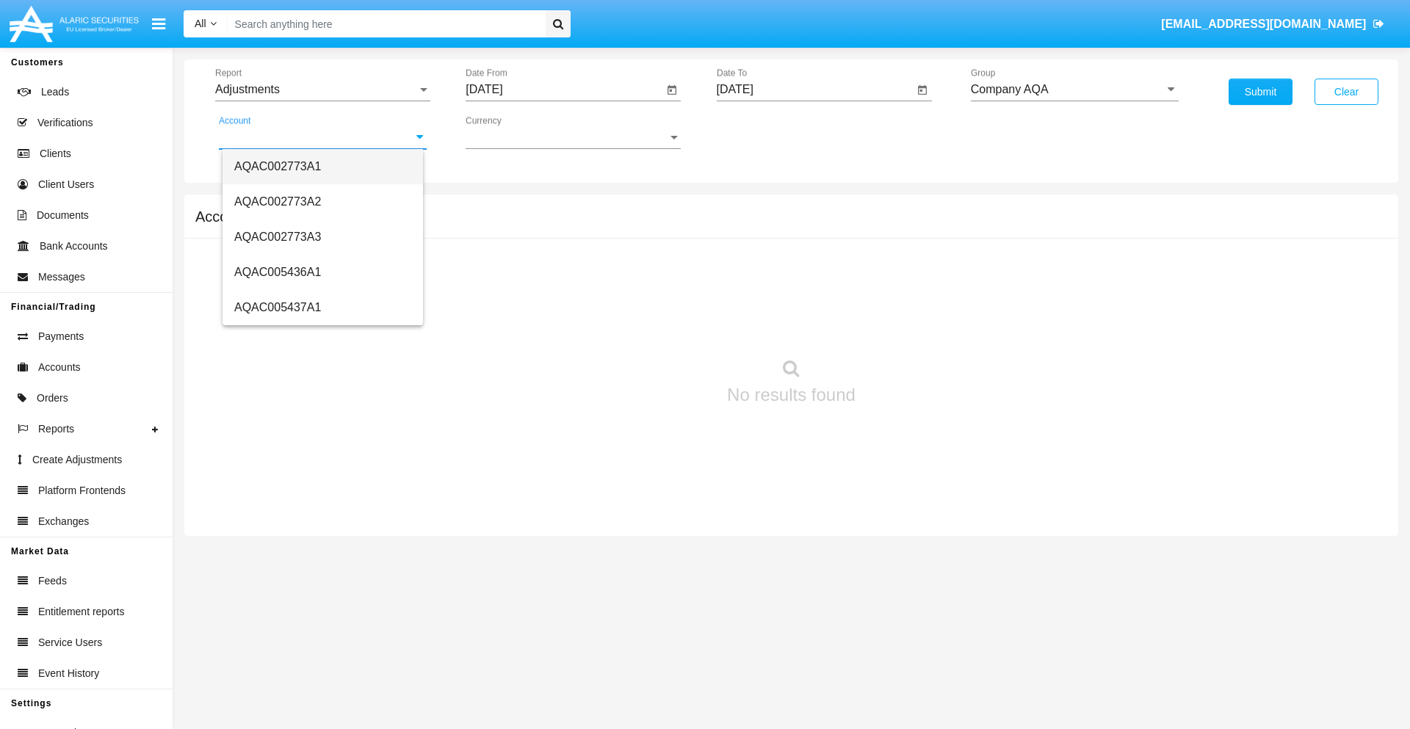
click at [278, 166] on span "AQAC002773A1" at bounding box center [277, 166] width 87 height 12
type input "AQAC002773A1"
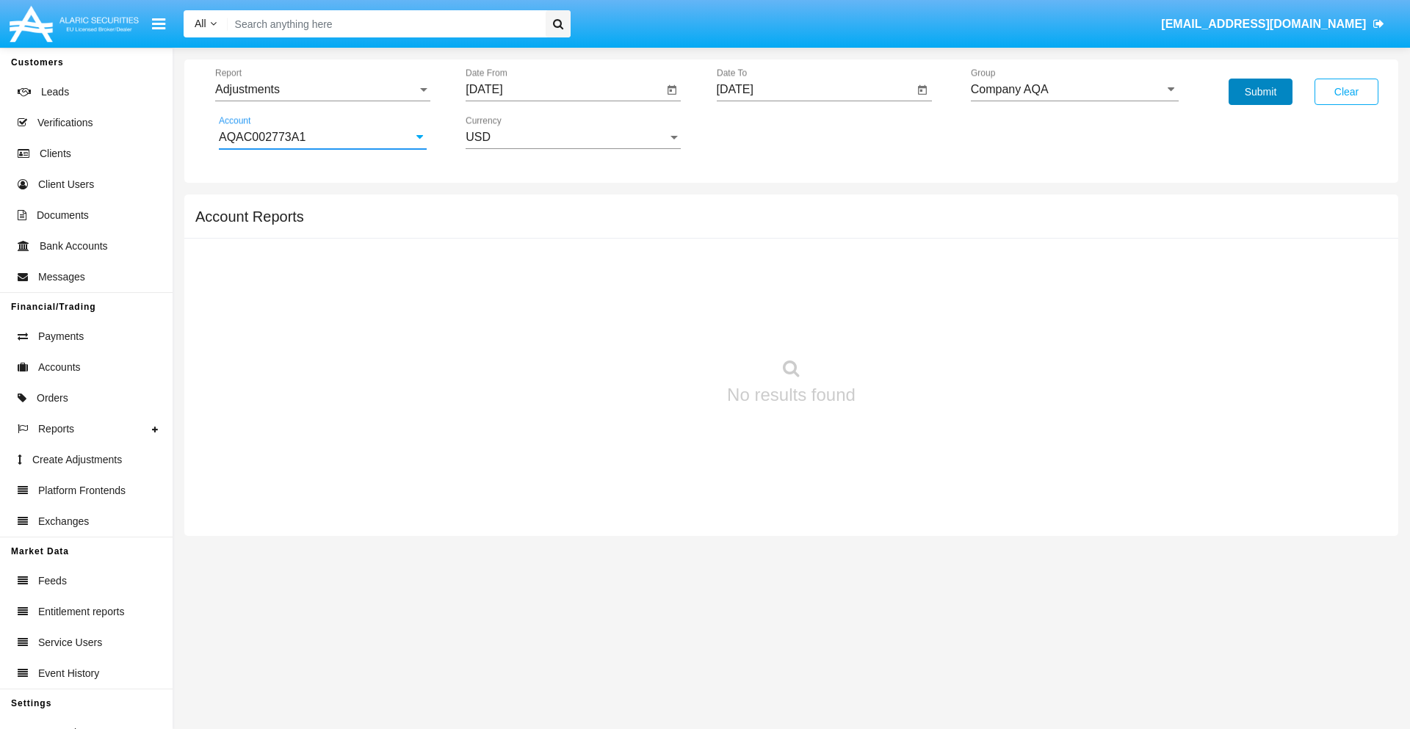
click at [1260, 92] on button "Submit" at bounding box center [1260, 92] width 64 height 26
click at [322, 90] on span "Report" at bounding box center [316, 89] width 202 height 13
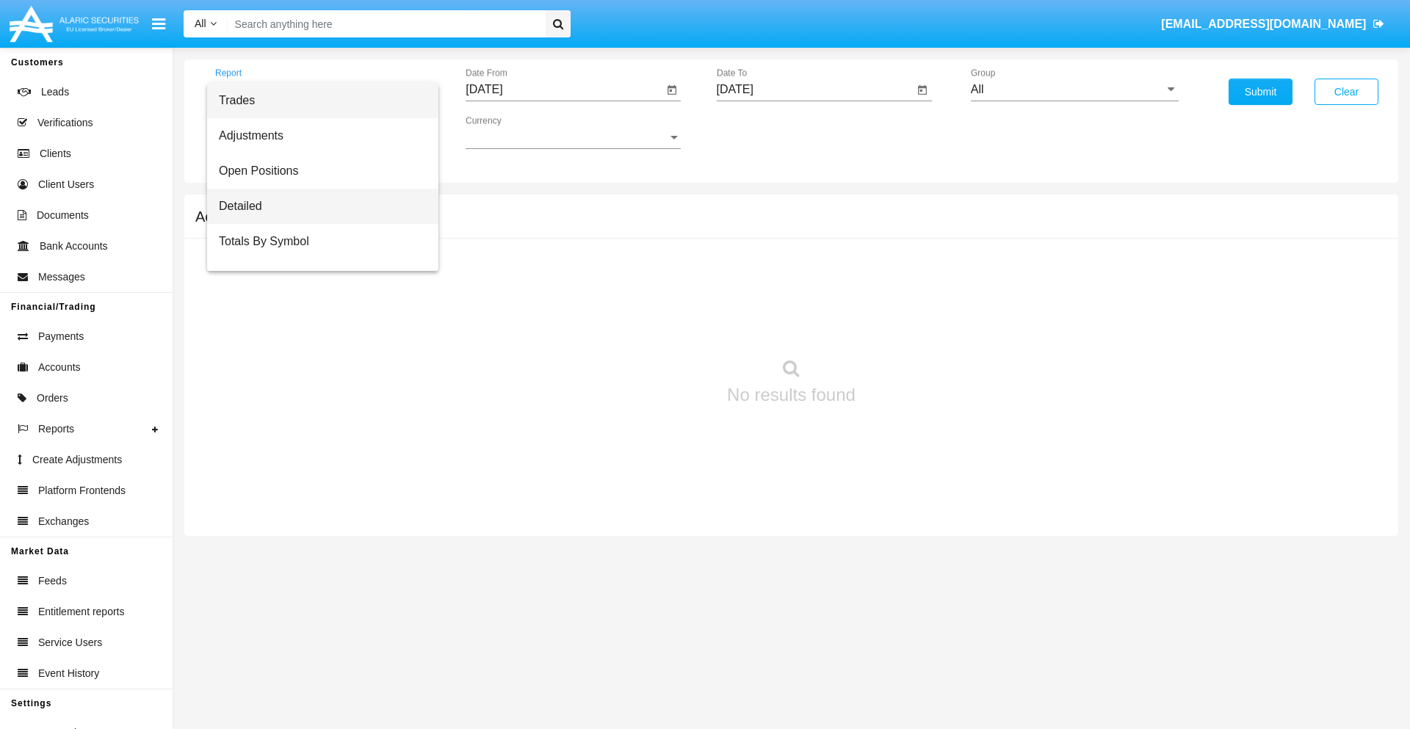
click at [316, 206] on span "Detailed" at bounding box center [323, 206] width 208 height 35
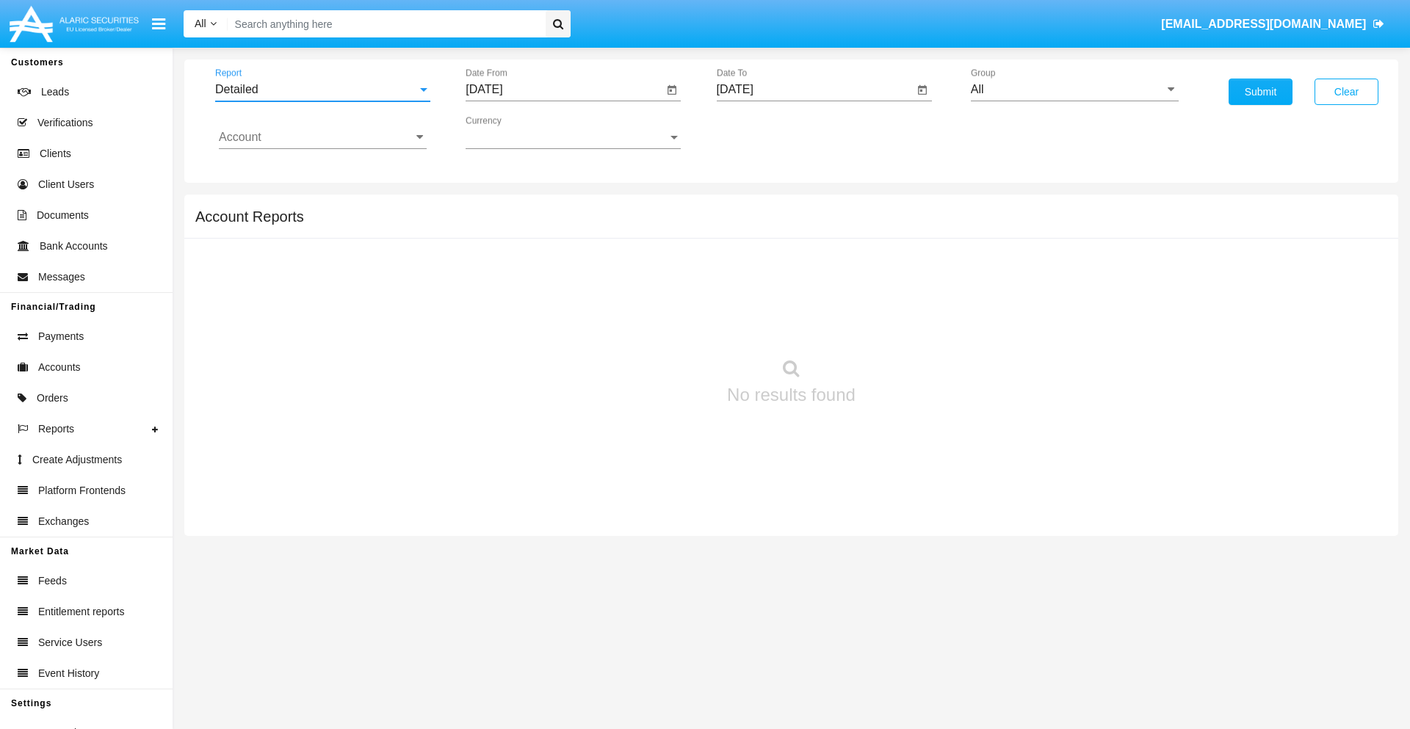
click at [564, 90] on input "[DATE]" at bounding box center [563, 89] width 197 height 13
click at [514, 132] on span "[DATE]" at bounding box center [501, 133] width 32 height 12
click at [655, 325] on div "2025" at bounding box center [655, 324] width 46 height 26
click at [655, 236] on div "AUG" at bounding box center [655, 236] width 46 height 26
click at [548, 283] on div "19" at bounding box center [548, 284] width 26 height 26
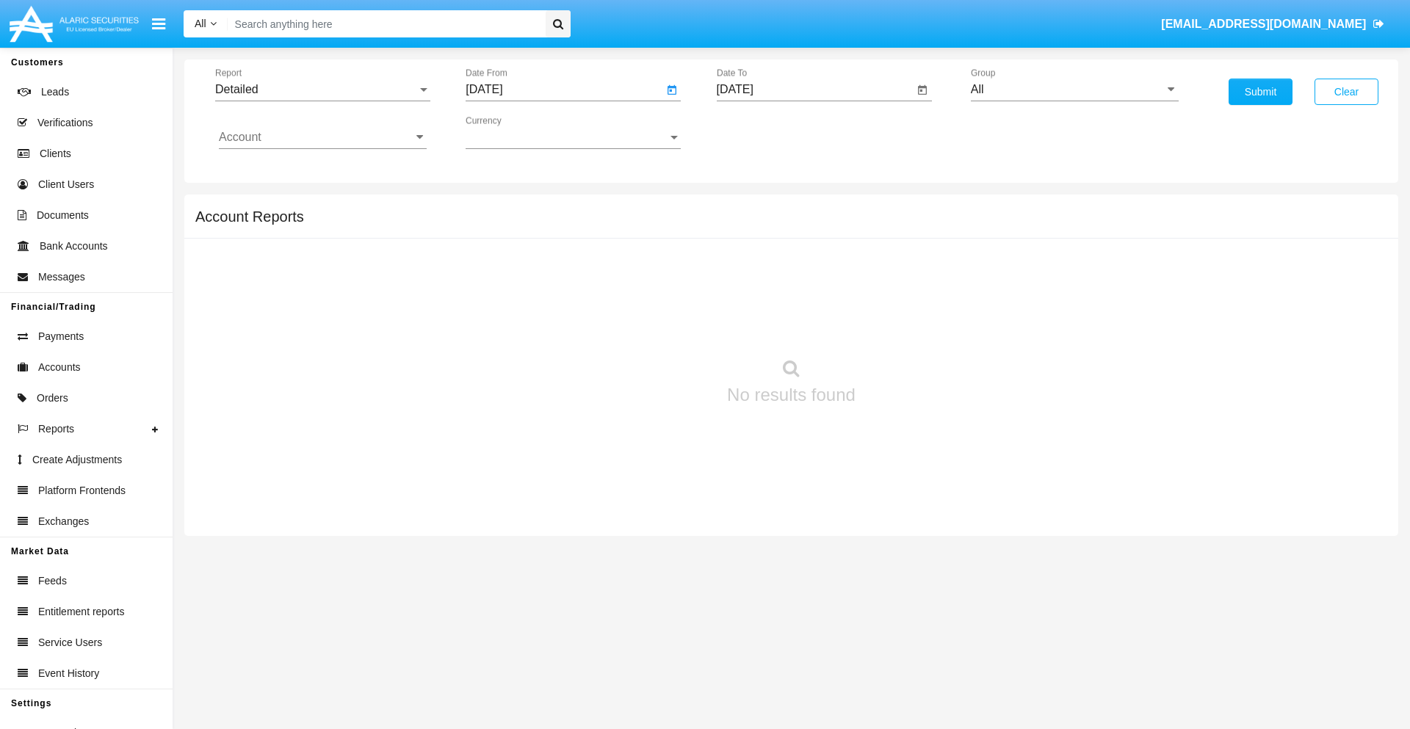
type input "[DATE]"
click at [814, 90] on input "[DATE]" at bounding box center [815, 89] width 197 height 13
click at [764, 132] on span "[DATE]" at bounding box center [752, 133] width 32 height 12
click at [905, 325] on div "2025" at bounding box center [905, 324] width 46 height 26
click at [905, 236] on div "AUG" at bounding box center [905, 236] width 46 height 26
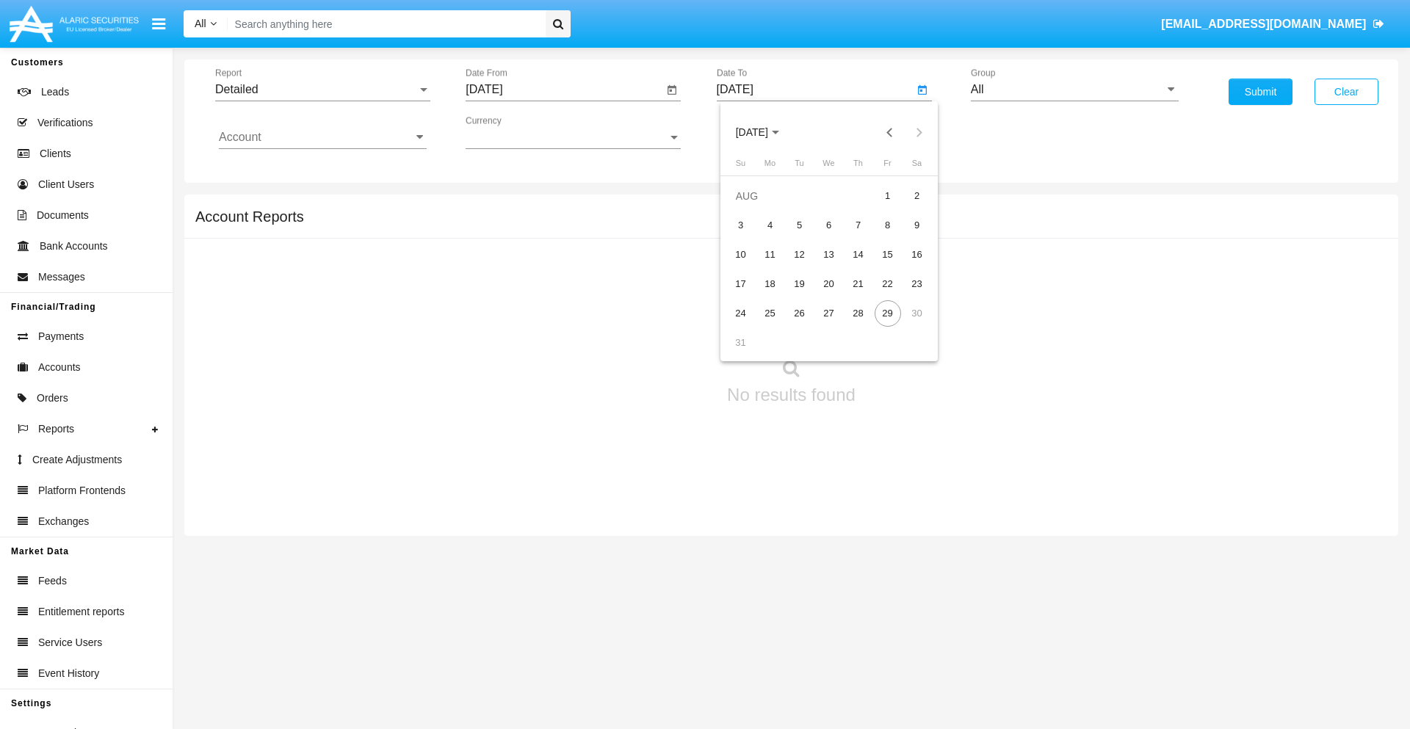
click at [887, 313] on div "29" at bounding box center [887, 313] width 26 height 26
type input "[DATE]"
click at [1074, 90] on input "All" at bounding box center [1075, 89] width 208 height 13
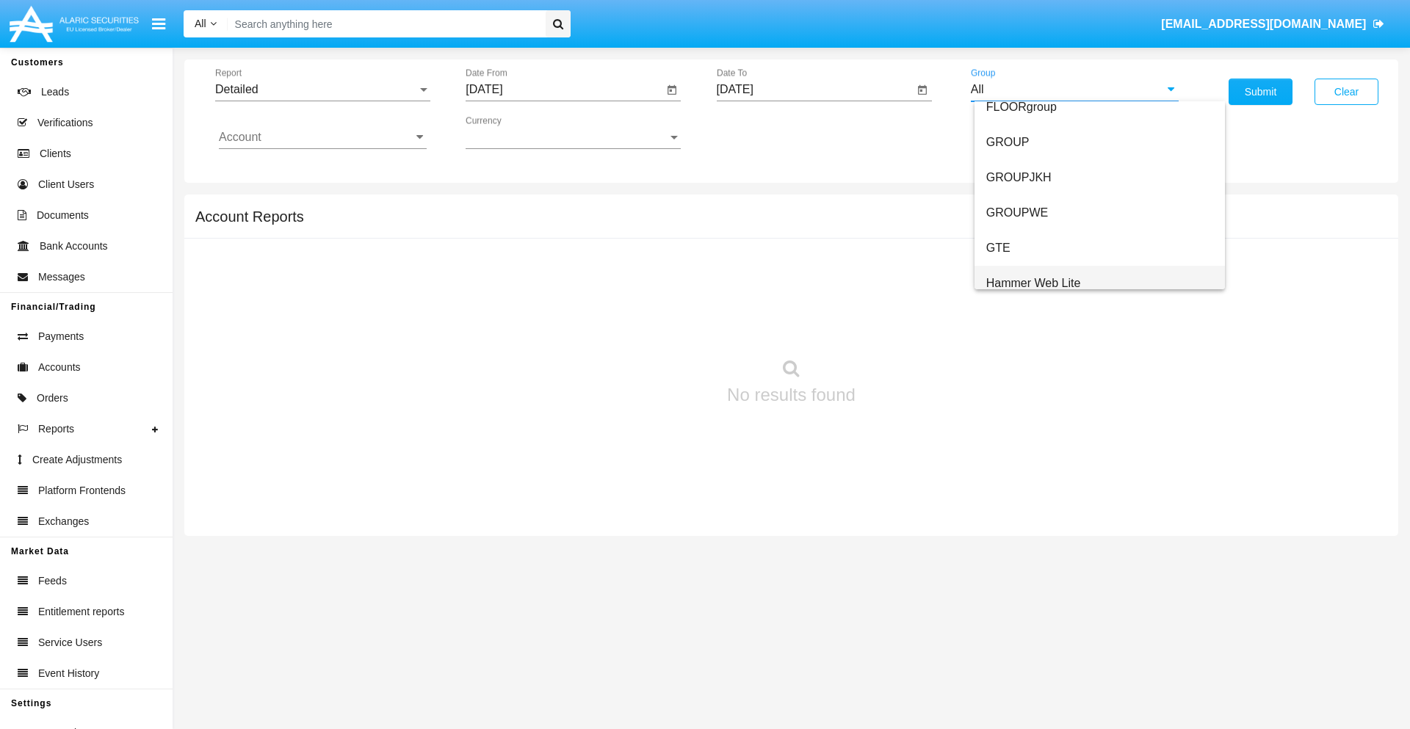
click at [1033, 283] on span "Hammer Web Lite" at bounding box center [1033, 283] width 95 height 12
type input "Hammer Web Lite"
click at [322, 137] on input "Account" at bounding box center [323, 137] width 208 height 13
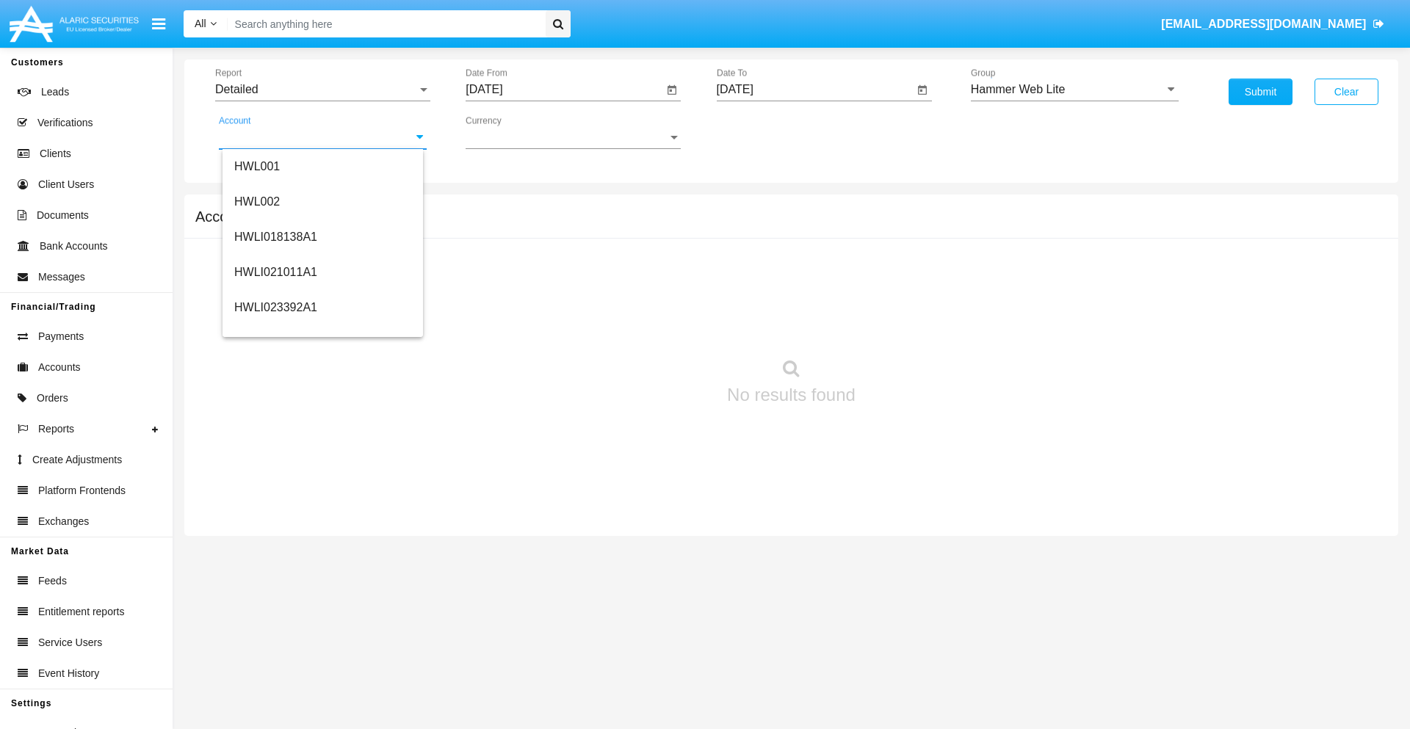
click at [275, 548] on span "HWLI025117A1" at bounding box center [275, 554] width 83 height 12
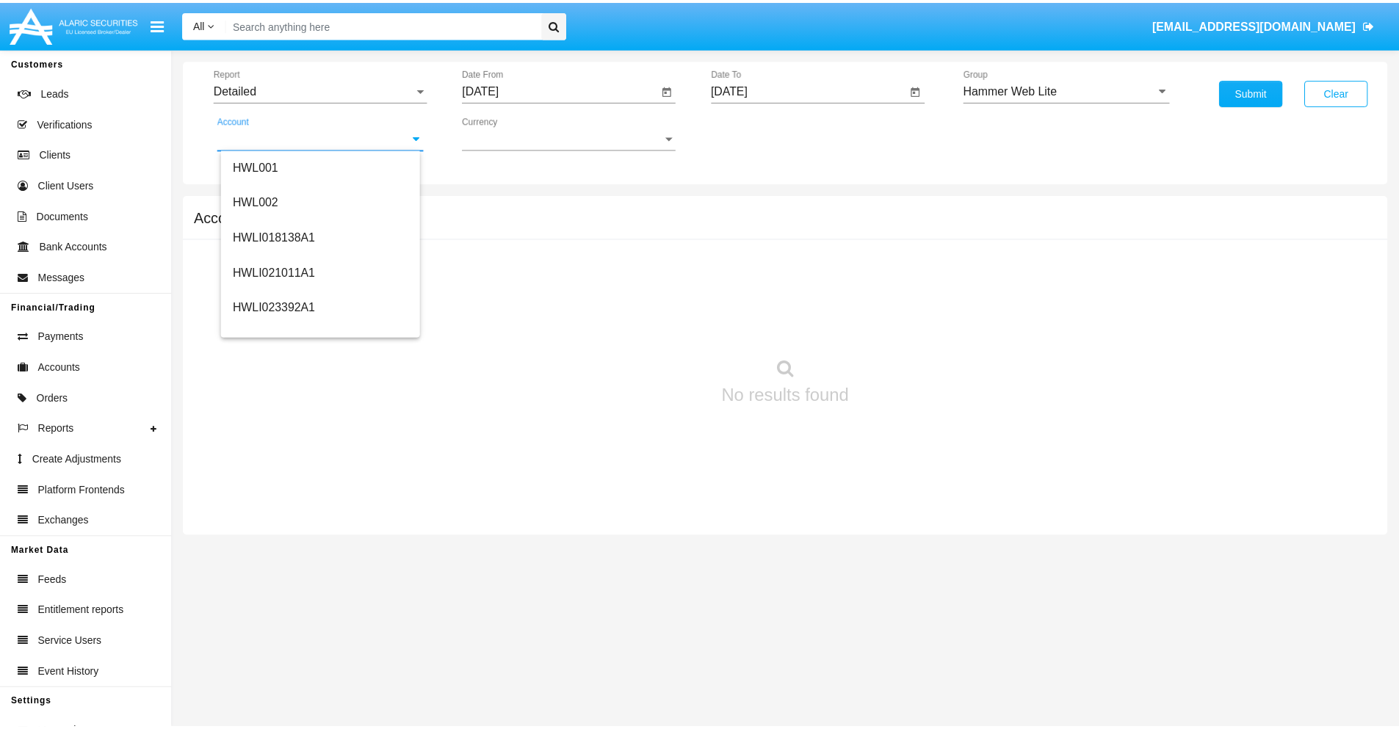
scroll to position [0, 0]
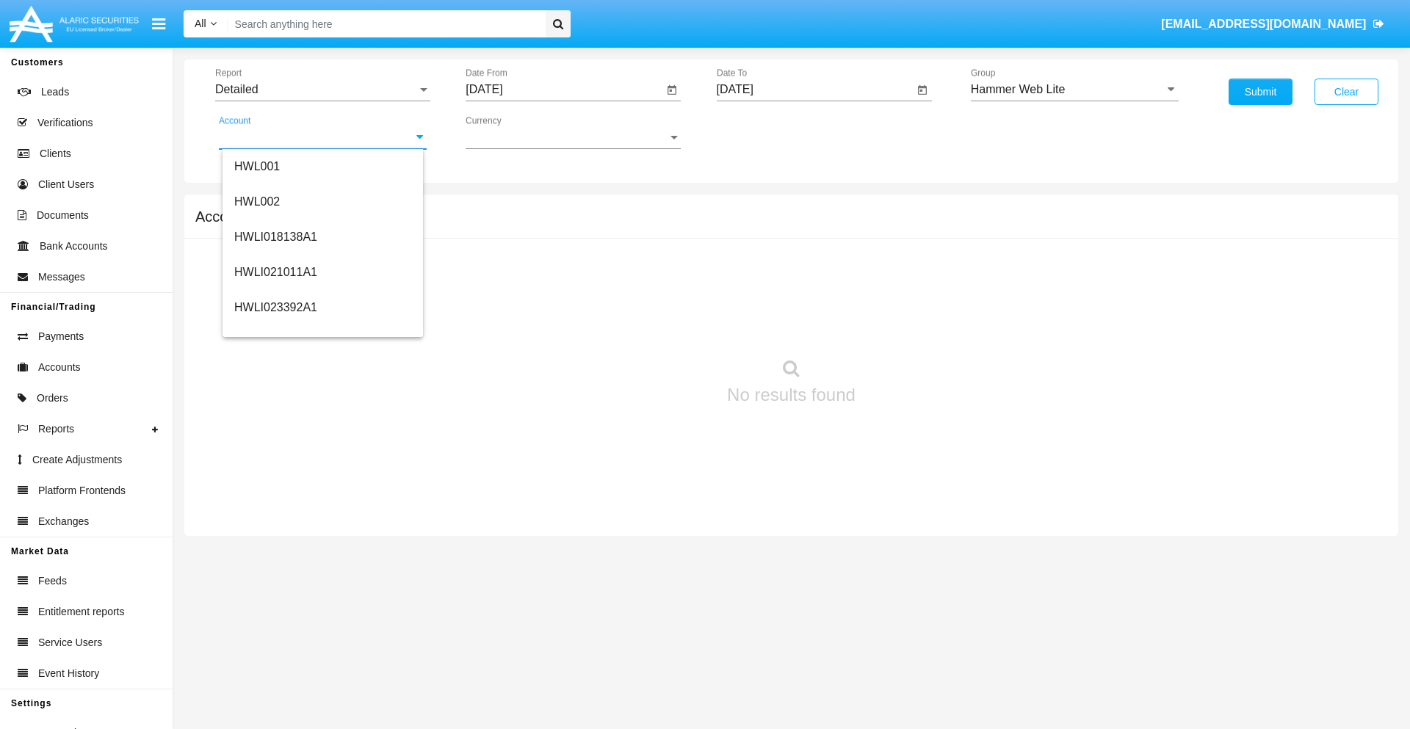
type input "HWLI025117A1"
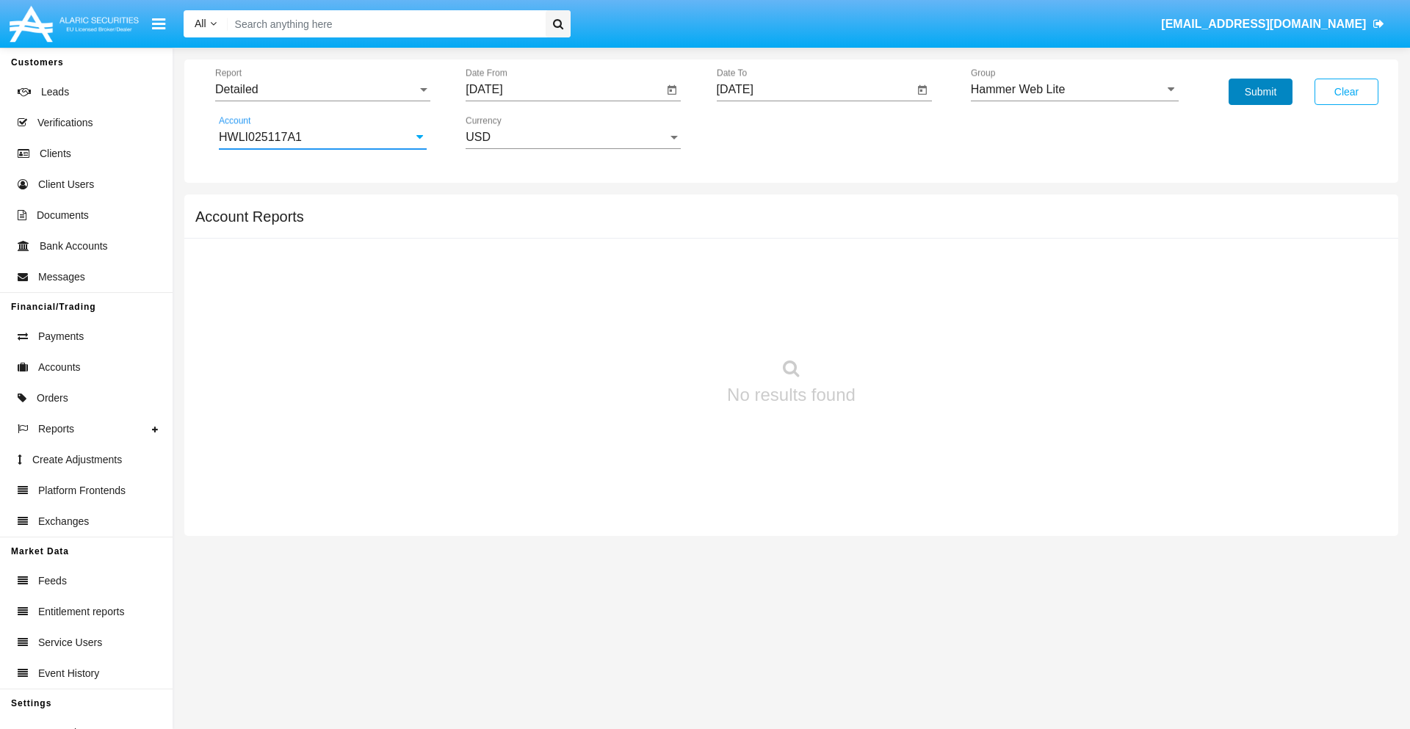
click at [1260, 92] on button "Submit" at bounding box center [1260, 92] width 64 height 26
click at [322, 90] on span "Report" at bounding box center [316, 89] width 202 height 13
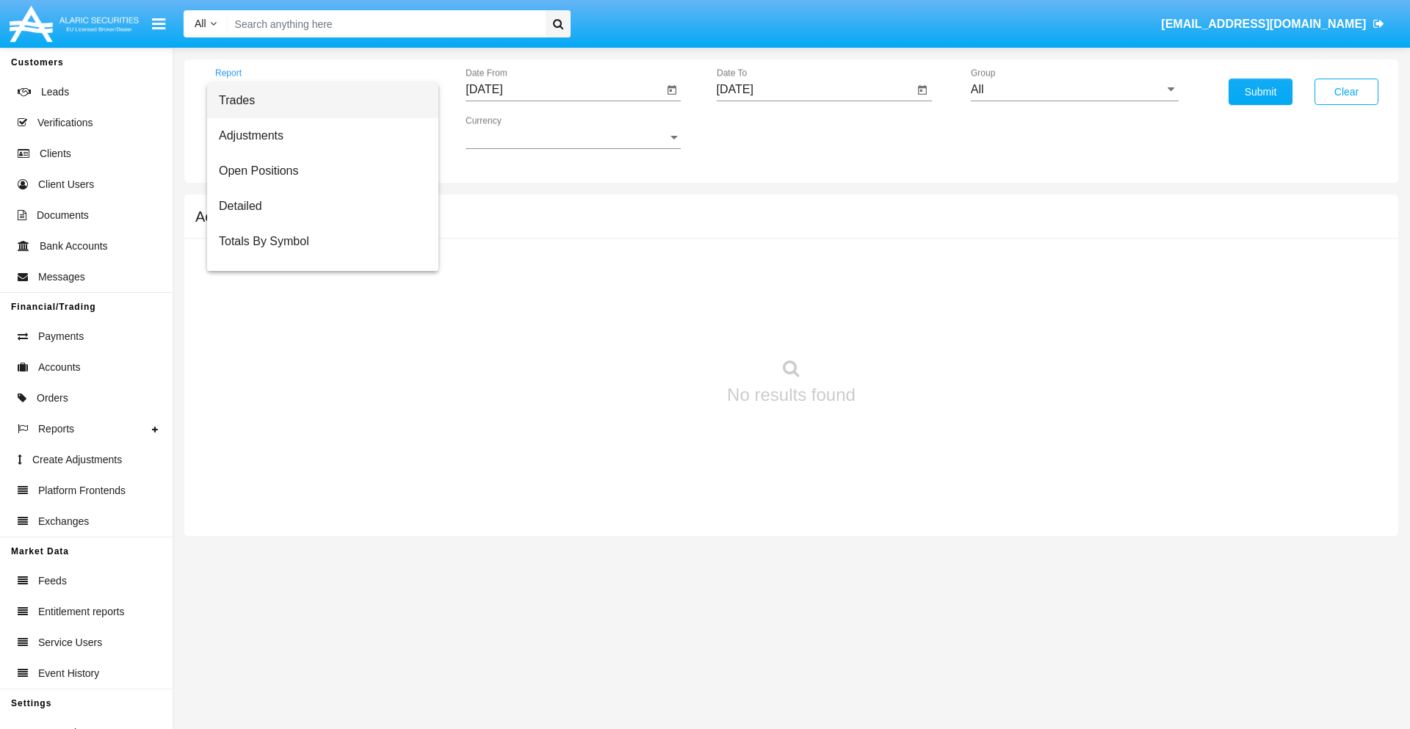
scroll to position [94, 0]
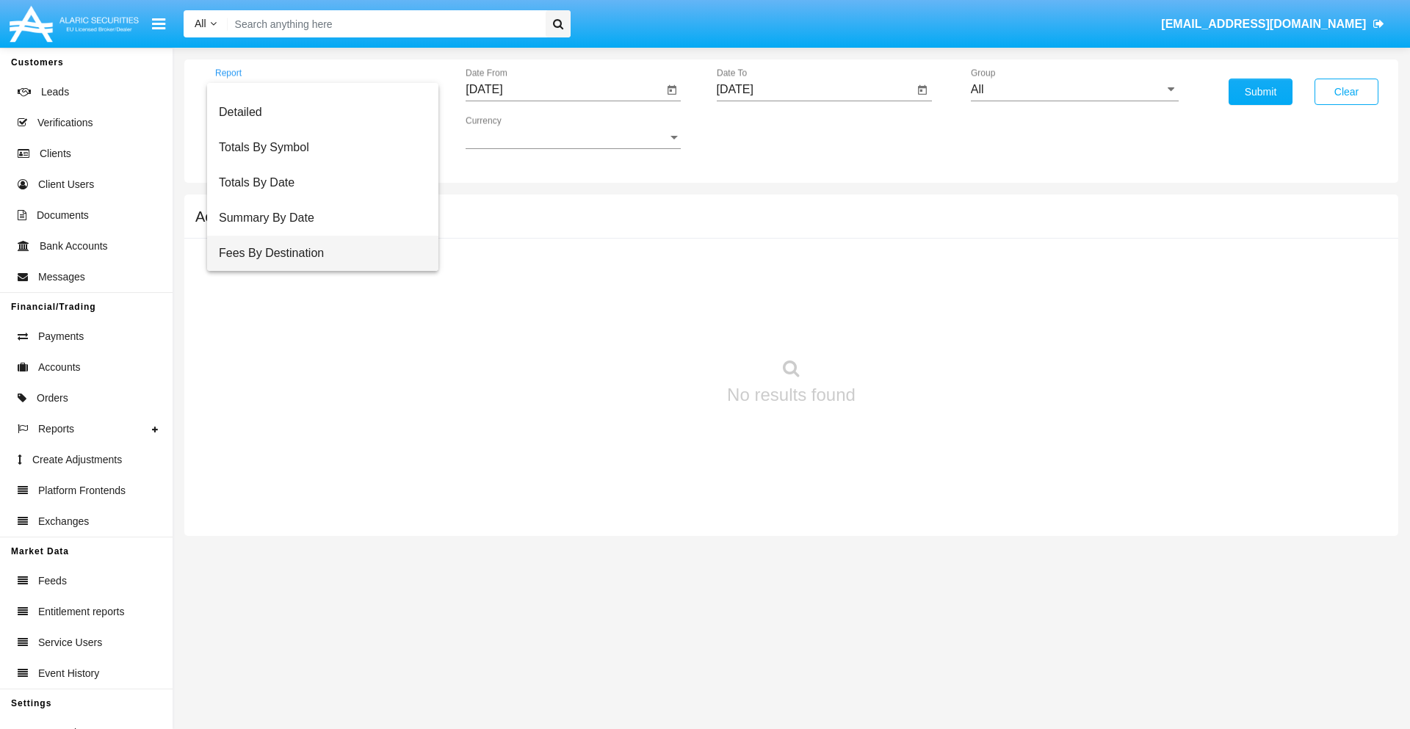
click at [316, 253] on span "Fees By Destination" at bounding box center [323, 253] width 208 height 35
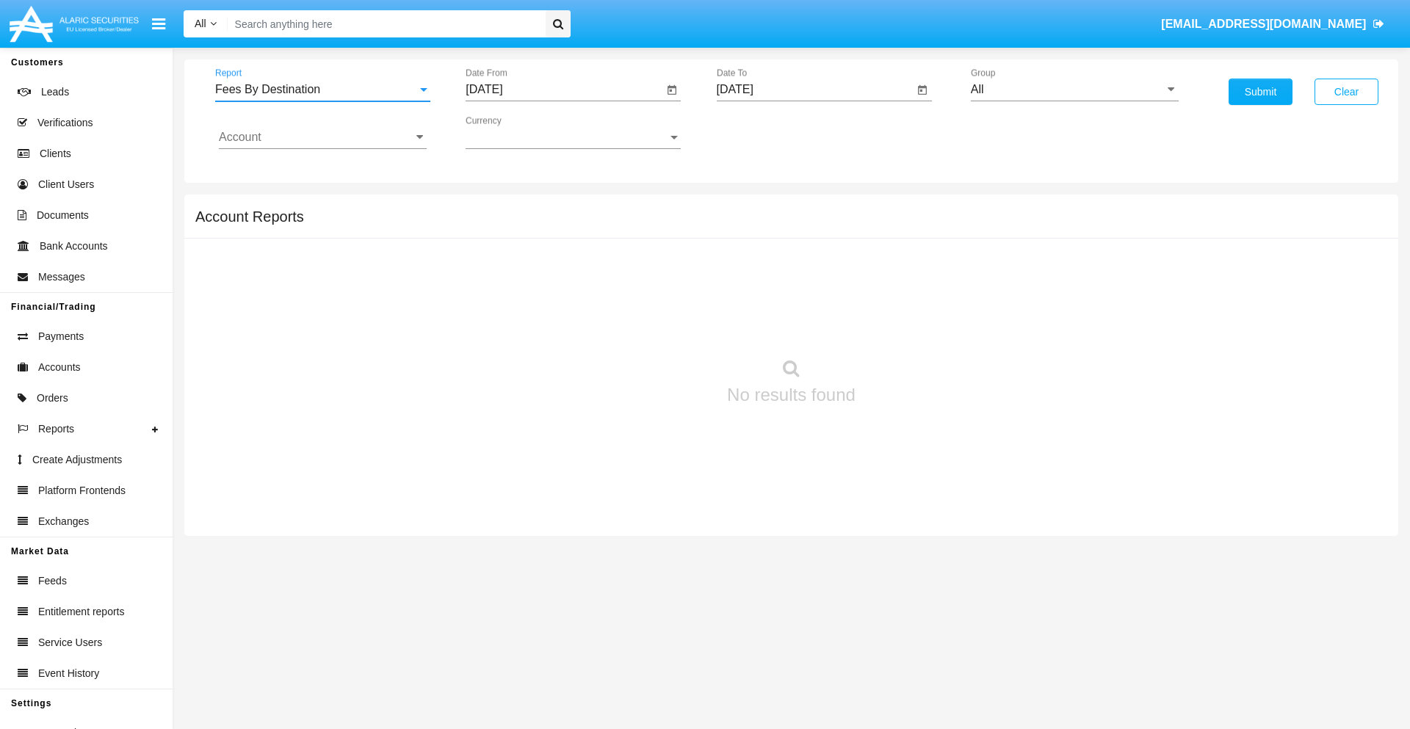
click at [564, 90] on input "[DATE]" at bounding box center [563, 89] width 197 height 13
click at [514, 132] on span "[DATE]" at bounding box center [501, 133] width 32 height 12
click at [655, 325] on div "2025" at bounding box center [655, 324] width 46 height 26
click at [501, 236] on div "MAY" at bounding box center [501, 236] width 46 height 26
click at [607, 313] on div "29" at bounding box center [607, 313] width 26 height 26
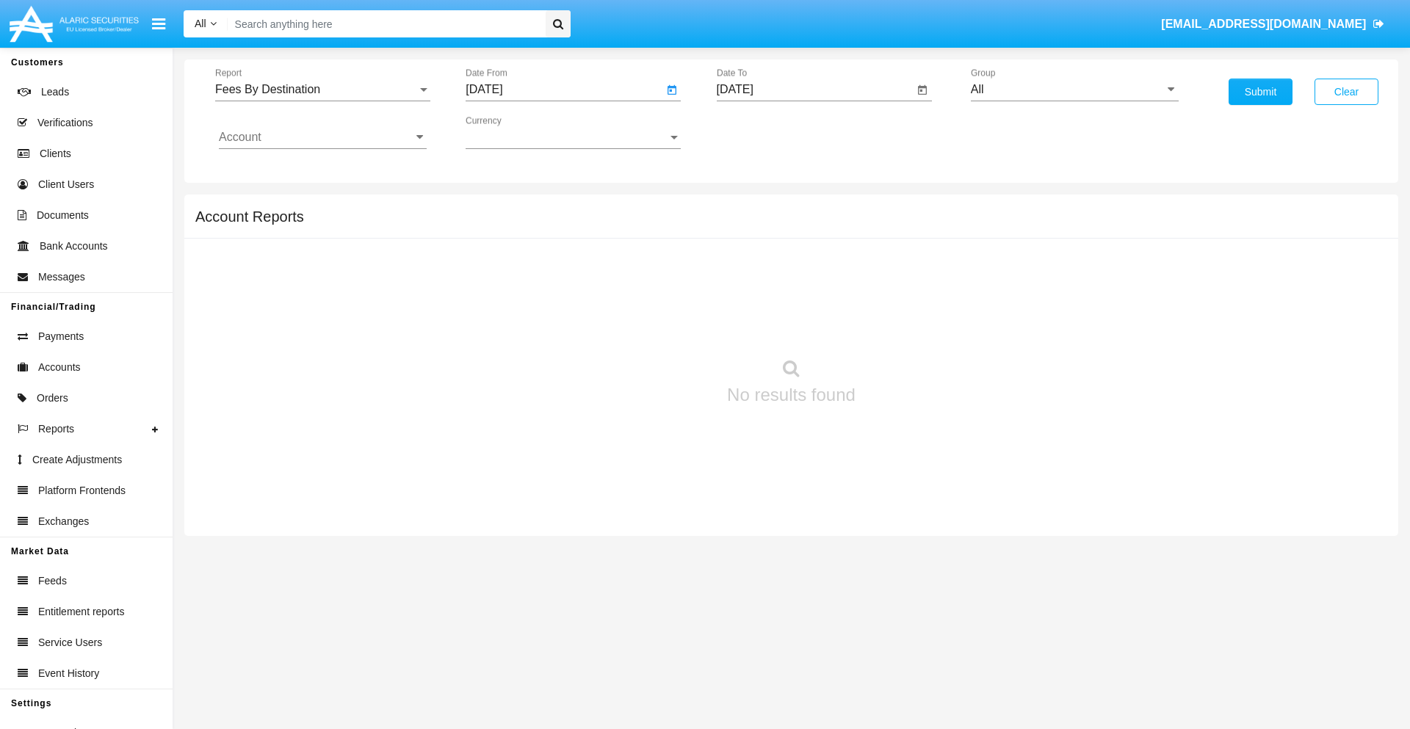
type input "05/29/25"
click at [814, 90] on input "[DATE]" at bounding box center [815, 89] width 197 height 13
click at [764, 132] on span "[DATE]" at bounding box center [752, 133] width 32 height 12
click at [905, 325] on div "2025" at bounding box center [905, 324] width 46 height 26
click at [905, 236] on div "AUG" at bounding box center [905, 236] width 46 height 26
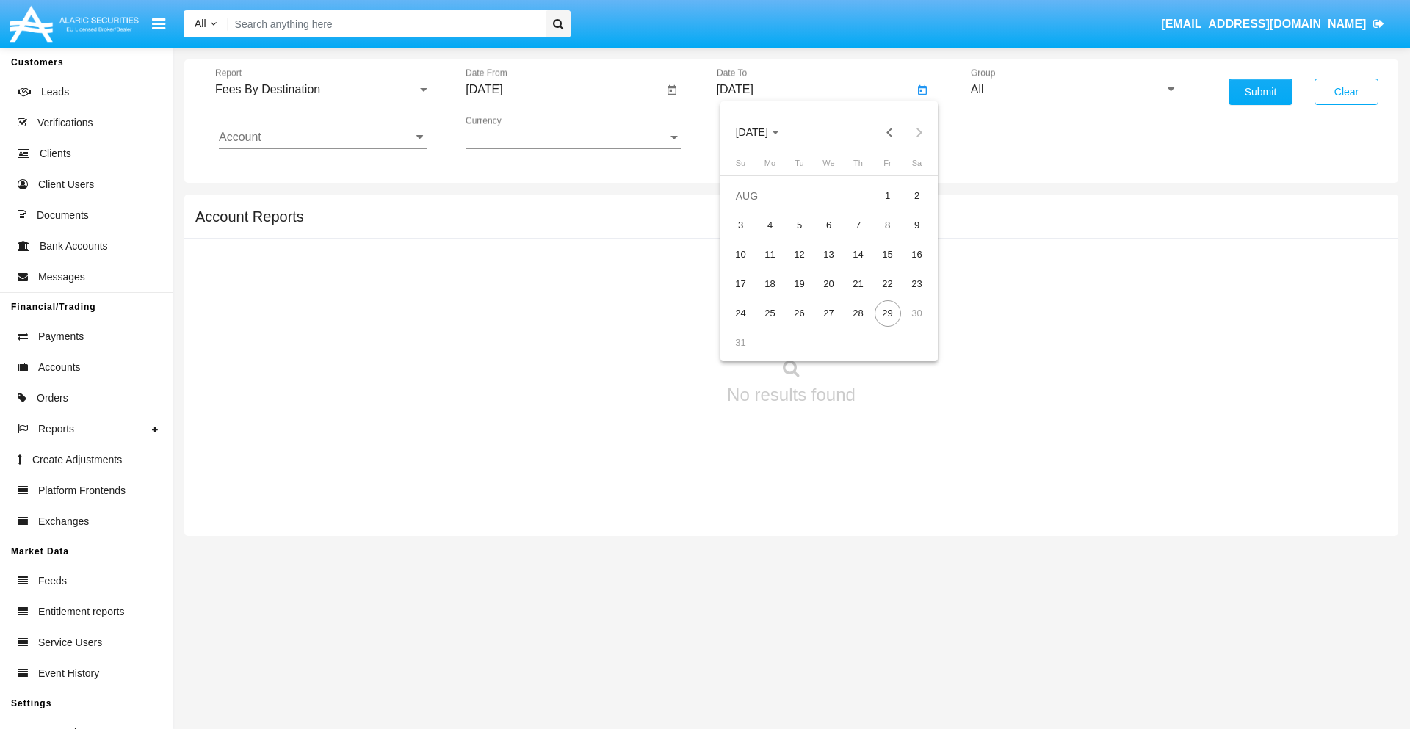
click at [887, 313] on div "29" at bounding box center [887, 313] width 26 height 26
type input "[DATE]"
click at [1074, 90] on input "All" at bounding box center [1075, 89] width 208 height 13
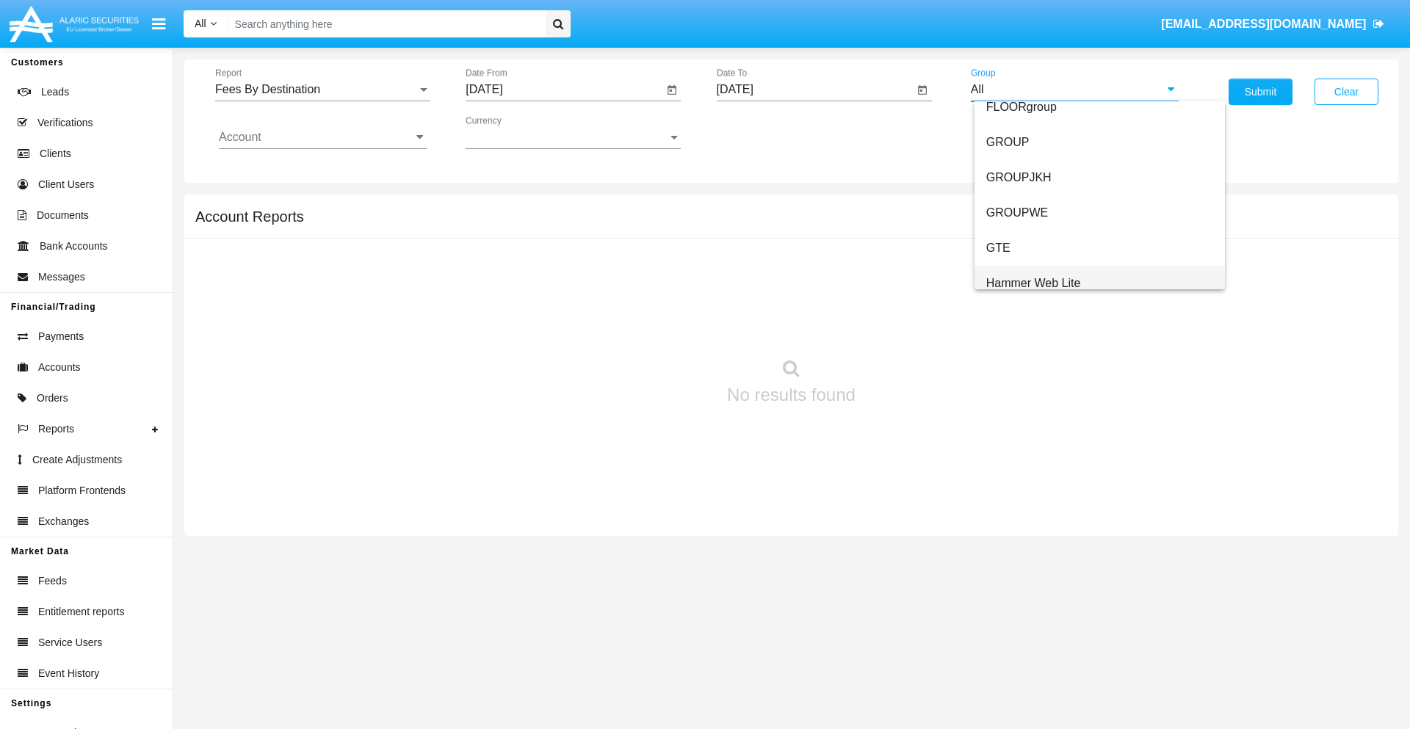
click at [1033, 283] on span "Hammer Web Lite" at bounding box center [1033, 283] width 95 height 12
type input "Hammer Web Lite"
click at [322, 137] on input "Account" at bounding box center [323, 137] width 208 height 13
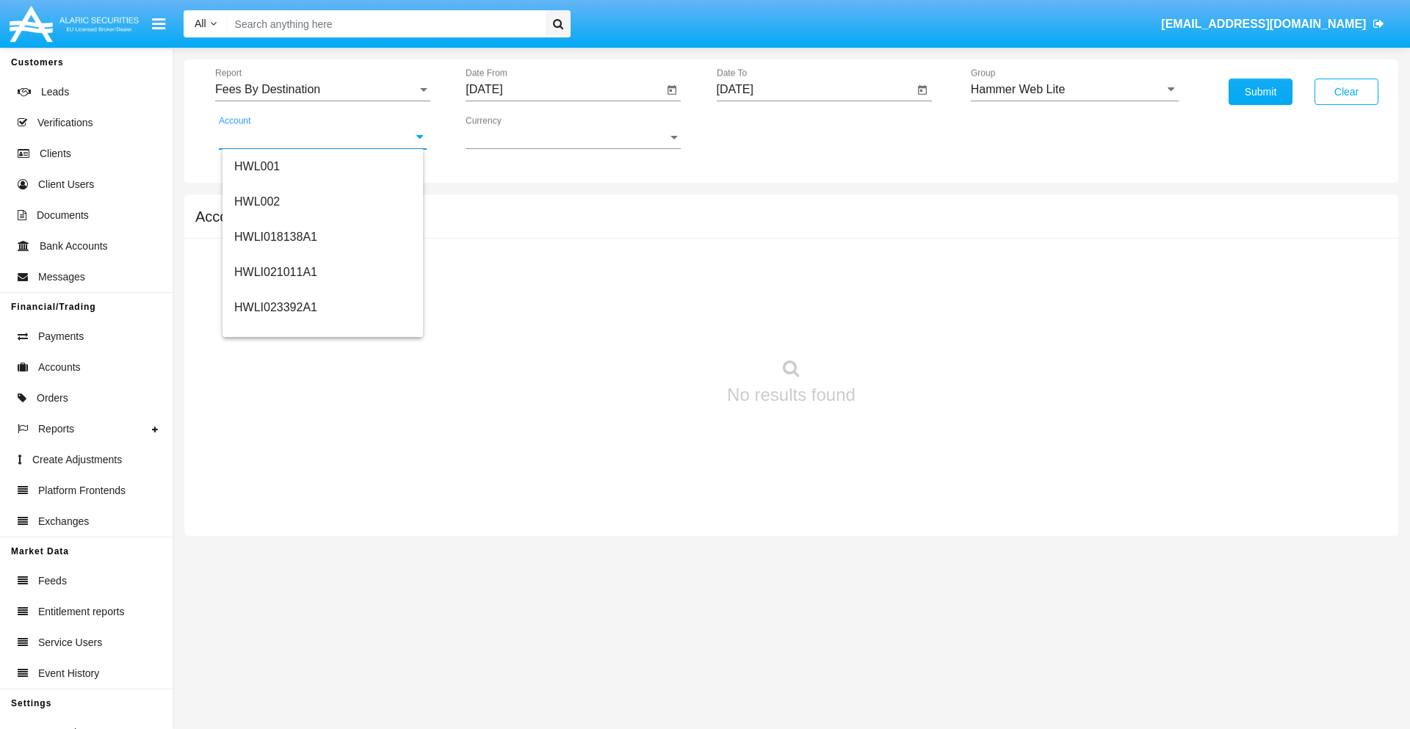
scroll to position [223, 0]
click at [275, 330] on span "HWLI025117A1" at bounding box center [275, 331] width 83 height 12
type input "HWLI025117A1"
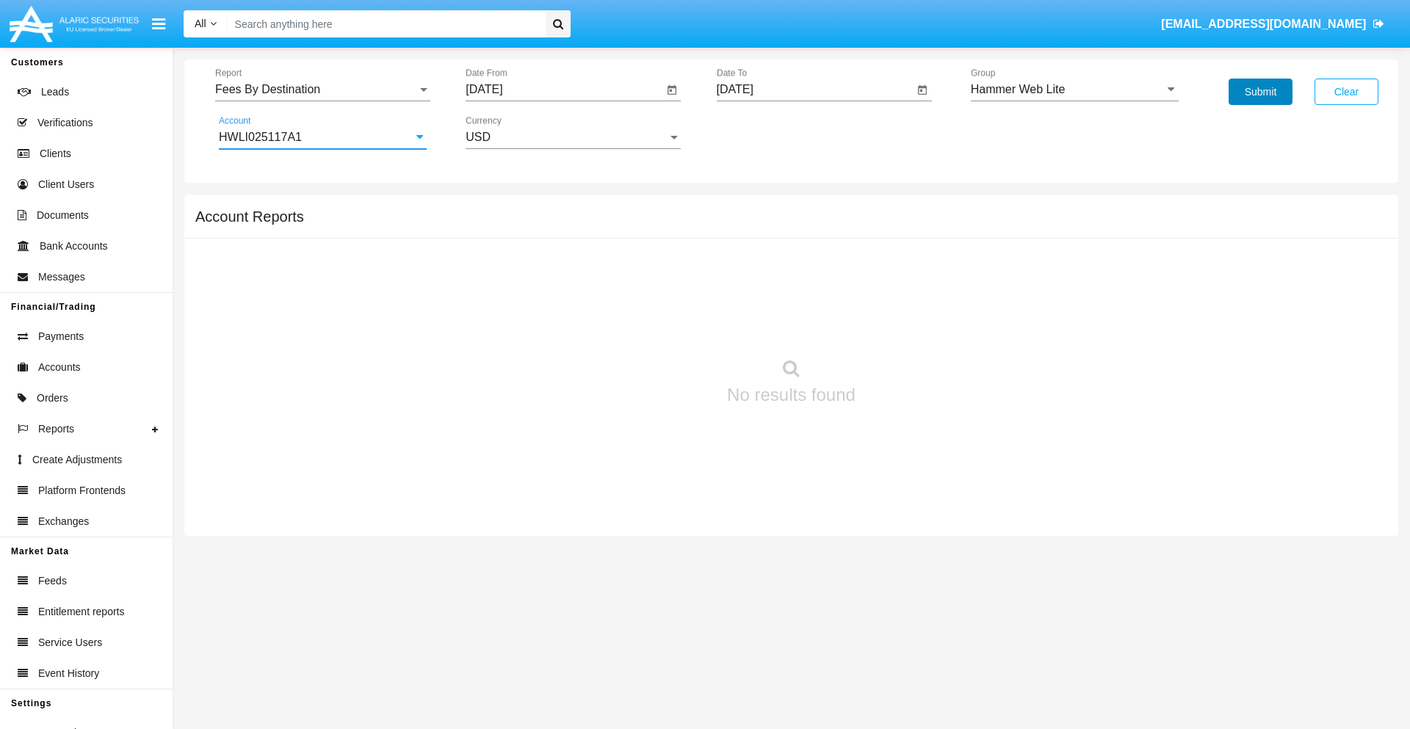
click at [1260, 92] on button "Submit" at bounding box center [1260, 92] width 64 height 26
click at [322, 90] on span "Report" at bounding box center [316, 89] width 202 height 13
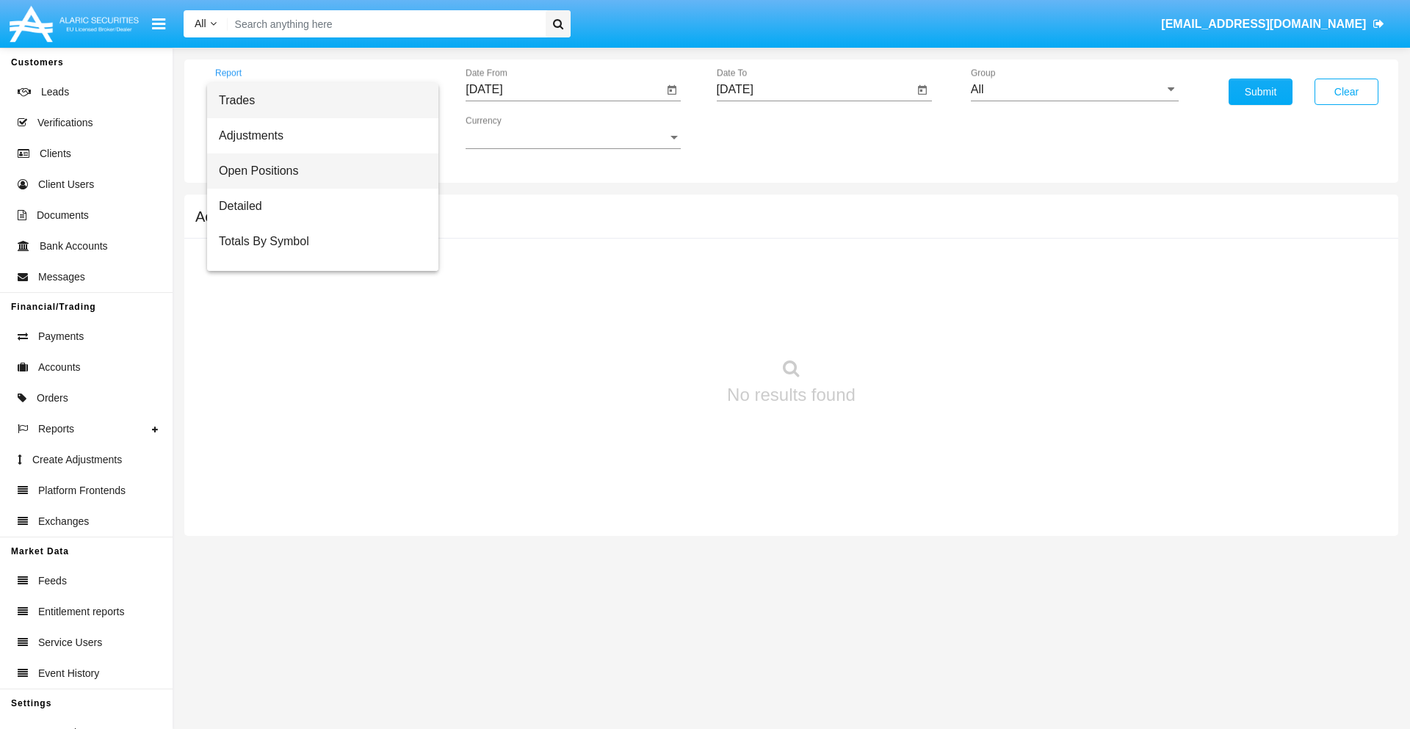
click at [316, 171] on span "Open Positions" at bounding box center [323, 170] width 208 height 35
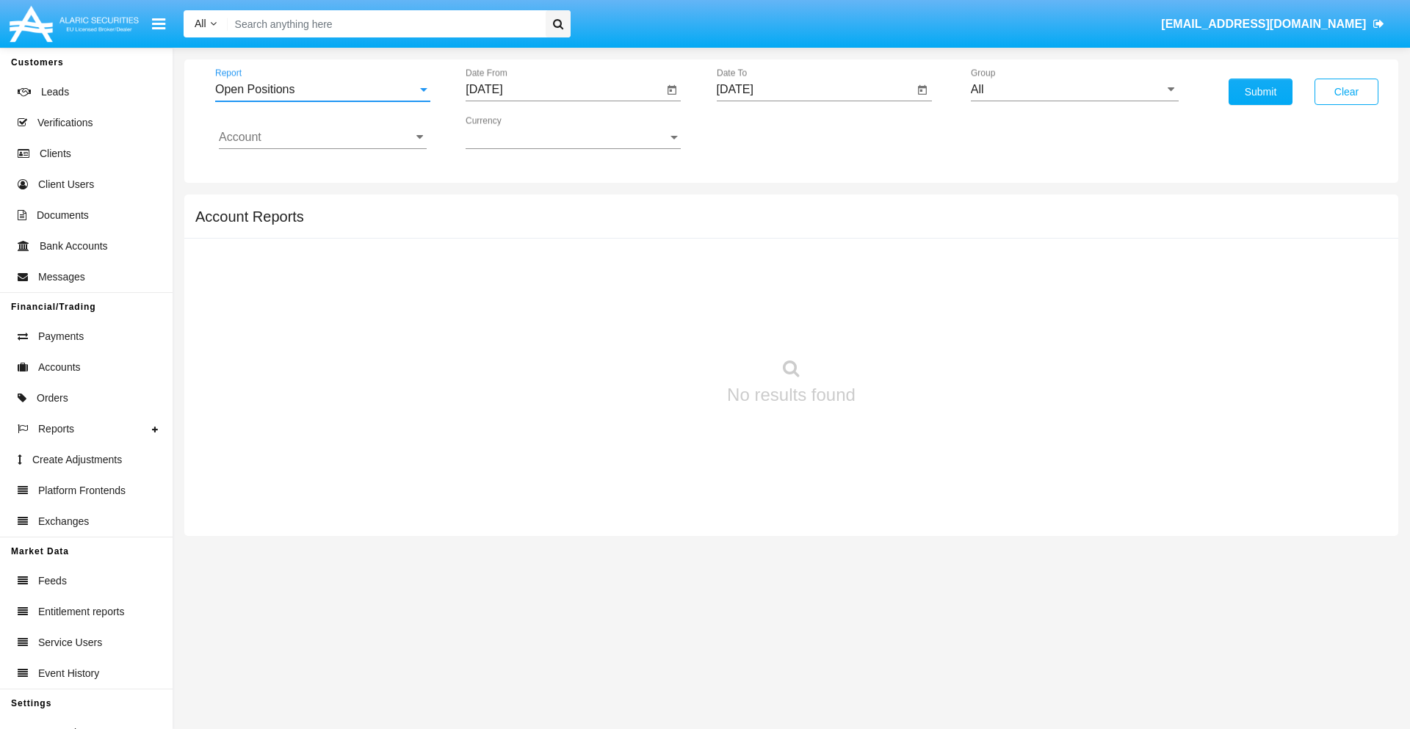
click at [564, 90] on input "[DATE]" at bounding box center [563, 89] width 197 height 13
click at [514, 132] on span "[DATE]" at bounding box center [501, 133] width 32 height 12
click at [655, 325] on div "2025" at bounding box center [655, 324] width 46 height 26
click at [603, 236] on div "[DATE]" at bounding box center [604, 236] width 46 height 26
click at [548, 342] on div "29" at bounding box center [548, 343] width 26 height 26
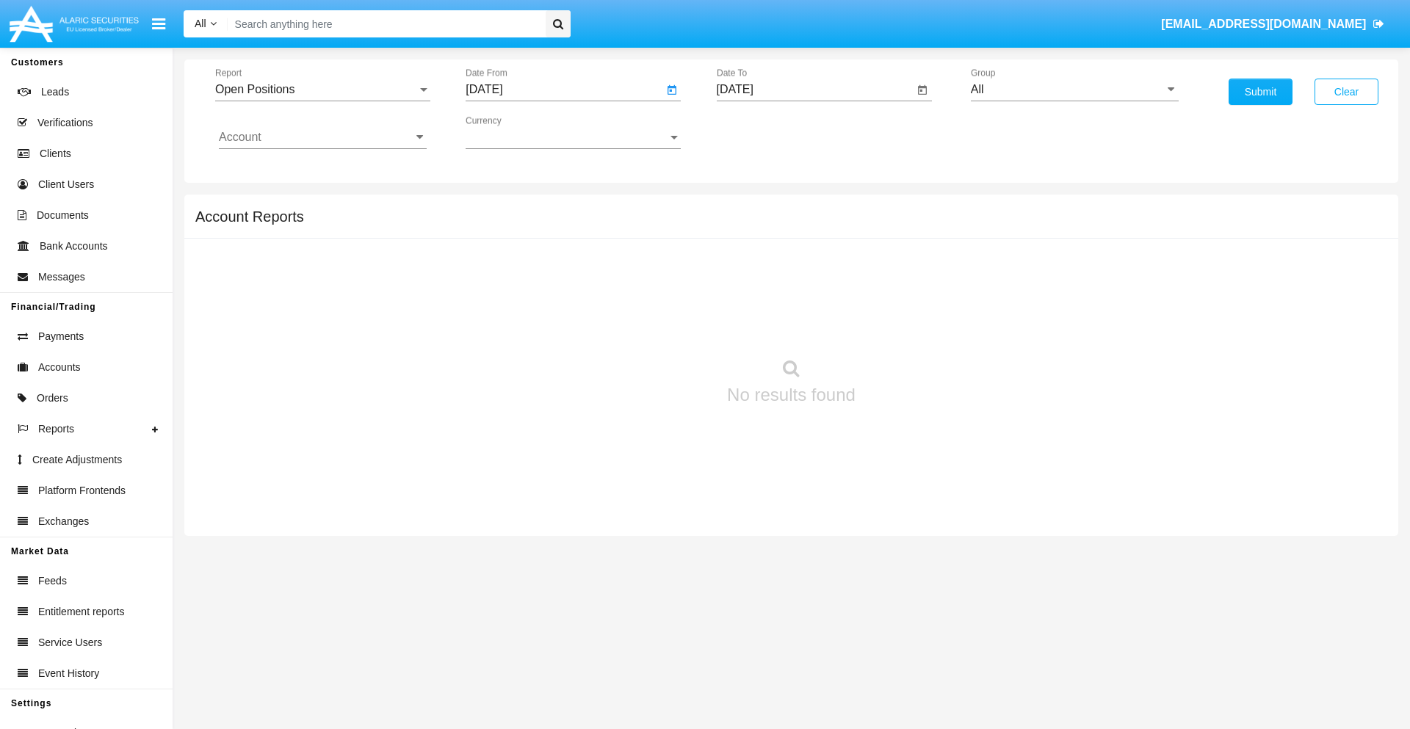
type input "[DATE]"
click at [814, 90] on input "[DATE]" at bounding box center [815, 89] width 197 height 13
click at [764, 132] on span "[DATE]" at bounding box center [752, 133] width 32 height 12
click at [905, 325] on div "2025" at bounding box center [905, 324] width 46 height 26
click at [905, 236] on div "AUG" at bounding box center [905, 236] width 46 height 26
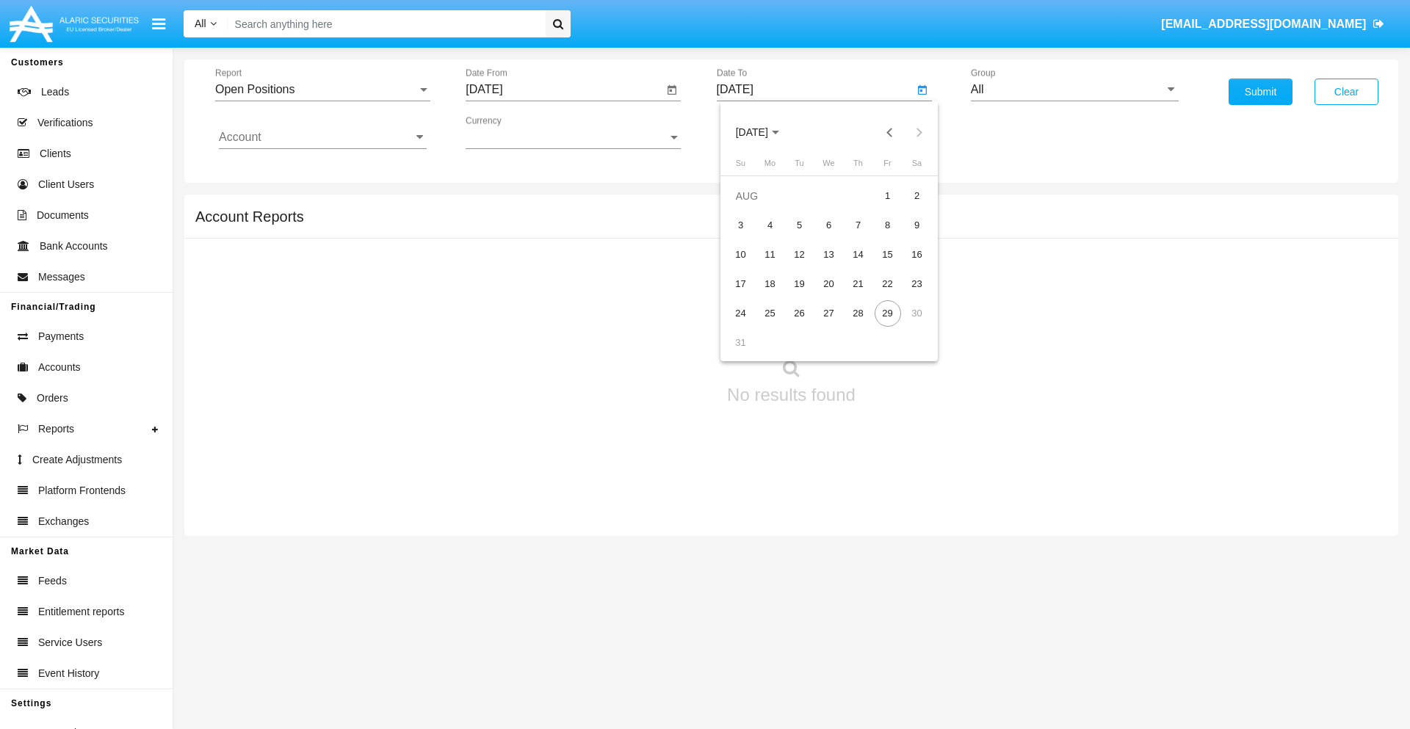
click at [887, 313] on div "29" at bounding box center [887, 313] width 26 height 26
type input "[DATE]"
click at [1074, 90] on input "All" at bounding box center [1075, 89] width 208 height 13
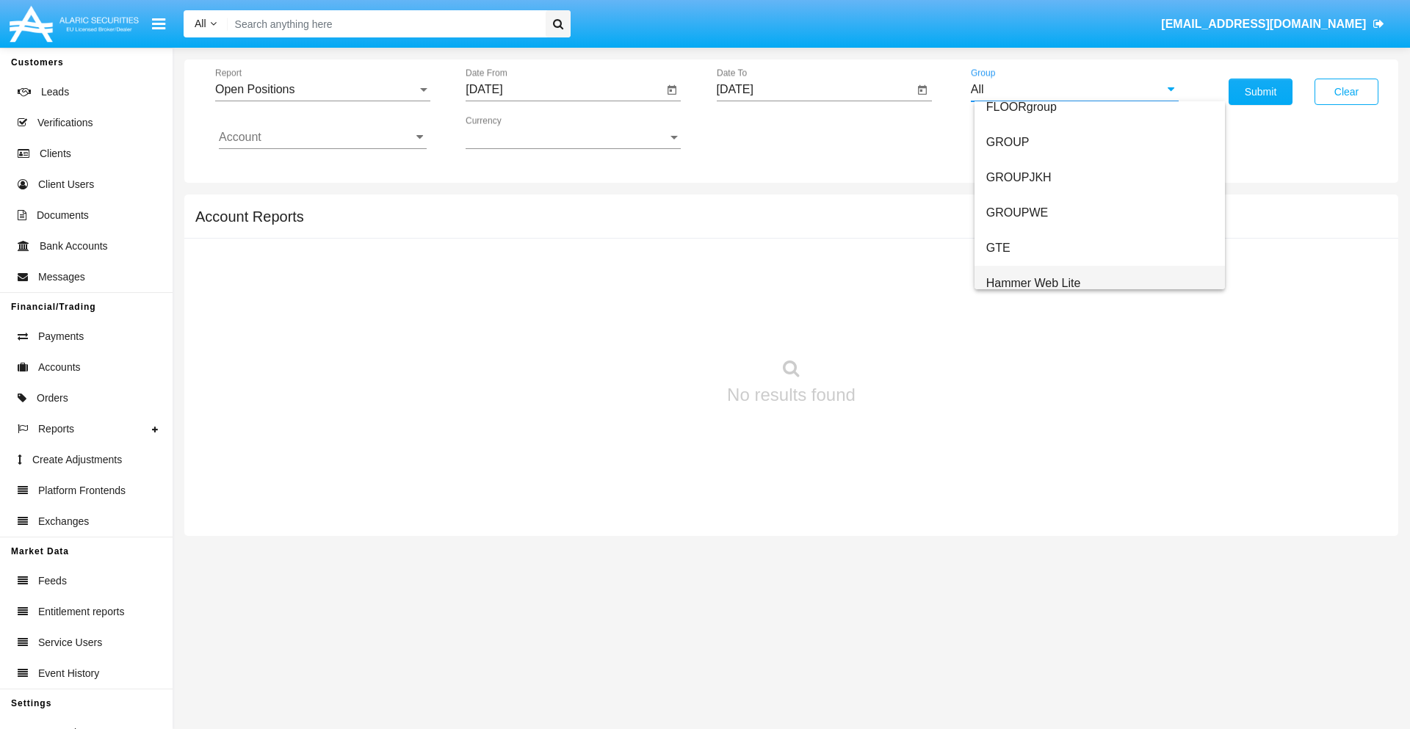
click at [1033, 283] on span "Hammer Web Lite" at bounding box center [1033, 283] width 95 height 12
type input "Hammer Web Lite"
click at [322, 137] on input "Account" at bounding box center [323, 137] width 208 height 13
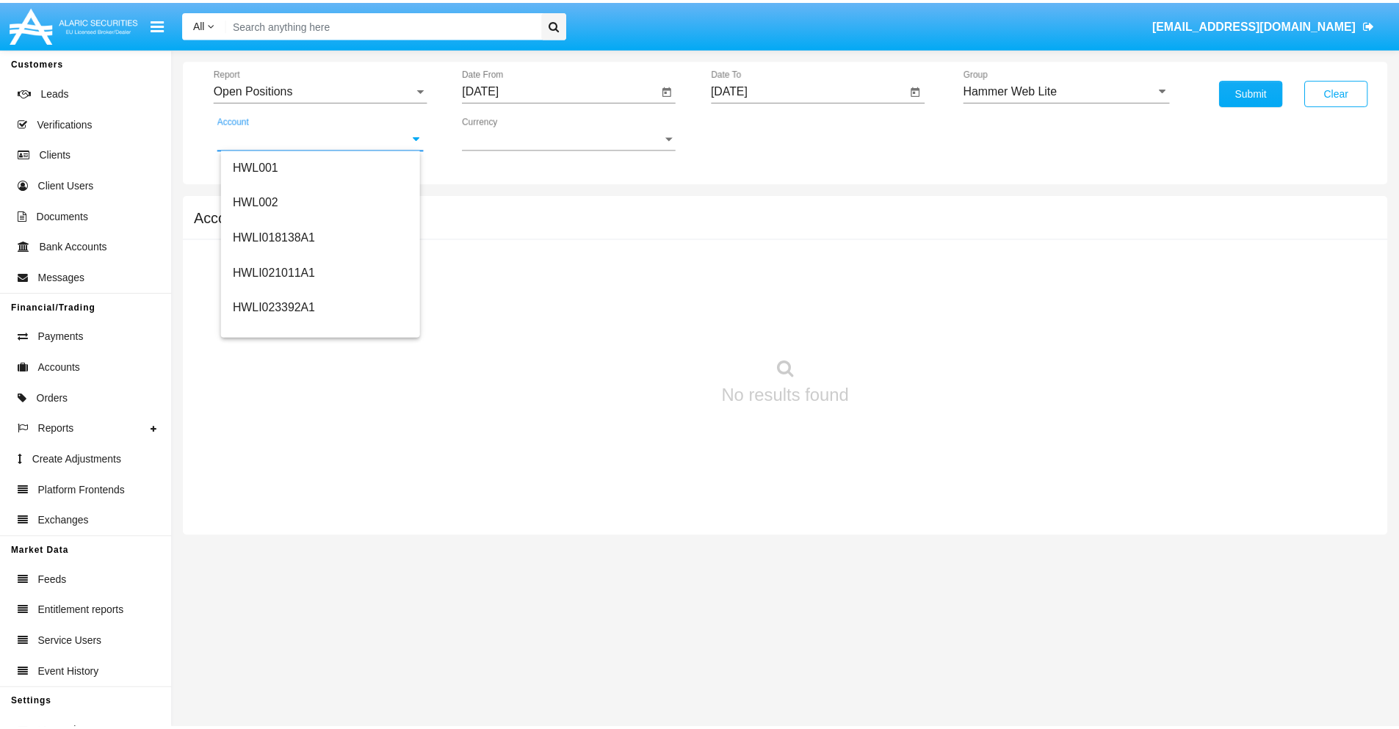
scroll to position [223, 0]
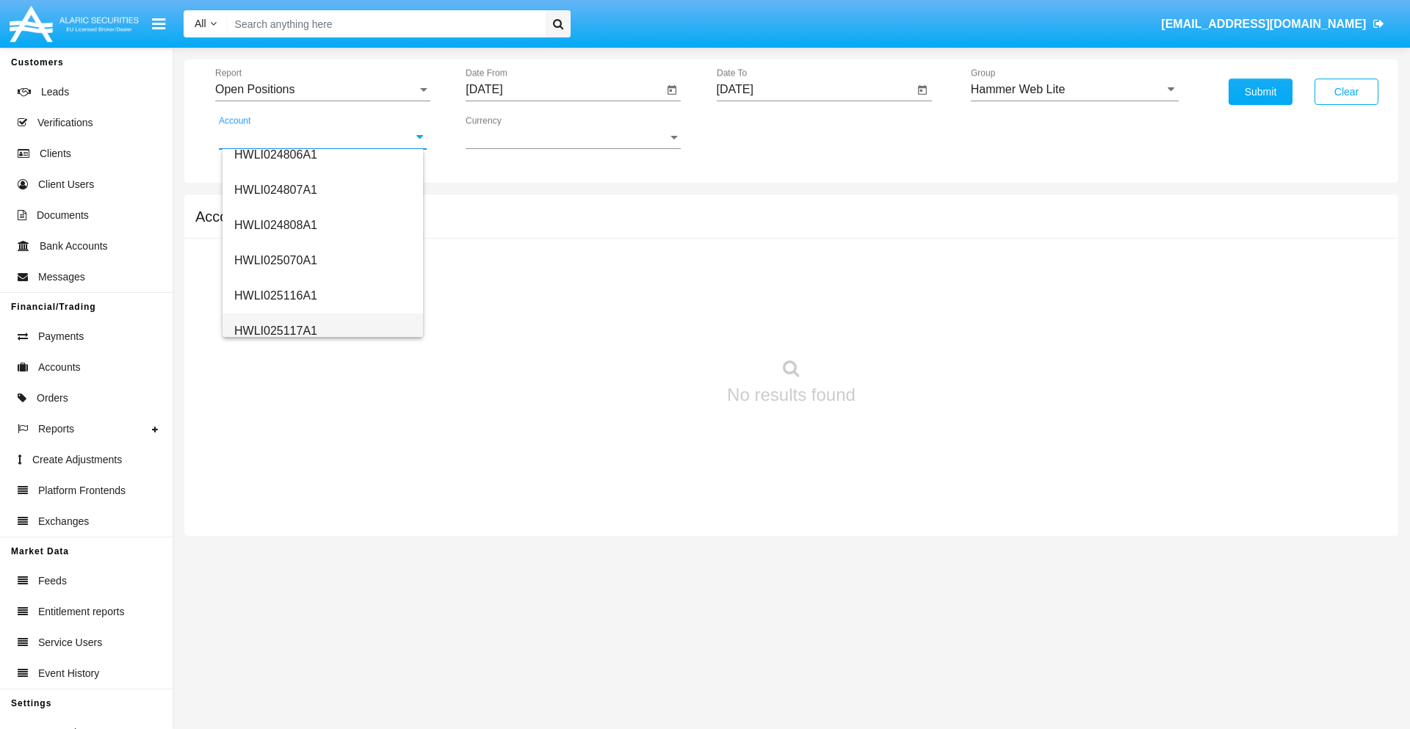
click at [275, 330] on span "HWLI025117A1" at bounding box center [275, 331] width 83 height 12
type input "HWLI025117A1"
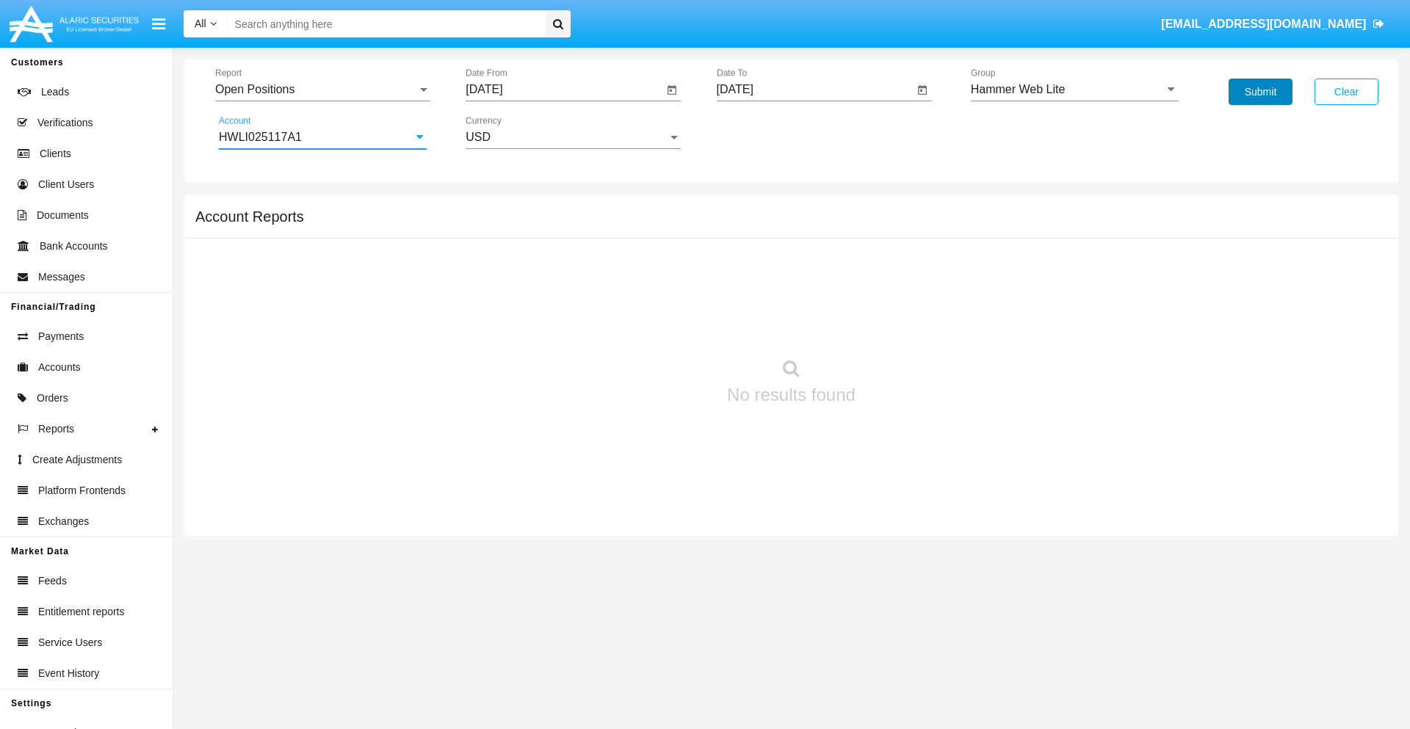
click at [1260, 92] on button "Submit" at bounding box center [1260, 92] width 64 height 26
click at [322, 90] on span "Report" at bounding box center [316, 89] width 202 height 13
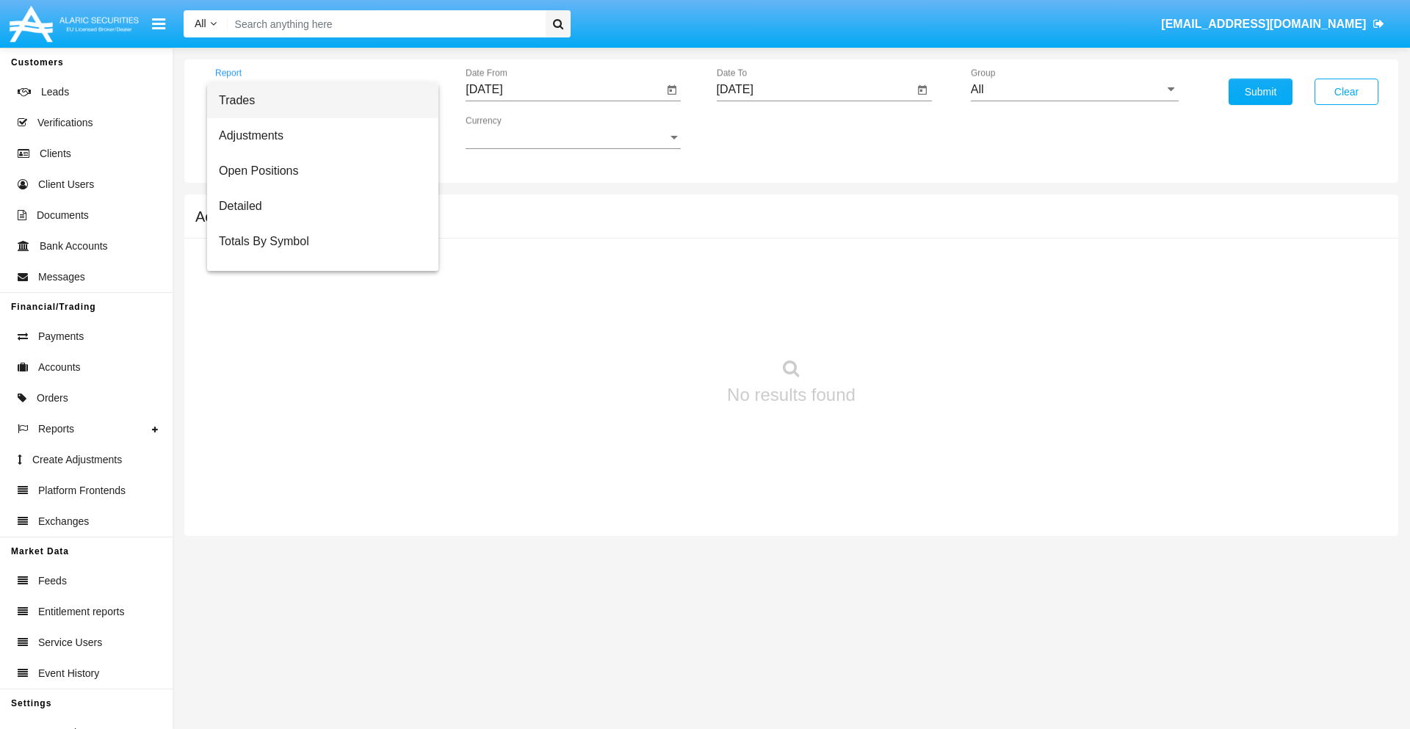
scroll to position [59, 0]
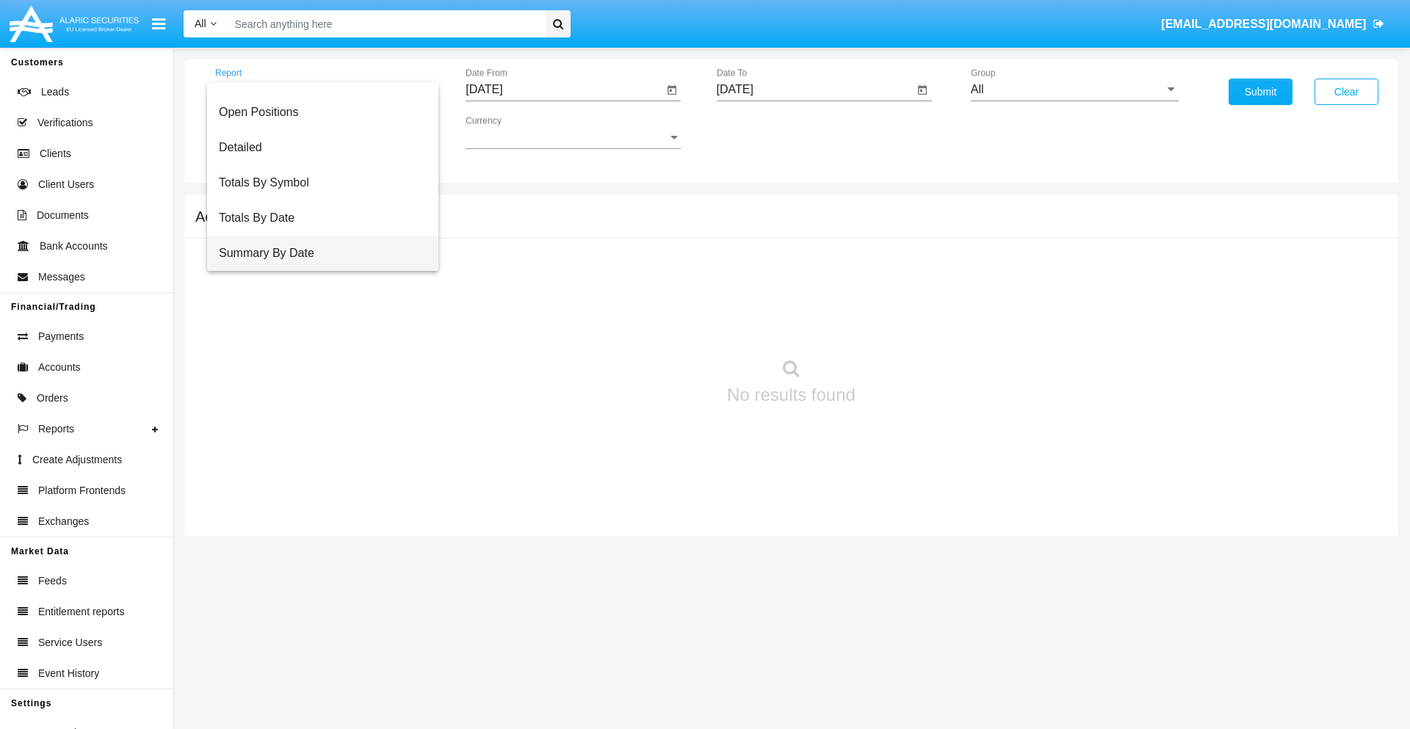
click at [316, 253] on span "Summary By Date" at bounding box center [323, 253] width 208 height 35
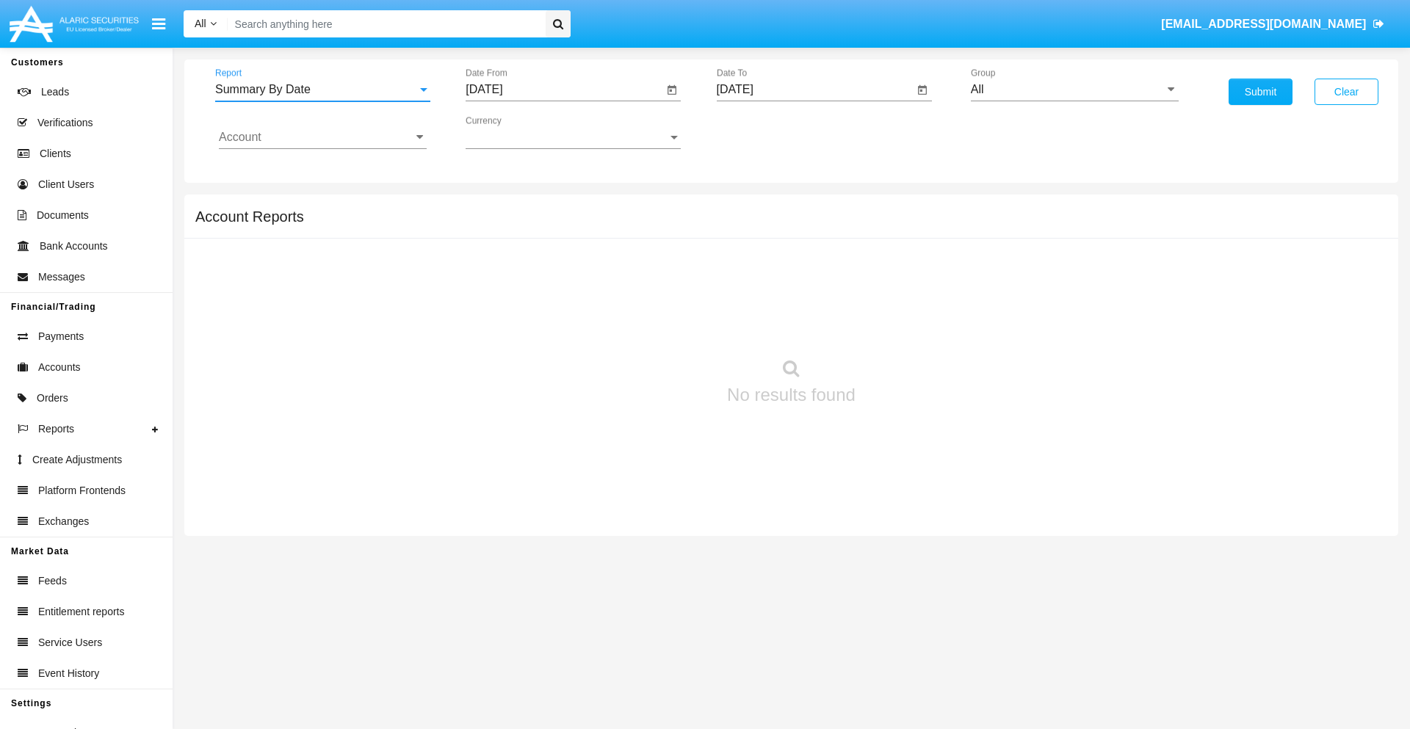
click at [564, 90] on input "[DATE]" at bounding box center [563, 89] width 197 height 13
click at [514, 132] on span "[DATE]" at bounding box center [501, 133] width 32 height 12
click at [655, 325] on div "2025" at bounding box center [655, 324] width 46 height 26
click at [655, 236] on div "AUG" at bounding box center [655, 236] width 46 height 26
click at [607, 254] on div "14" at bounding box center [607, 255] width 26 height 26
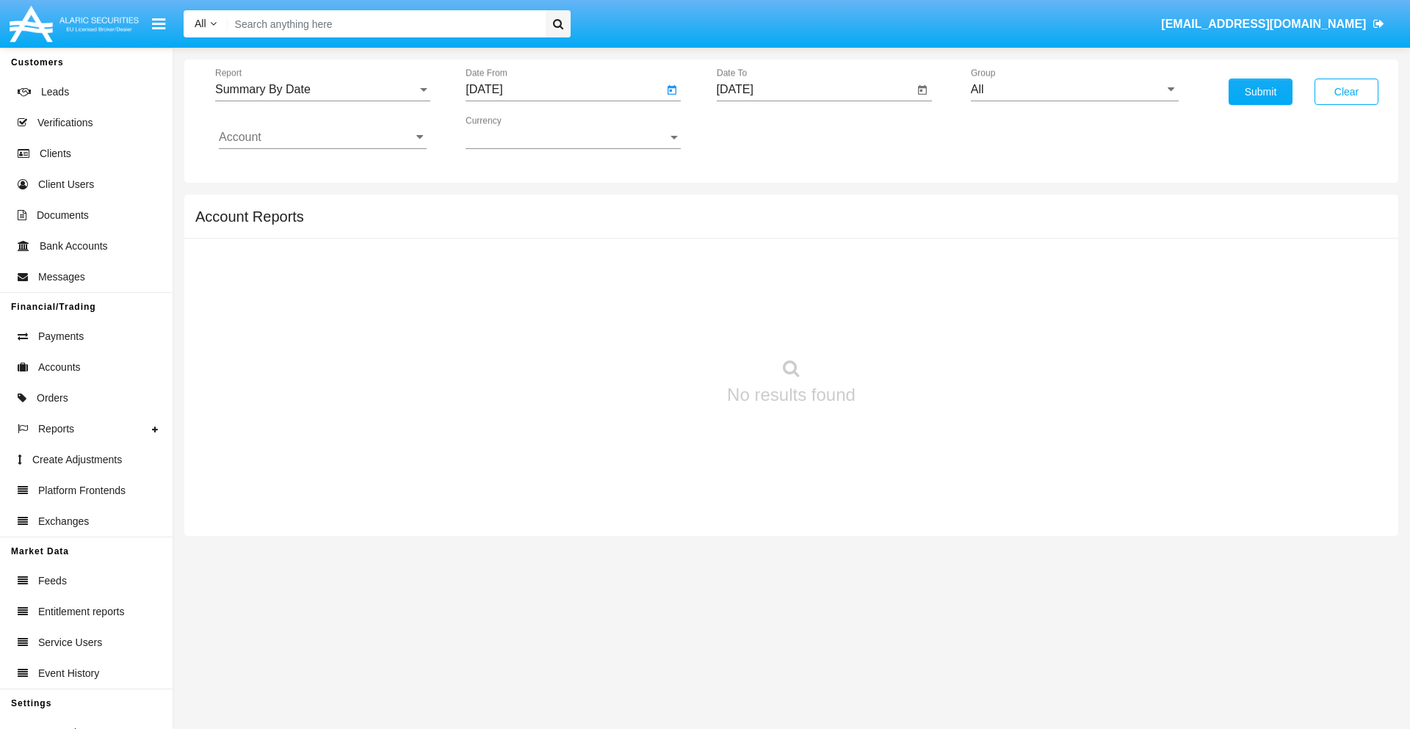
type input "08/14/25"
click at [814, 90] on input "[DATE]" at bounding box center [815, 89] width 197 height 13
click at [764, 132] on span "[DATE]" at bounding box center [752, 133] width 32 height 12
click at [905, 325] on div "2025" at bounding box center [905, 324] width 46 height 26
click at [905, 236] on div "AUG" at bounding box center [905, 236] width 46 height 26
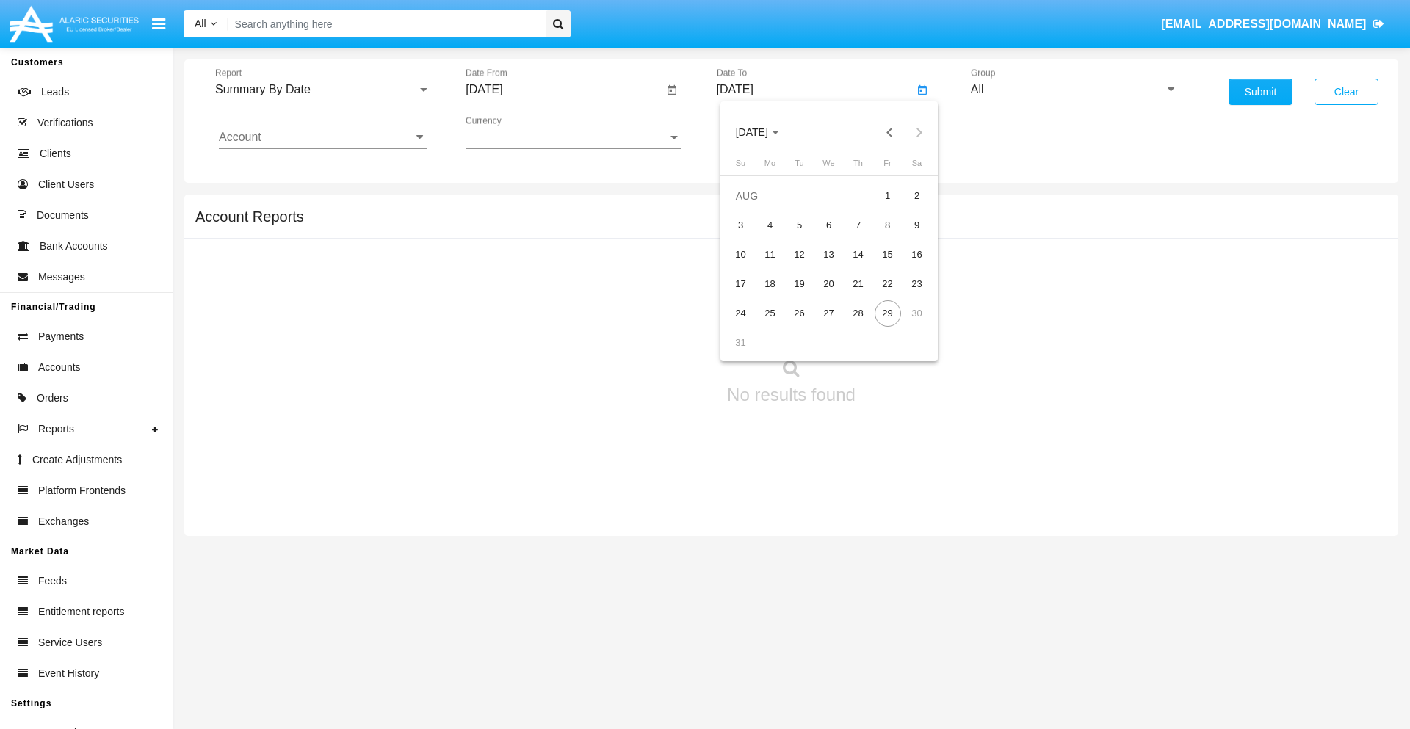
click at [887, 313] on div "29" at bounding box center [887, 313] width 26 height 26
type input "[DATE]"
click at [1074, 90] on input "All" at bounding box center [1075, 89] width 208 height 13
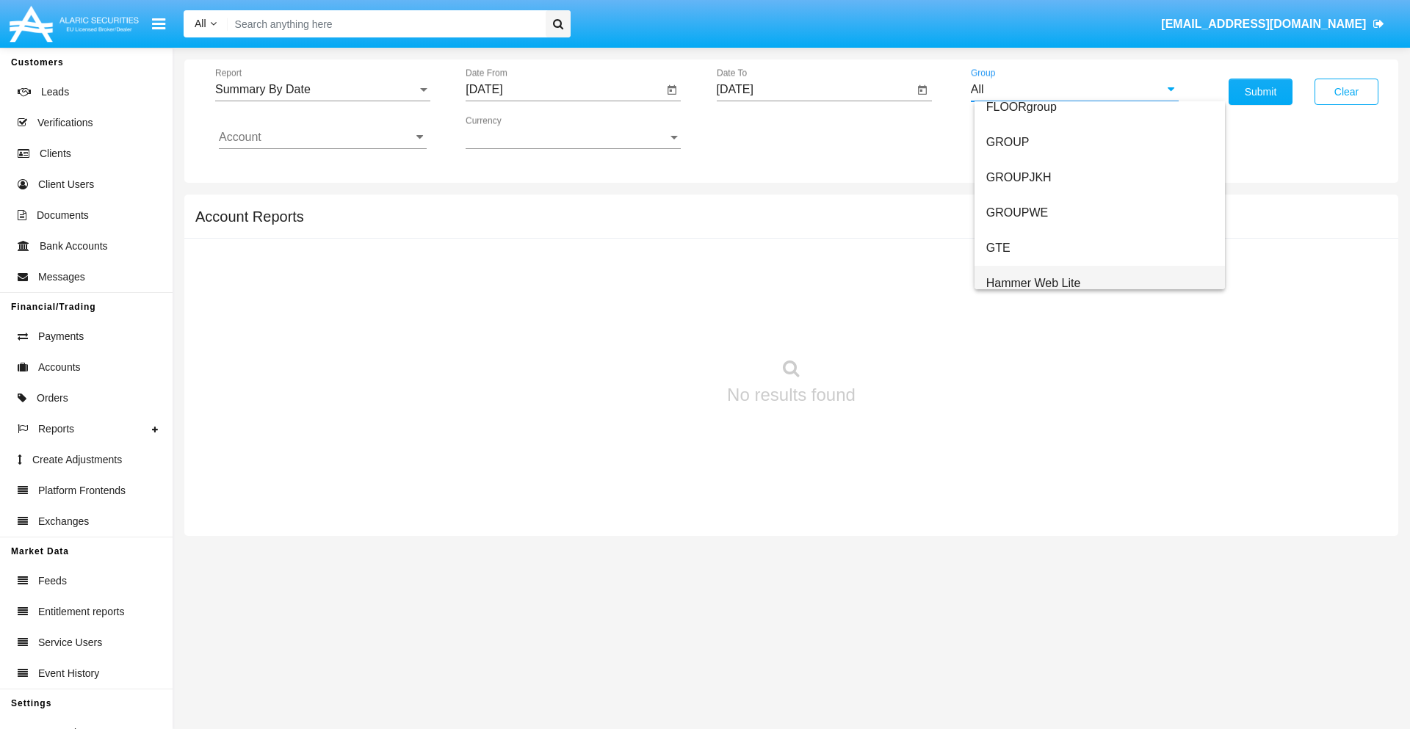
click at [1033, 283] on span "Hammer Web Lite" at bounding box center [1033, 283] width 95 height 12
type input "Hammer Web Lite"
click at [322, 137] on input "Account" at bounding box center [323, 137] width 208 height 13
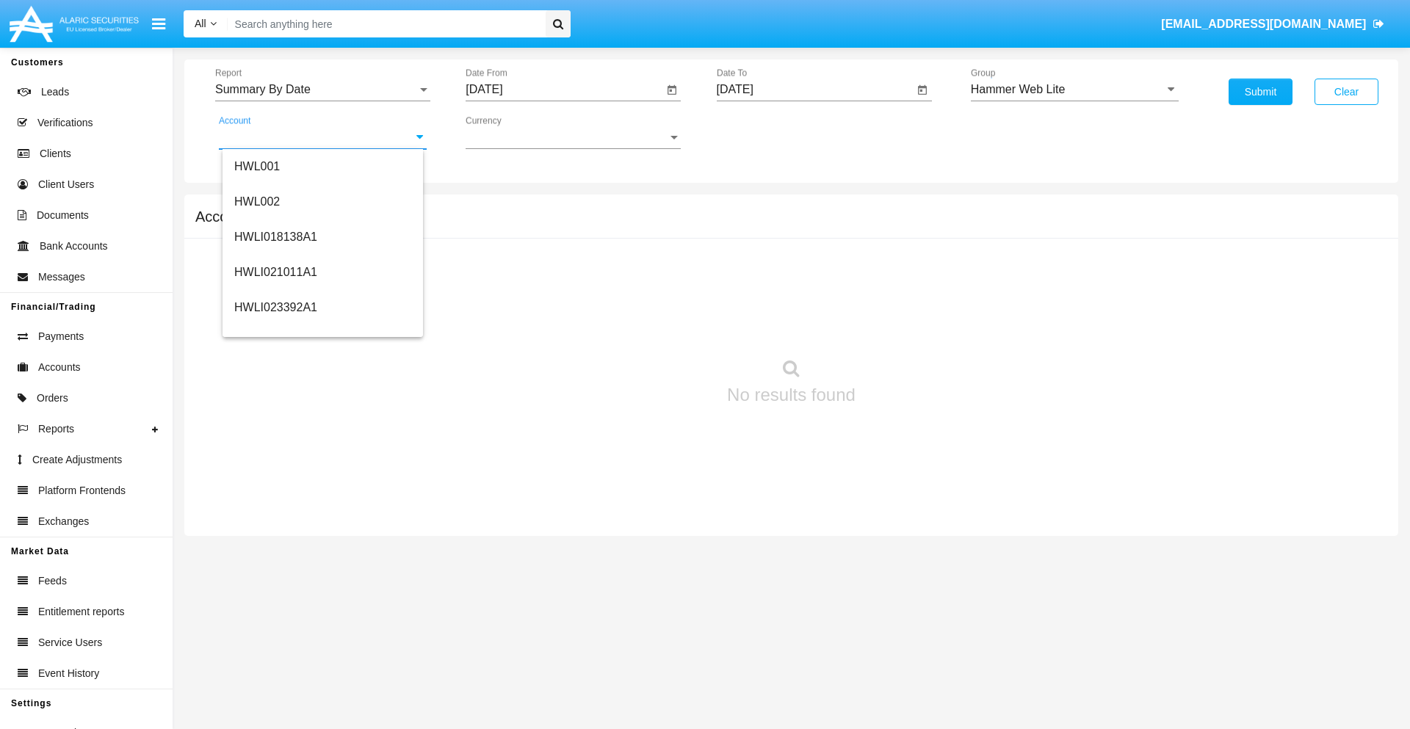
scroll to position [223, 0]
click at [275, 330] on span "HWLI025117A1" at bounding box center [275, 331] width 83 height 12
type input "HWLI025117A1"
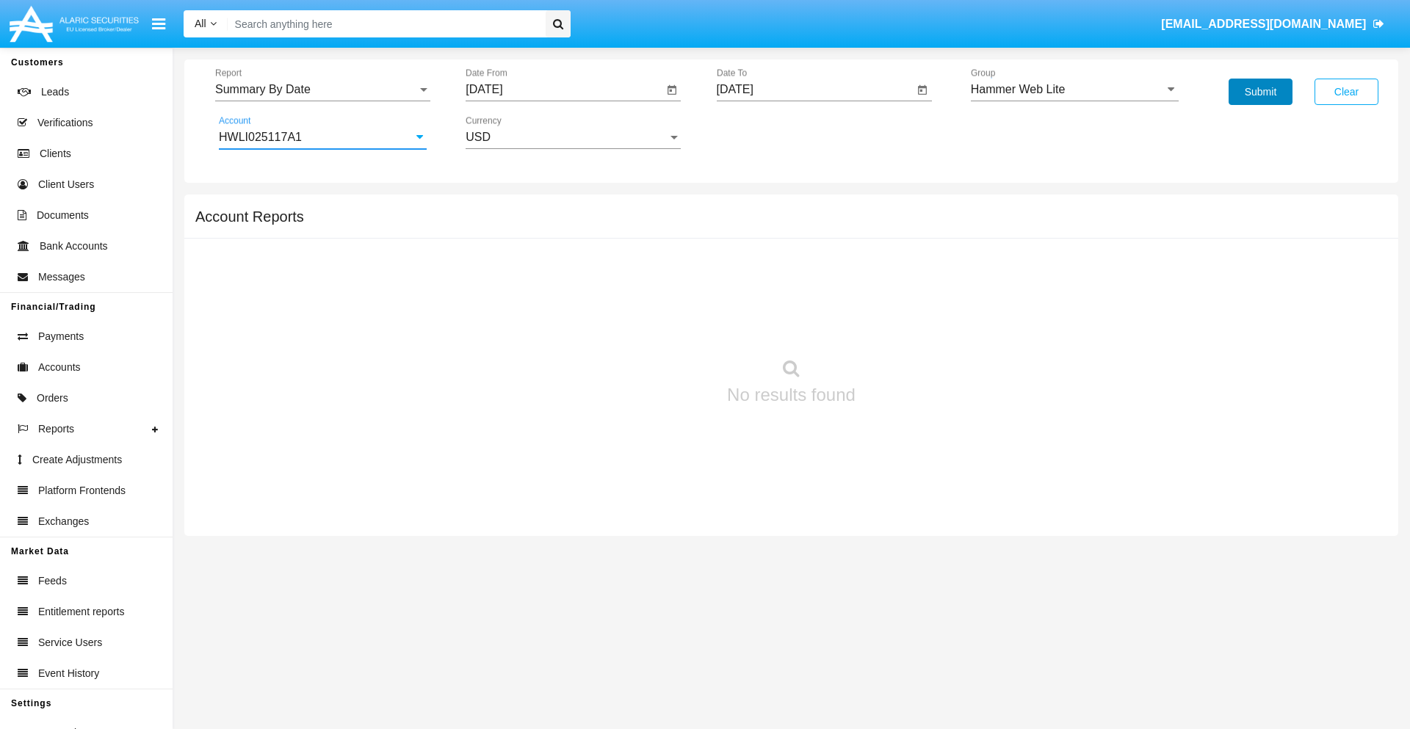
click at [1260, 92] on button "Submit" at bounding box center [1260, 92] width 64 height 26
click at [322, 90] on span "Report" at bounding box center [316, 89] width 202 height 13
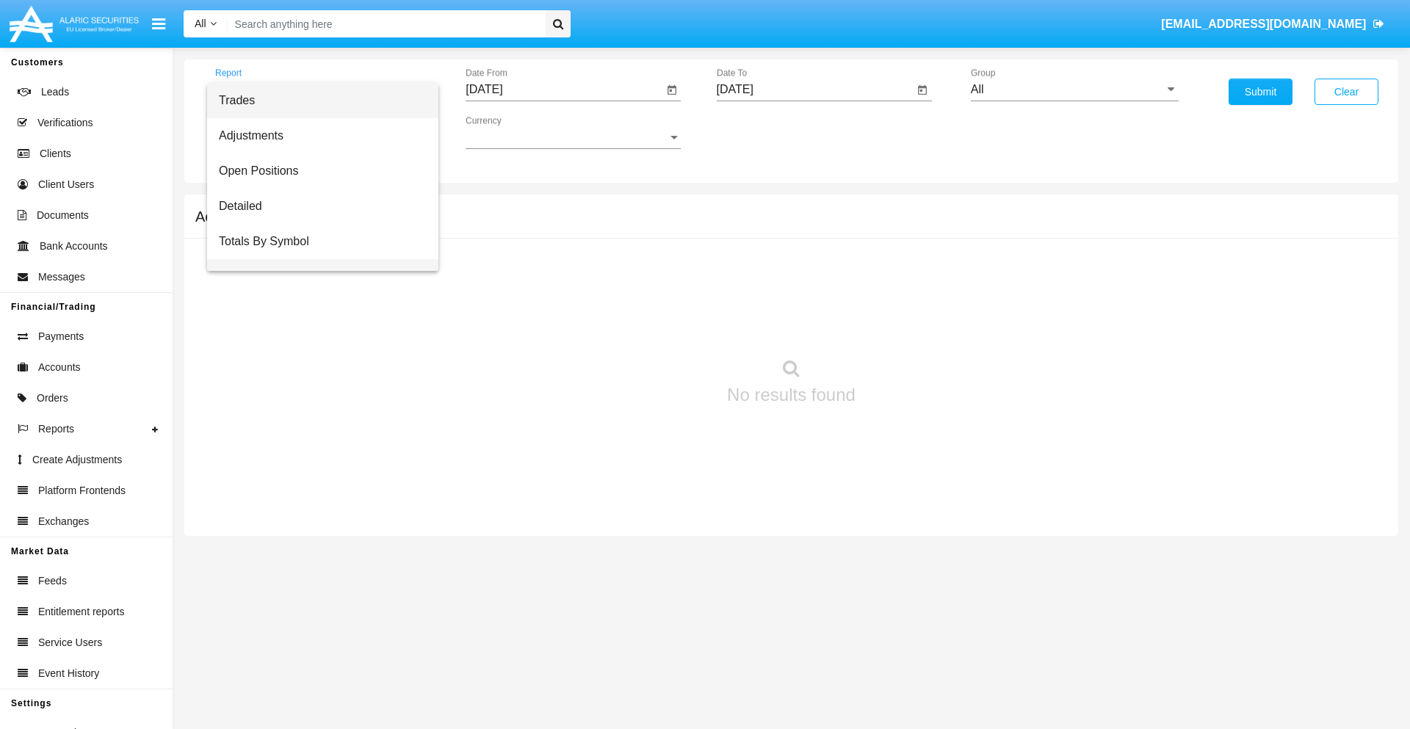
click at [316, 259] on span "Totals By Date" at bounding box center [323, 276] width 208 height 35
click at [564, 90] on input "[DATE]" at bounding box center [563, 89] width 197 height 13
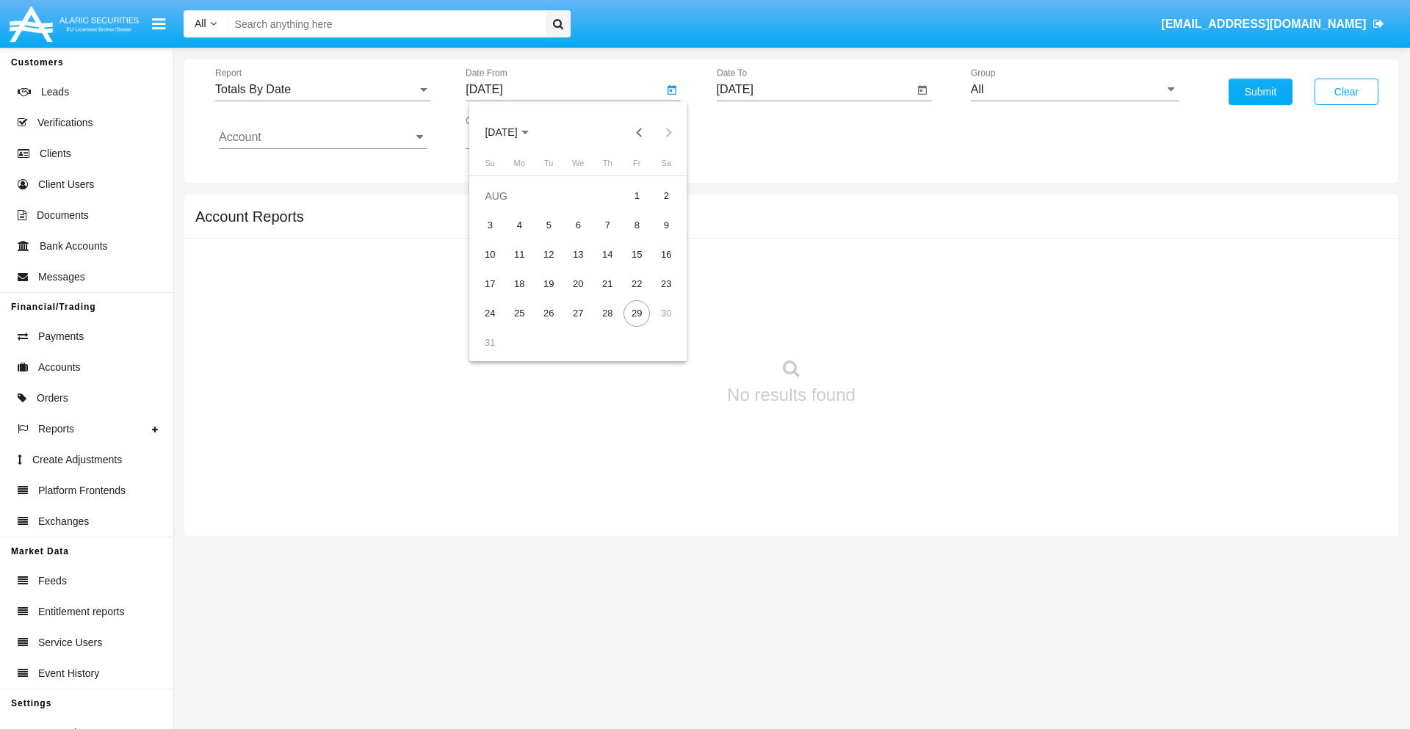
click at [514, 132] on span "[DATE]" at bounding box center [501, 133] width 32 height 12
click at [655, 325] on div "2025" at bounding box center [655, 324] width 46 height 26
click at [655, 236] on div "AUG" at bounding box center [655, 236] width 46 height 26
click at [607, 254] on div "14" at bounding box center [607, 255] width 26 height 26
type input "08/14/25"
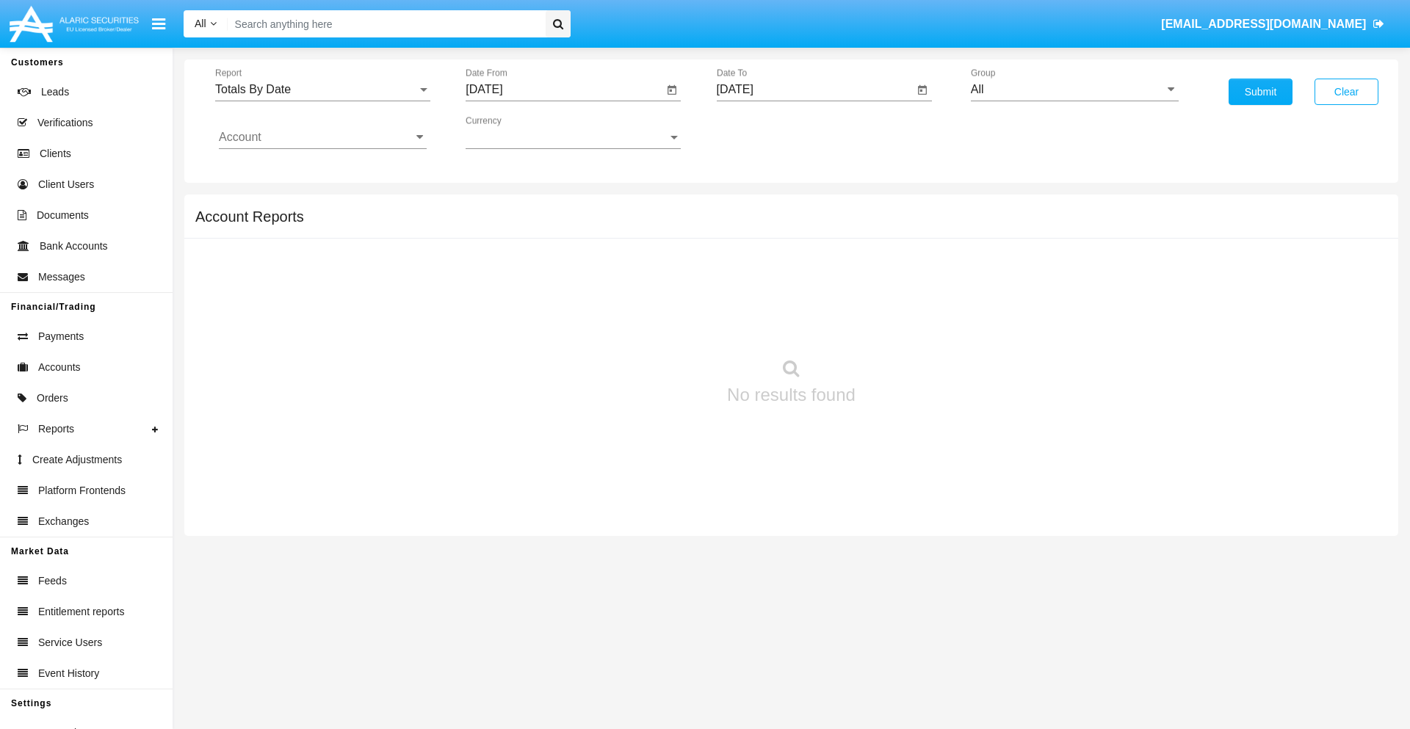
click at [814, 90] on input "[DATE]" at bounding box center [815, 89] width 197 height 13
click at [764, 132] on span "[DATE]" at bounding box center [752, 133] width 32 height 12
click at [905, 325] on div "2025" at bounding box center [905, 324] width 46 height 26
click at [905, 236] on div "AUG" at bounding box center [905, 236] width 46 height 26
click at [887, 313] on div "29" at bounding box center [887, 313] width 26 height 26
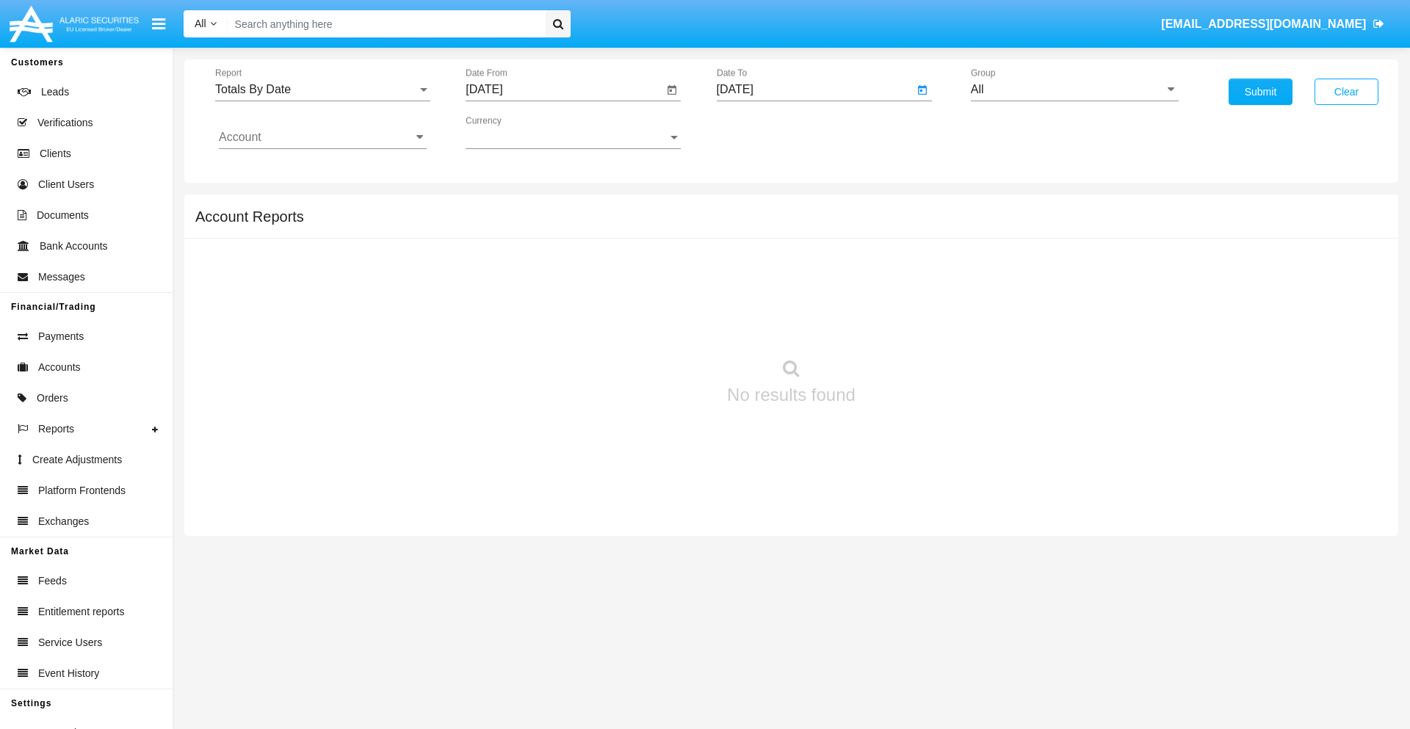
type input "[DATE]"
click at [1074, 90] on input "All" at bounding box center [1075, 89] width 208 height 13
click at [1033, 283] on span "Hammer Web Lite" at bounding box center [1033, 283] width 95 height 12
type input "Hammer Web Lite"
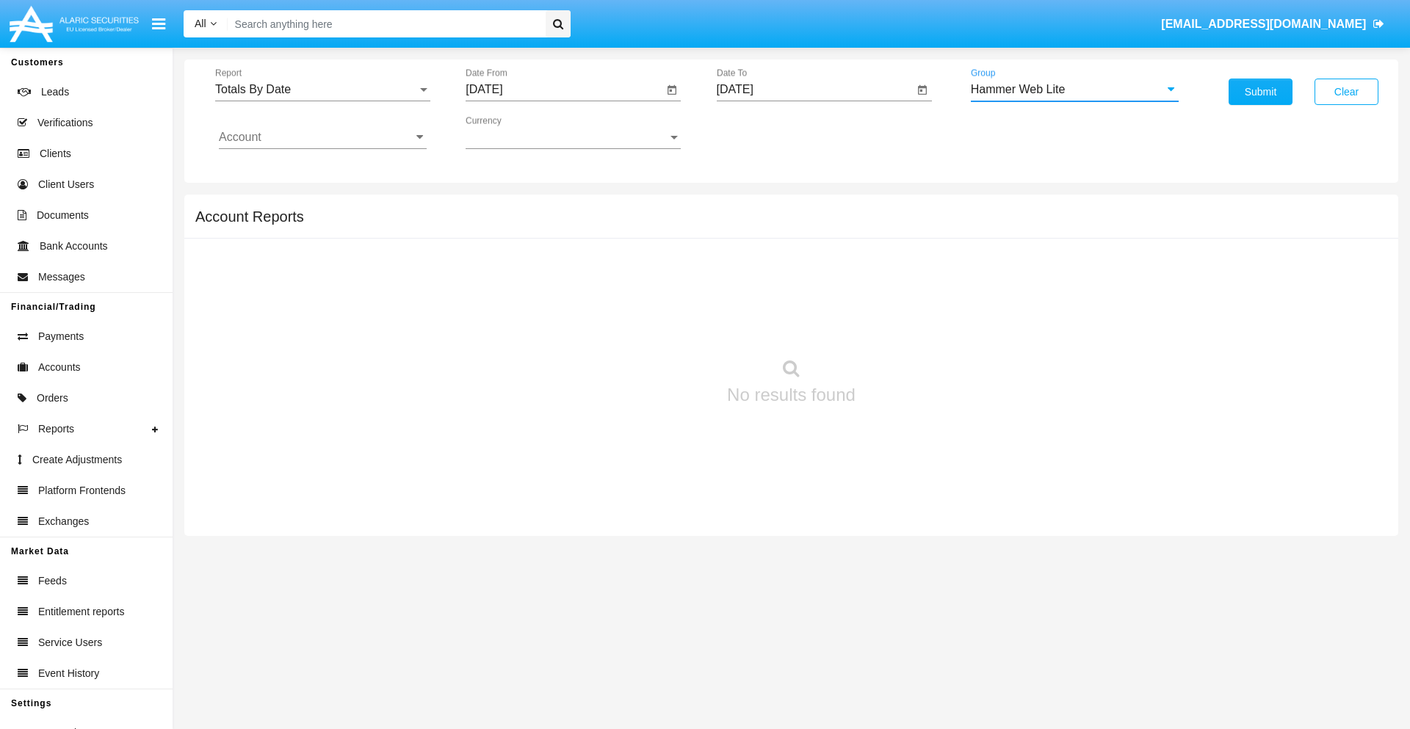
click at [322, 137] on input "Account" at bounding box center [323, 137] width 208 height 13
click at [275, 548] on span "HWLI025117A1" at bounding box center [275, 554] width 83 height 12
type input "HWLI025117A1"
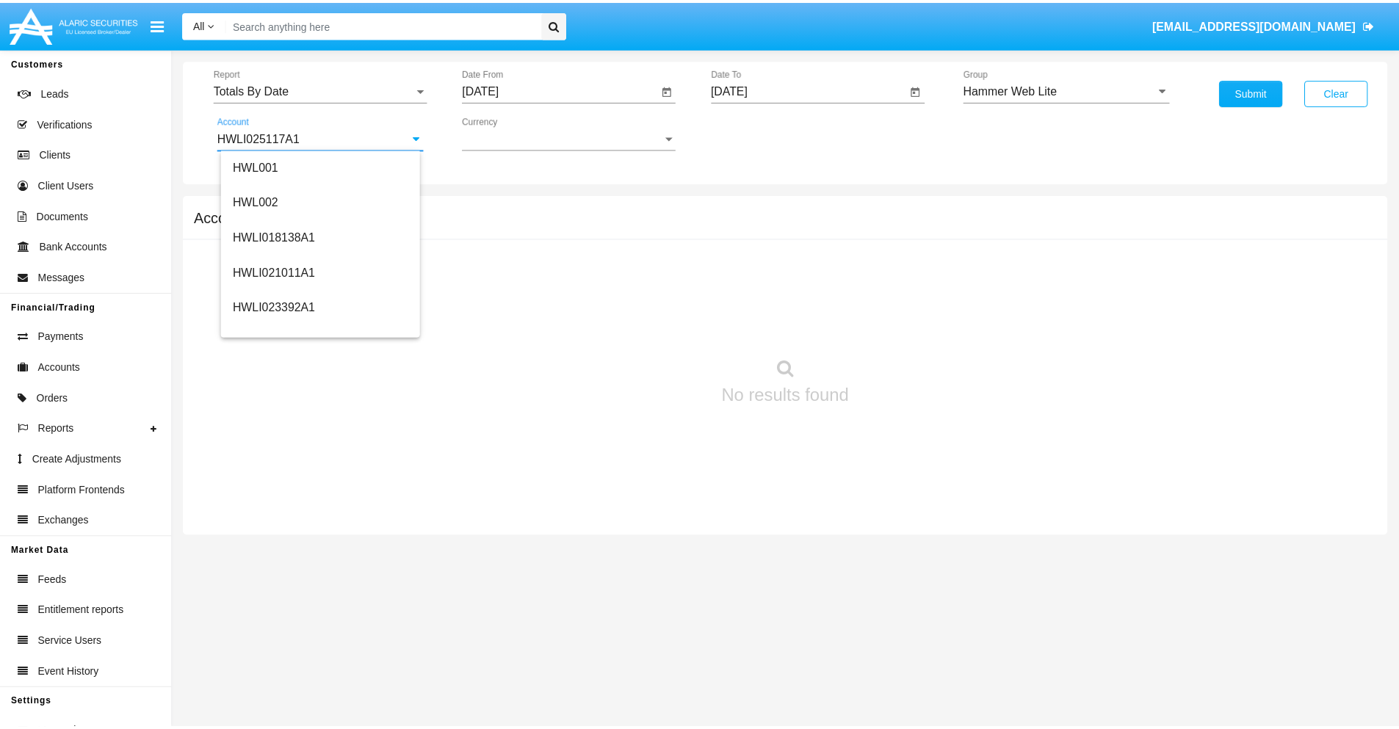
scroll to position [0, 0]
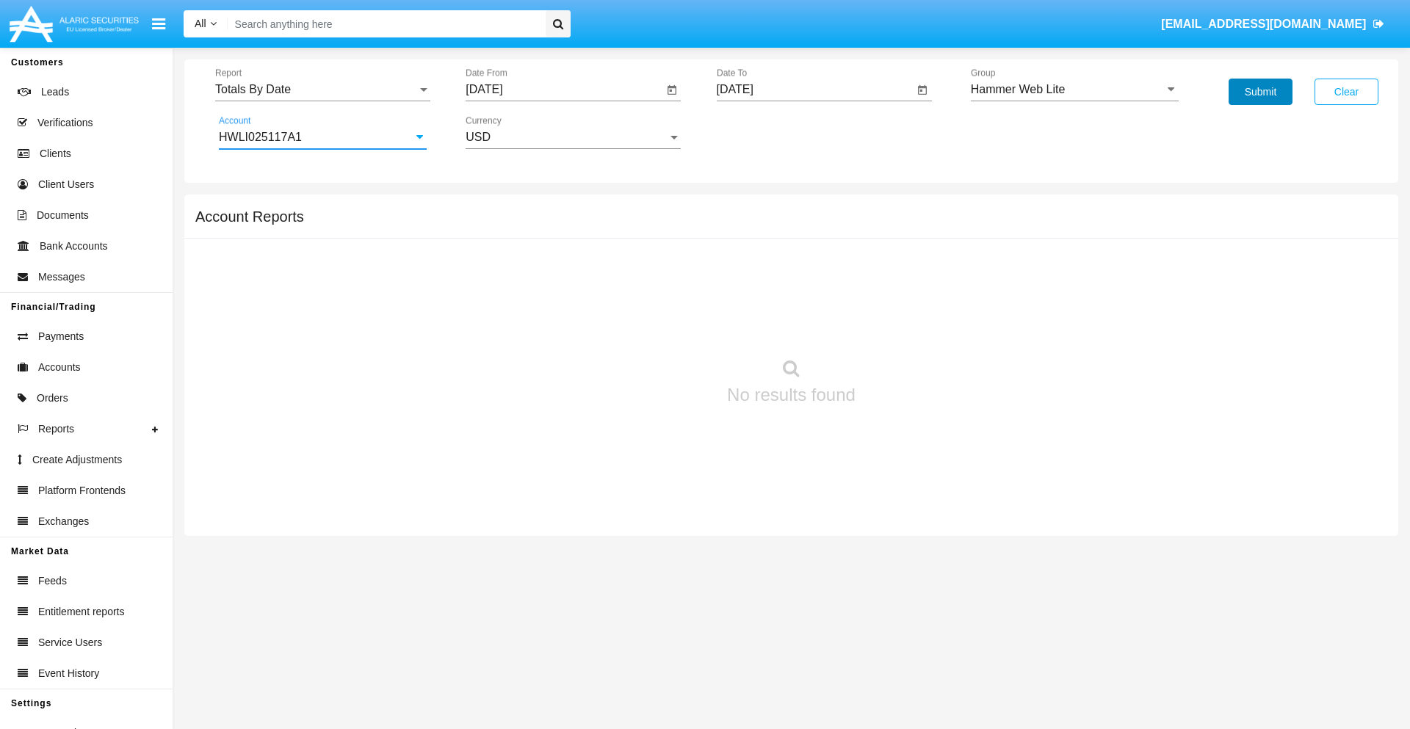
click at [1260, 92] on button "Submit" at bounding box center [1260, 92] width 64 height 26
click at [322, 90] on span "Report" at bounding box center [316, 89] width 202 height 13
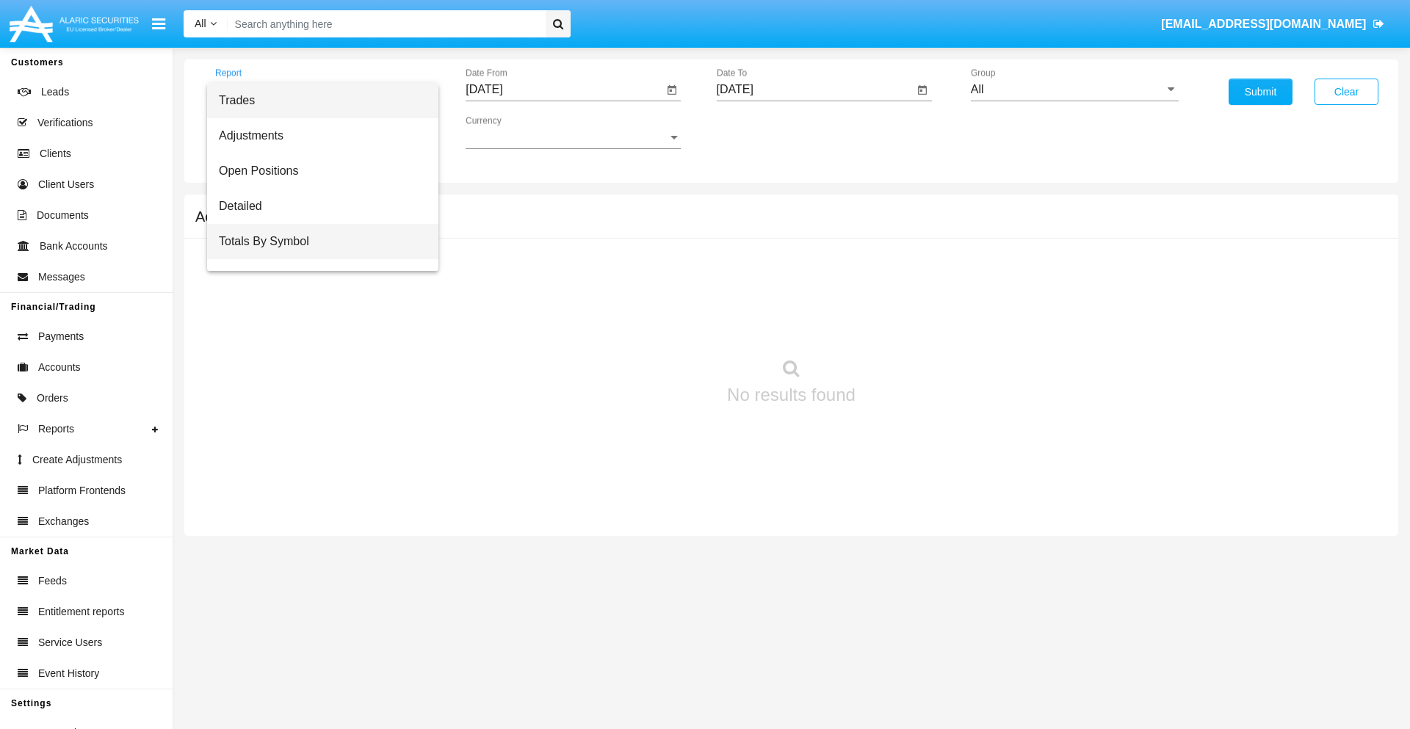
click at [316, 242] on span "Totals By Symbol" at bounding box center [323, 241] width 208 height 35
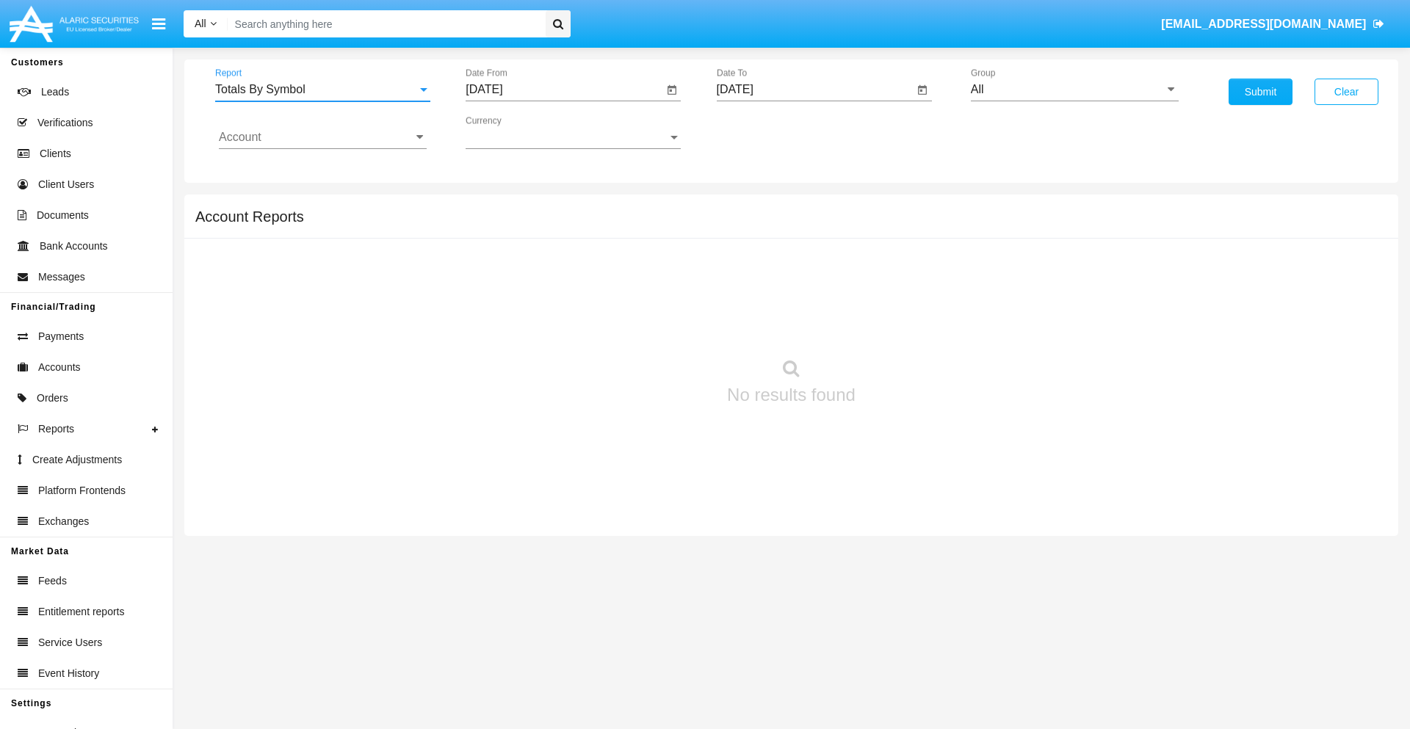
click at [564, 90] on input "[DATE]" at bounding box center [563, 89] width 197 height 13
click at [514, 132] on span "[DATE]" at bounding box center [501, 133] width 32 height 12
click at [655, 325] on div "2025" at bounding box center [655, 324] width 46 height 26
click at [603, 236] on div "[DATE]" at bounding box center [604, 236] width 46 height 26
click at [578, 342] on div "30" at bounding box center [578, 343] width 26 height 26
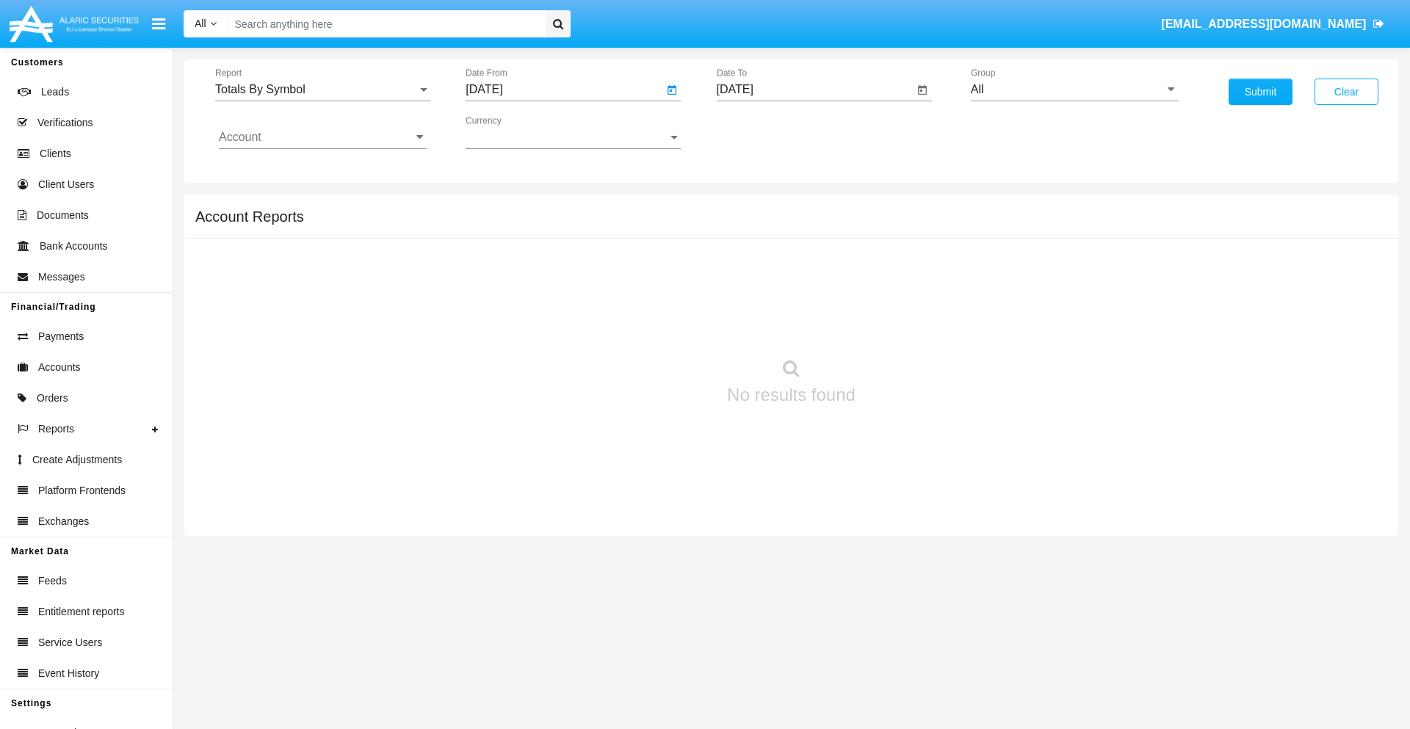
type input "[DATE]"
click at [814, 90] on input "[DATE]" at bounding box center [815, 89] width 197 height 13
click at [764, 132] on span "[DATE]" at bounding box center [752, 133] width 32 height 12
click at [905, 325] on div "2025" at bounding box center [905, 324] width 46 height 26
click at [905, 236] on div "AUG" at bounding box center [905, 236] width 46 height 26
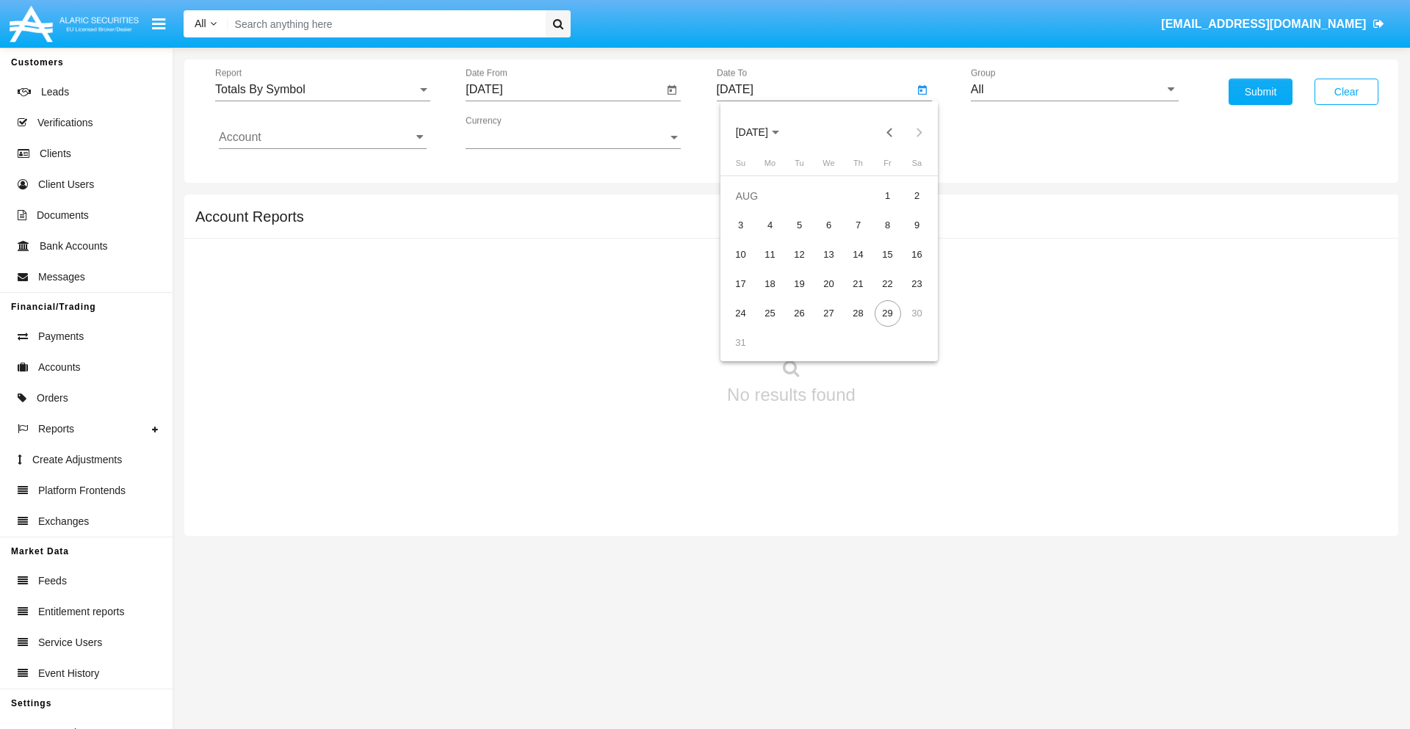
click at [887, 313] on div "29" at bounding box center [887, 313] width 26 height 26
type input "[DATE]"
click at [1074, 90] on input "All" at bounding box center [1075, 89] width 208 height 13
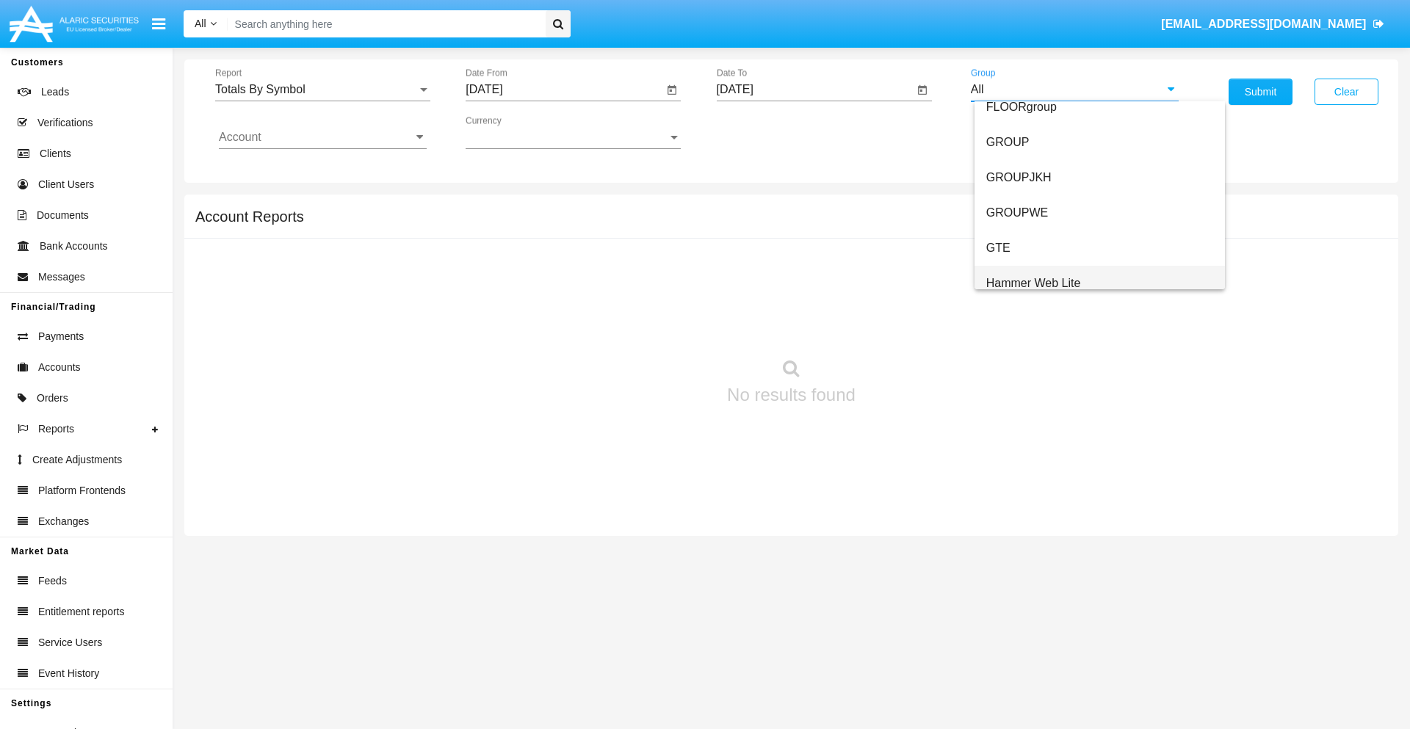
click at [1033, 283] on span "Hammer Web Lite" at bounding box center [1033, 283] width 95 height 12
type input "Hammer Web Lite"
click at [322, 137] on input "Account" at bounding box center [323, 137] width 208 height 13
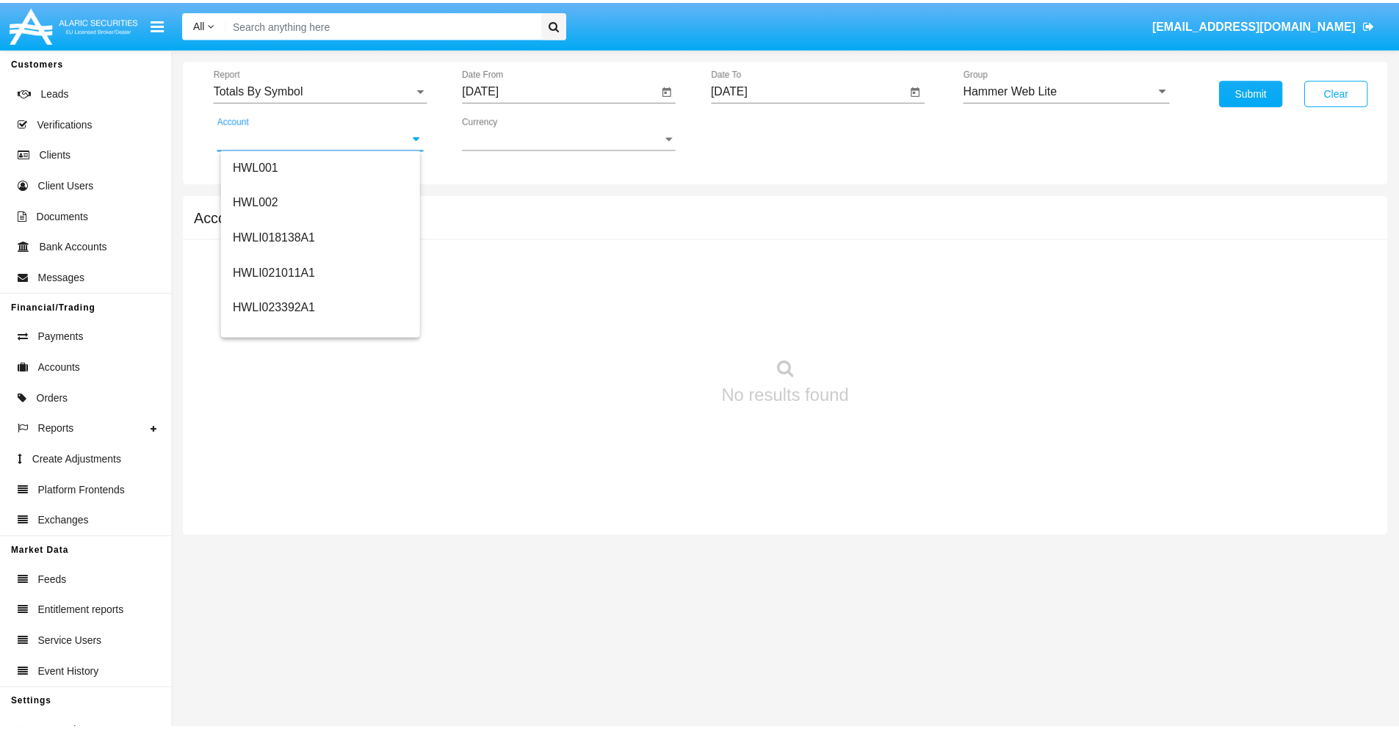
scroll to position [223, 0]
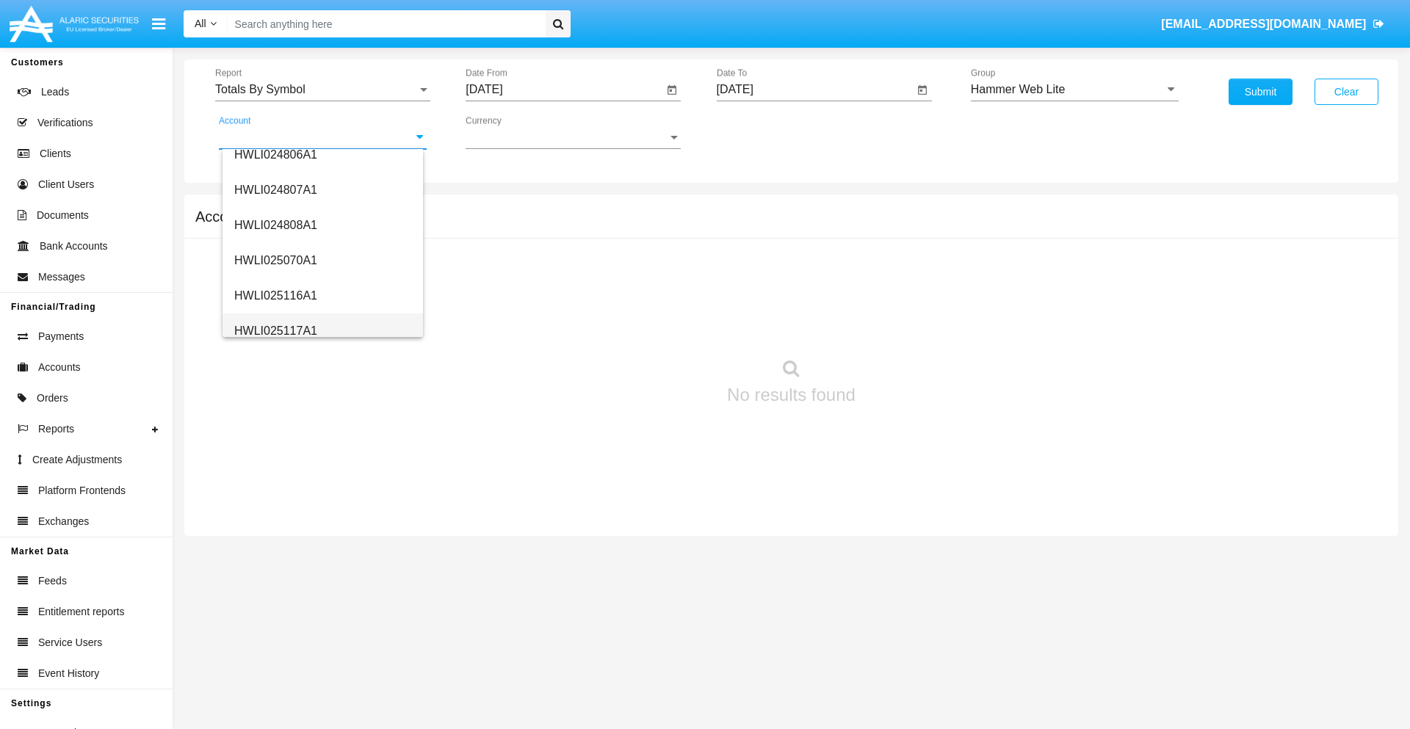
click at [275, 330] on span "HWLI025117A1" at bounding box center [275, 331] width 83 height 12
type input "HWLI025117A1"
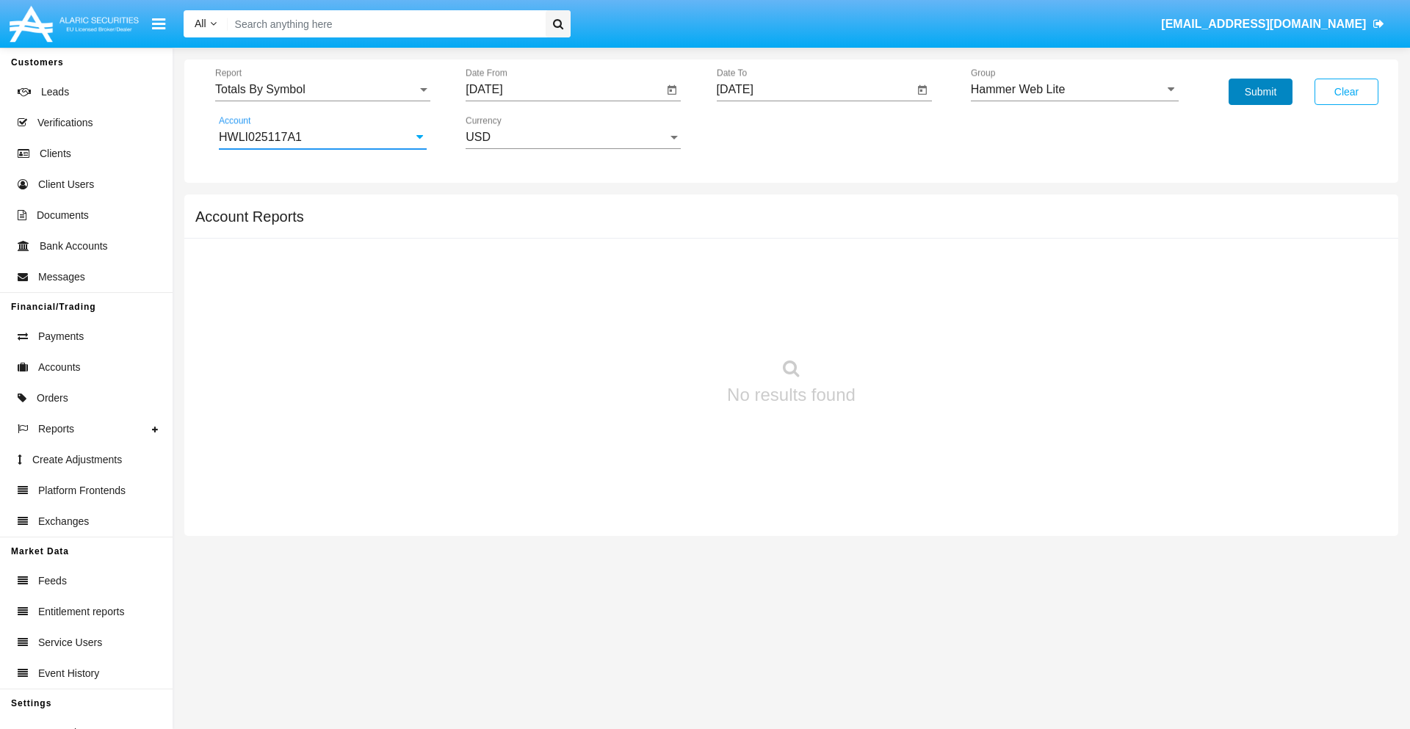
click at [1260, 92] on button "Submit" at bounding box center [1260, 92] width 64 height 26
click at [322, 90] on span "Report" at bounding box center [316, 89] width 202 height 13
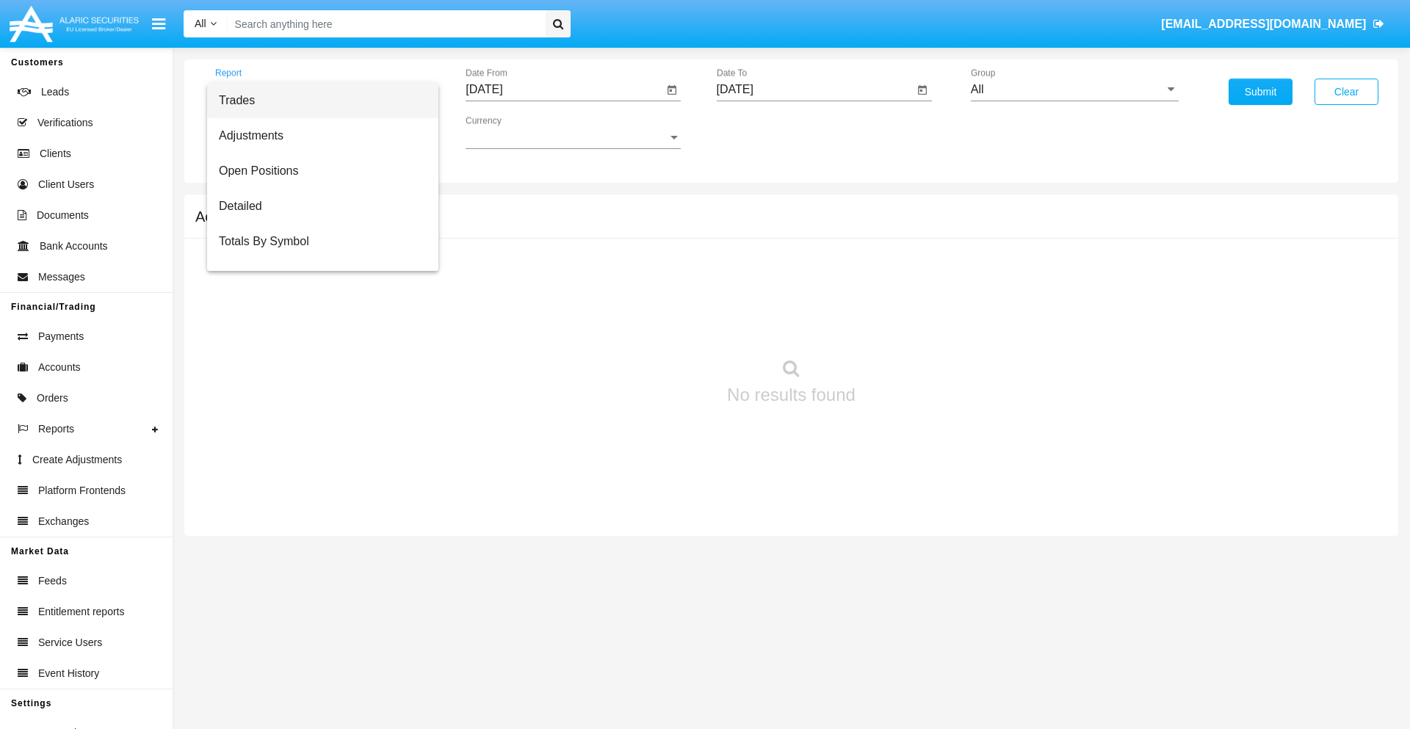
click at [316, 101] on span "Trades" at bounding box center [323, 100] width 208 height 35
click at [564, 90] on input "[DATE]" at bounding box center [563, 89] width 197 height 13
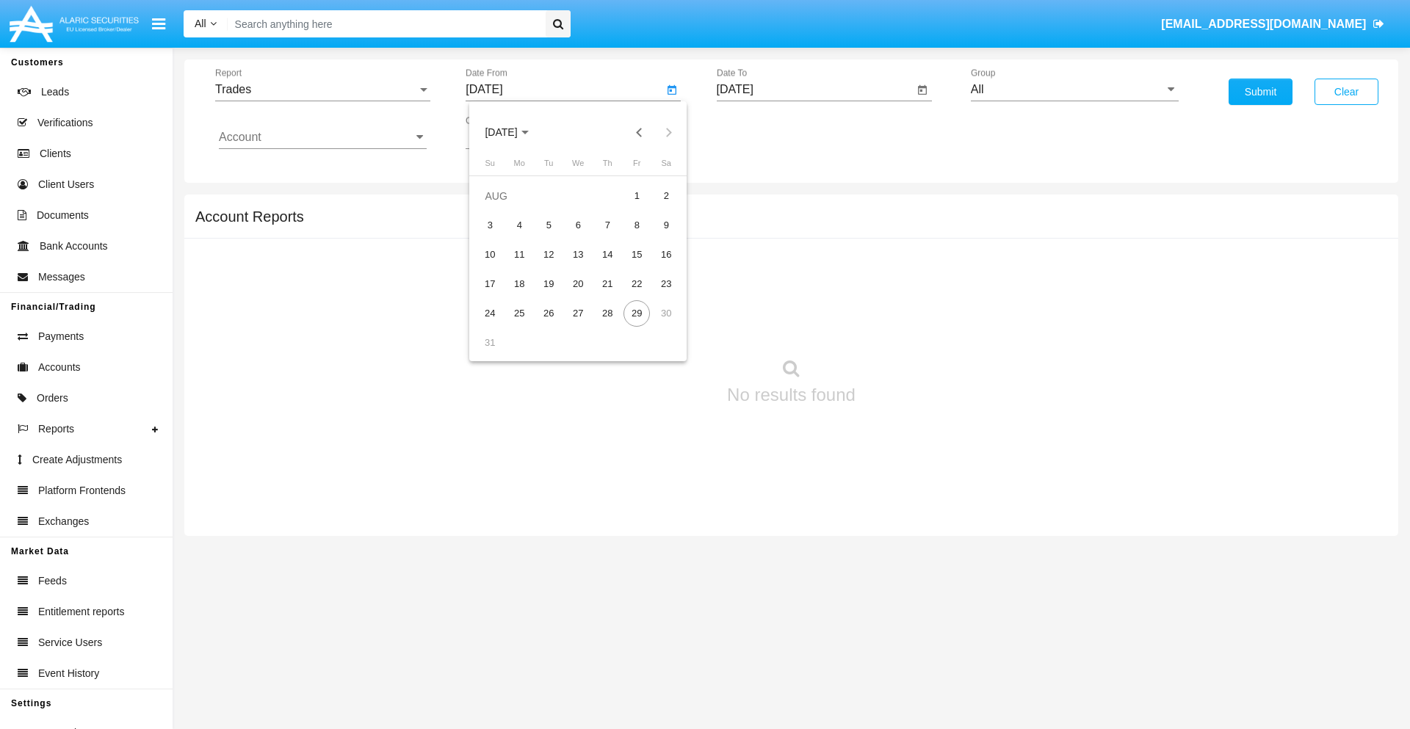
click at [514, 132] on span "AUG 2025" at bounding box center [501, 133] width 32 height 12
click at [655, 325] on div "2025" at bounding box center [655, 324] width 46 height 26
click at [501, 236] on div "MAY" at bounding box center [501, 236] width 46 height 26
click at [607, 313] on div "29" at bounding box center [607, 313] width 26 height 26
type input "05/29/25"
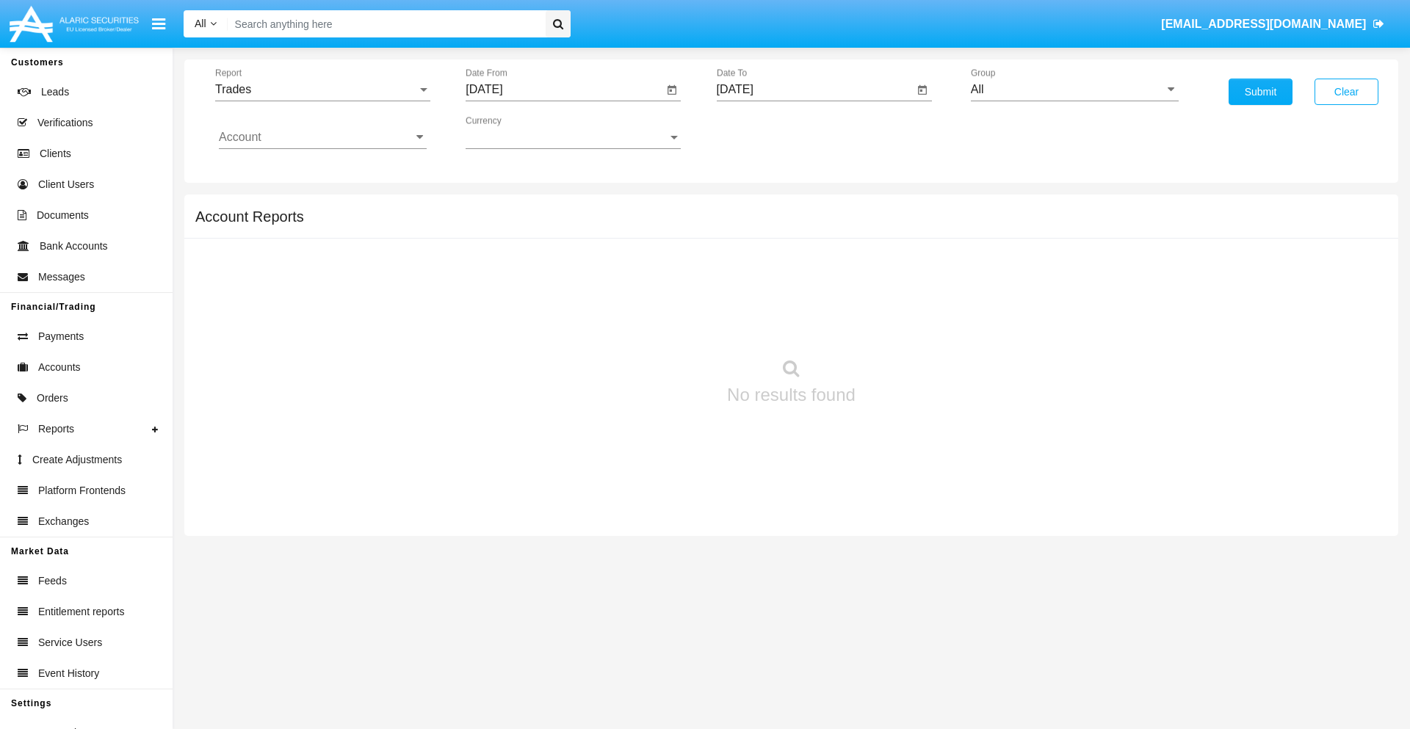
click at [814, 90] on input "[DATE]" at bounding box center [815, 89] width 197 height 13
click at [764, 132] on span "AUG 2025" at bounding box center [752, 133] width 32 height 12
click at [905, 325] on div "2025" at bounding box center [905, 324] width 46 height 26
click at [905, 236] on div "AUG" at bounding box center [905, 236] width 46 height 26
click at [887, 313] on div "29" at bounding box center [887, 313] width 26 height 26
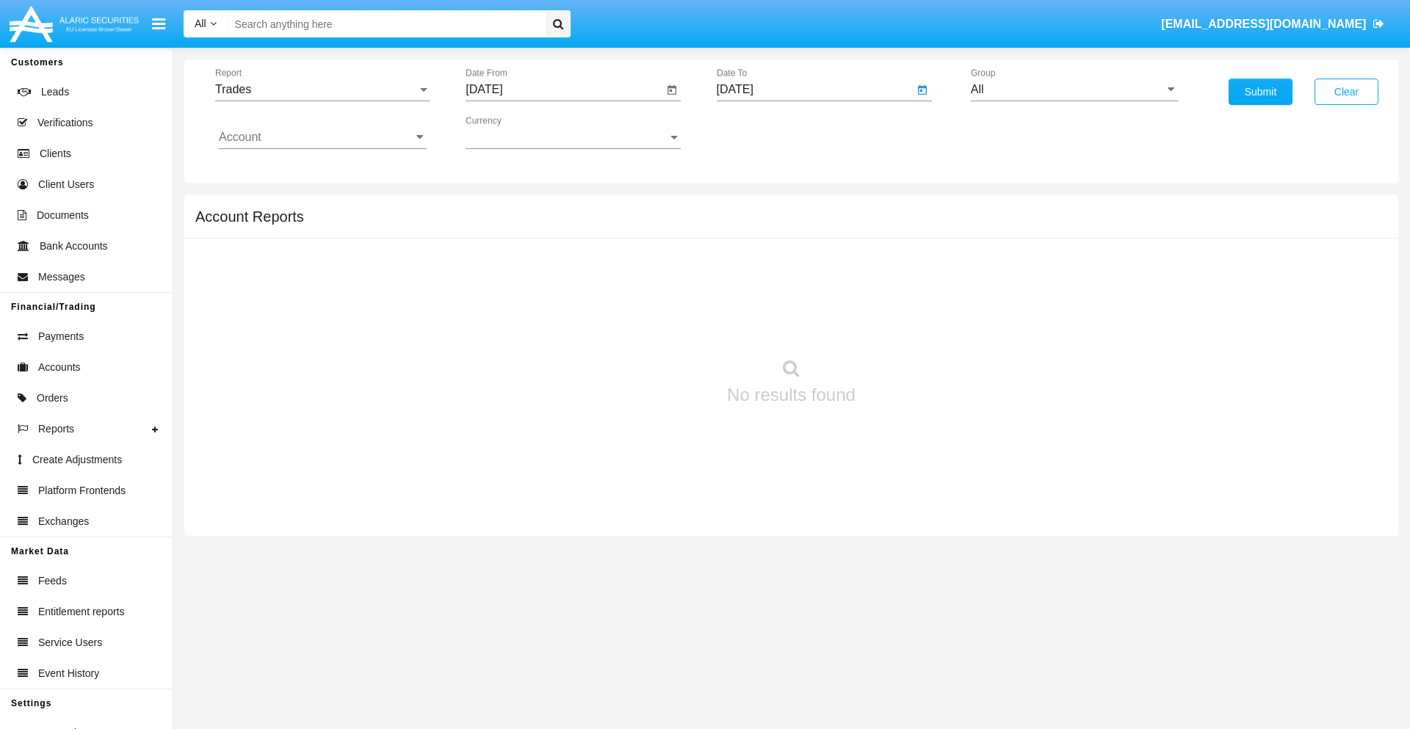
type input "08/29/25"
click at [1074, 90] on input "All" at bounding box center [1075, 89] width 208 height 13
click at [1033, 283] on span "Hammer Web Lite" at bounding box center [1033, 283] width 95 height 12
type input "Hammer Web Lite"
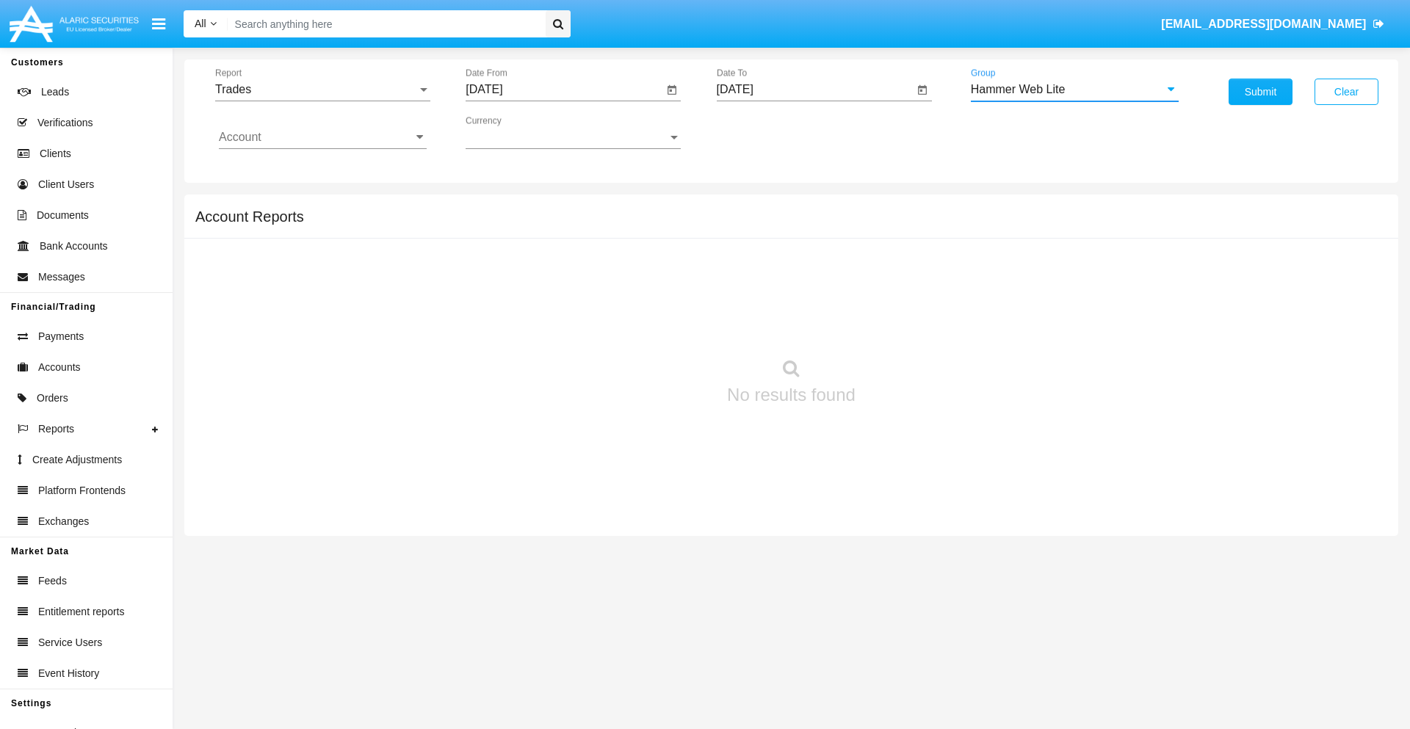
click at [322, 137] on input "Account" at bounding box center [323, 137] width 208 height 13
click at [275, 548] on span "HWLI025117A1" at bounding box center [275, 554] width 83 height 12
type input "HWLI025117A1"
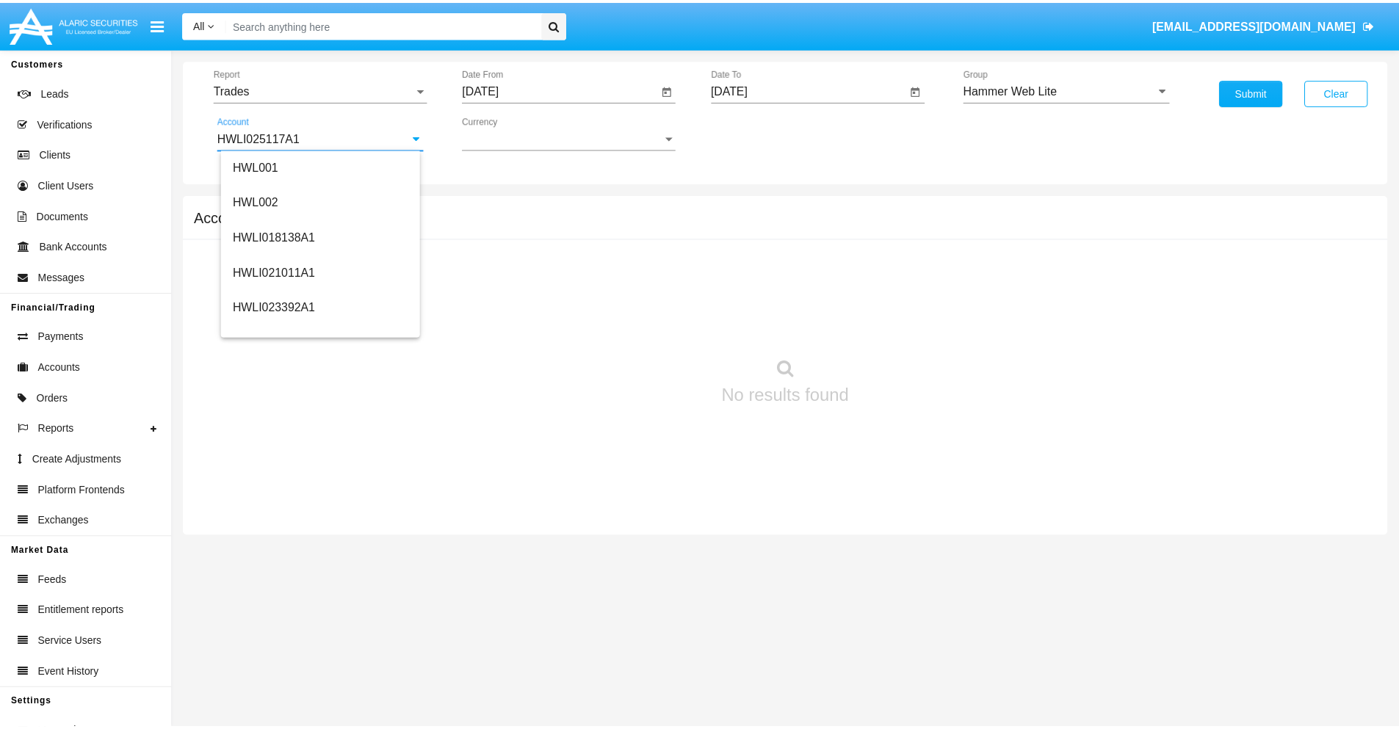
scroll to position [0, 0]
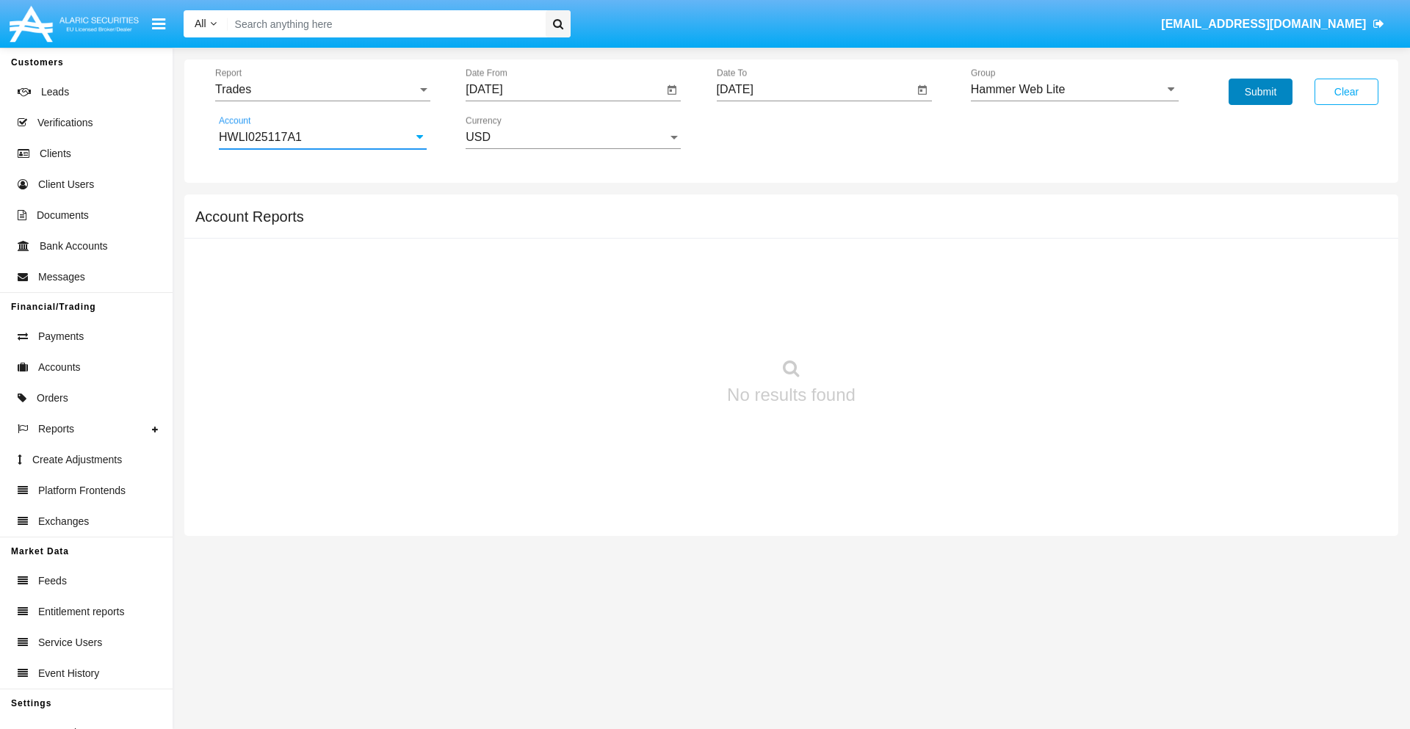
click at [1260, 92] on button "Submit" at bounding box center [1260, 92] width 64 height 26
click at [322, 90] on span "Report" at bounding box center [316, 89] width 202 height 13
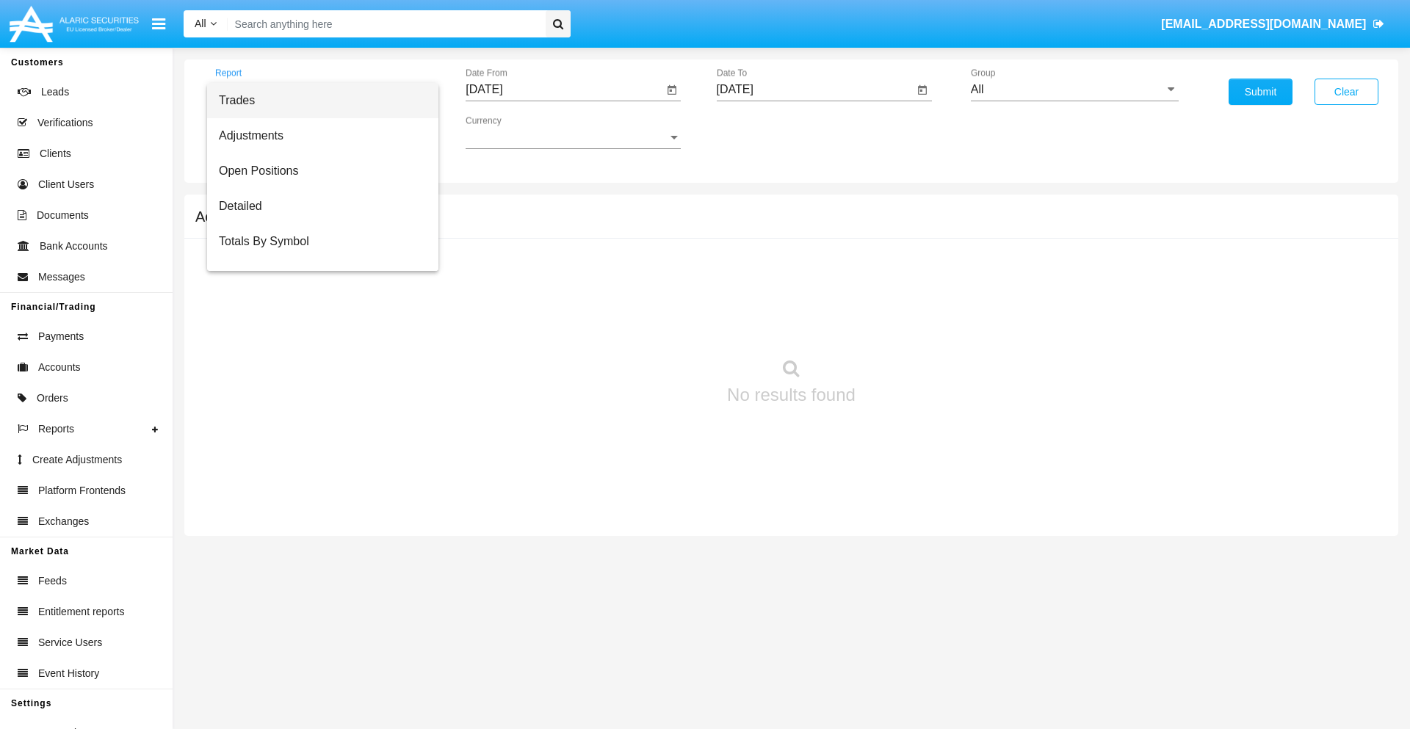
click at [316, 101] on span "Trades" at bounding box center [323, 100] width 208 height 35
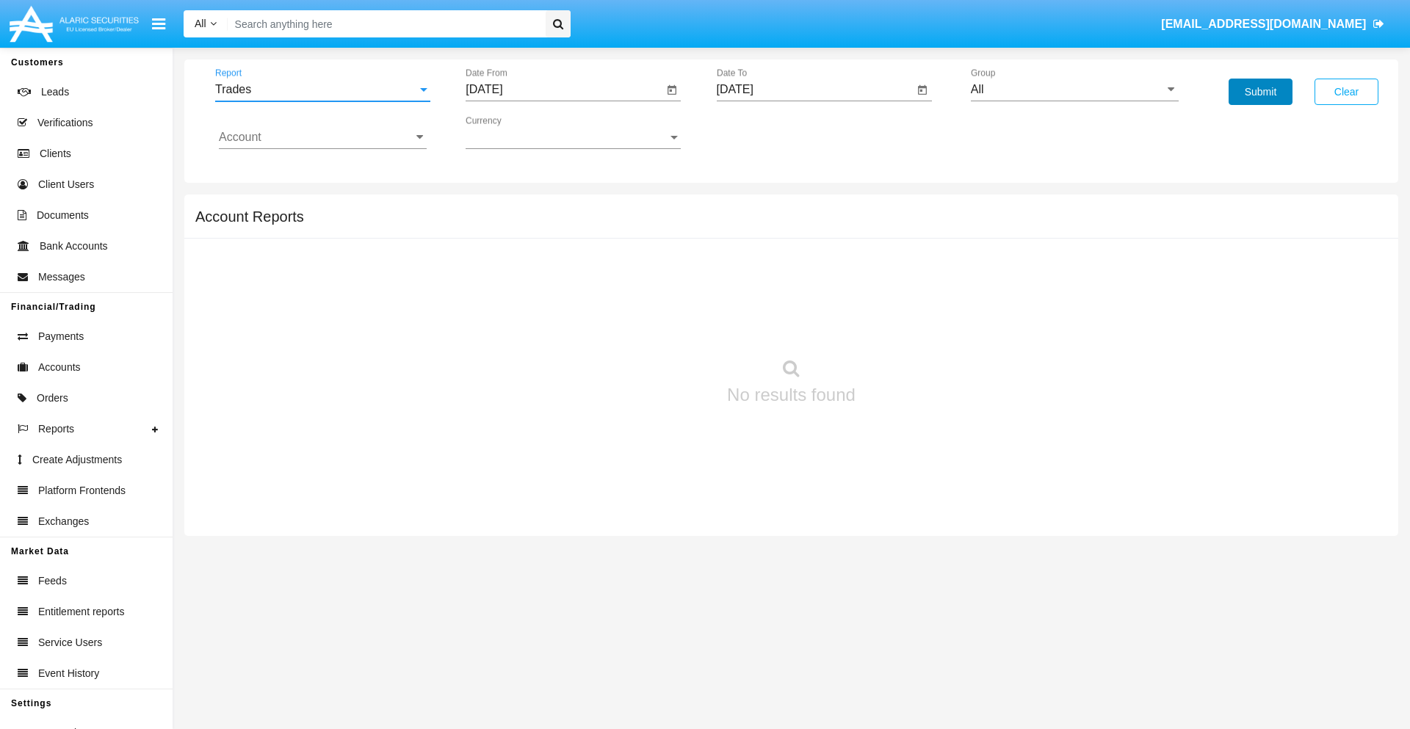
click at [1260, 92] on button "Submit" at bounding box center [1260, 92] width 64 height 26
click at [322, 90] on span "Report" at bounding box center [316, 89] width 202 height 13
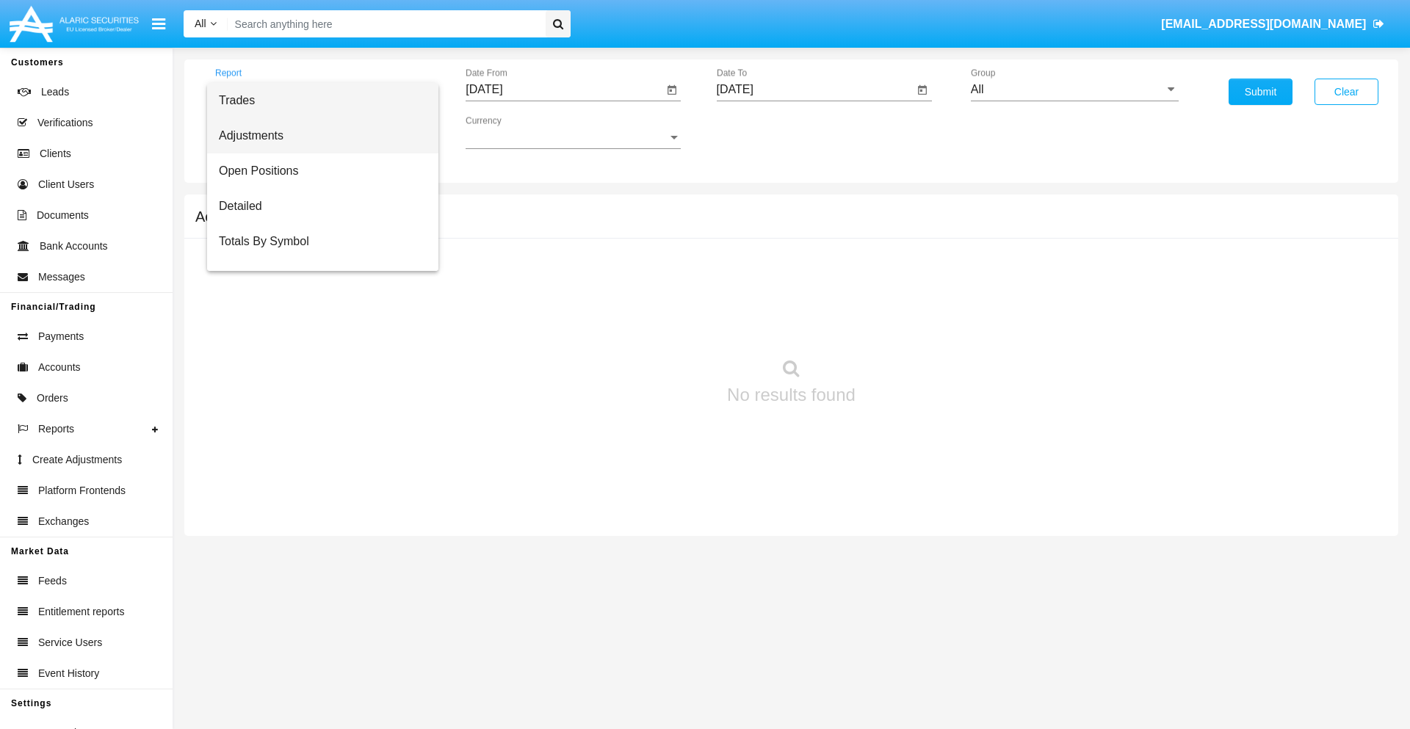
click at [316, 136] on span "Adjustments" at bounding box center [323, 135] width 208 height 35
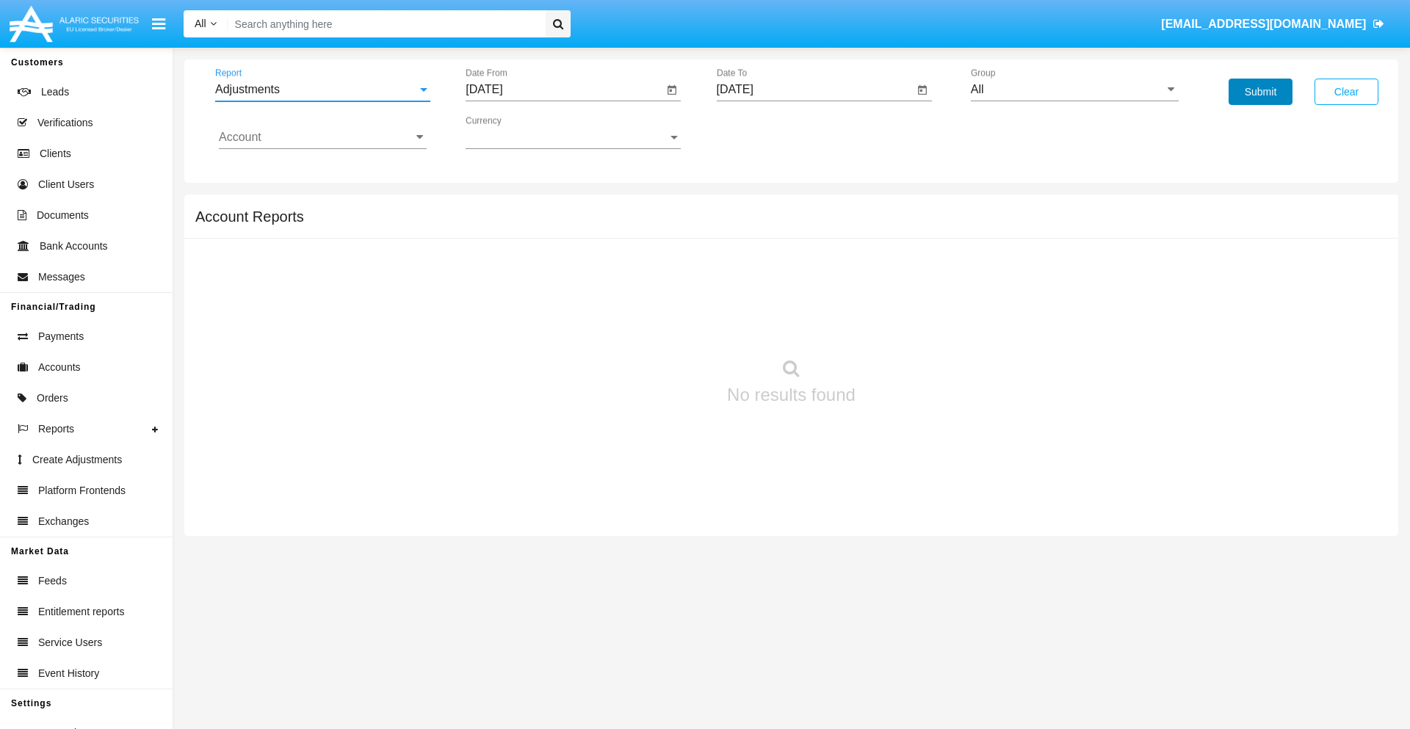
click at [1260, 92] on button "Submit" at bounding box center [1260, 92] width 64 height 26
click at [322, 90] on span "Report" at bounding box center [316, 89] width 202 height 13
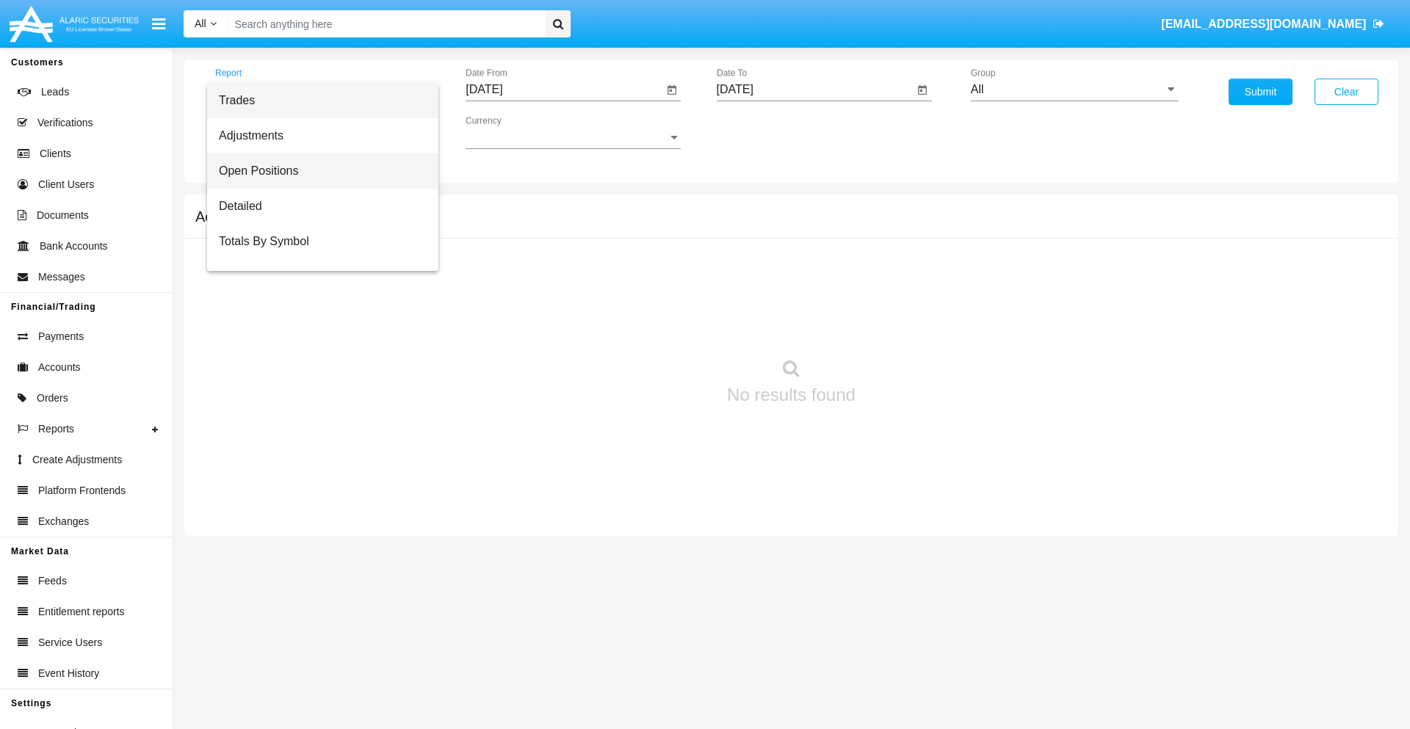
click at [316, 171] on span "Open Positions" at bounding box center [323, 170] width 208 height 35
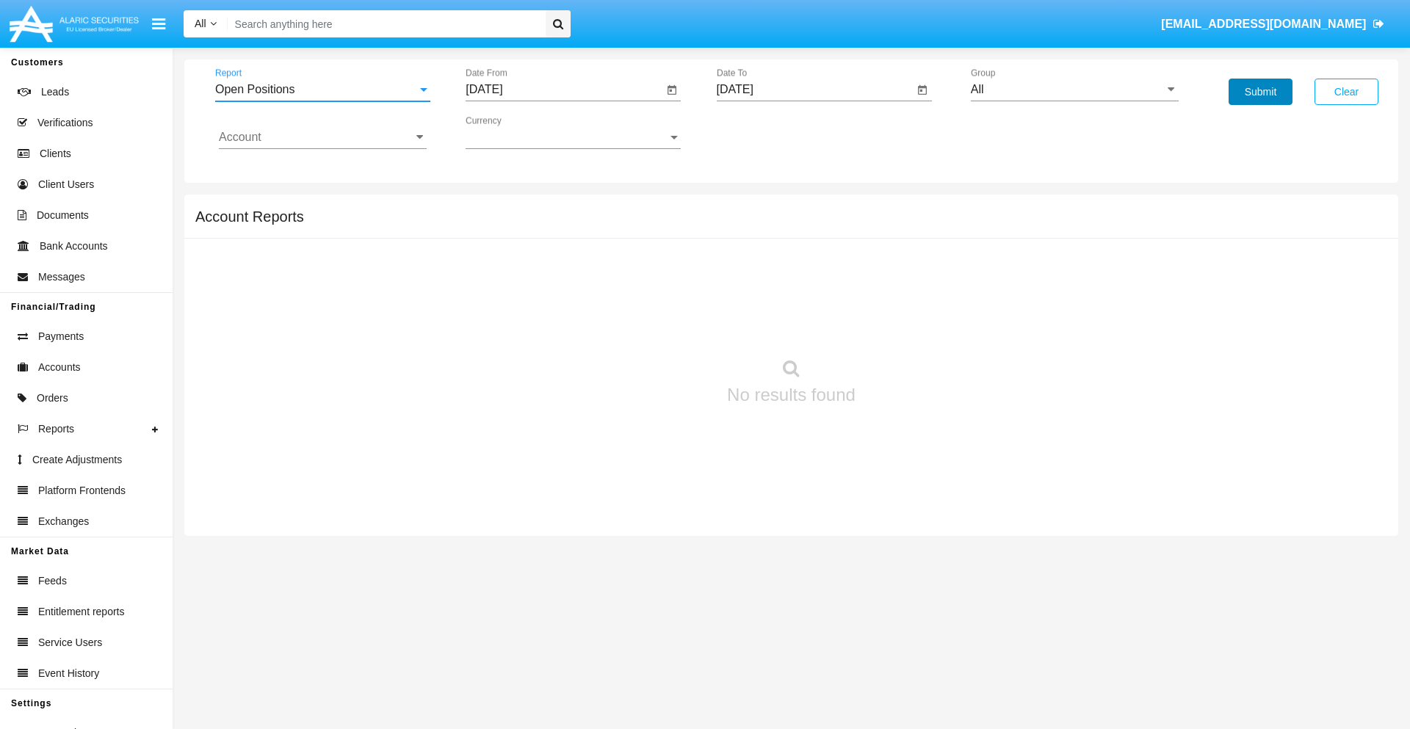
click at [1260, 92] on button "Submit" at bounding box center [1260, 92] width 64 height 26
click at [322, 90] on span "Report" at bounding box center [316, 89] width 202 height 13
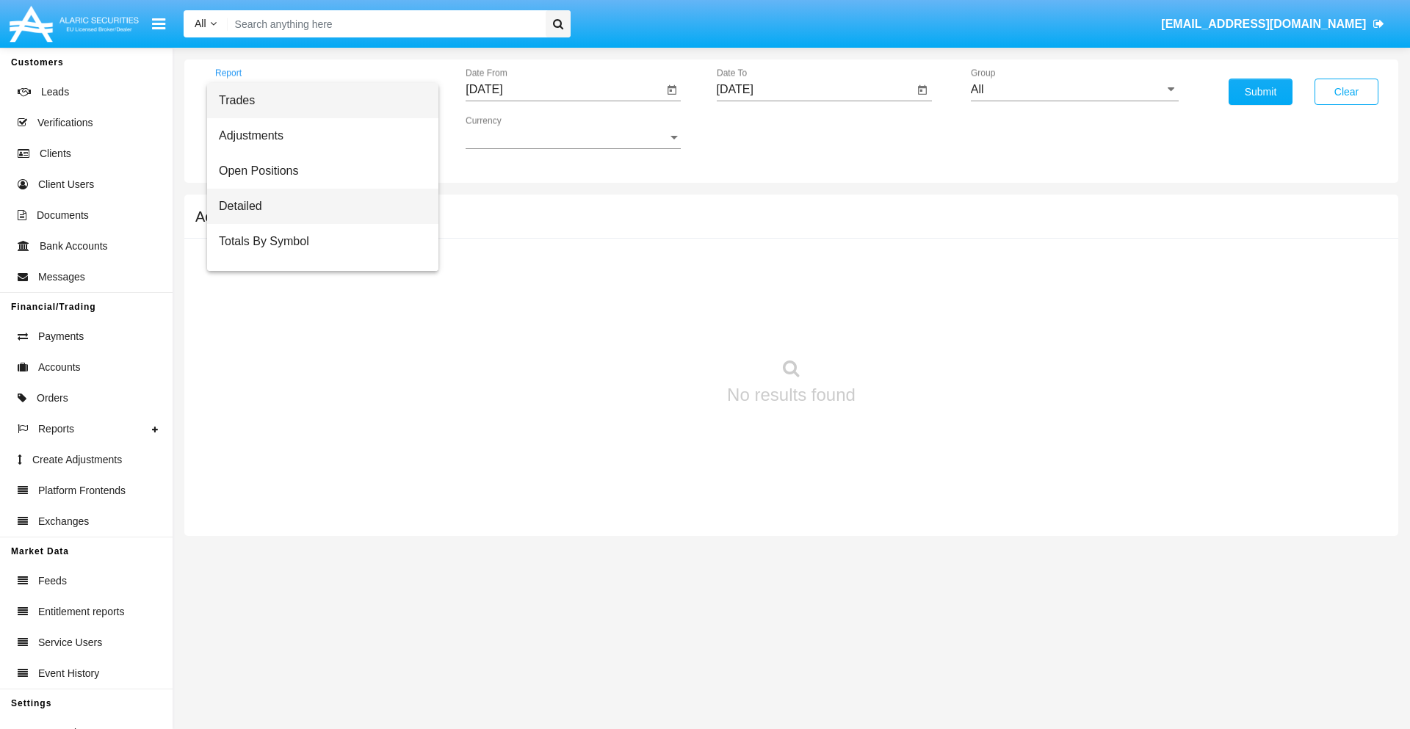
click at [316, 206] on span "Detailed" at bounding box center [323, 206] width 208 height 35
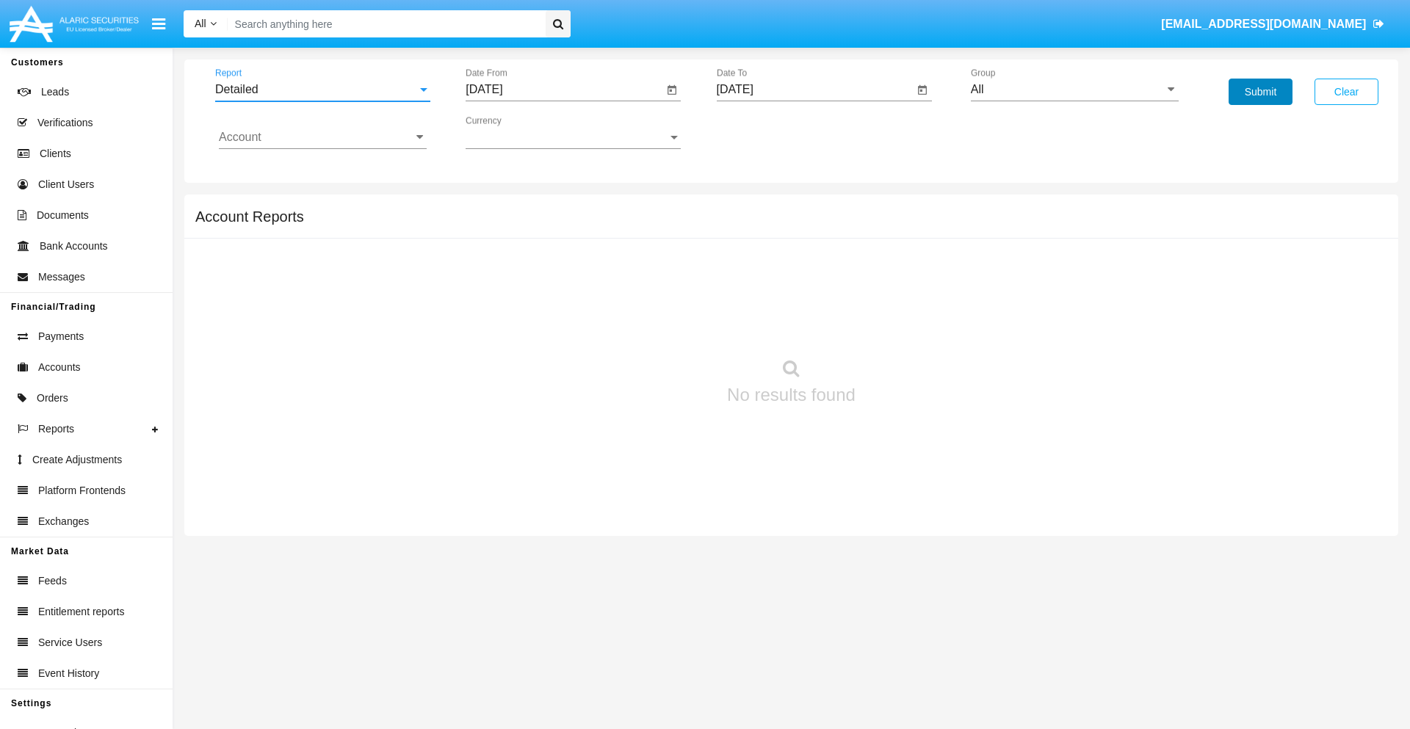
click at [1260, 92] on button "Submit" at bounding box center [1260, 92] width 64 height 26
click at [322, 90] on span "Report" at bounding box center [316, 89] width 202 height 13
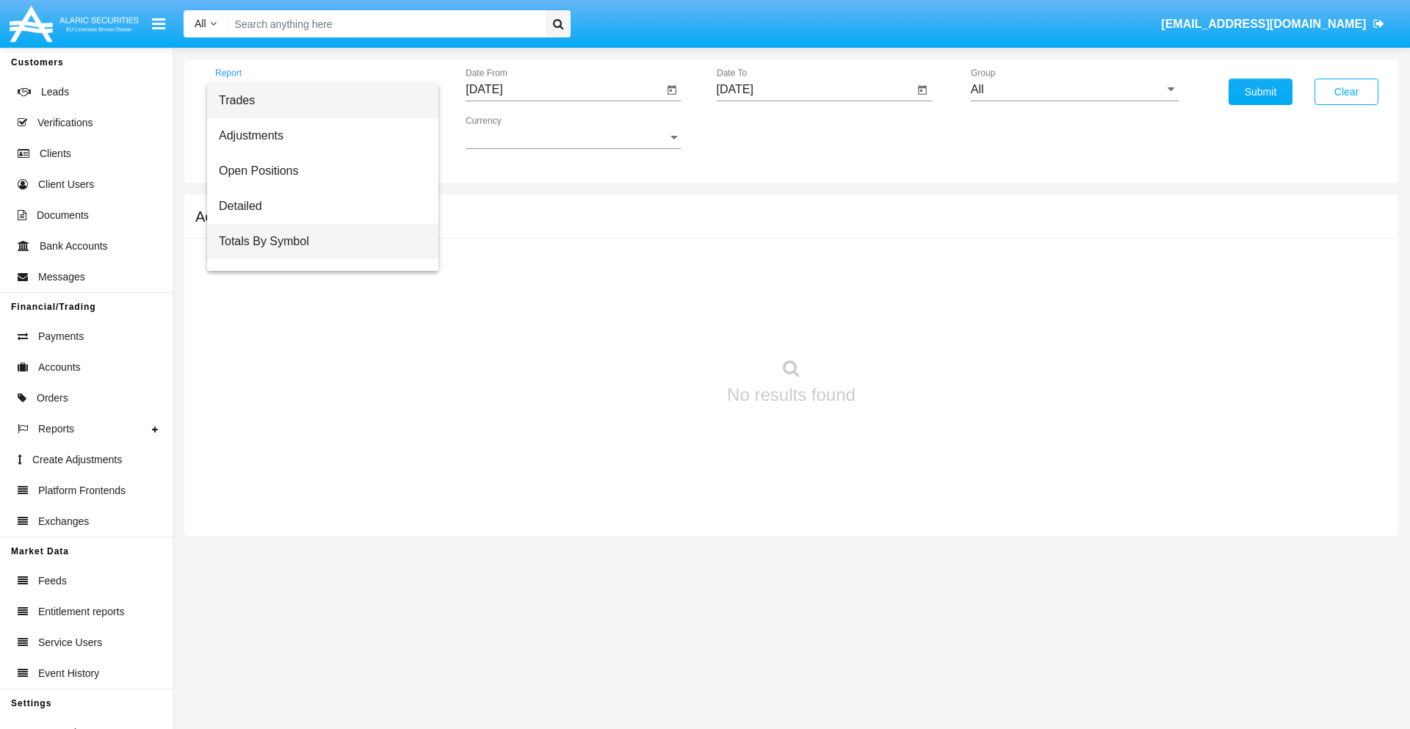
click at [316, 242] on span "Totals By Symbol" at bounding box center [323, 241] width 208 height 35
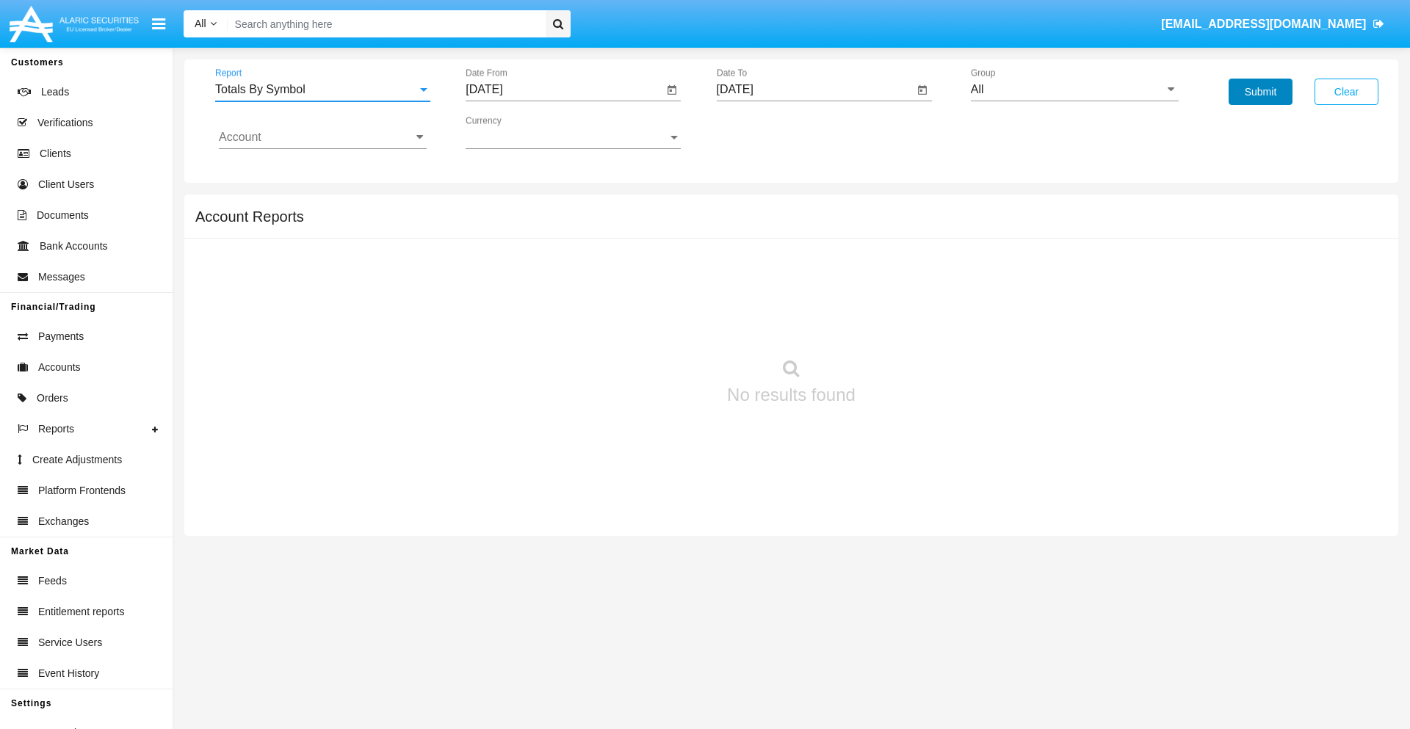
click at [1260, 92] on button "Submit" at bounding box center [1260, 92] width 64 height 26
click at [322, 90] on span "Report" at bounding box center [316, 89] width 202 height 13
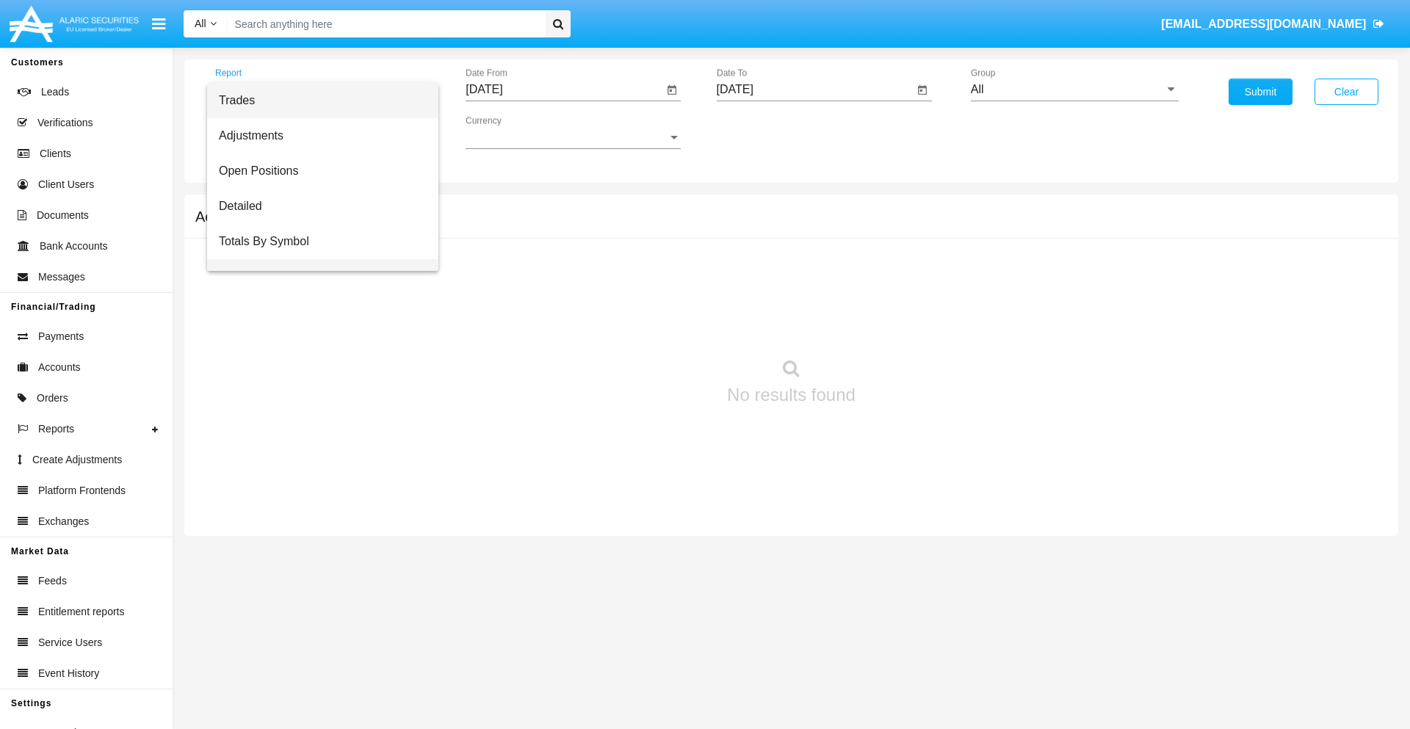
click at [316, 259] on span "Totals By Date" at bounding box center [323, 276] width 208 height 35
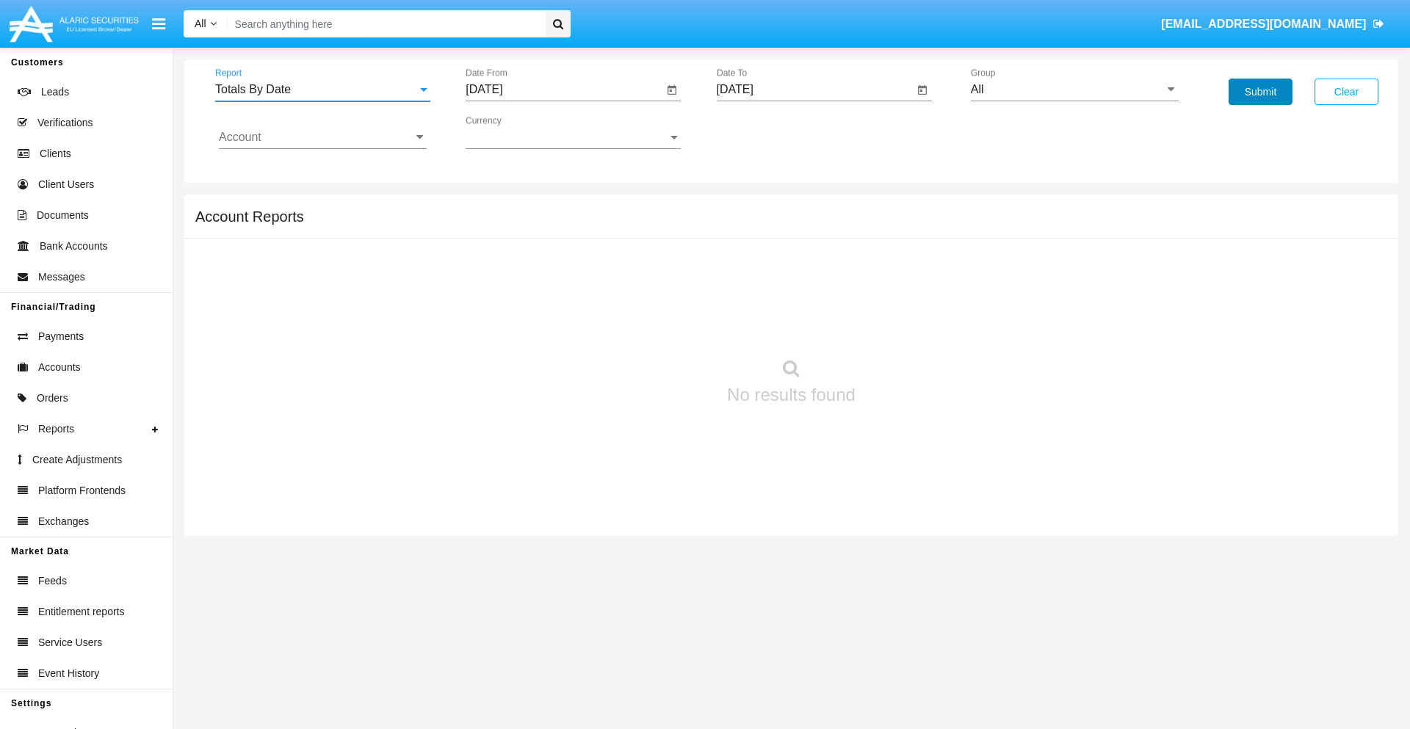
click at [1260, 92] on button "Submit" at bounding box center [1260, 92] width 64 height 26
click at [322, 90] on span "Report" at bounding box center [316, 89] width 202 height 13
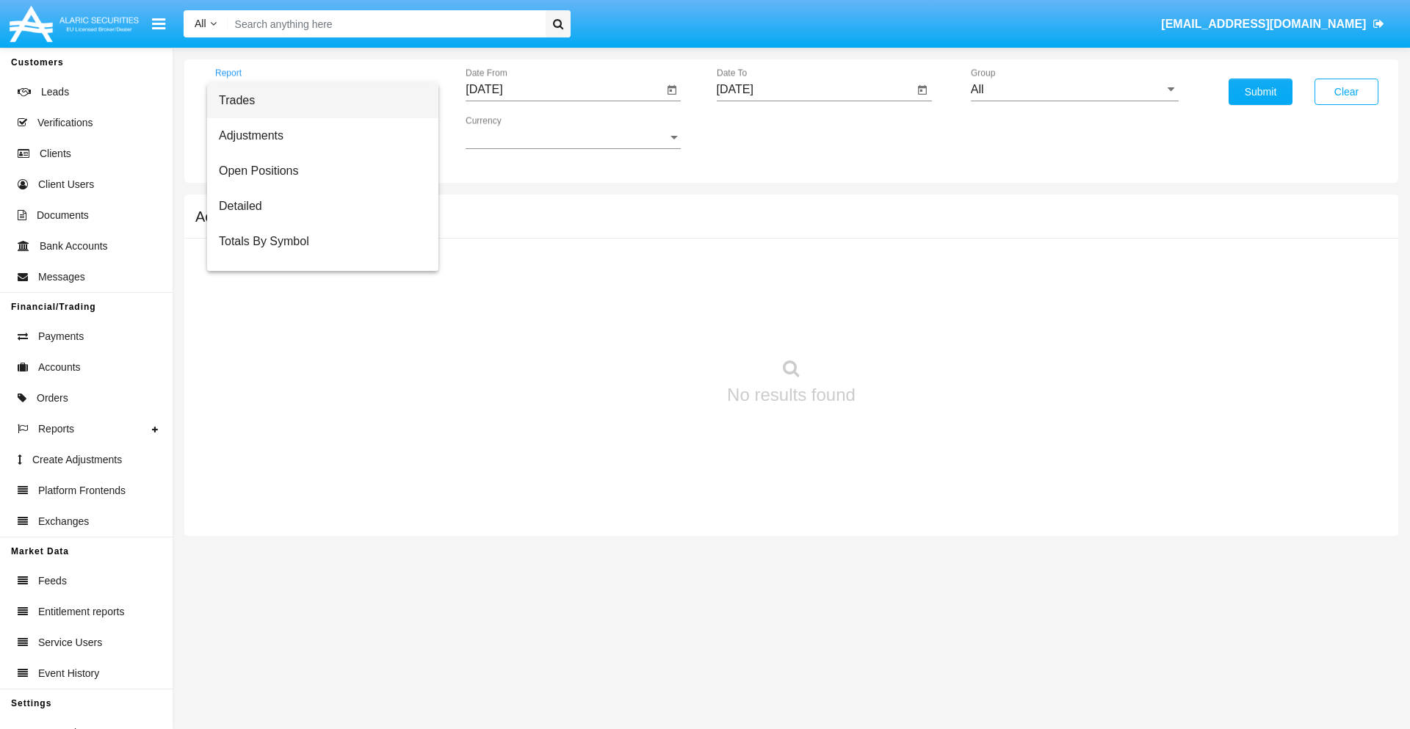
click at [316, 294] on span "Summary By Date" at bounding box center [323, 311] width 208 height 35
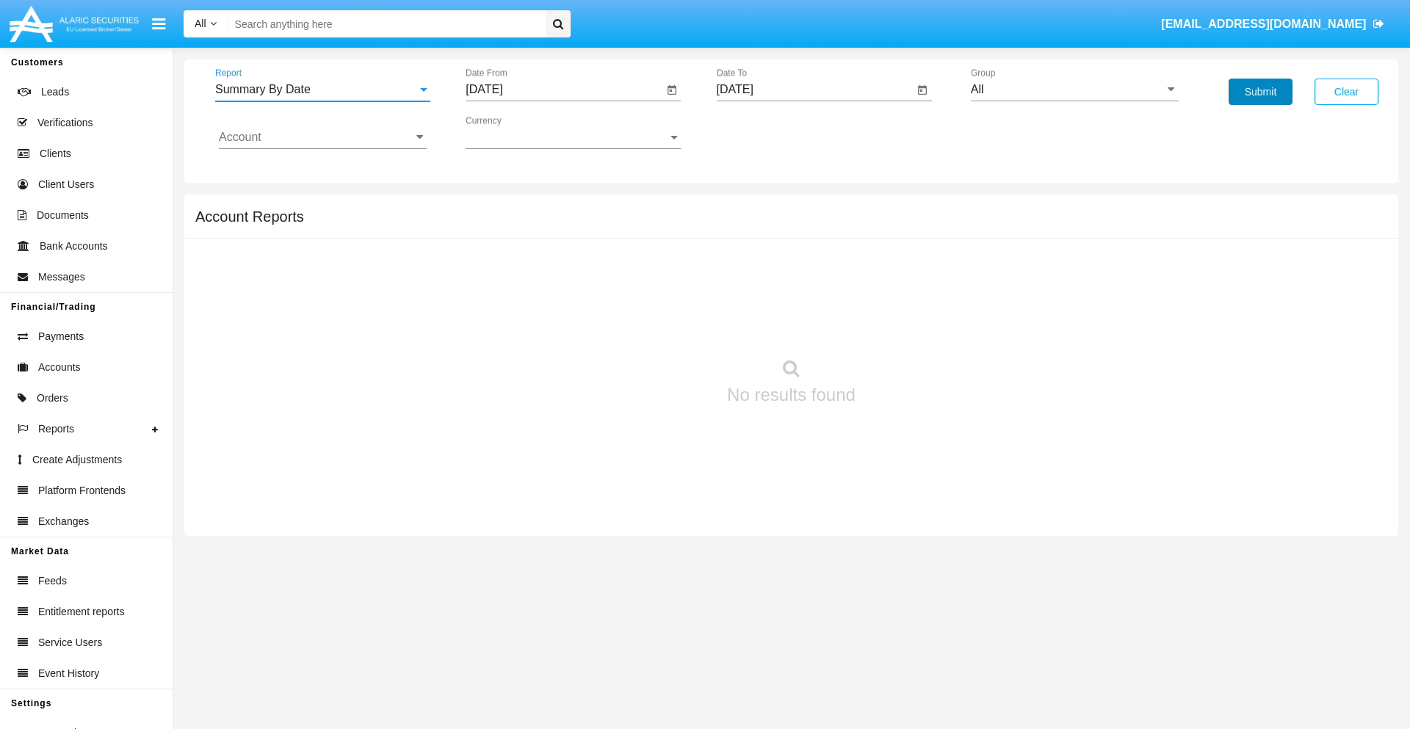
click at [1260, 92] on button "Submit" at bounding box center [1260, 92] width 64 height 26
